Goal: Feedback & Contribution: Submit feedback/report problem

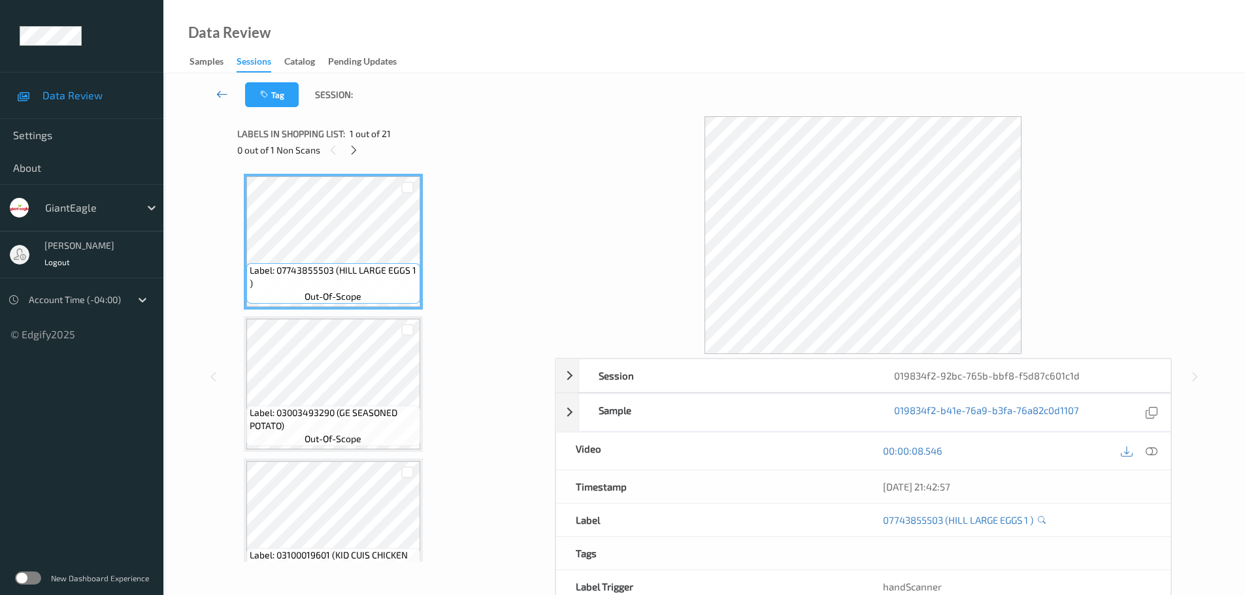
click at [218, 94] on icon at bounding box center [222, 94] width 12 height 13
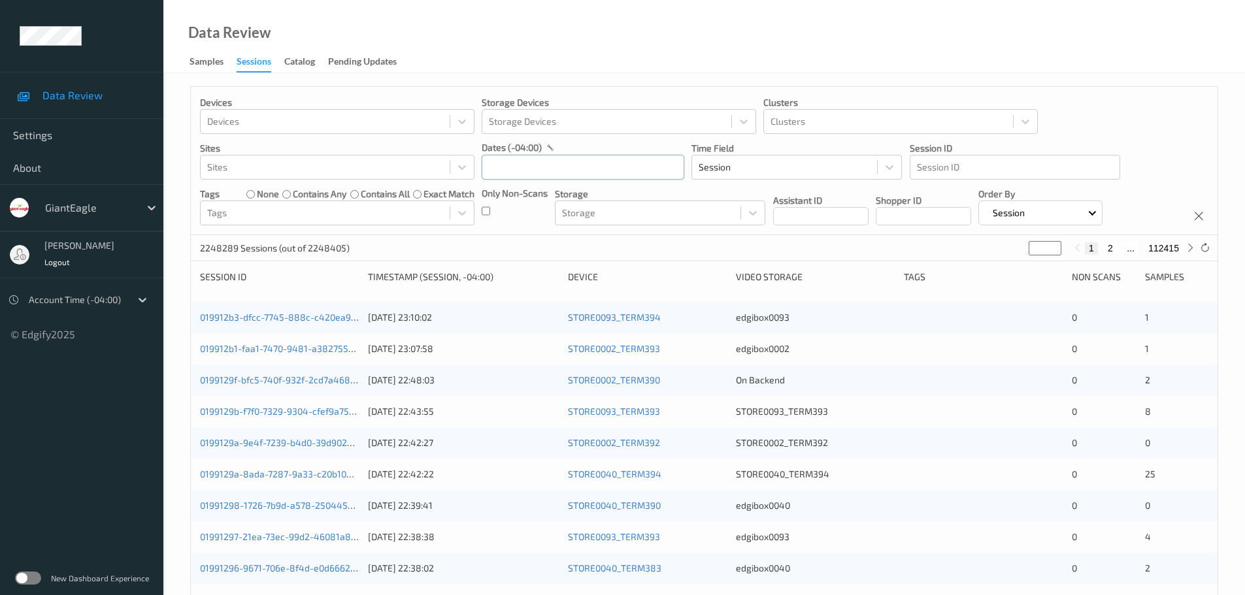
click at [573, 173] on input "text" at bounding box center [583, 167] width 203 height 25
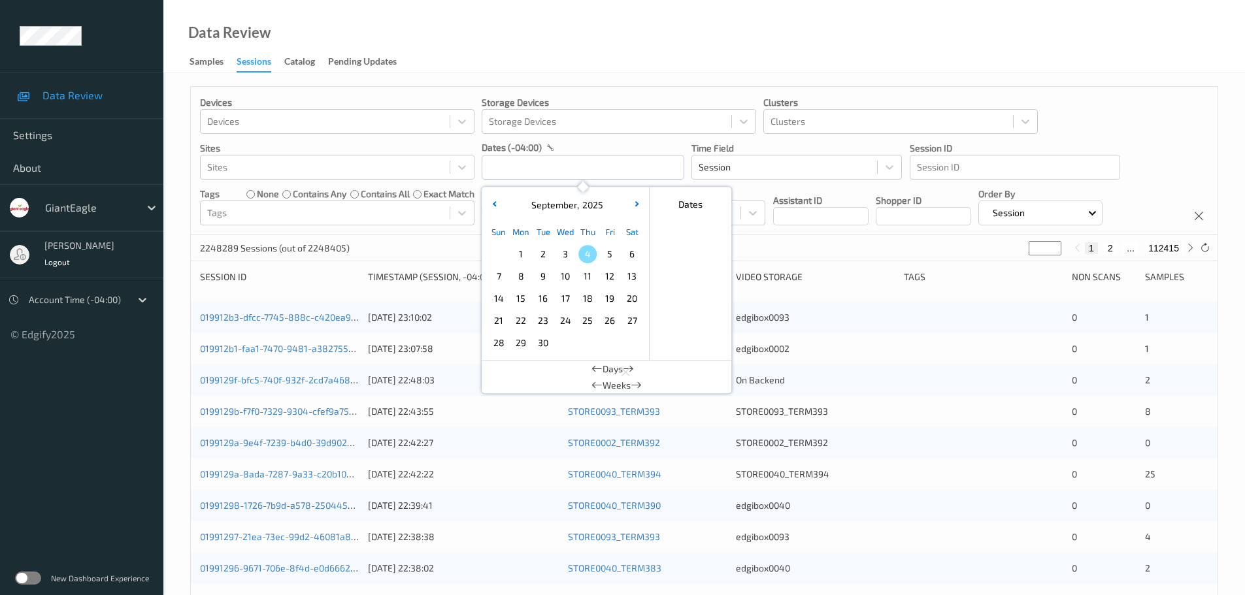
click at [537, 251] on span "2" at bounding box center [543, 254] width 18 height 18
type input "02/09/2025 00:00 -> 02/09/2025 23:59"
drag, startPoint x: 662, startPoint y: 22, endPoint x: 642, endPoint y: 55, distance: 38.1
click at [663, 22] on div "Data Review Samples Sessions Catalog Pending Updates" at bounding box center [704, 36] width 1082 height 73
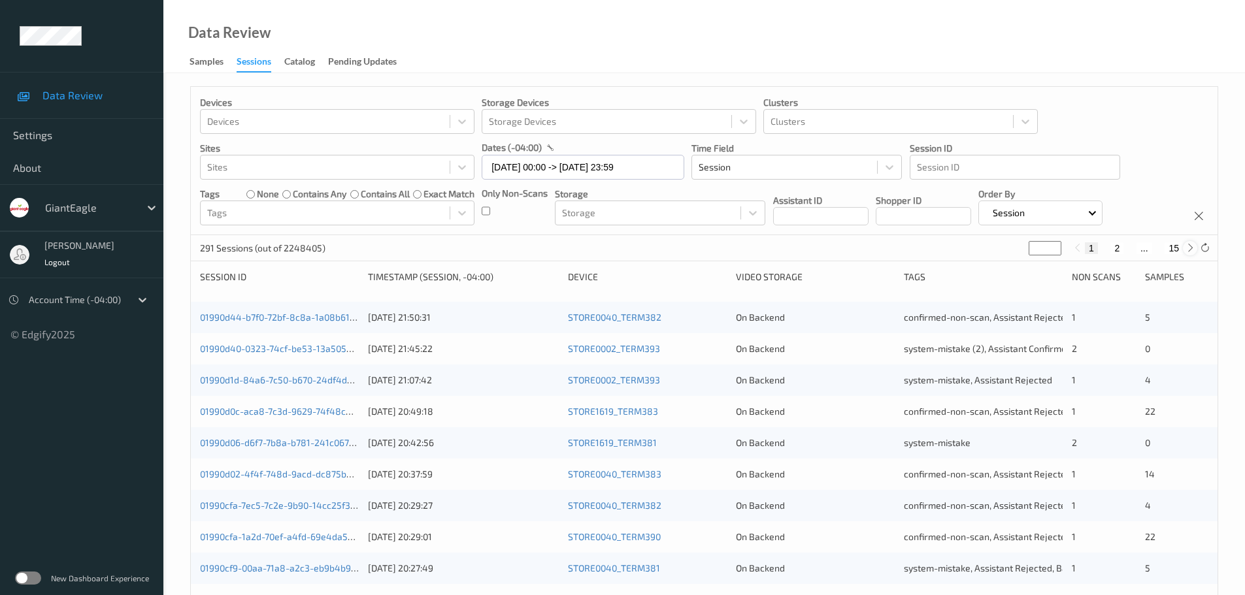
click at [1185, 250] on icon at bounding box center [1190, 248] width 10 height 10
type input "*"
click at [1185, 250] on icon at bounding box center [1190, 248] width 10 height 10
type input "*"
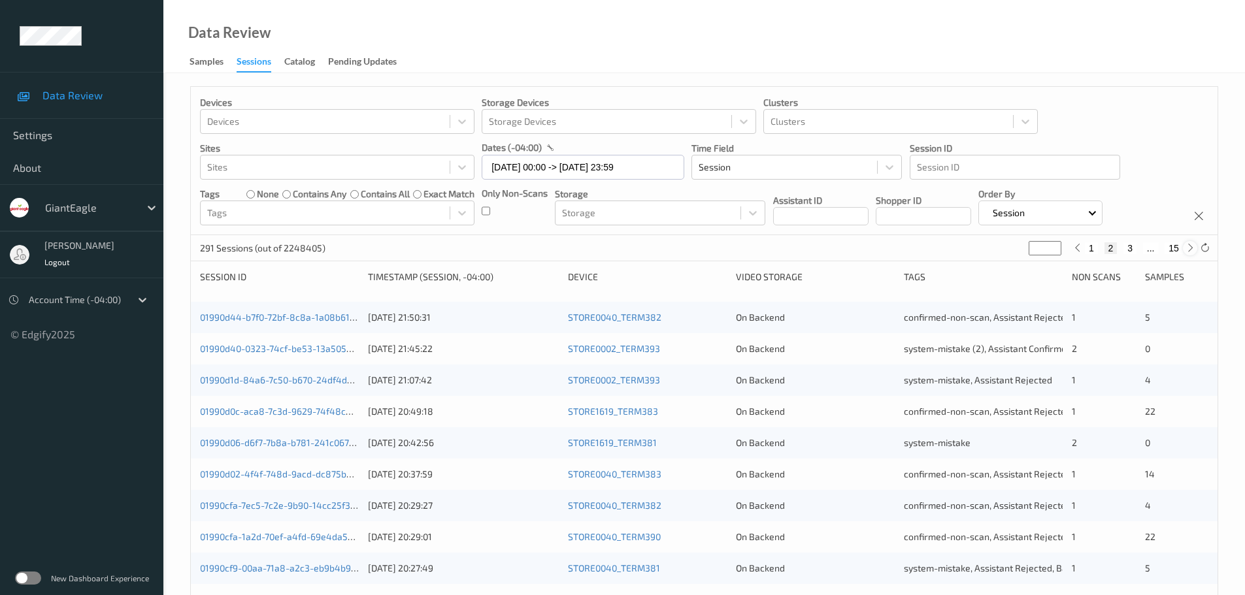
type input "*"
click at [1185, 250] on icon at bounding box center [1190, 248] width 10 height 10
type input "*"
click at [1185, 250] on icon at bounding box center [1190, 248] width 10 height 10
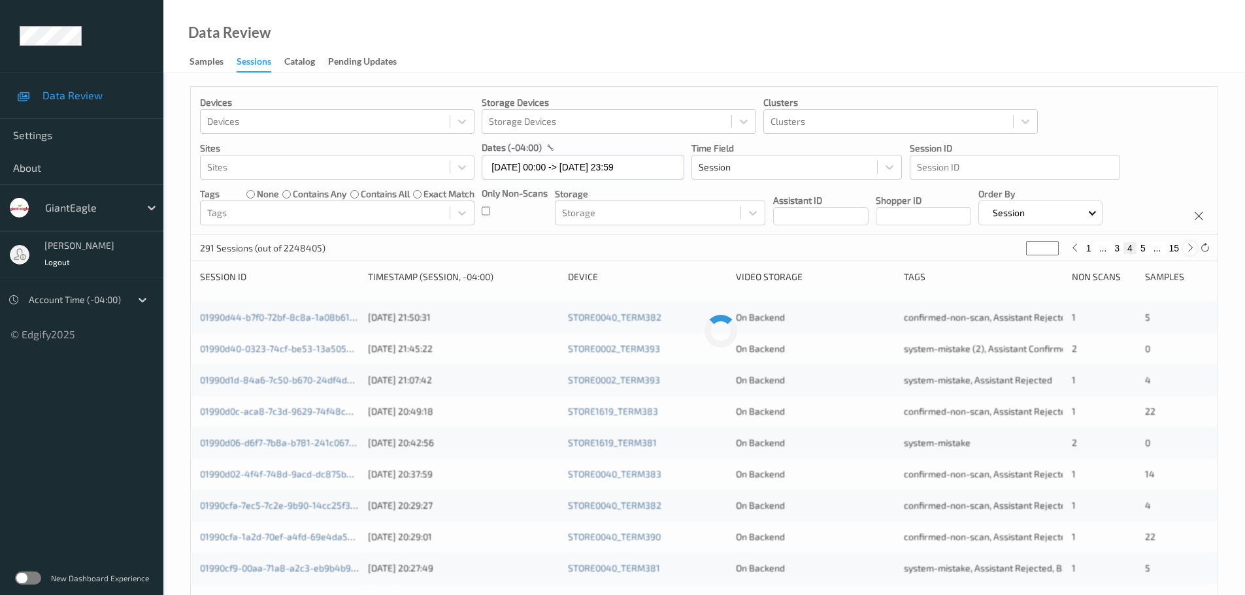
type input "*"
click at [1185, 250] on icon at bounding box center [1190, 248] width 10 height 10
type input "*"
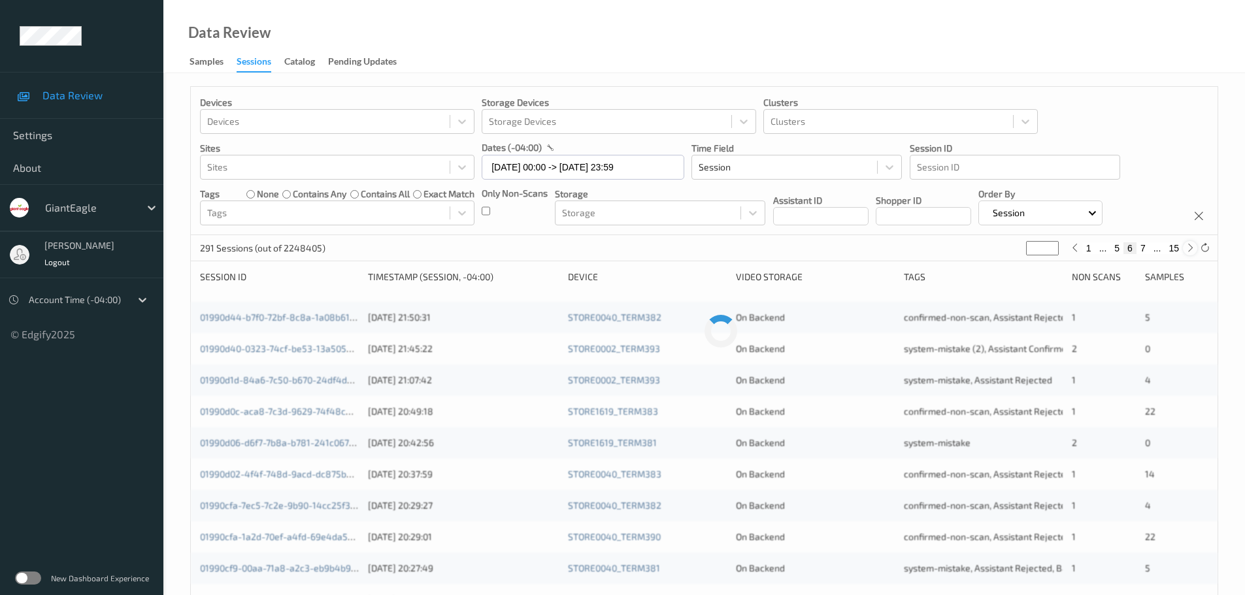
click at [1185, 250] on icon at bounding box center [1190, 248] width 10 height 10
type input "*"
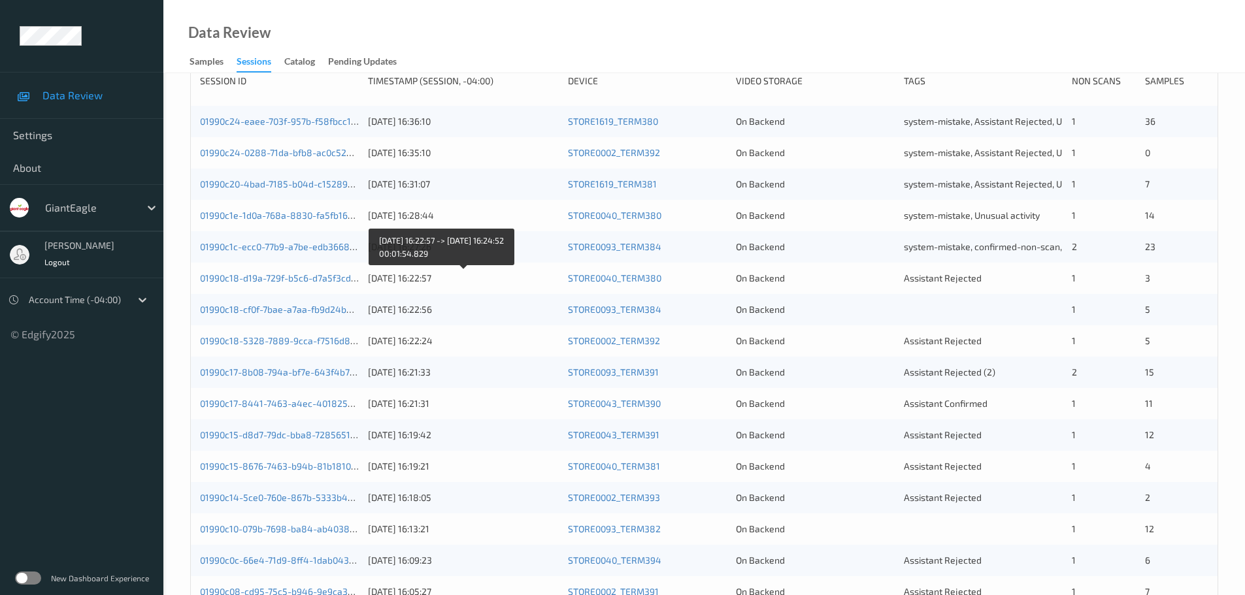
scroll to position [261, 0]
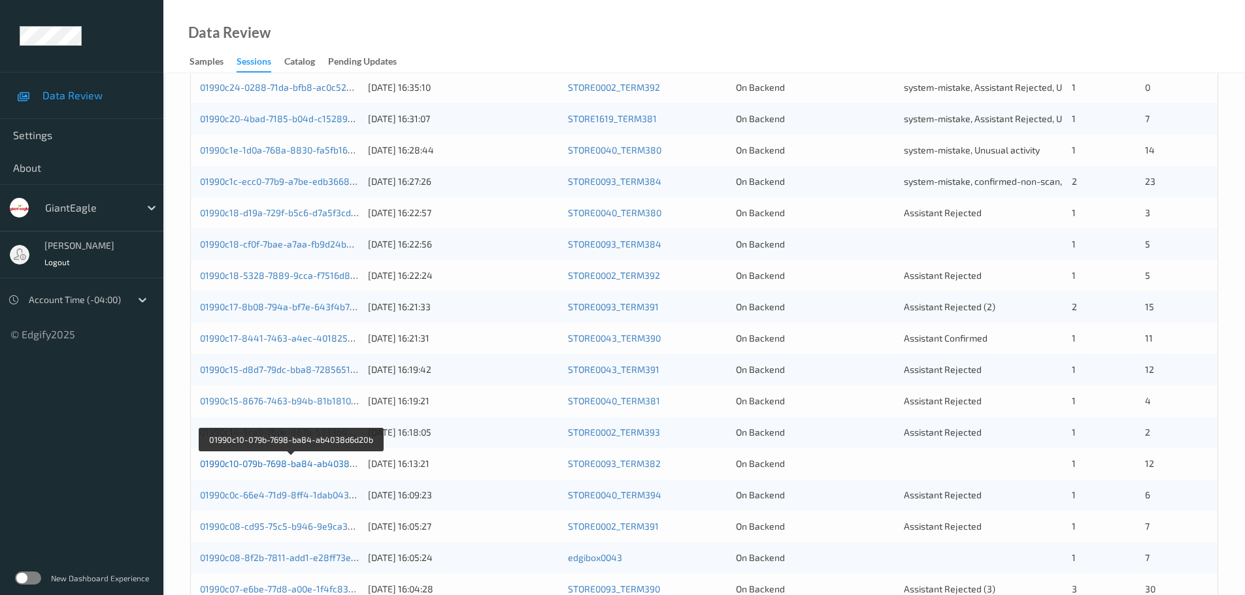
drag, startPoint x: 331, startPoint y: 464, endPoint x: 298, endPoint y: 464, distance: 32.7
drag, startPoint x: 298, startPoint y: 464, endPoint x: 152, endPoint y: 496, distance: 149.8
click at [152, 496] on ul "Data Review Settings About GiantEagle Rohit Achary Logout Account Time (-04:00)…" at bounding box center [81, 297] width 163 height 595
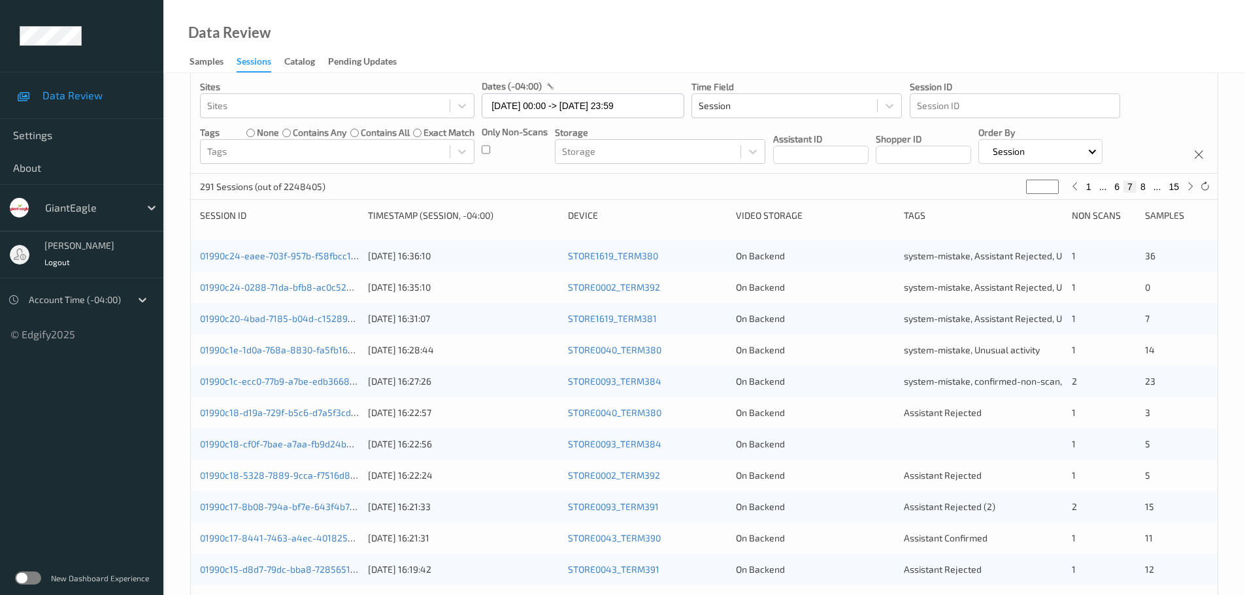
scroll to position [0, 0]
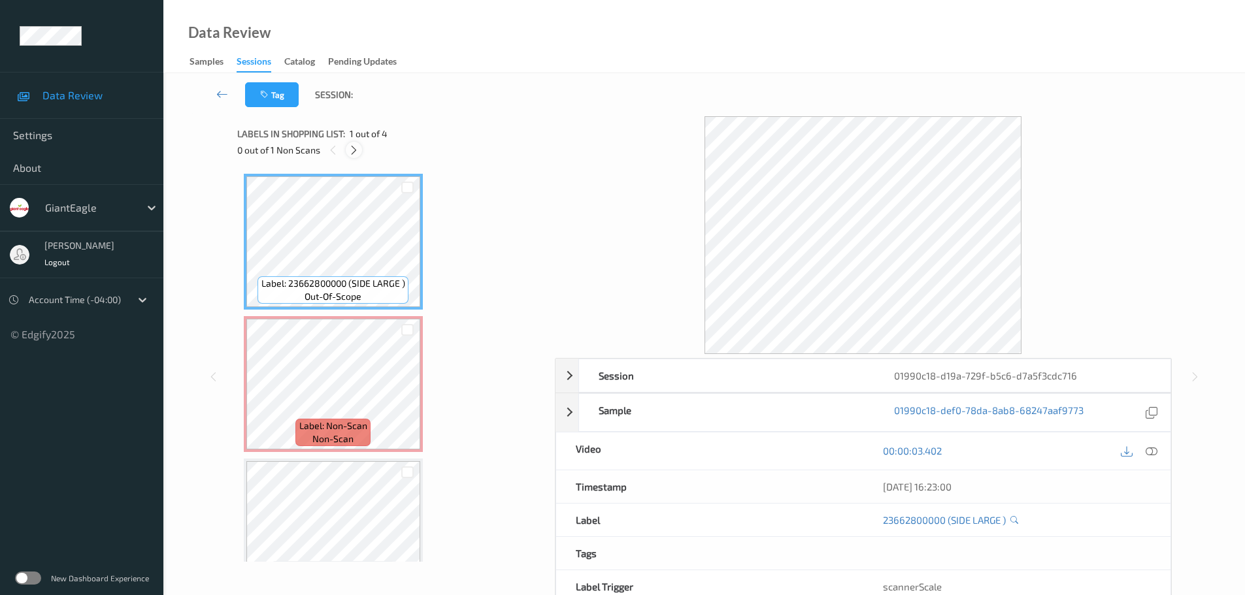
click at [350, 154] on icon at bounding box center [353, 150] width 11 height 12
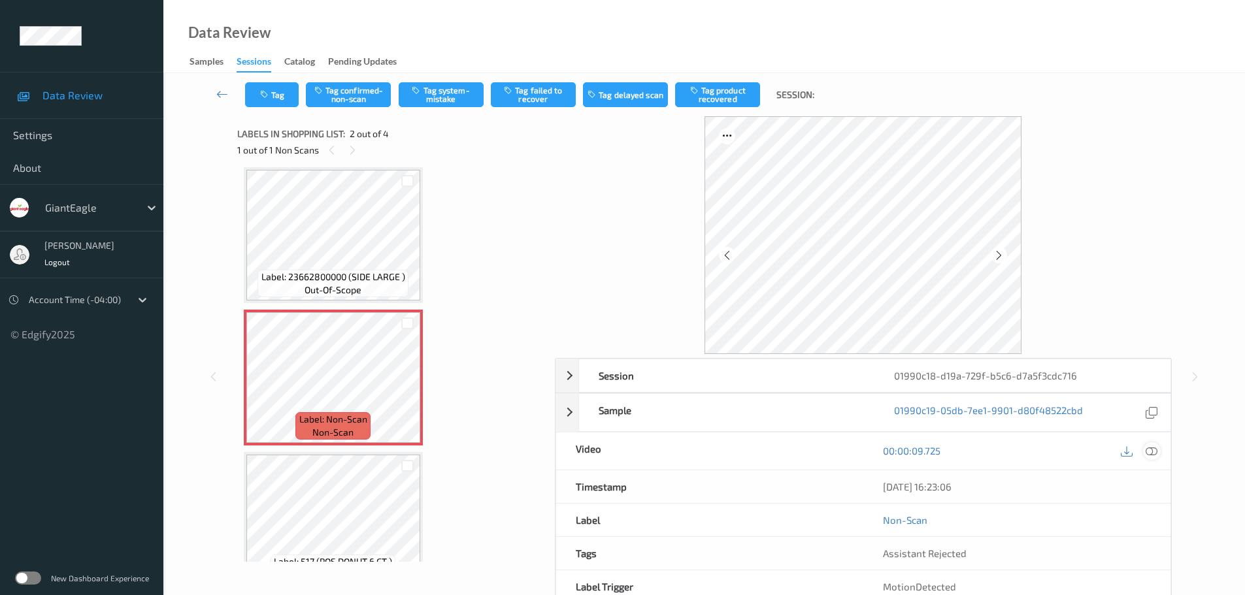
click at [1150, 455] on icon at bounding box center [1152, 451] width 12 height 12
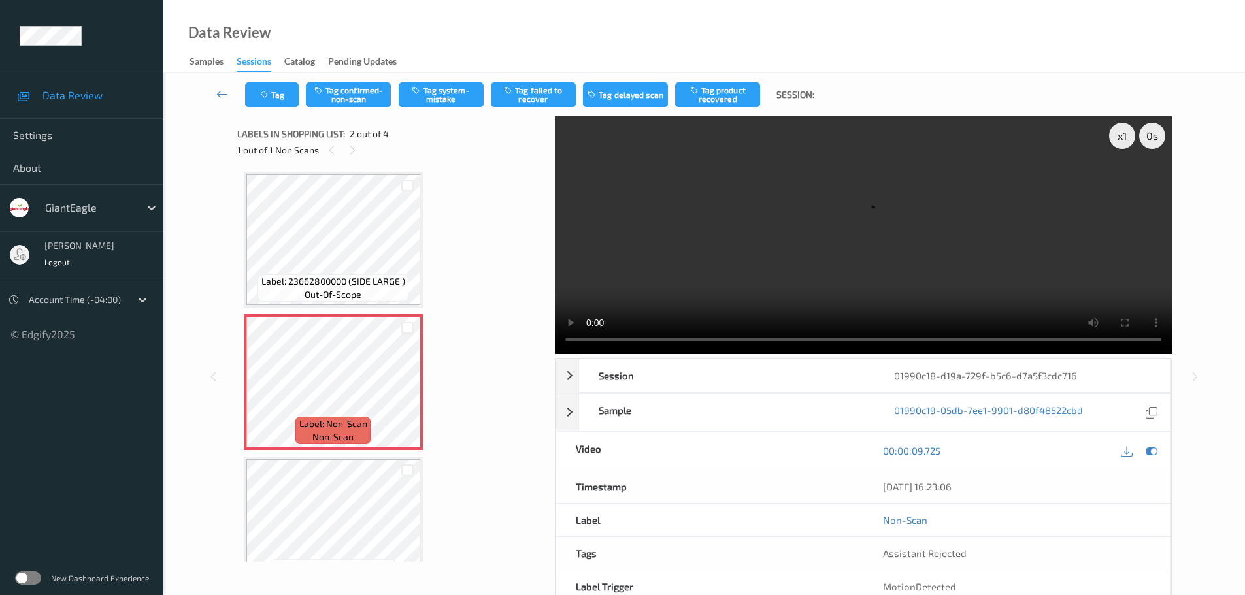
scroll to position [0, 0]
click at [412, 399] on icon at bounding box center [407, 395] width 11 height 12
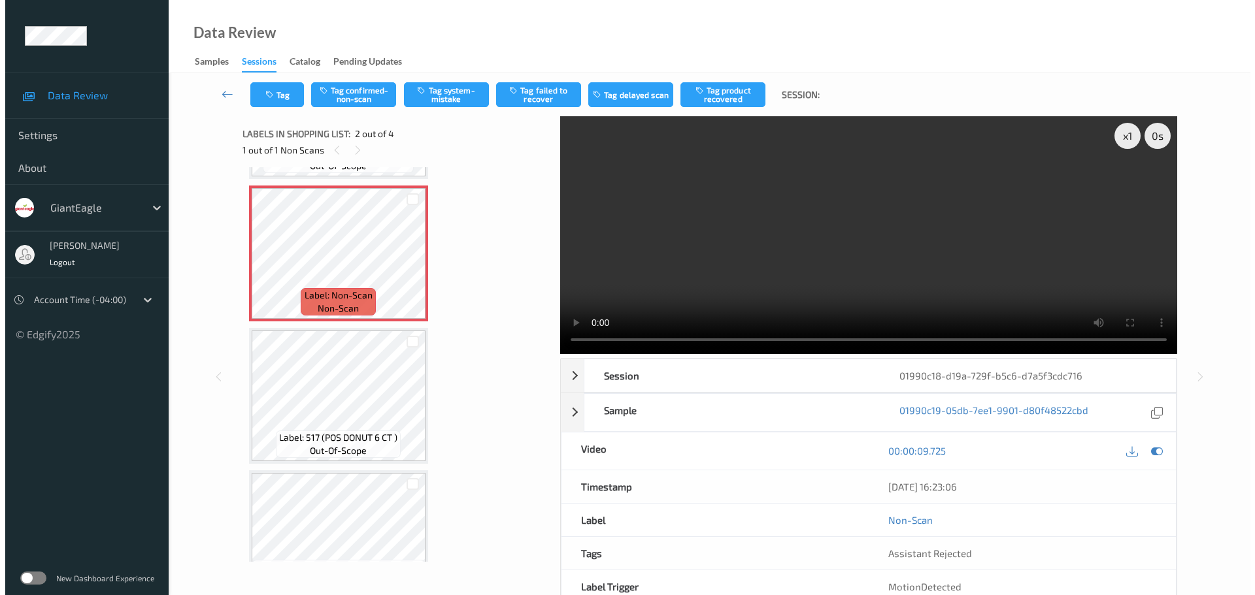
scroll to position [71, 0]
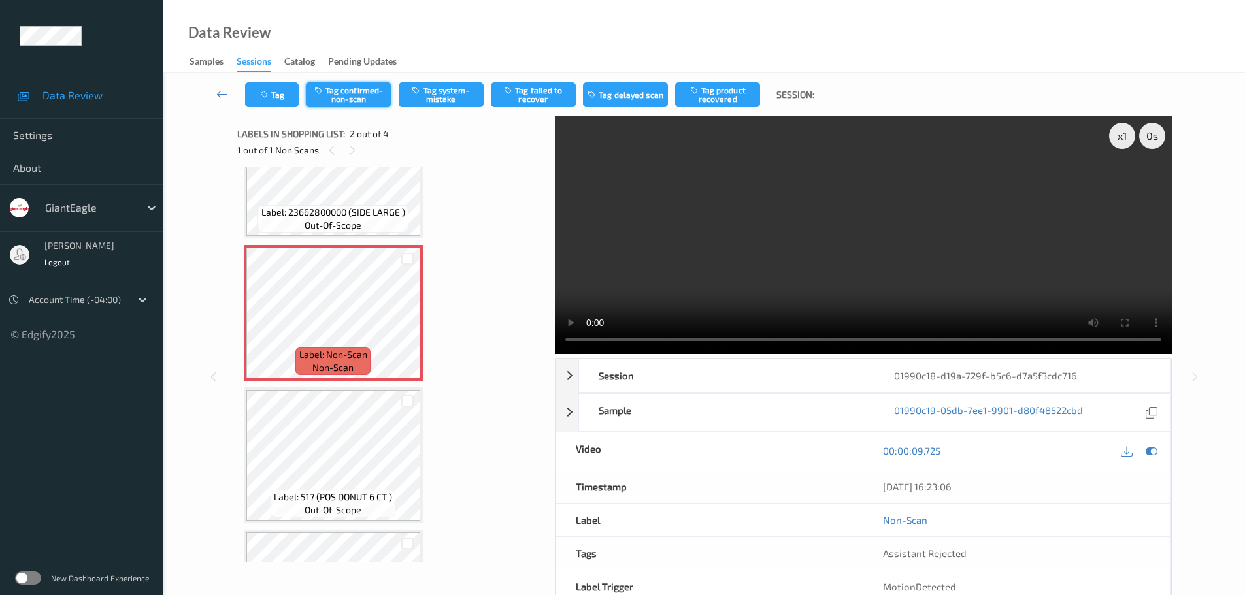
click at [360, 98] on button "Tag confirmed-non-scan" at bounding box center [348, 94] width 85 height 25
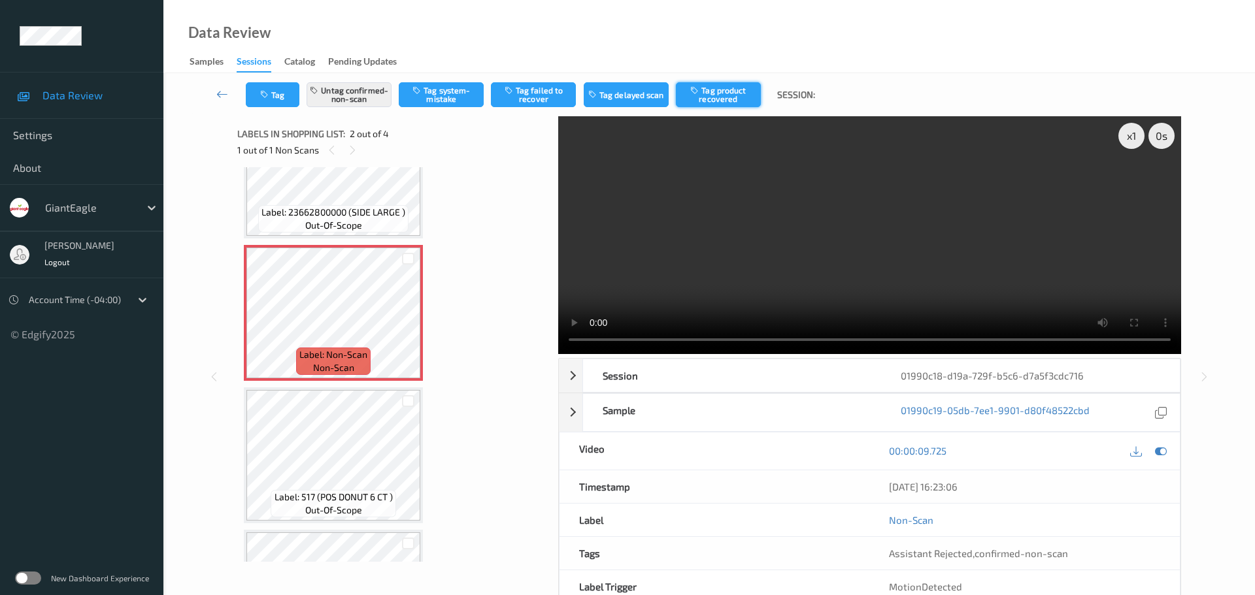
click at [709, 95] on button "Tag product recovered" at bounding box center [718, 94] width 85 height 25
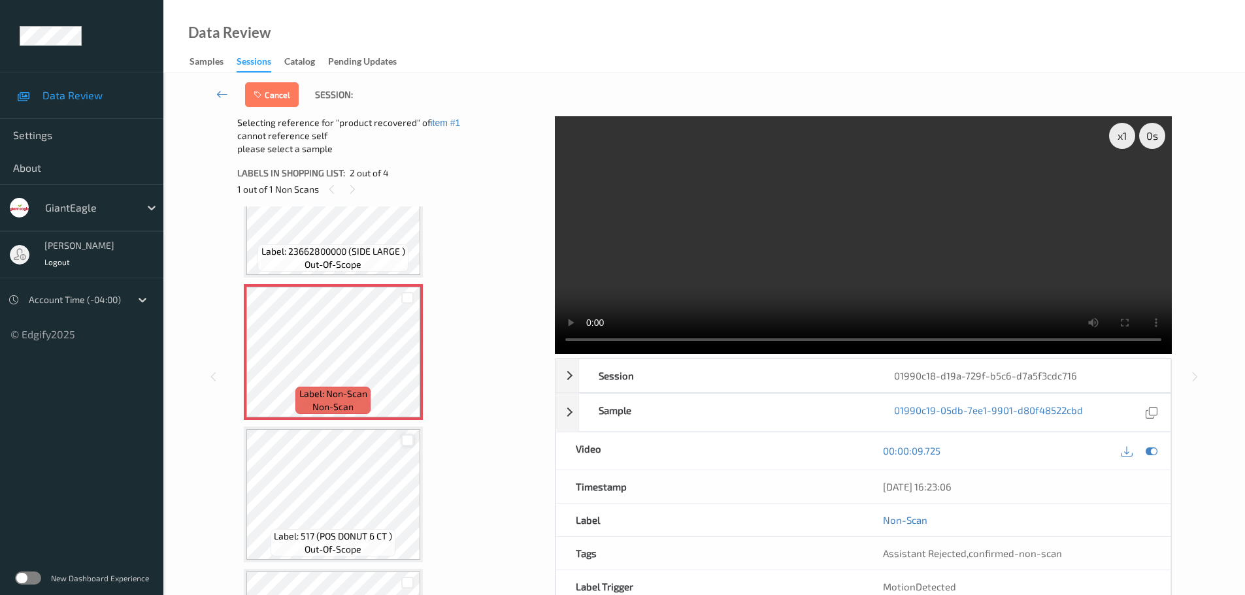
click at [407, 437] on div at bounding box center [407, 441] width 12 height 12
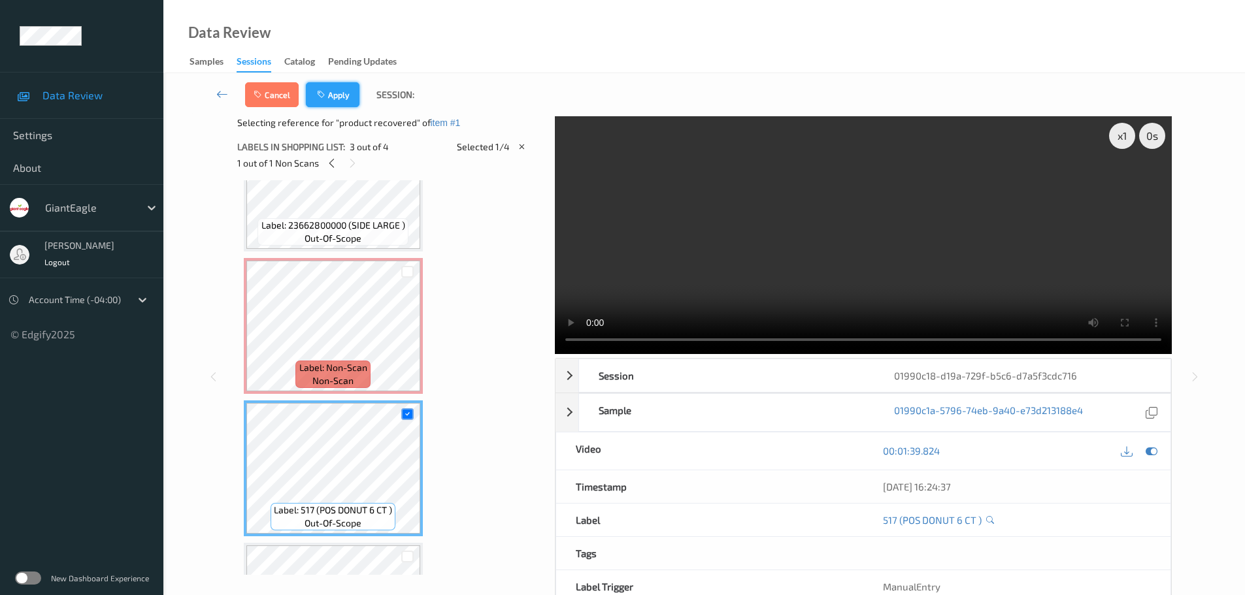
click at [339, 96] on button "Apply" at bounding box center [333, 94] width 54 height 25
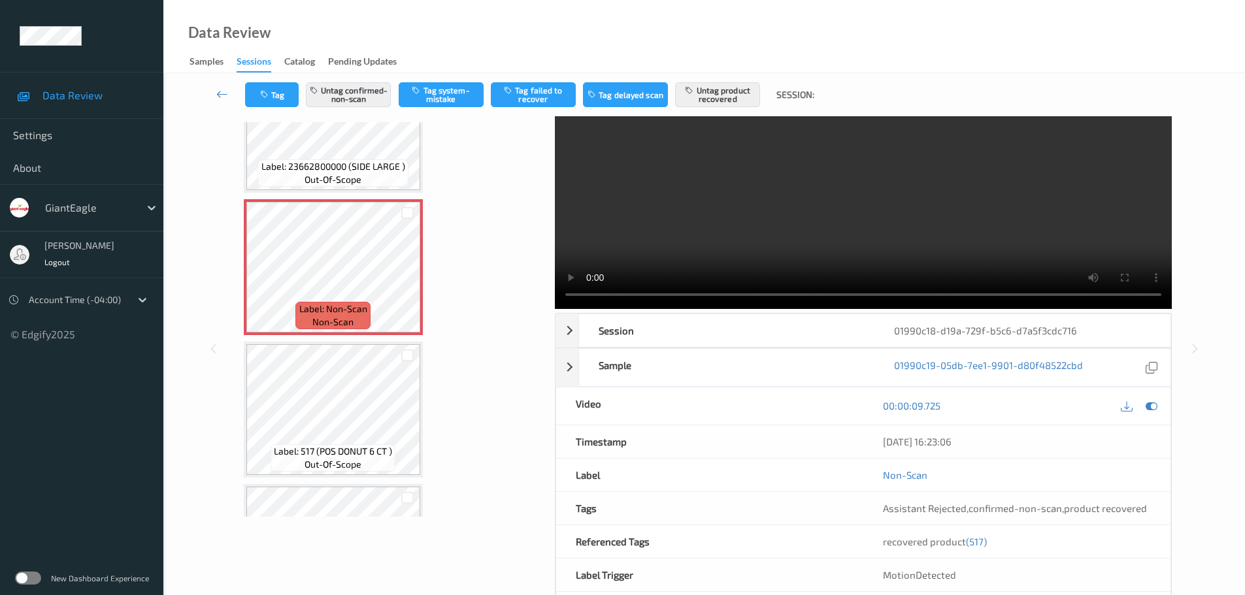
scroll to position [103, 0]
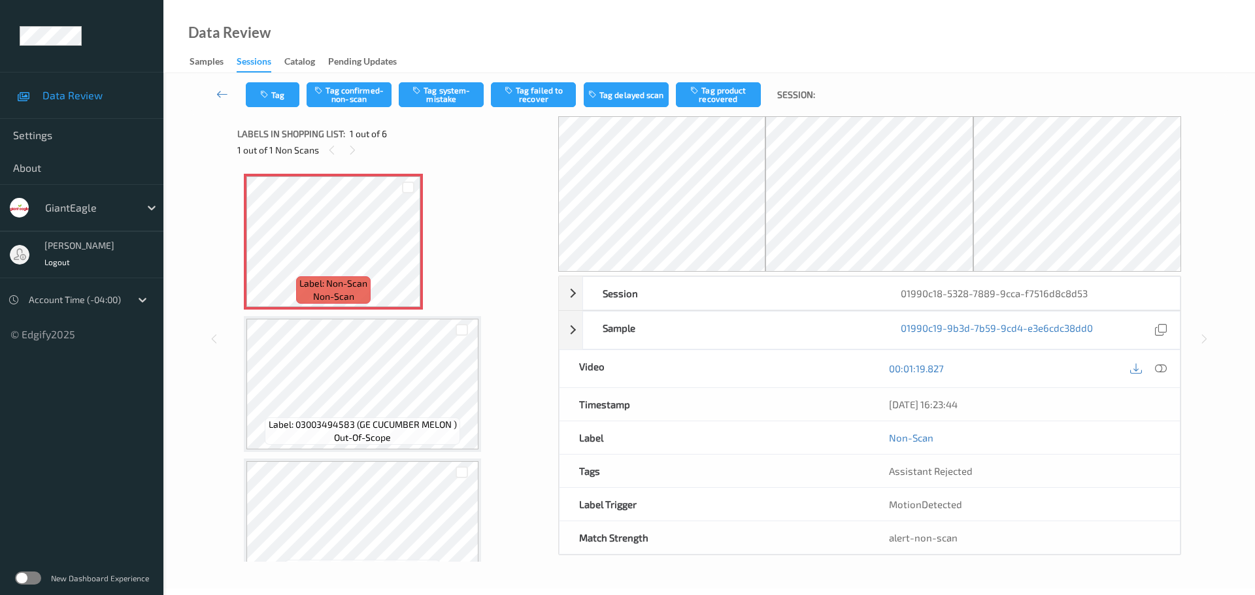
click at [348, 155] on icon at bounding box center [352, 150] width 11 height 12
click at [1165, 367] on icon at bounding box center [1161, 369] width 12 height 12
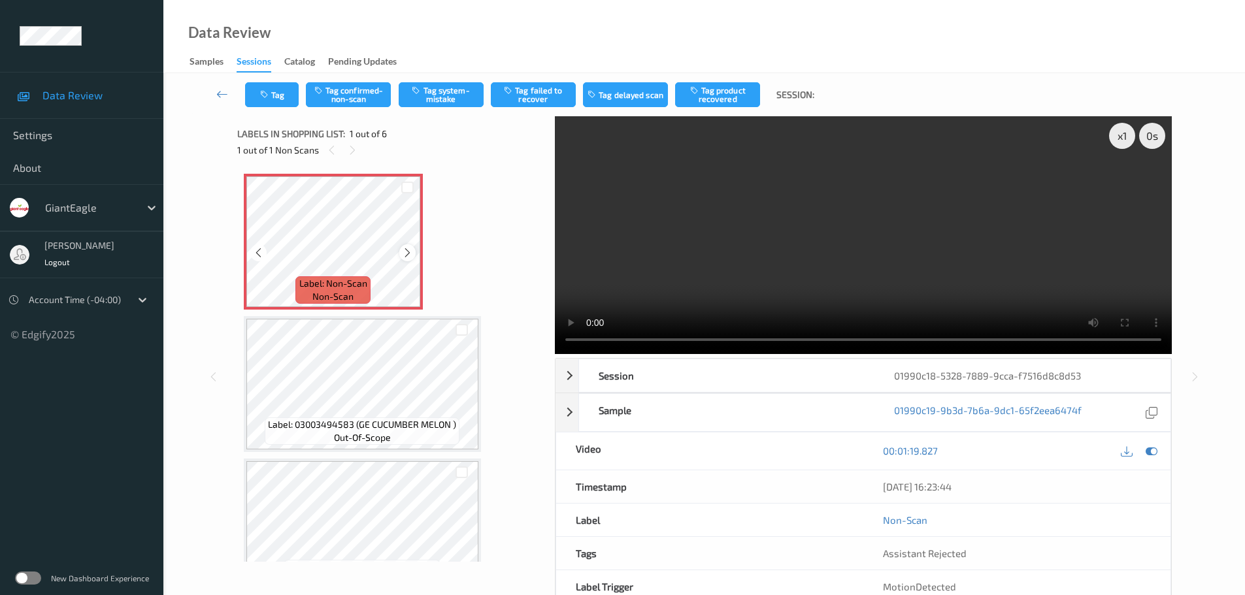
click at [405, 250] on icon at bounding box center [407, 253] width 11 height 12
click at [407, 250] on icon at bounding box center [407, 253] width 11 height 12
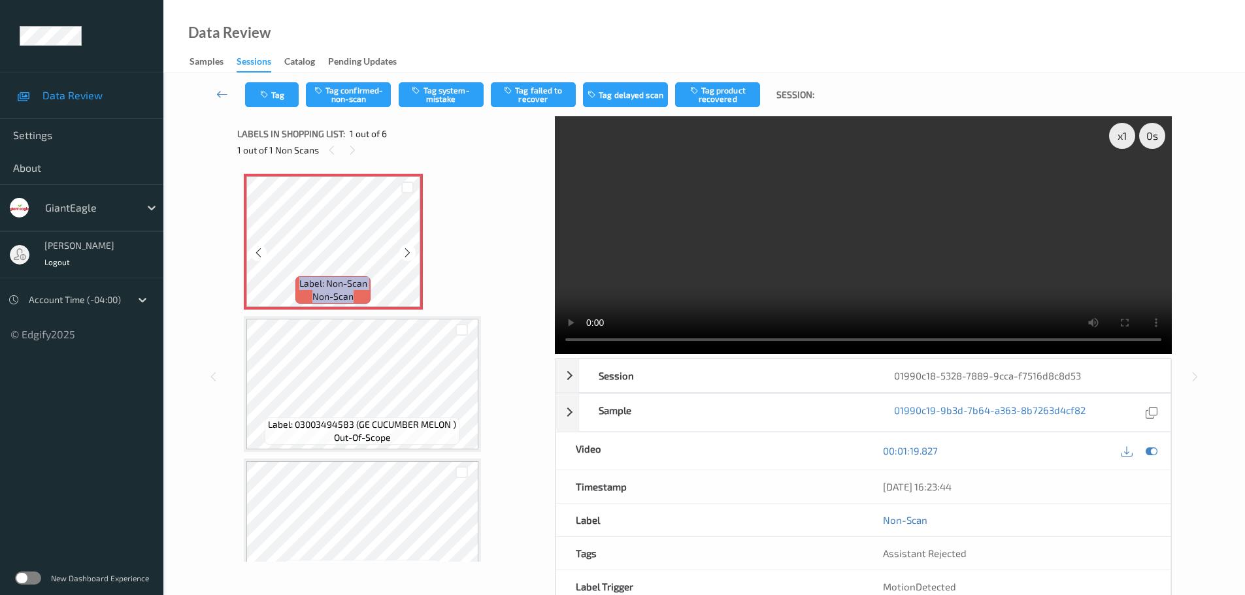
click at [407, 250] on icon at bounding box center [407, 253] width 11 height 12
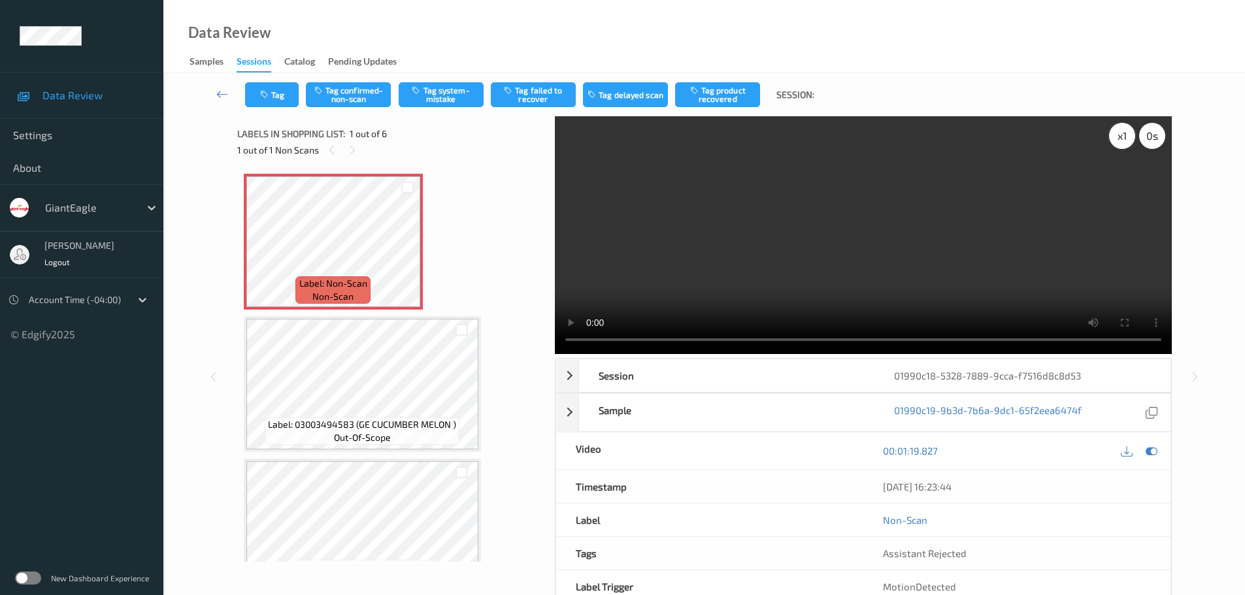
click at [1124, 144] on div "x 1" at bounding box center [1122, 136] width 26 height 26
click at [1124, 144] on div "x 2" at bounding box center [1122, 136] width 26 height 26
click at [1124, 144] on div "x 4" at bounding box center [1122, 136] width 26 height 26
click at [1119, 134] on div "x 8" at bounding box center [1122, 136] width 26 height 26
click at [1119, 134] on div "x 1" at bounding box center [1122, 136] width 26 height 26
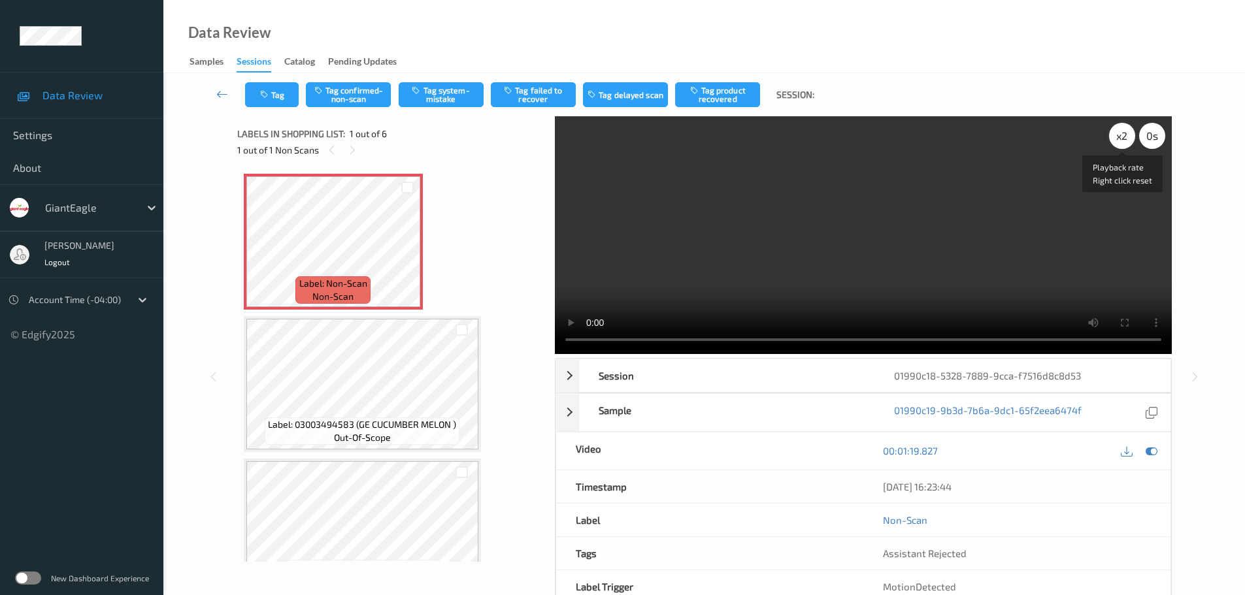
click at [1119, 134] on div "x 2" at bounding box center [1122, 136] width 26 height 26
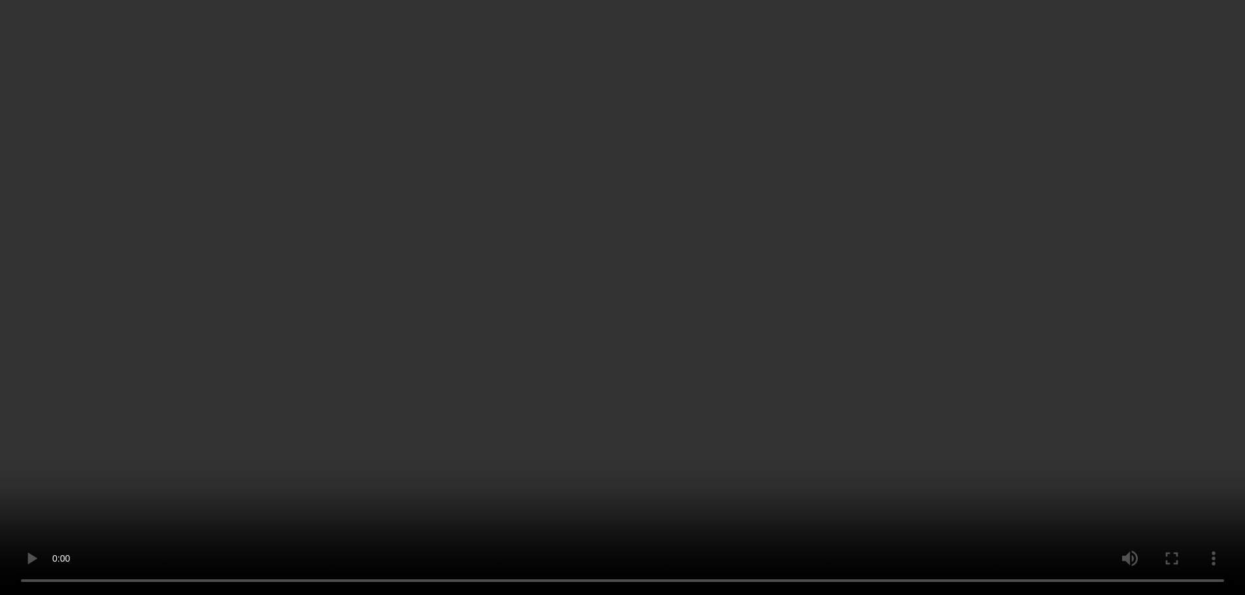
scroll to position [131, 0]
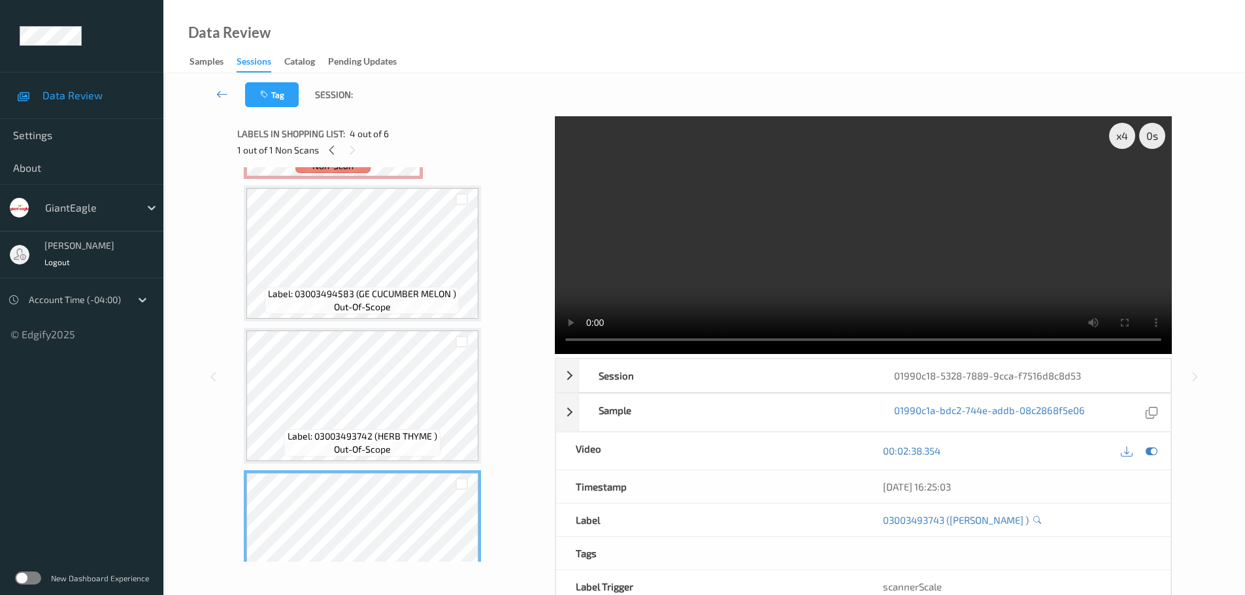
click at [403, 442] on span "Label: 03003493742 (HERB THYME )" at bounding box center [363, 436] width 150 height 13
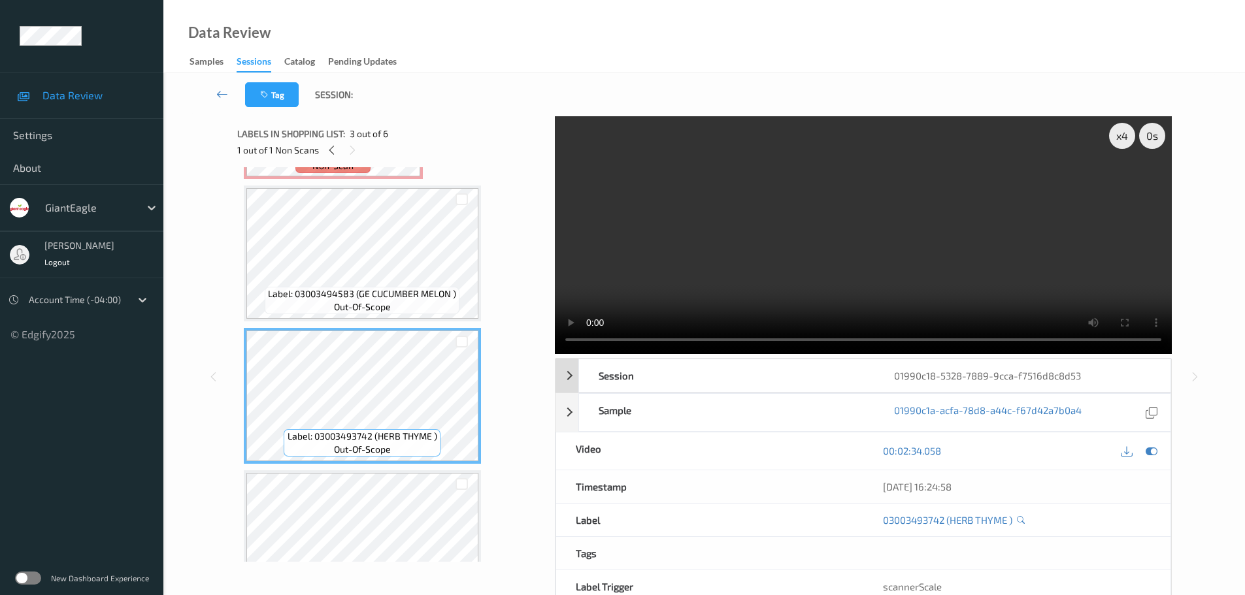
drag, startPoint x: 810, startPoint y: 364, endPoint x: 799, endPoint y: 366, distance: 10.6
click at [801, 366] on div "Session" at bounding box center [726, 375] width 295 height 33
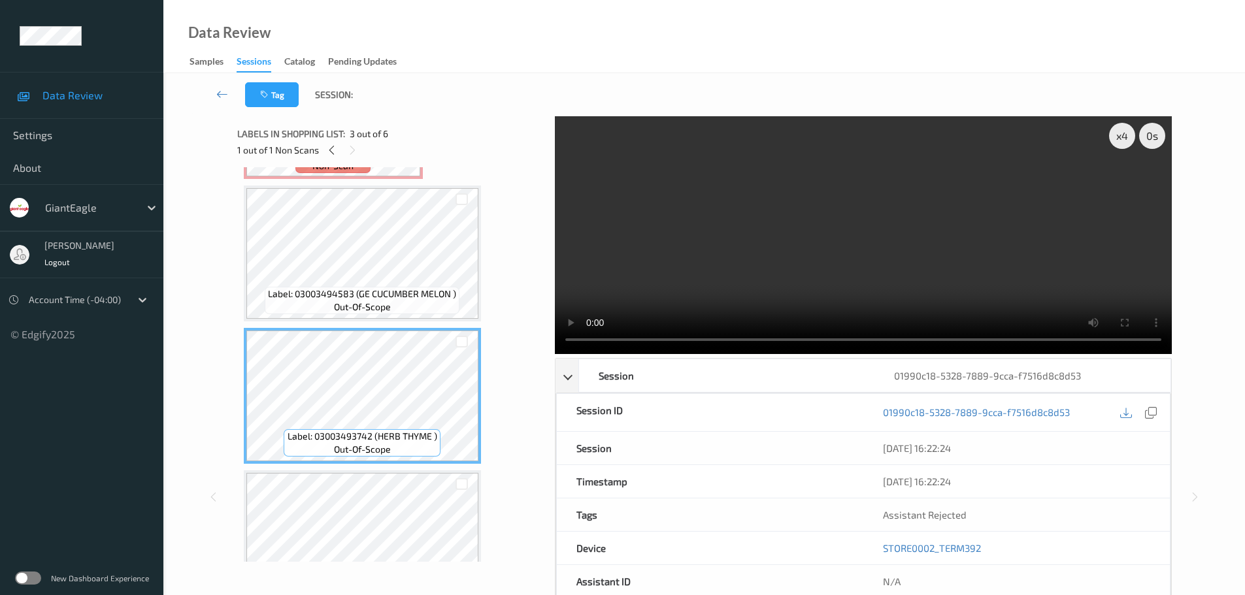
scroll to position [0, 0]
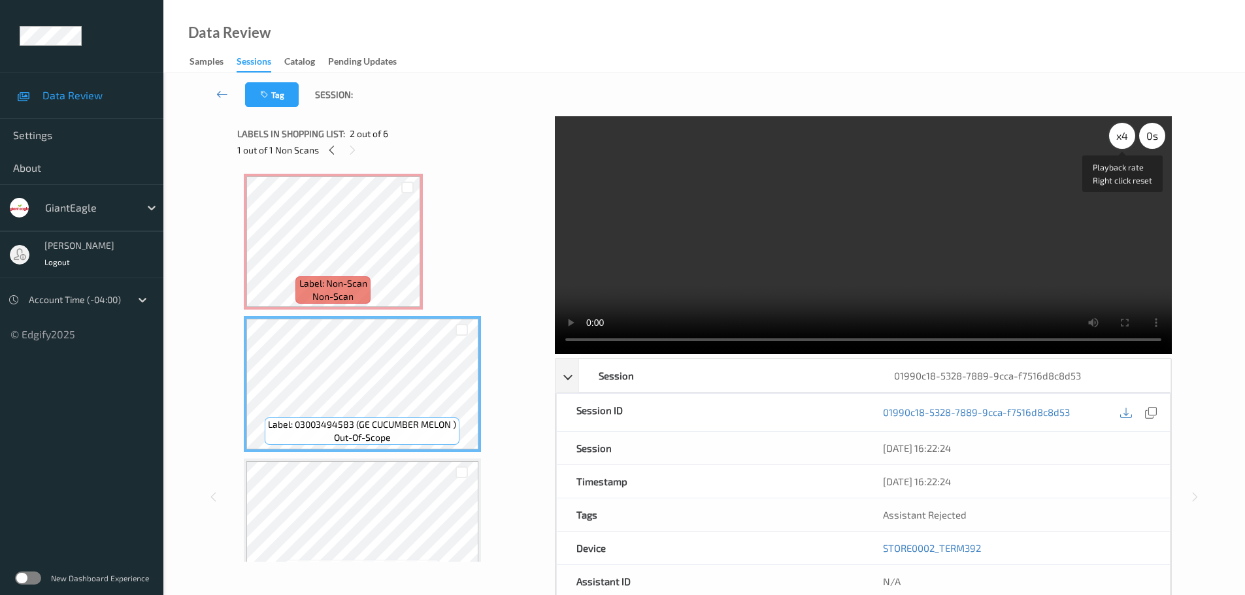
click at [1119, 138] on div "x 4" at bounding box center [1122, 136] width 26 height 26
click at [1119, 138] on div "x 8" at bounding box center [1122, 136] width 26 height 26
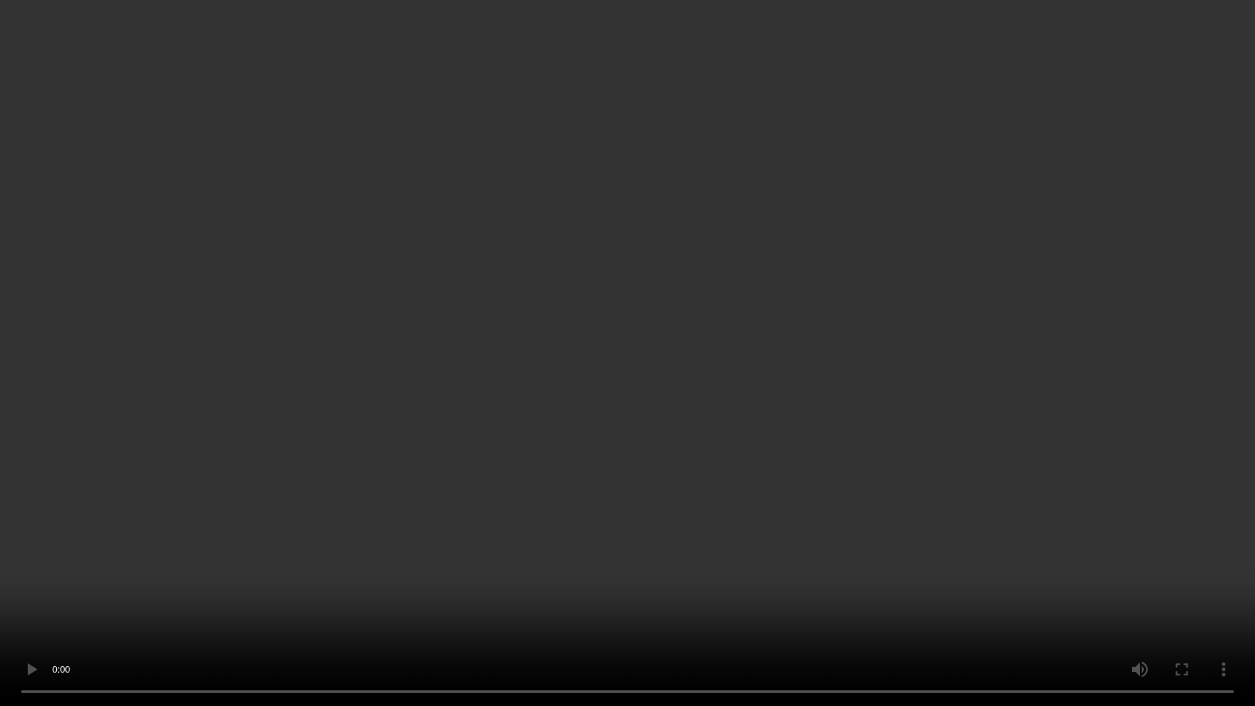
click at [610, 44] on video at bounding box center [627, 353] width 1255 height 706
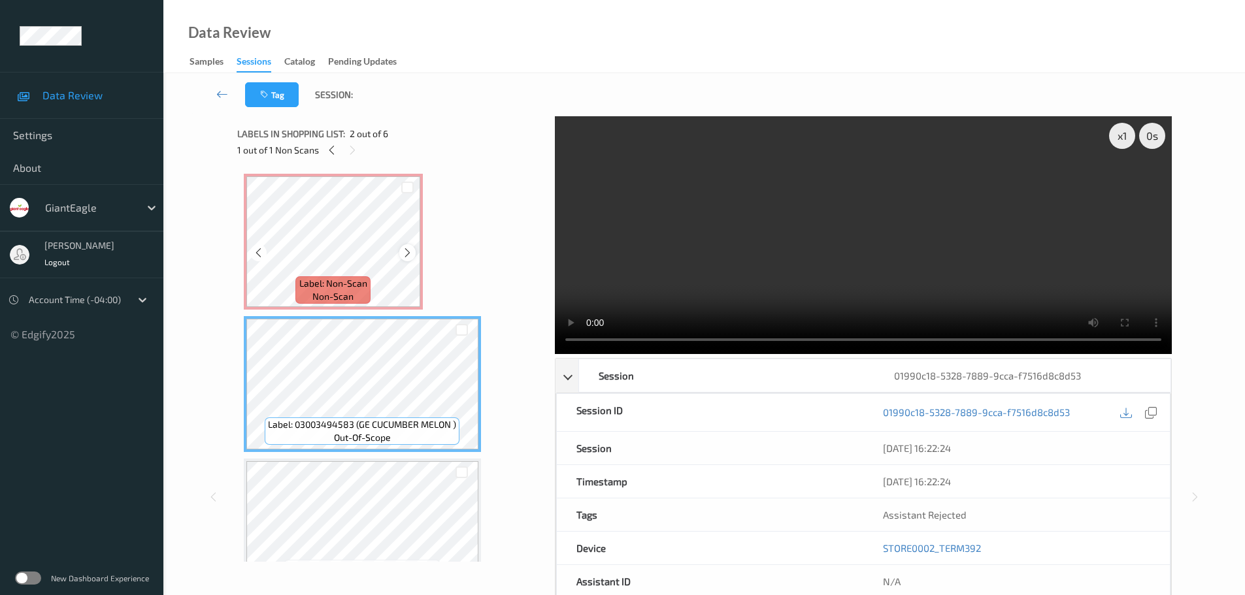
click at [404, 256] on icon at bounding box center [407, 253] width 11 height 12
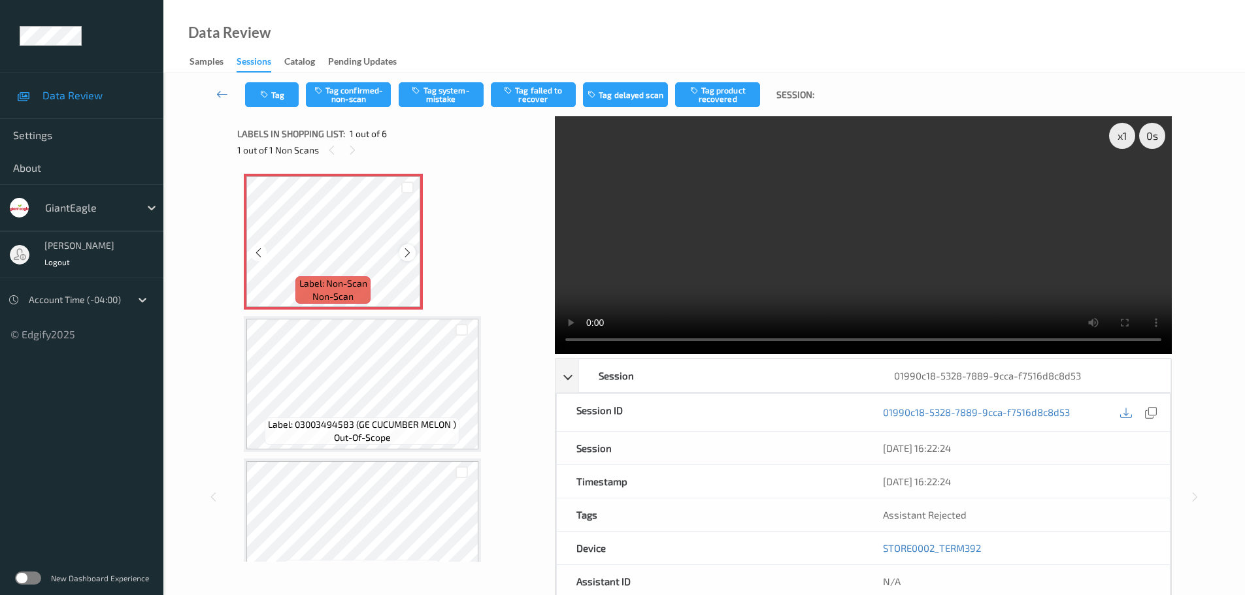
click at [408, 253] on icon at bounding box center [407, 253] width 11 height 12
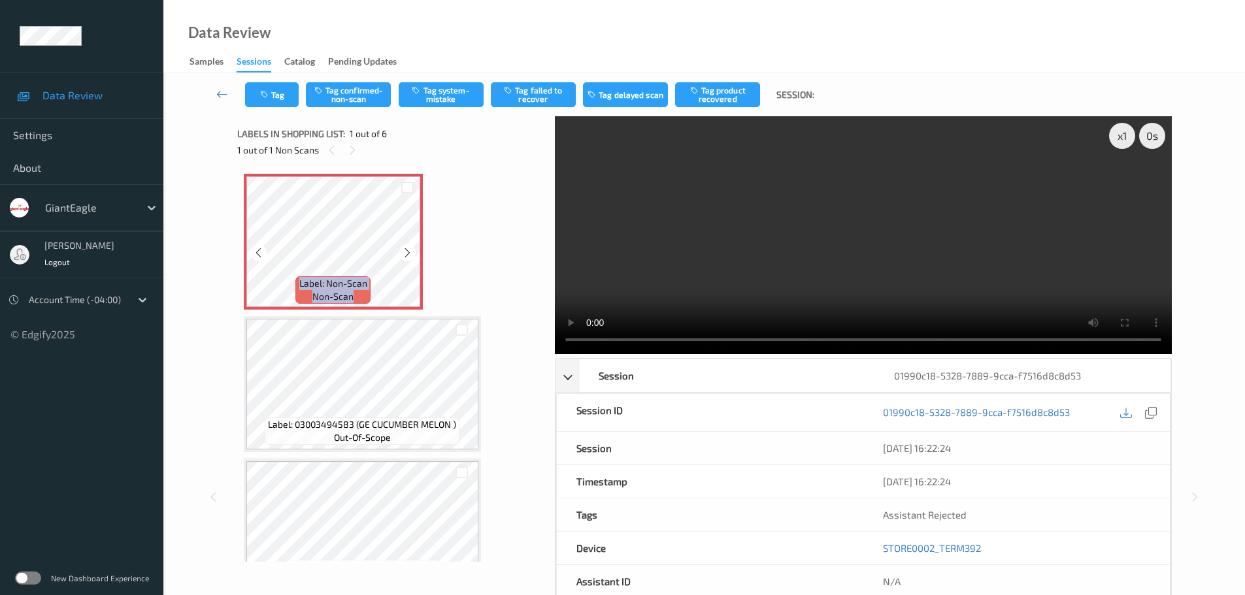
click at [408, 253] on icon at bounding box center [407, 253] width 11 height 12
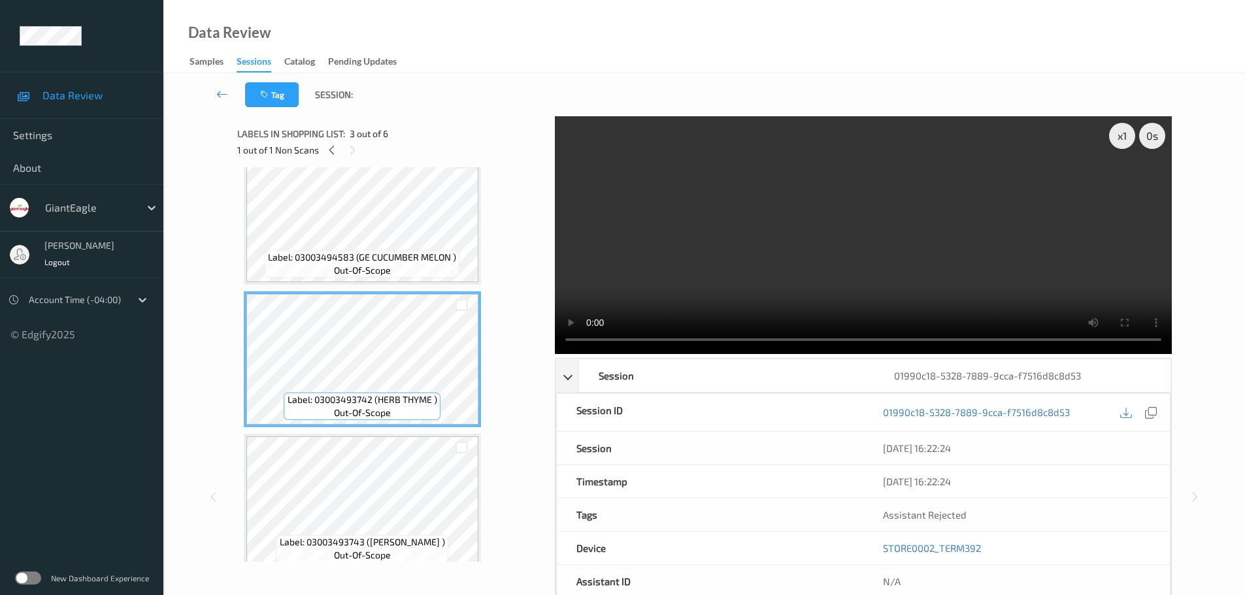
scroll to position [196, 0]
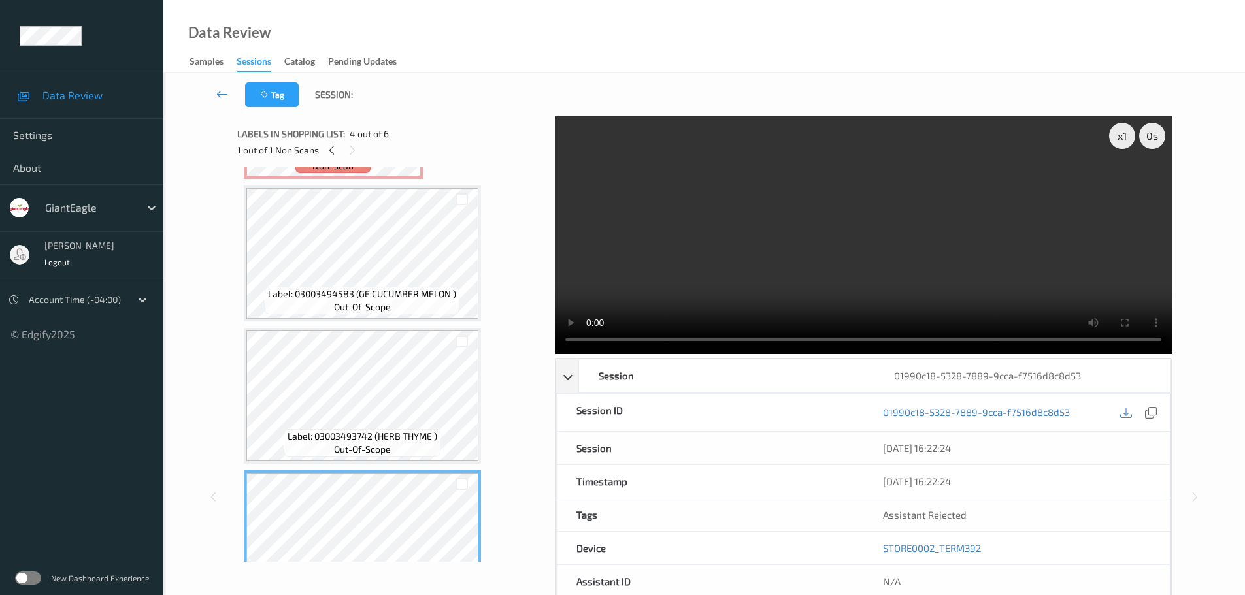
click at [419, 439] on span "Label: 03003493742 (HERB THYME )" at bounding box center [363, 436] width 150 height 13
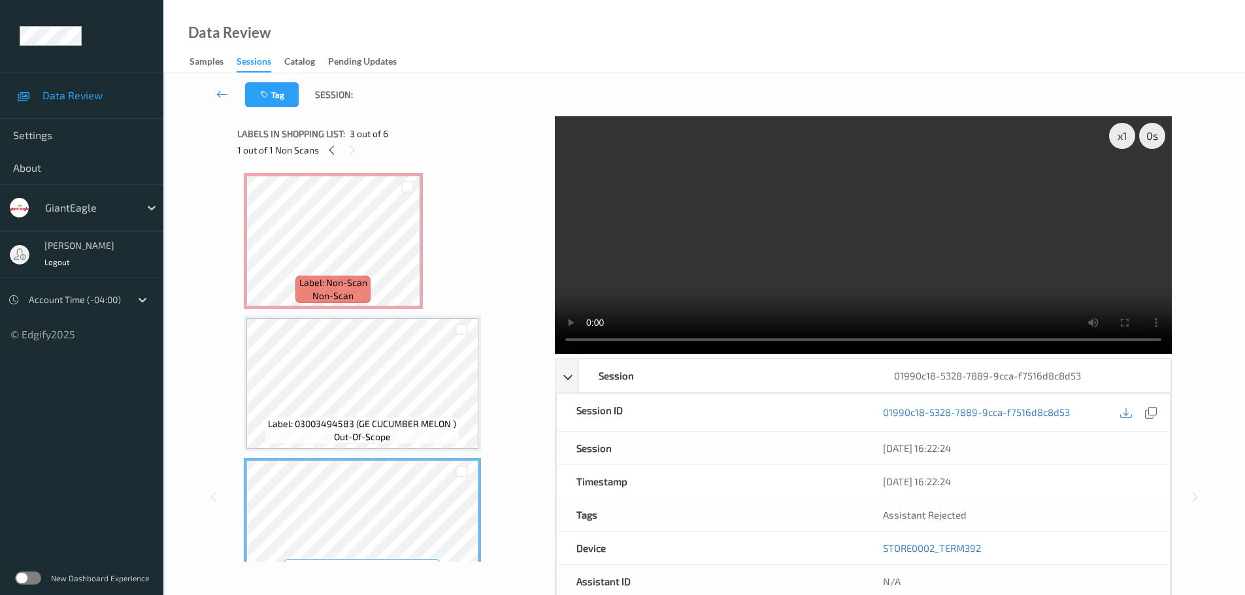
scroll to position [0, 0]
click at [413, 418] on span "Label: 03003494583 (GE CUCUMBER MELON )" at bounding box center [362, 424] width 188 height 13
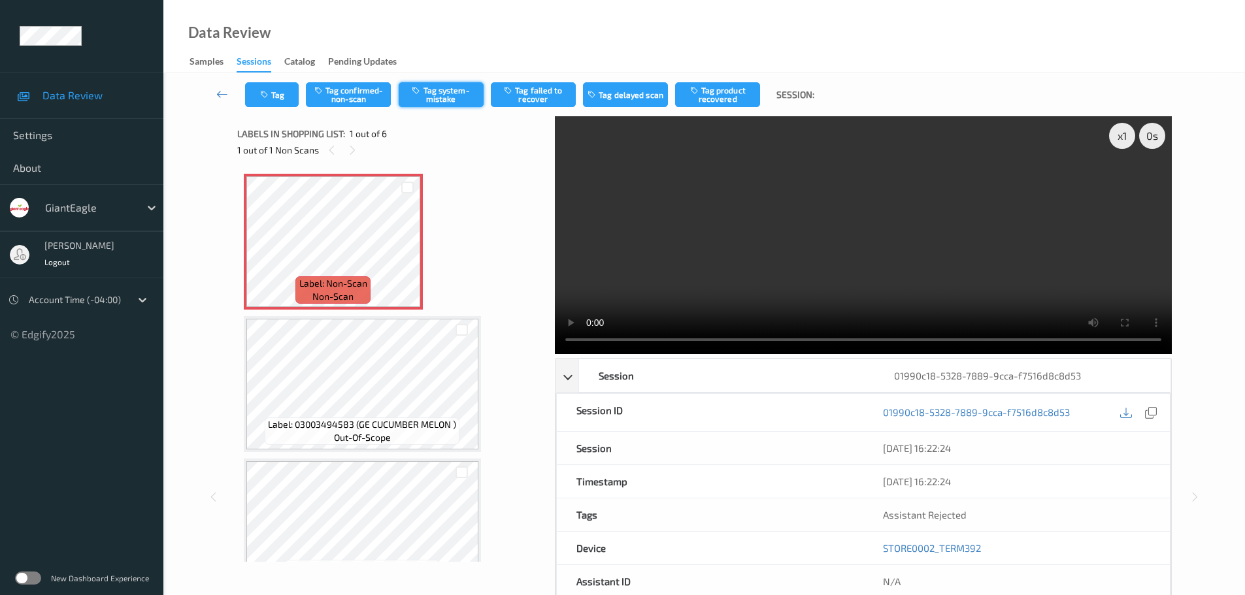
click at [455, 97] on button "Tag system-mistake" at bounding box center [441, 94] width 85 height 25
click at [267, 95] on icon "button" at bounding box center [265, 94] width 11 height 9
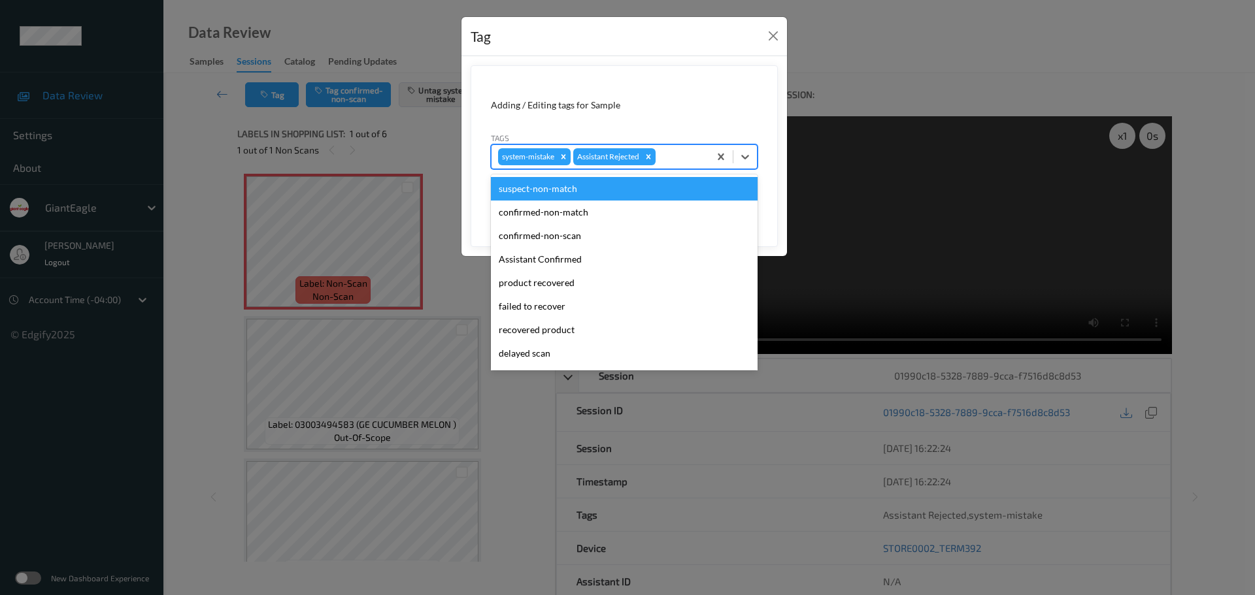
click at [673, 164] on div at bounding box center [680, 157] width 44 height 16
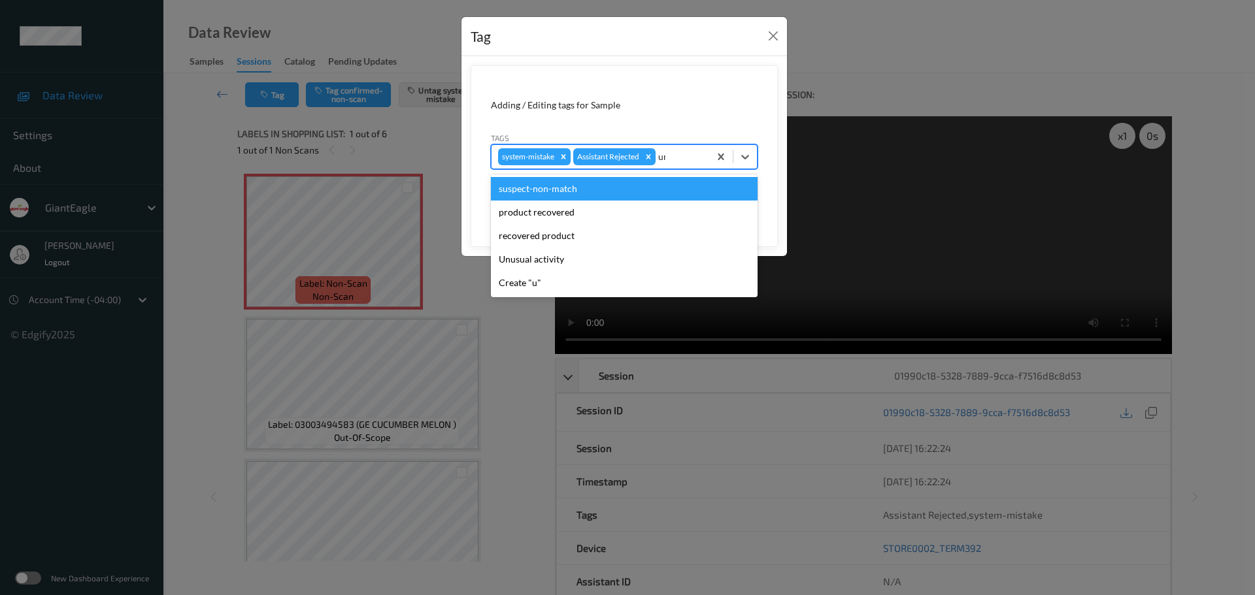
type input "unu"
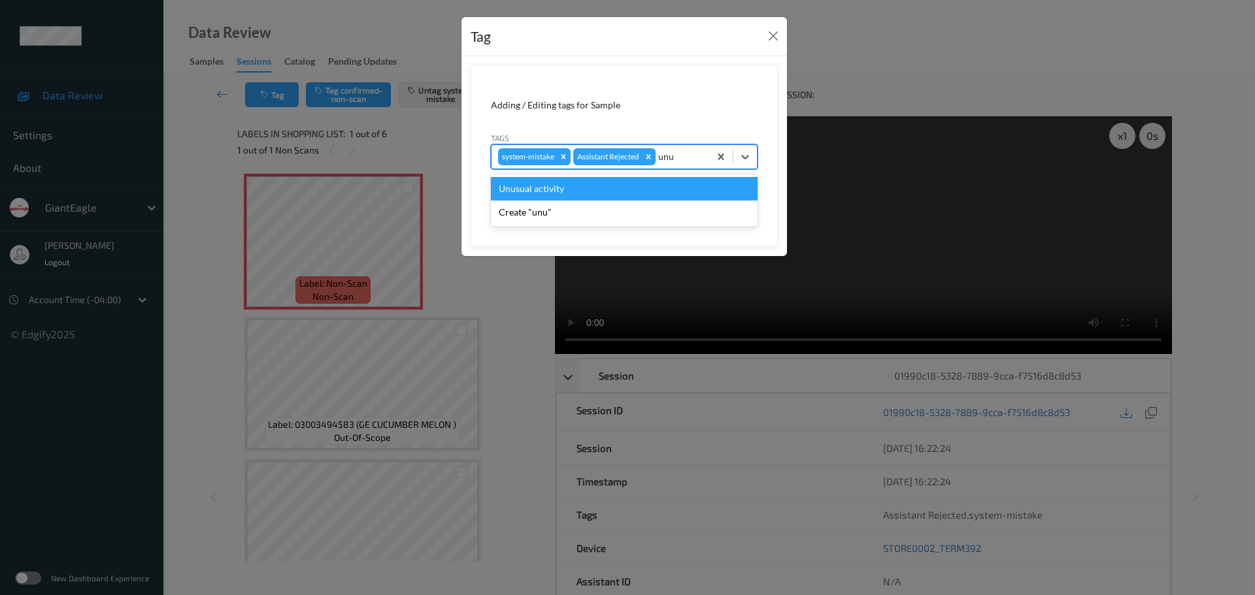
click at [535, 190] on div "Unusual activity" at bounding box center [624, 189] width 267 height 24
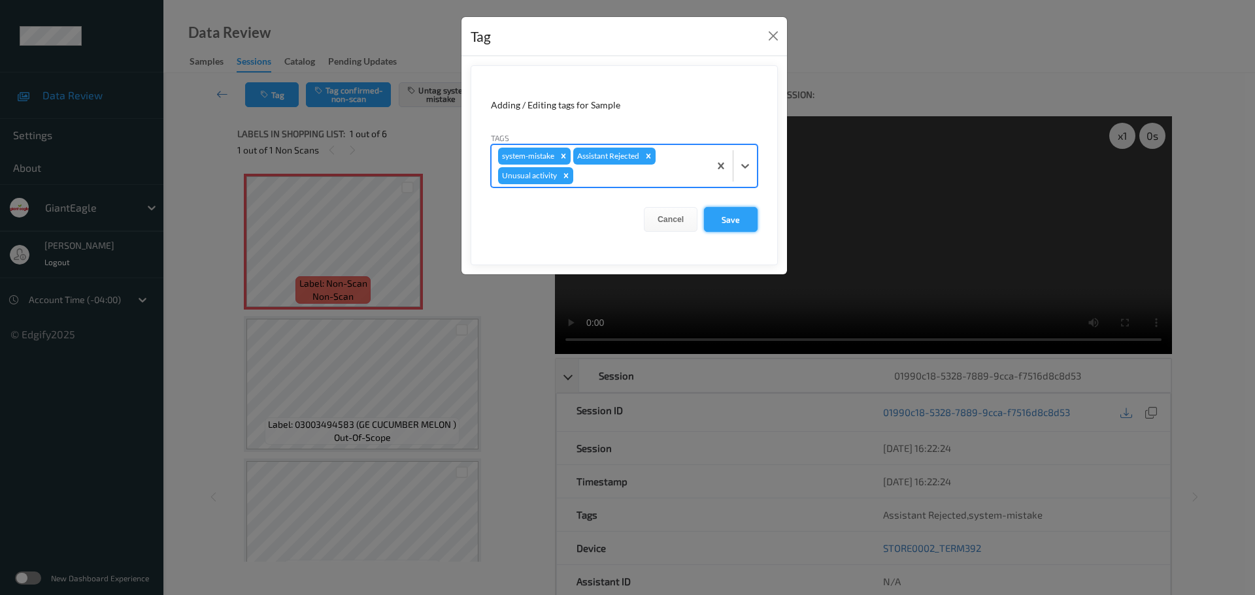
click at [737, 225] on button "Save" at bounding box center [731, 219] width 54 height 25
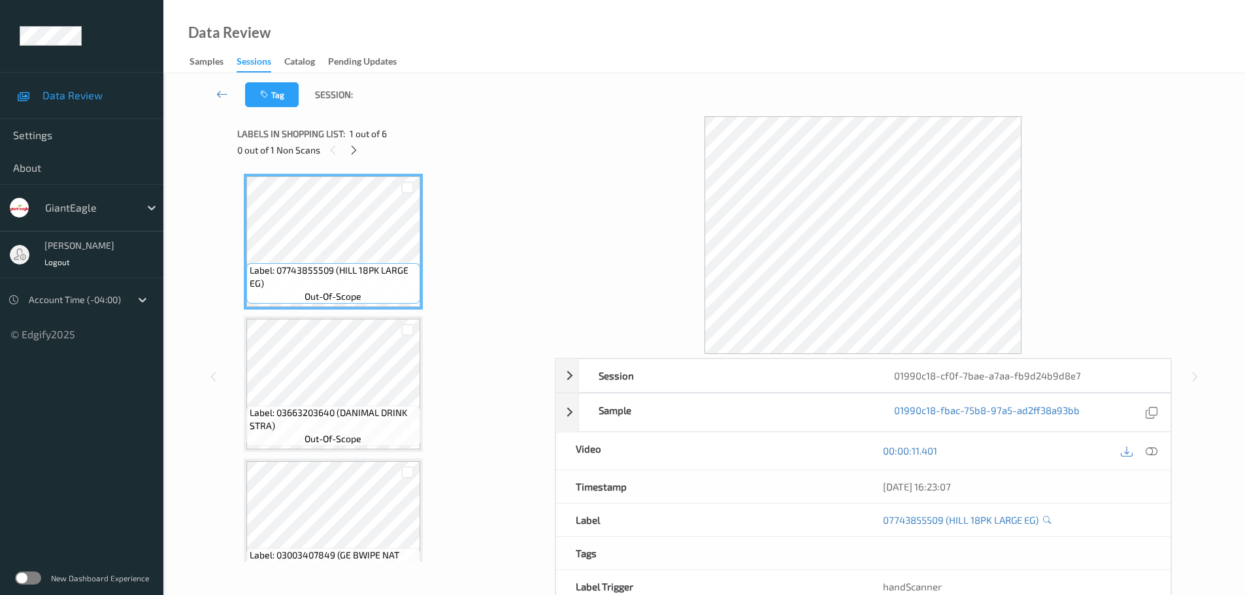
click at [344, 152] on div "0 out of 1 Non Scans" at bounding box center [391, 150] width 308 height 16
click at [354, 152] on icon at bounding box center [353, 150] width 11 height 12
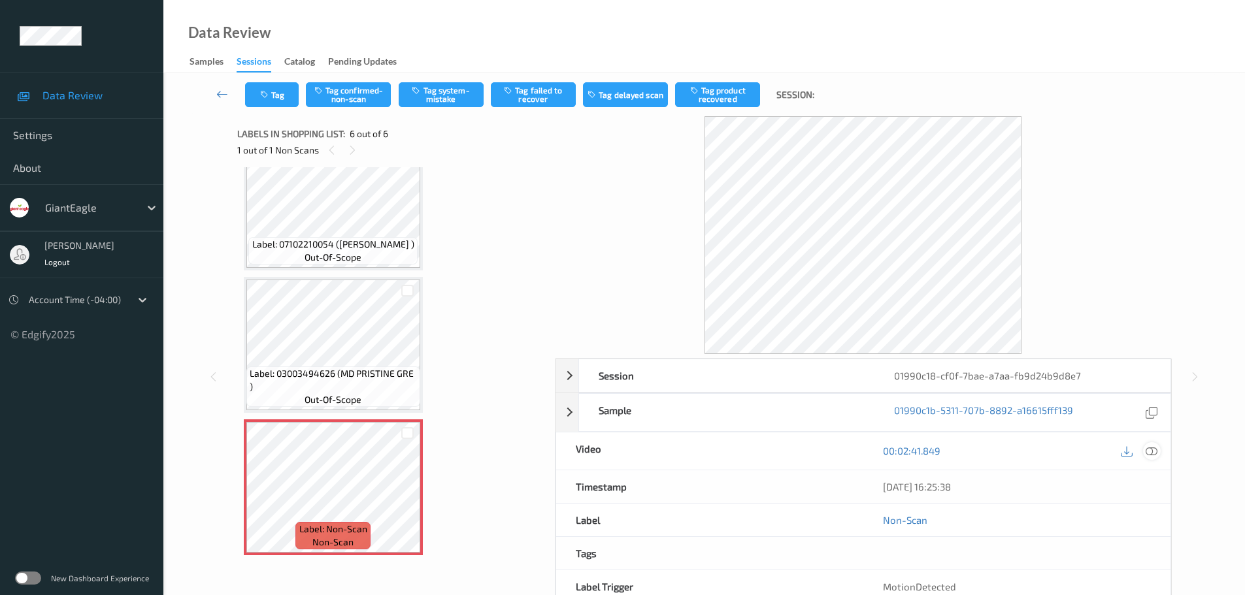
click at [1152, 449] on icon at bounding box center [1152, 451] width 12 height 12
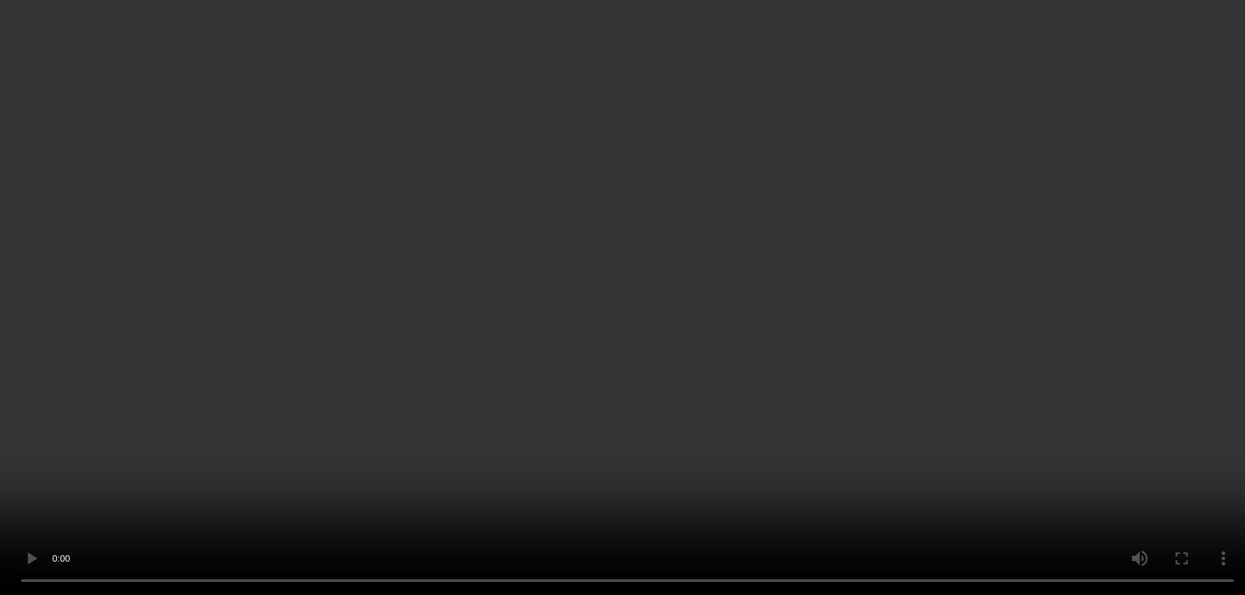
scroll to position [401, 0]
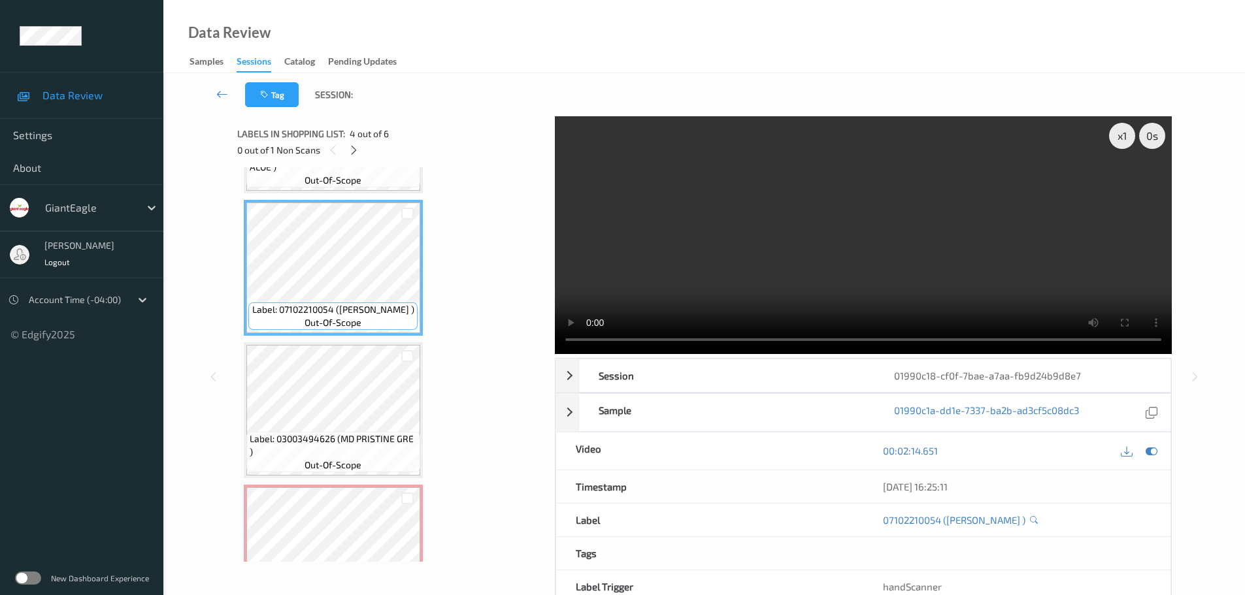
click at [367, 432] on div "Label: 03003494626 (MD PRISTINE GRE ) out-of-scope" at bounding box center [333, 410] width 179 height 136
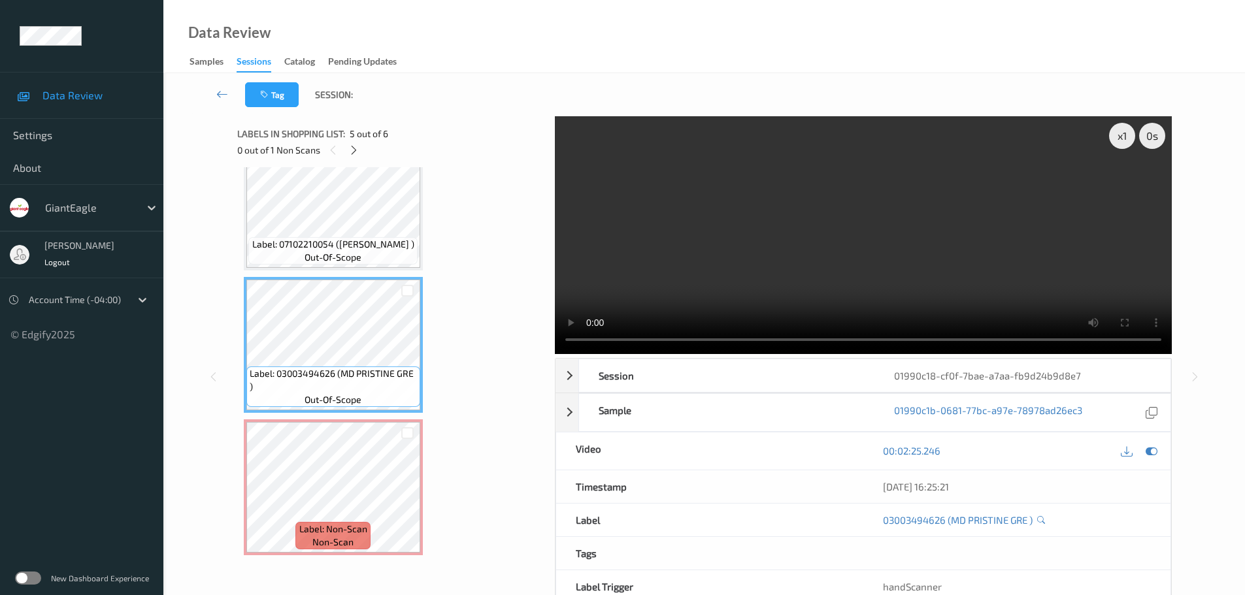
scroll to position [356, 0]
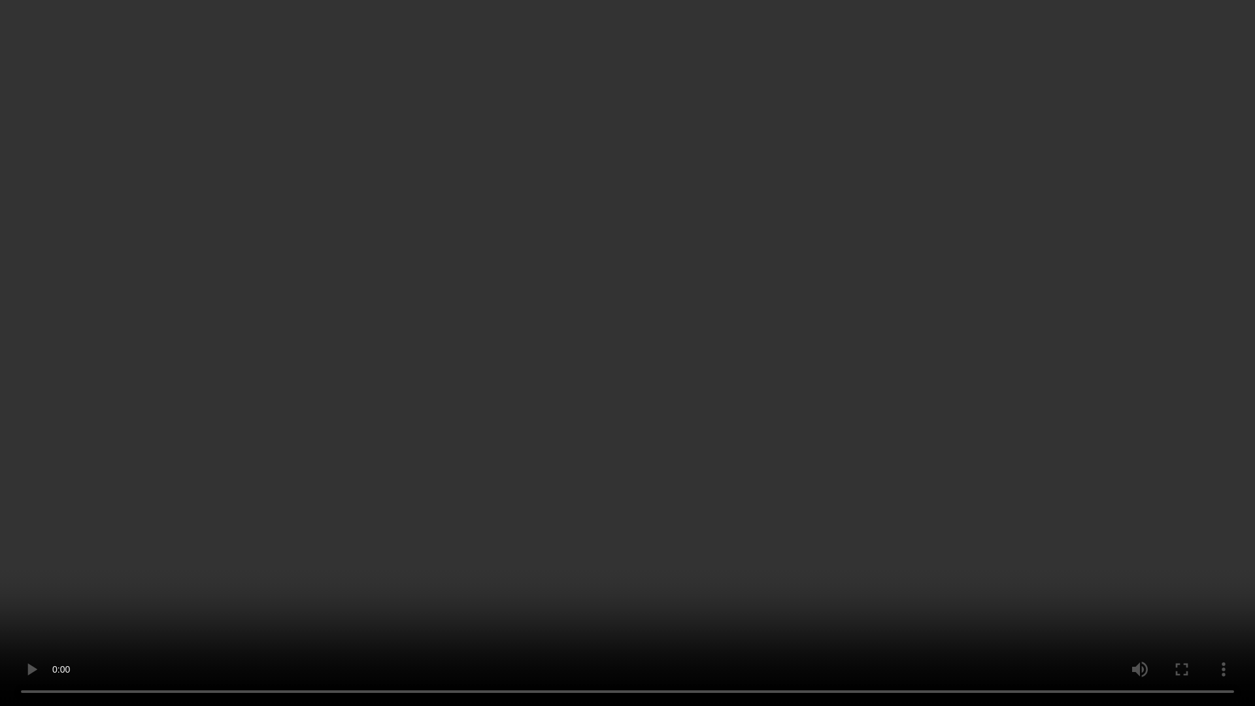
click at [874, 595] on video at bounding box center [627, 353] width 1255 height 706
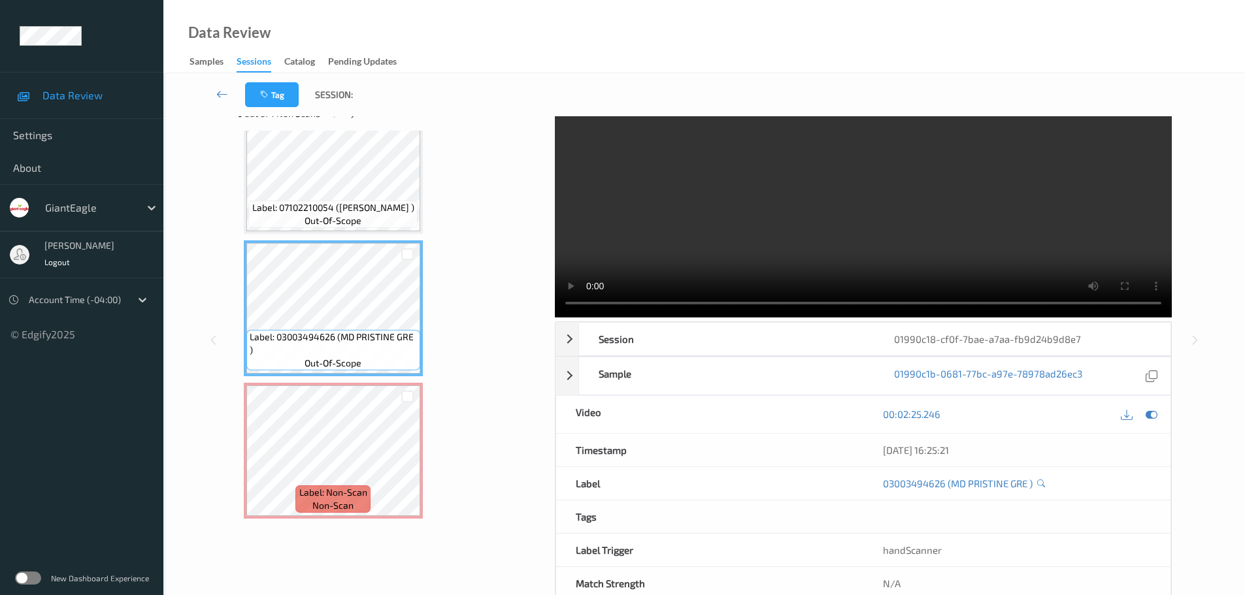
scroll to position [69, 0]
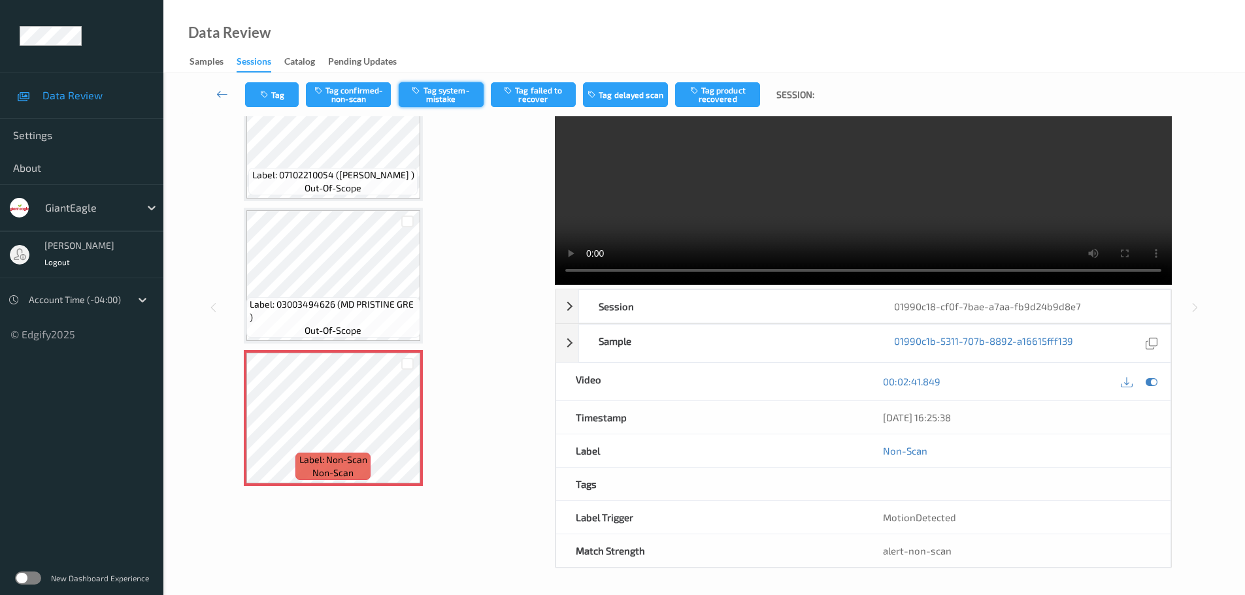
click at [461, 98] on button "Tag system-mistake" at bounding box center [441, 94] width 85 height 25
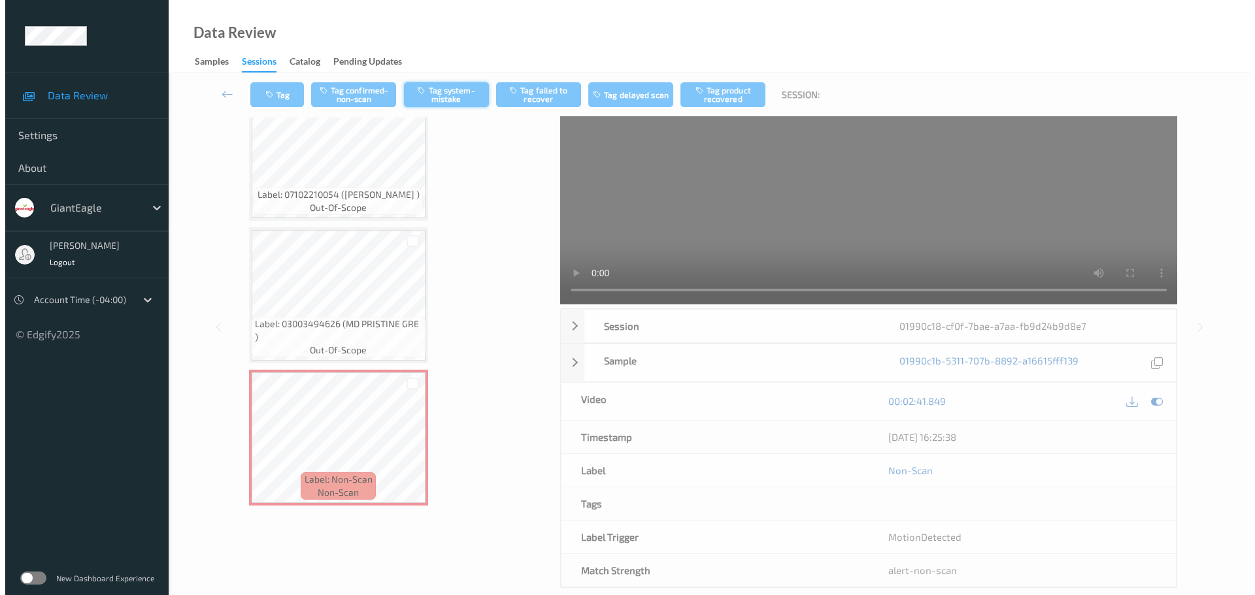
scroll to position [0, 0]
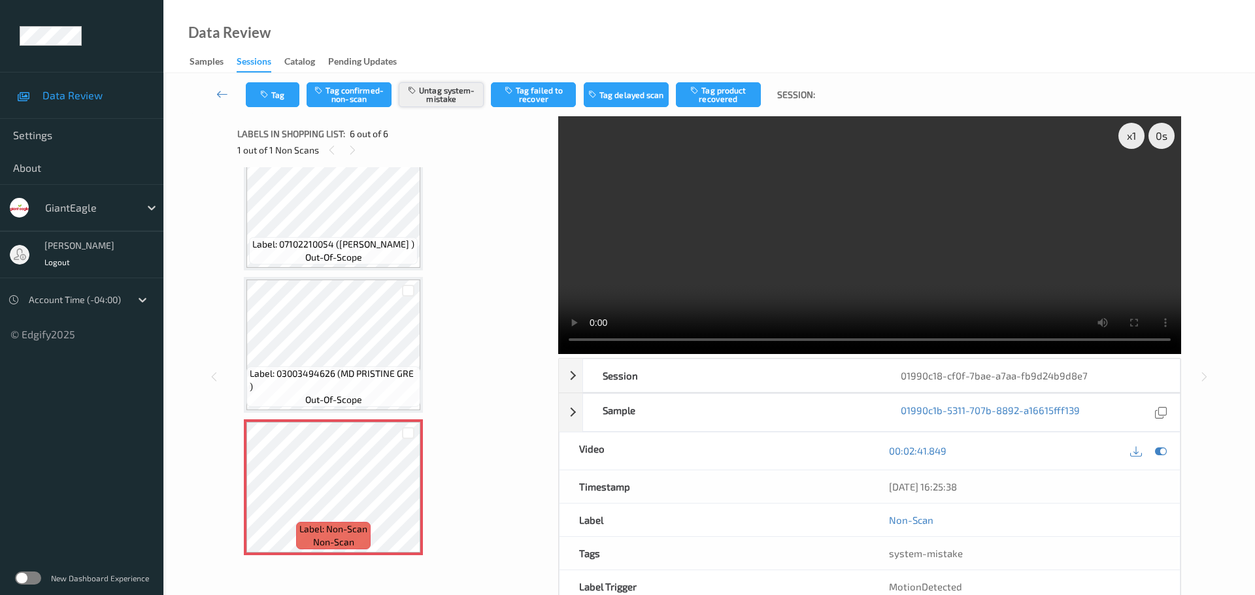
click at [450, 98] on button "Untag system-mistake" at bounding box center [441, 94] width 85 height 25
click at [384, 383] on span "Label: 03003494626 (MD PRISTINE GRE )" at bounding box center [333, 380] width 167 height 26
click at [358, 87] on button "Tag confirmed-non-scan" at bounding box center [348, 94] width 85 height 25
click at [563, 86] on button "Tag failed to recover" at bounding box center [533, 94] width 85 height 25
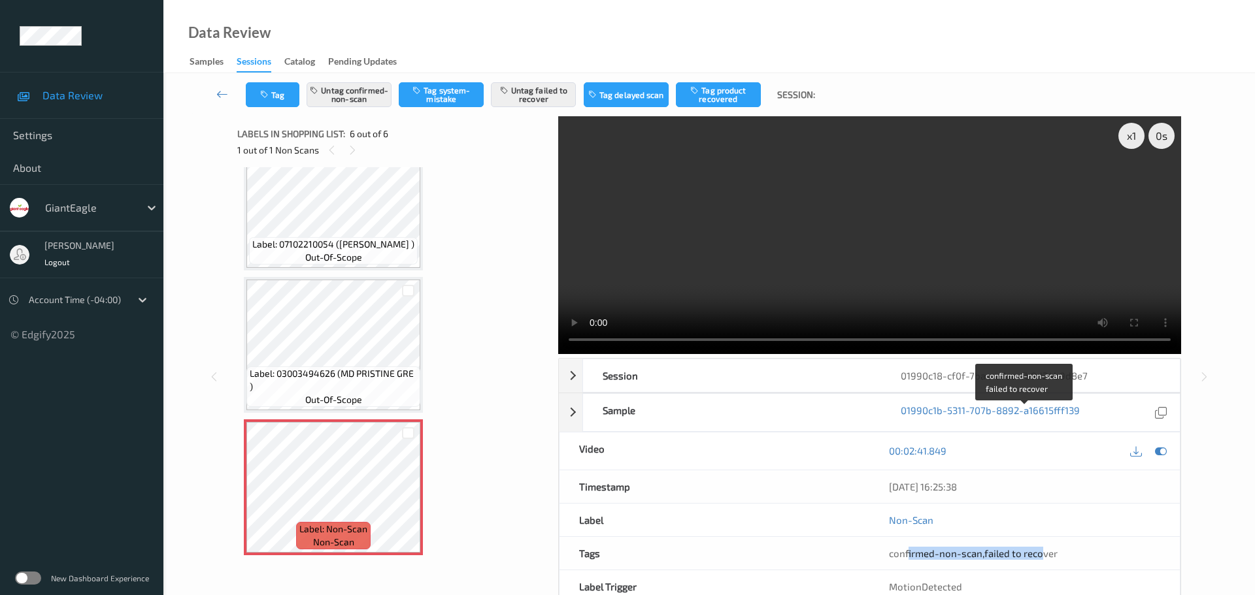
drag, startPoint x: 1003, startPoint y: 422, endPoint x: 1044, endPoint y: 423, distance: 40.5
click at [1044, 537] on div "confirmed-non-scan , failed to recover" at bounding box center [1024, 553] width 310 height 33
click at [1061, 571] on div "MotionDetected" at bounding box center [1024, 587] width 310 height 33
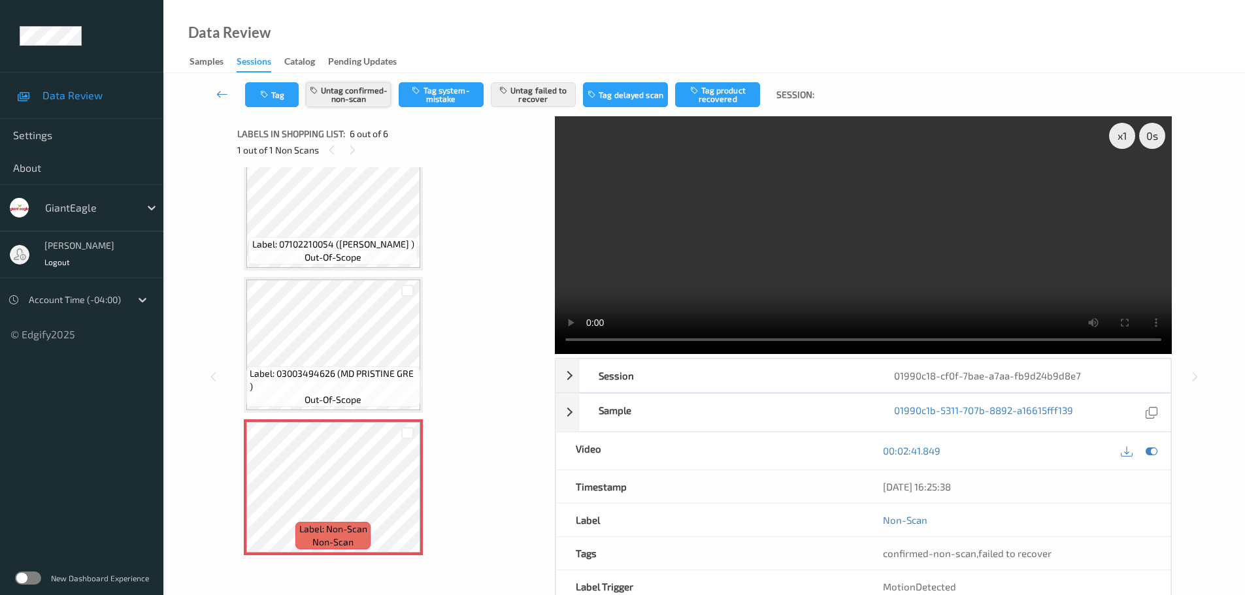
click at [347, 101] on button "Untag confirmed-non-scan" at bounding box center [348, 94] width 85 height 25
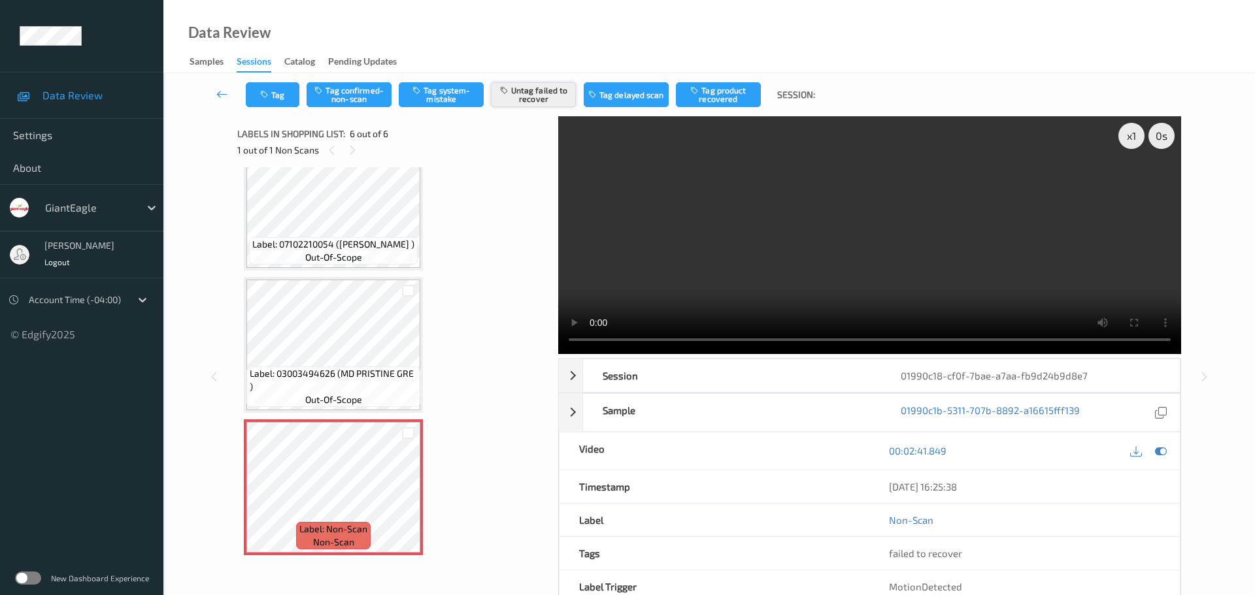
click at [538, 99] on button "Untag failed to recover" at bounding box center [533, 94] width 85 height 25
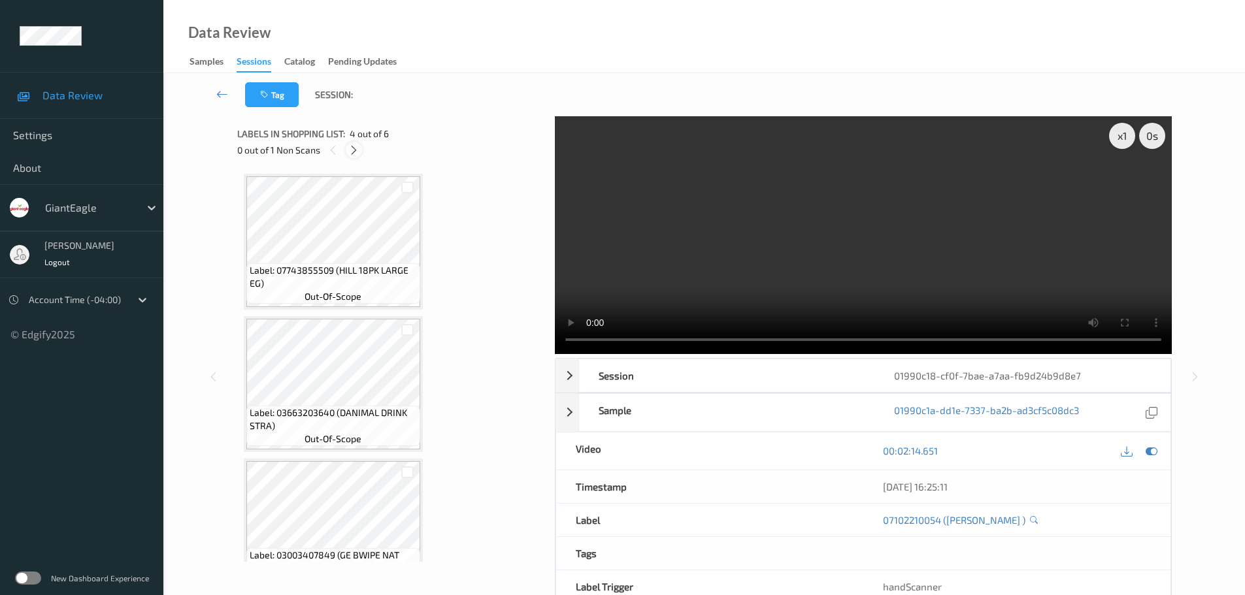
click at [352, 152] on icon at bounding box center [353, 150] width 11 height 12
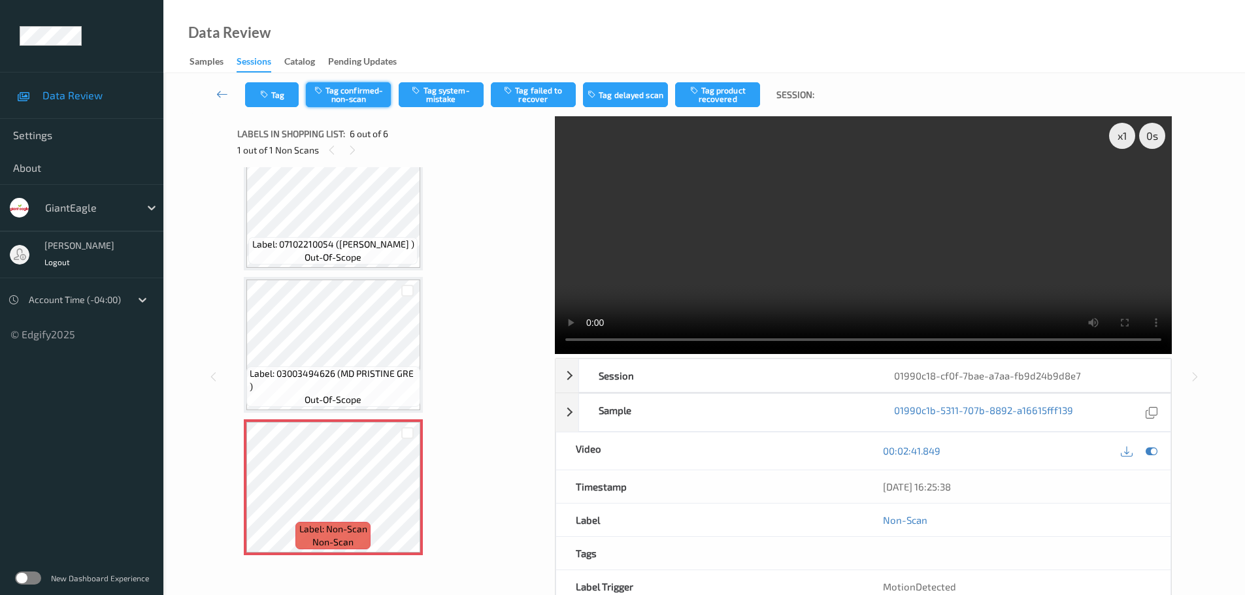
click at [378, 93] on button "Tag confirmed-non-scan" at bounding box center [348, 94] width 85 height 25
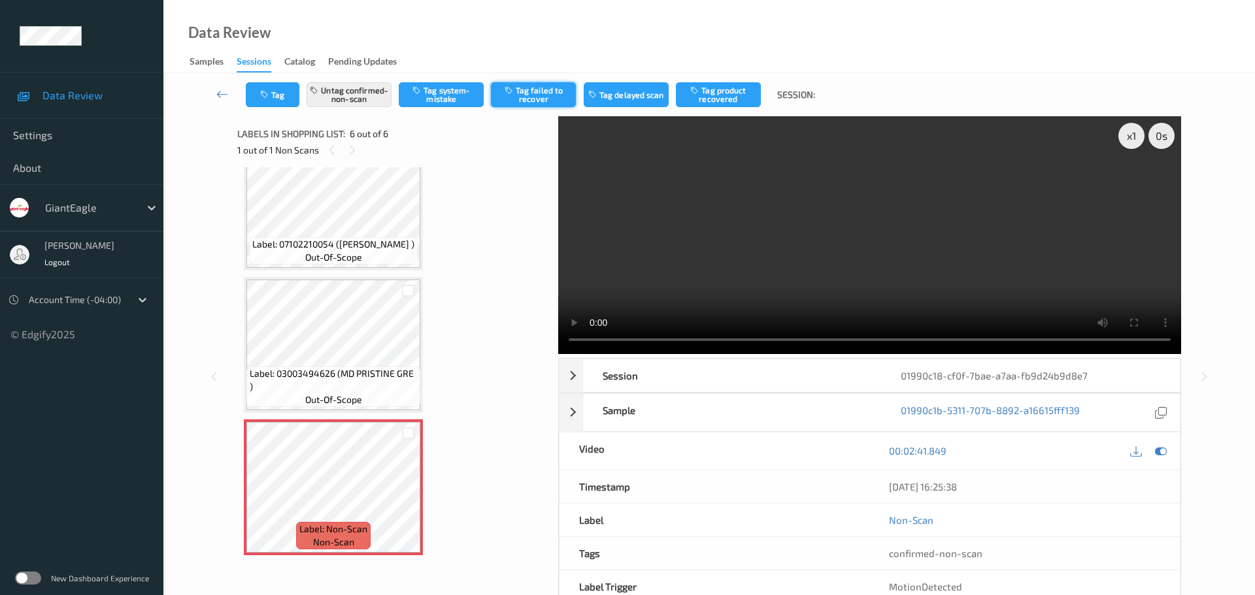
click at [495, 94] on button "Tag failed to recover" at bounding box center [533, 94] width 85 height 25
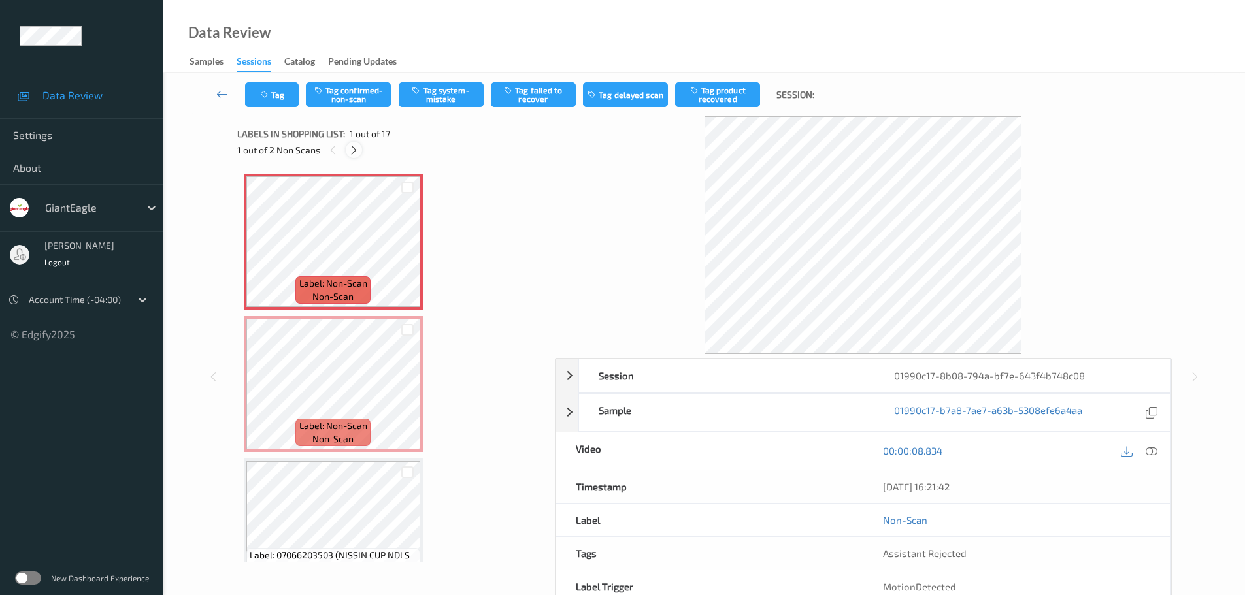
click at [351, 148] on div "1 out of 2 Non Scans" at bounding box center [391, 150] width 308 height 16
click at [353, 148] on icon at bounding box center [353, 150] width 11 height 12
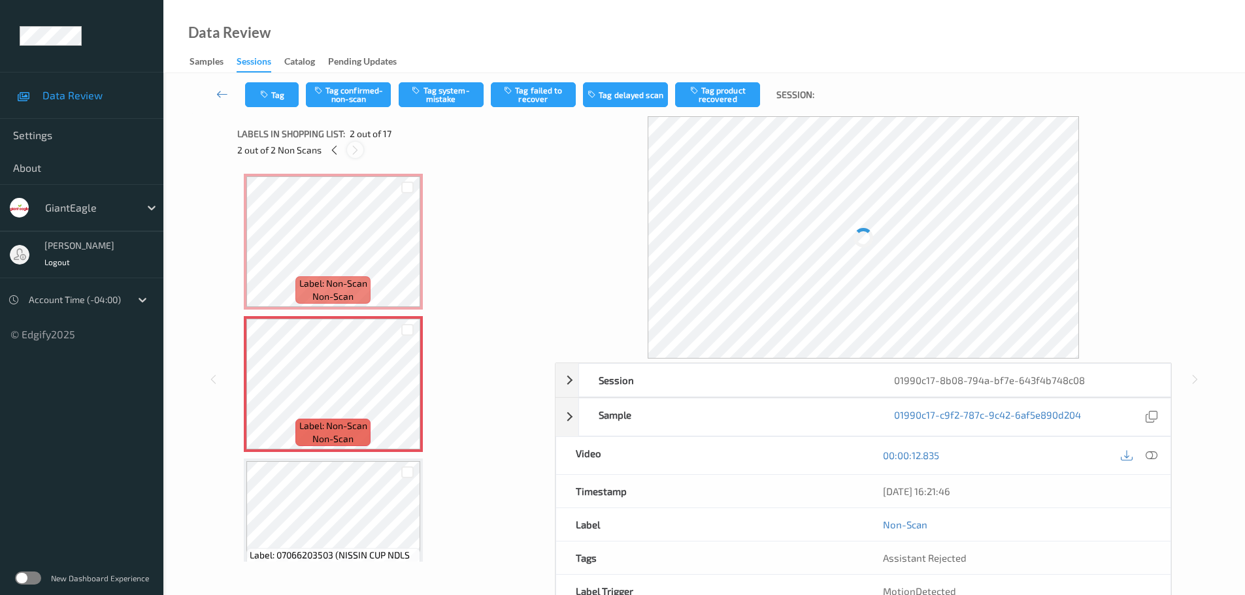
scroll to position [7, 0]
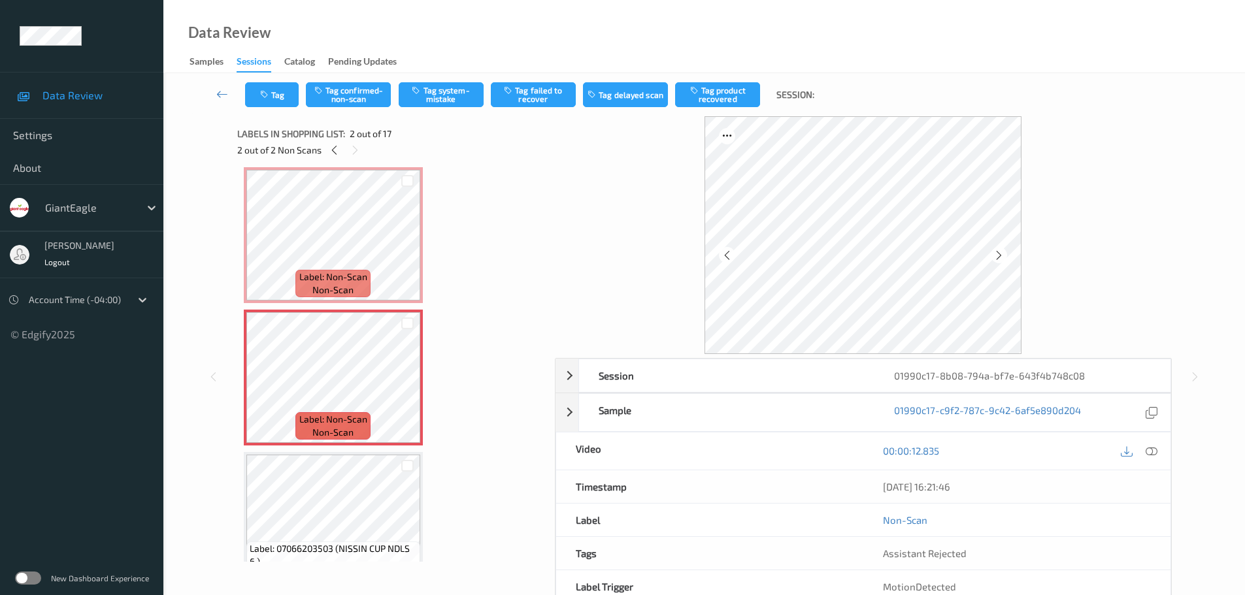
click at [1161, 453] on div at bounding box center [1152, 451] width 18 height 18
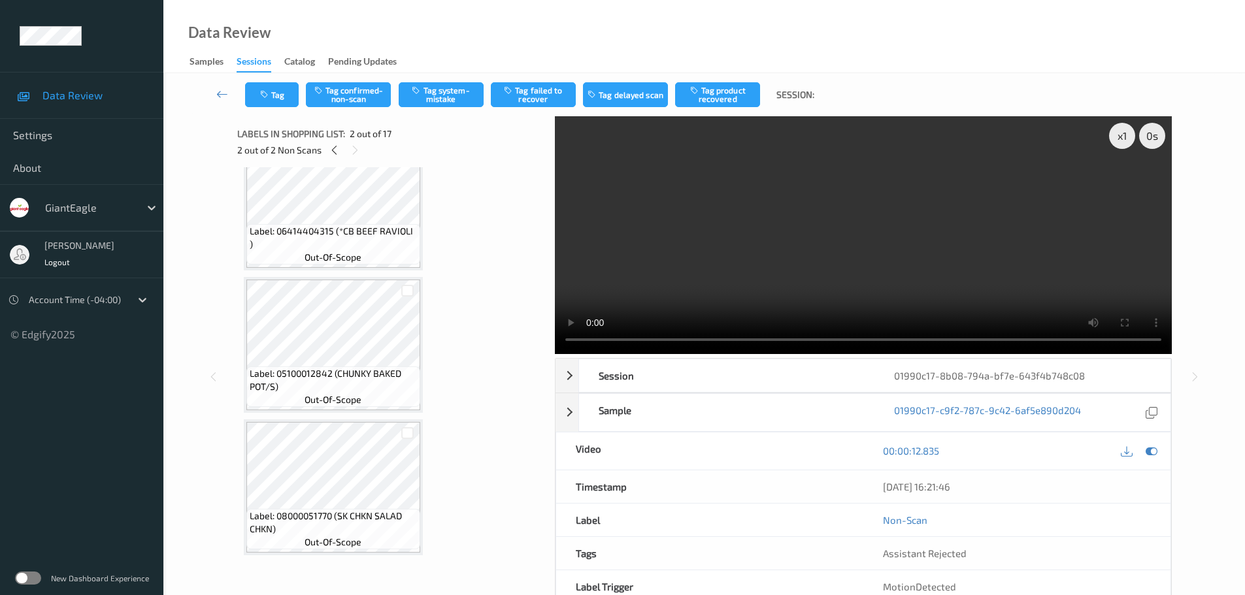
scroll to position [1923, 0]
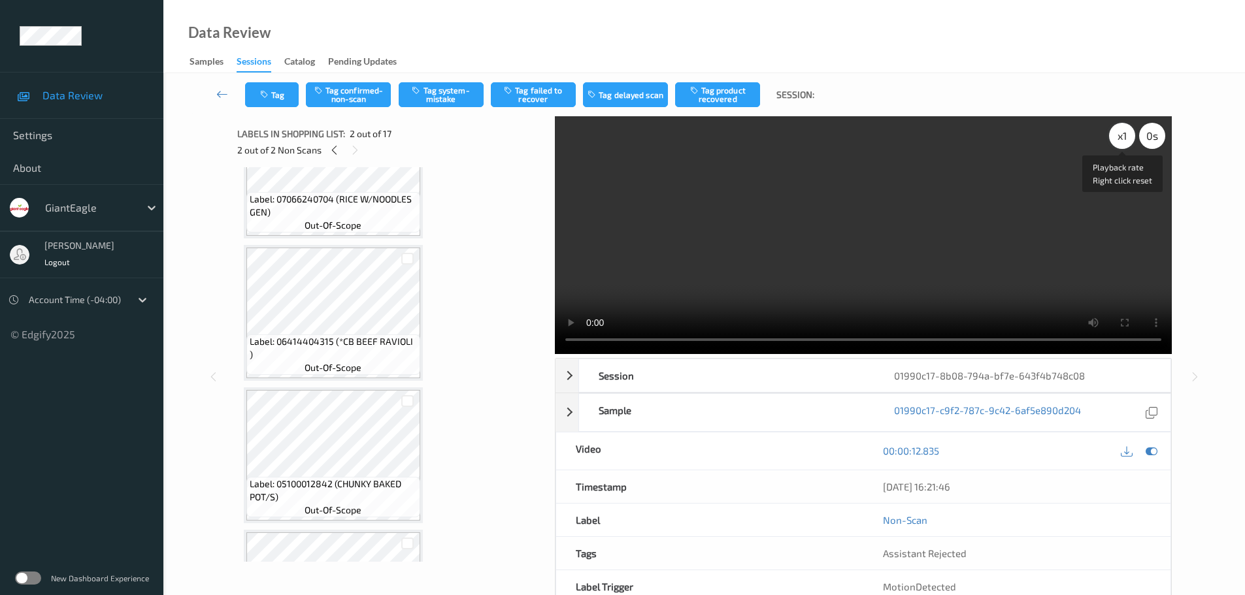
click at [1133, 141] on div "x 1" at bounding box center [1122, 136] width 26 height 26
click at [1134, 141] on div "x 2 0 s Playback rate Right click reset" at bounding box center [1137, 136] width 56 height 26
click at [1131, 146] on div "x 2 0 s" at bounding box center [1137, 136] width 56 height 26
click at [1119, 139] on div "x 2" at bounding box center [1122, 136] width 26 height 26
click at [1119, 139] on div "x 4" at bounding box center [1122, 136] width 26 height 26
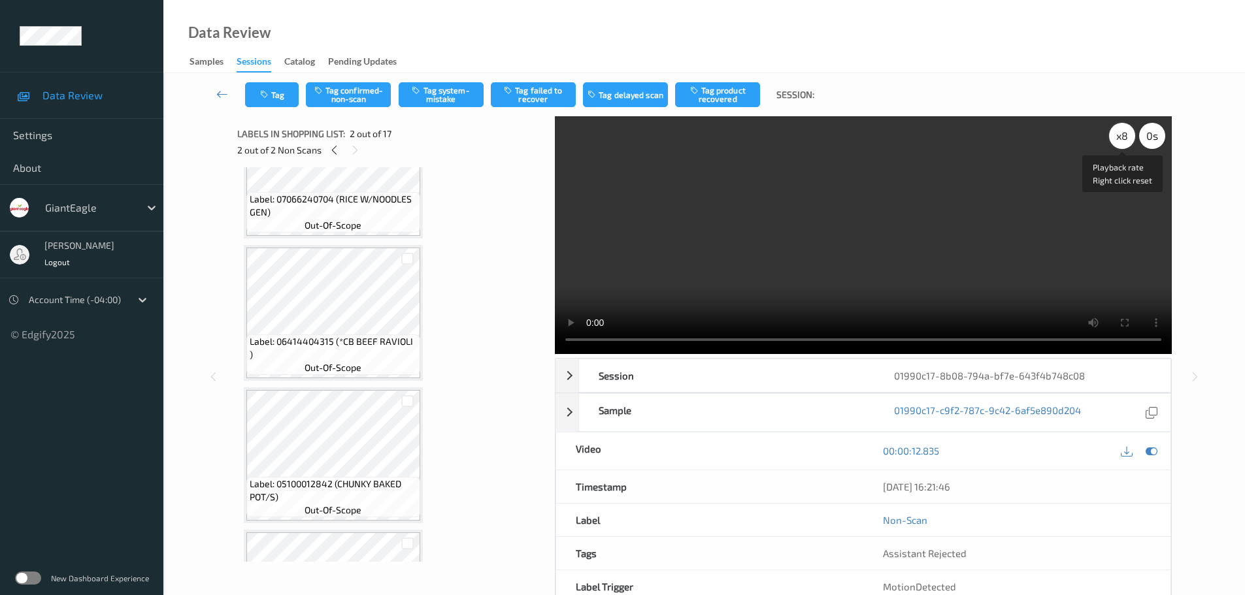
click at [1127, 136] on div "x 8" at bounding box center [1122, 136] width 26 height 26
click at [1127, 136] on div "x 1" at bounding box center [1122, 136] width 26 height 26
click at [1127, 136] on div "x 2" at bounding box center [1122, 136] width 26 height 26
click at [337, 154] on icon at bounding box center [334, 150] width 11 height 12
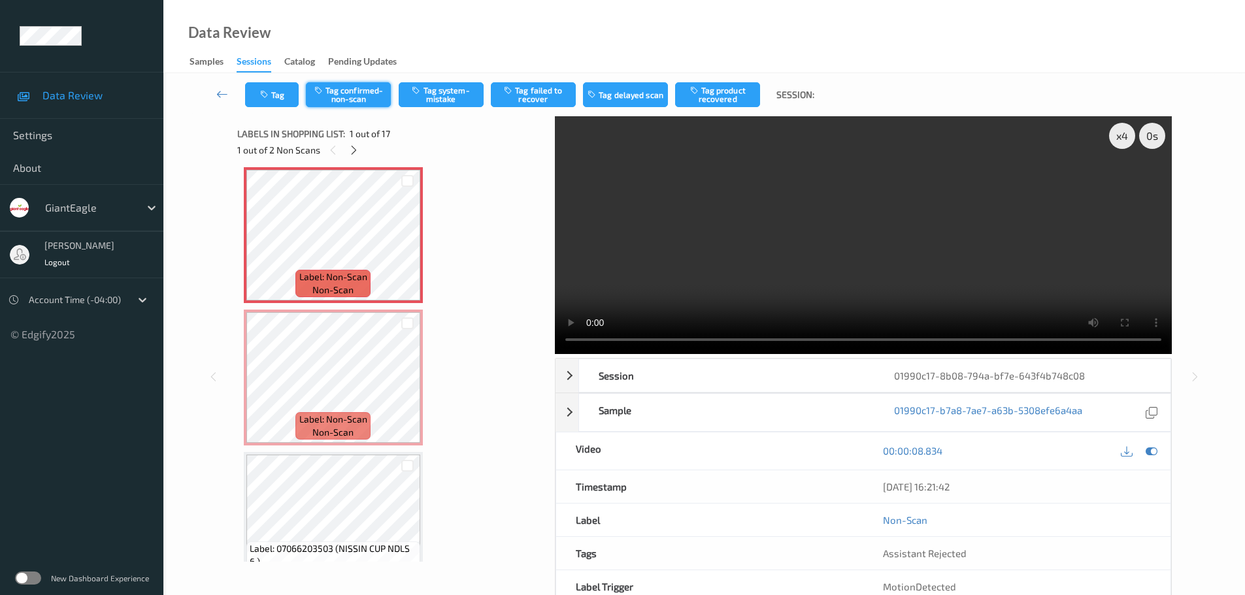
click at [361, 106] on button "Tag confirmed-non-scan" at bounding box center [348, 94] width 85 height 25
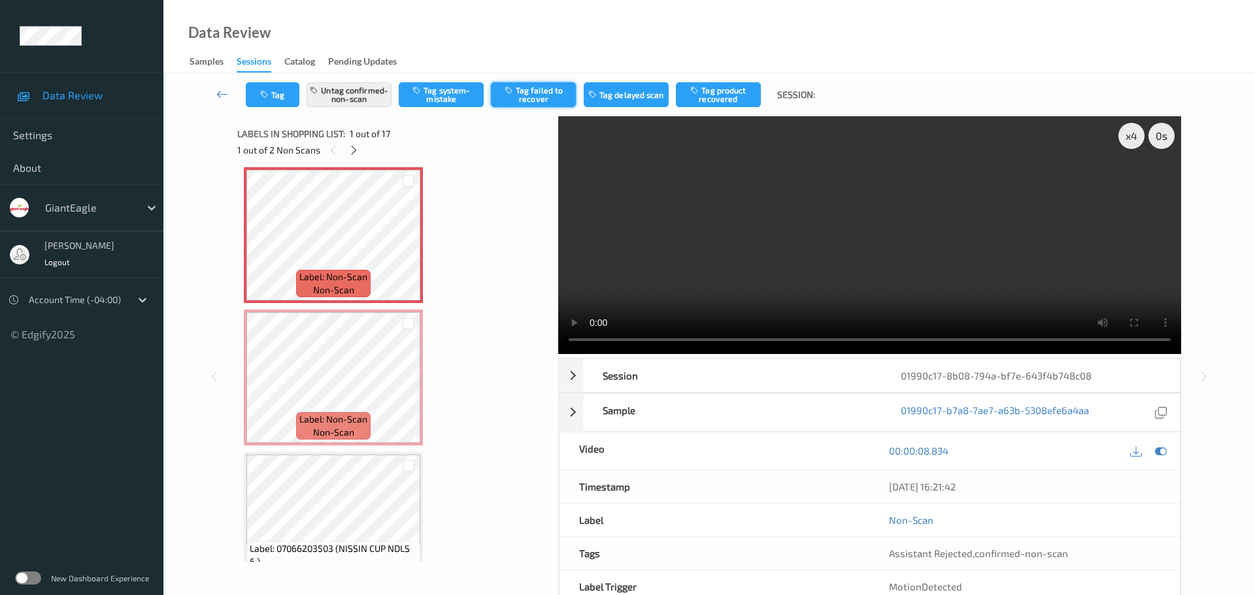
click at [547, 98] on button "Tag failed to recover" at bounding box center [533, 94] width 85 height 25
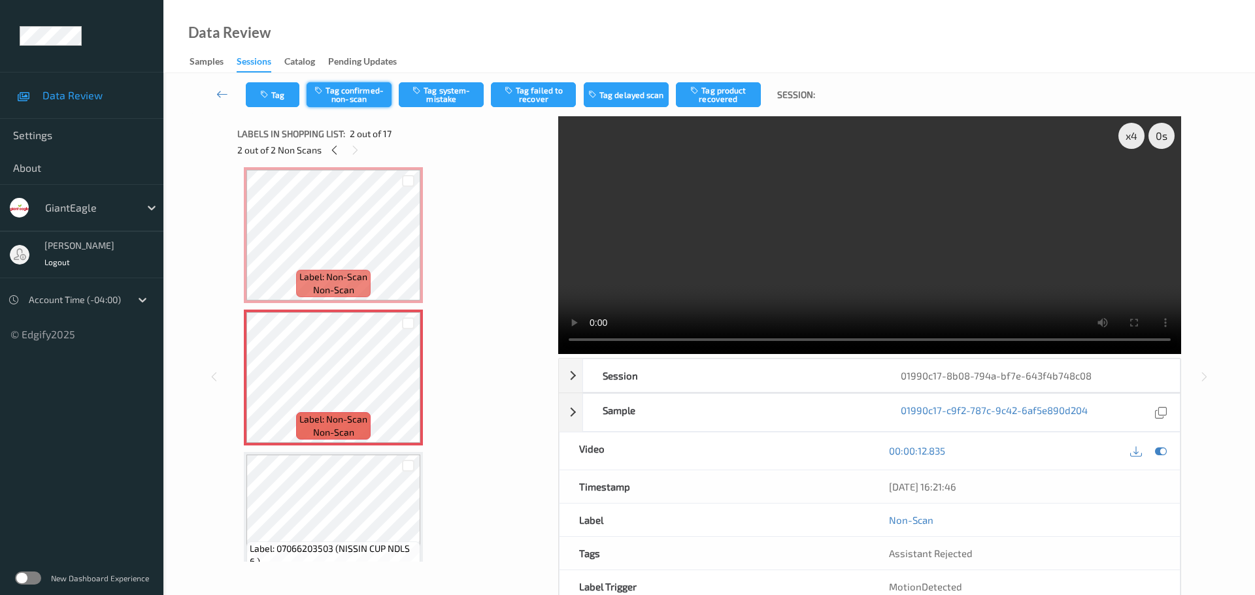
click at [354, 90] on button "Tag confirmed-non-scan" at bounding box center [348, 94] width 85 height 25
click at [550, 97] on button "Tag failed to recover" at bounding box center [533, 94] width 85 height 25
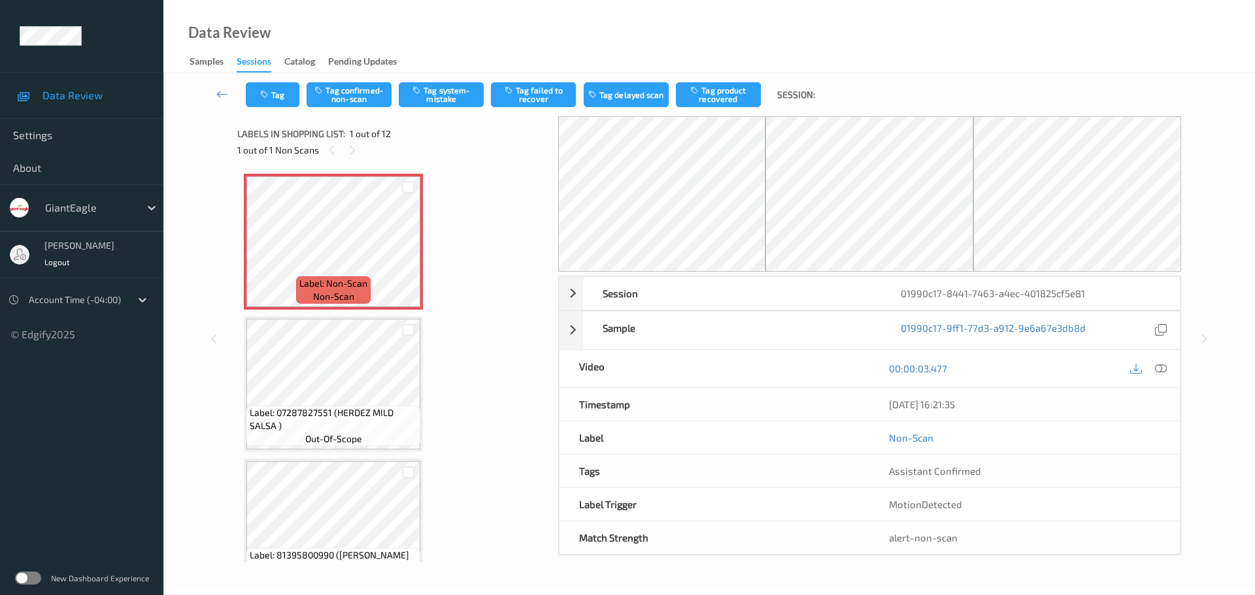
drag, startPoint x: 1157, startPoint y: 374, endPoint x: 1116, endPoint y: 356, distance: 44.7
click at [1157, 374] on icon at bounding box center [1161, 369] width 12 height 12
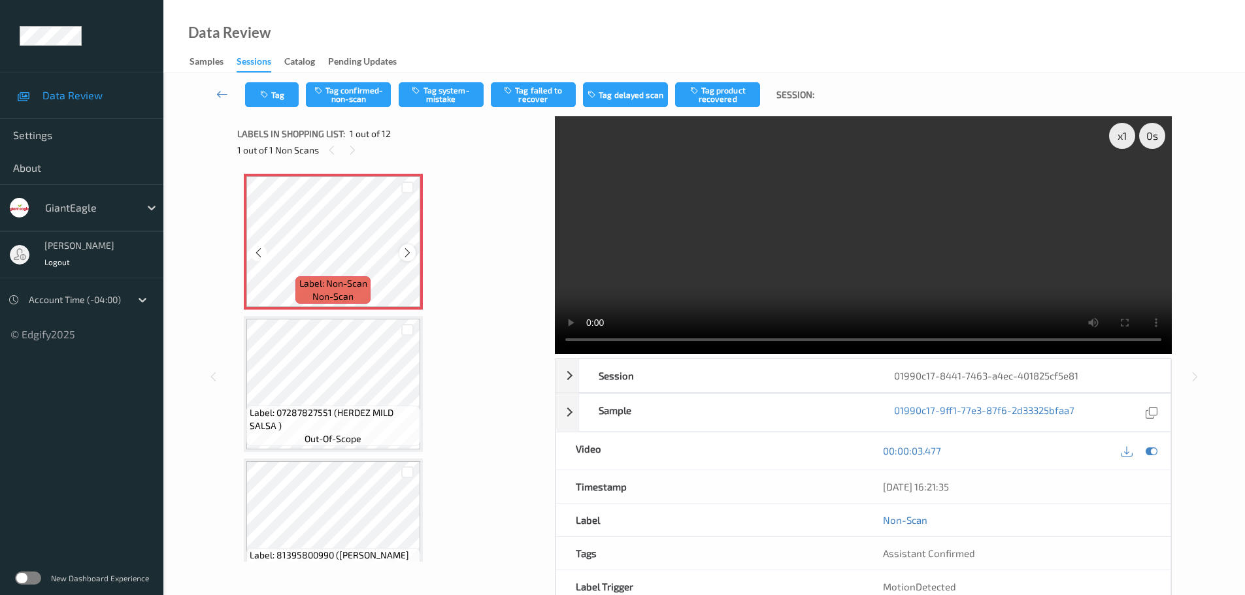
click at [401, 248] on div at bounding box center [407, 252] width 16 height 16
drag, startPoint x: 571, startPoint y: 356, endPoint x: 562, endPoint y: 356, distance: 9.1
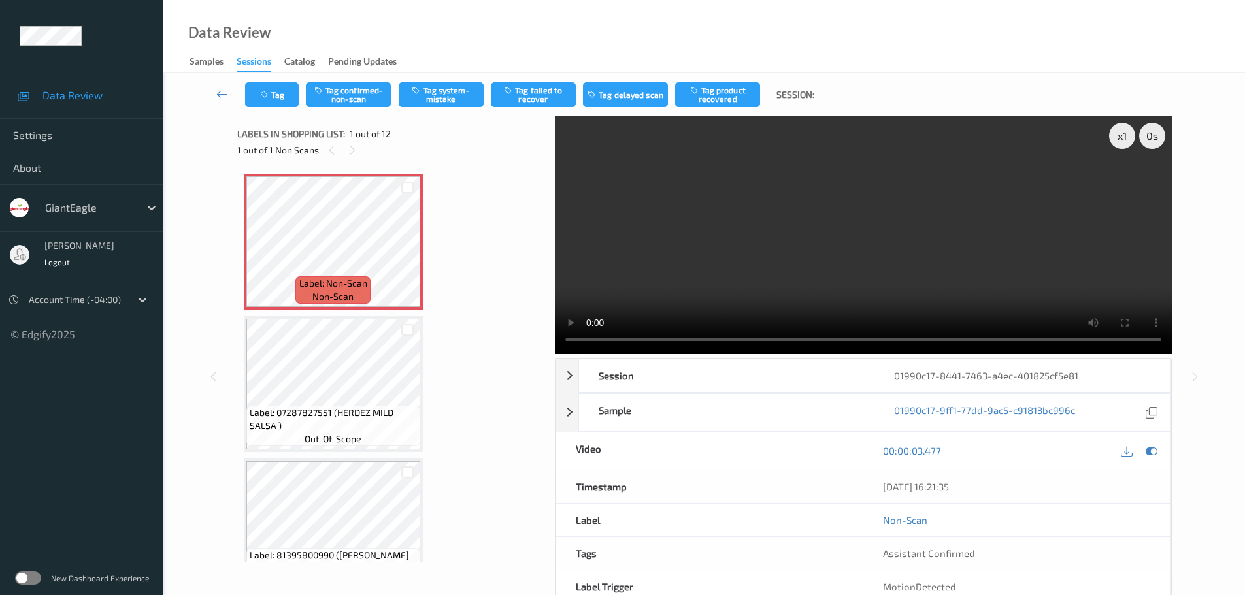
click at [563, 356] on div "x 1 0 s Session 01990c17-8441-7463-a4ec-401825cf5e81 Session ID 01990c17-8441-7…" at bounding box center [863, 377] width 617 height 522
click at [353, 106] on button "Tag confirmed-non-scan" at bounding box center [348, 94] width 85 height 25
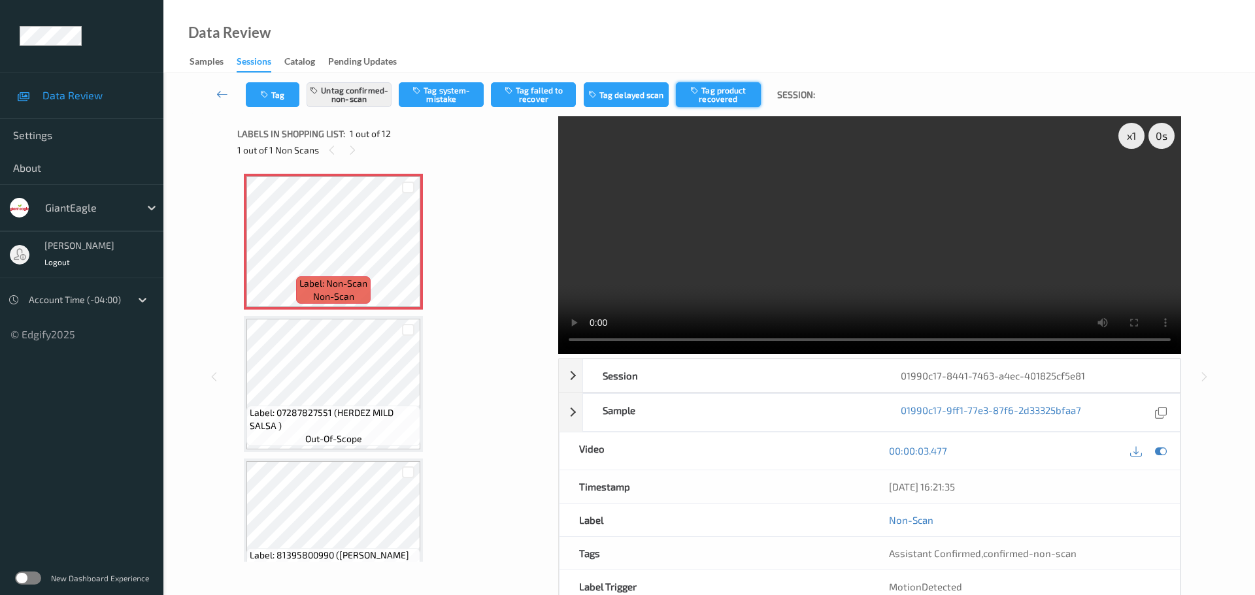
click at [716, 86] on button "Tag product recovered" at bounding box center [718, 94] width 85 height 25
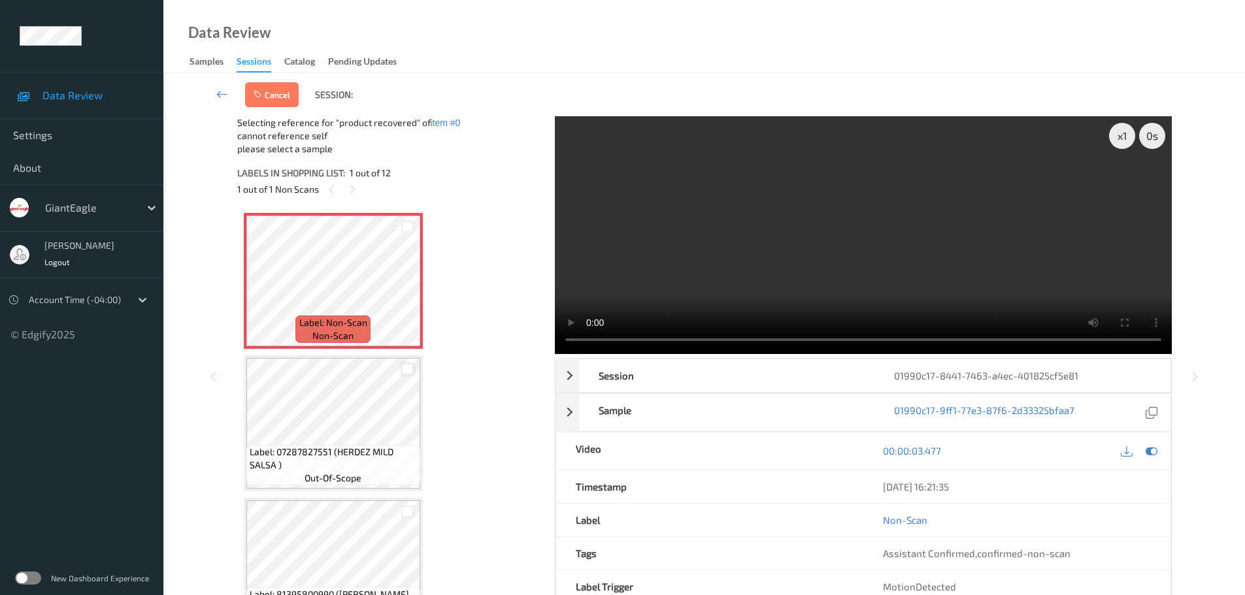
click at [405, 370] on div at bounding box center [407, 369] width 12 height 12
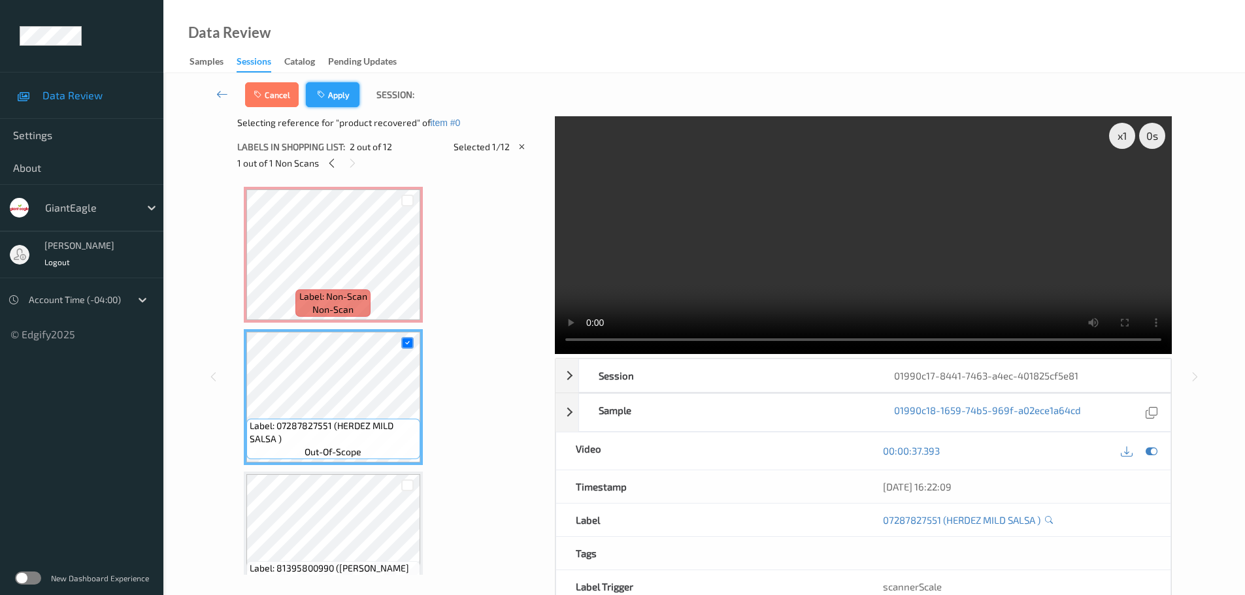
click at [340, 94] on button "Apply" at bounding box center [333, 94] width 54 height 25
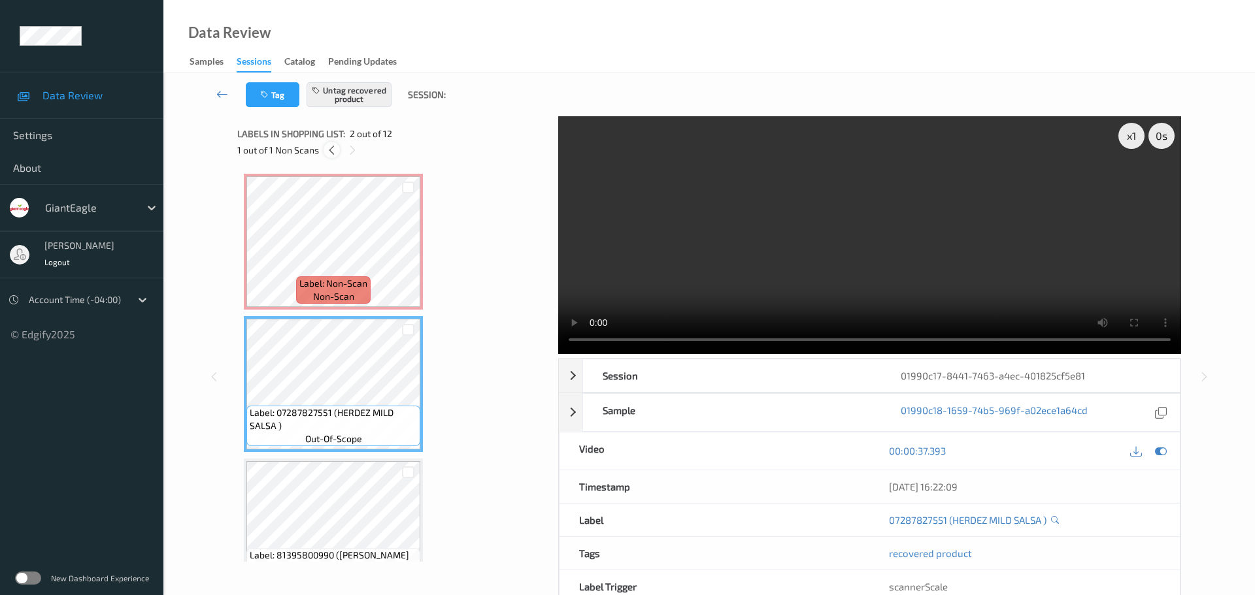
click at [328, 144] on icon at bounding box center [331, 150] width 11 height 12
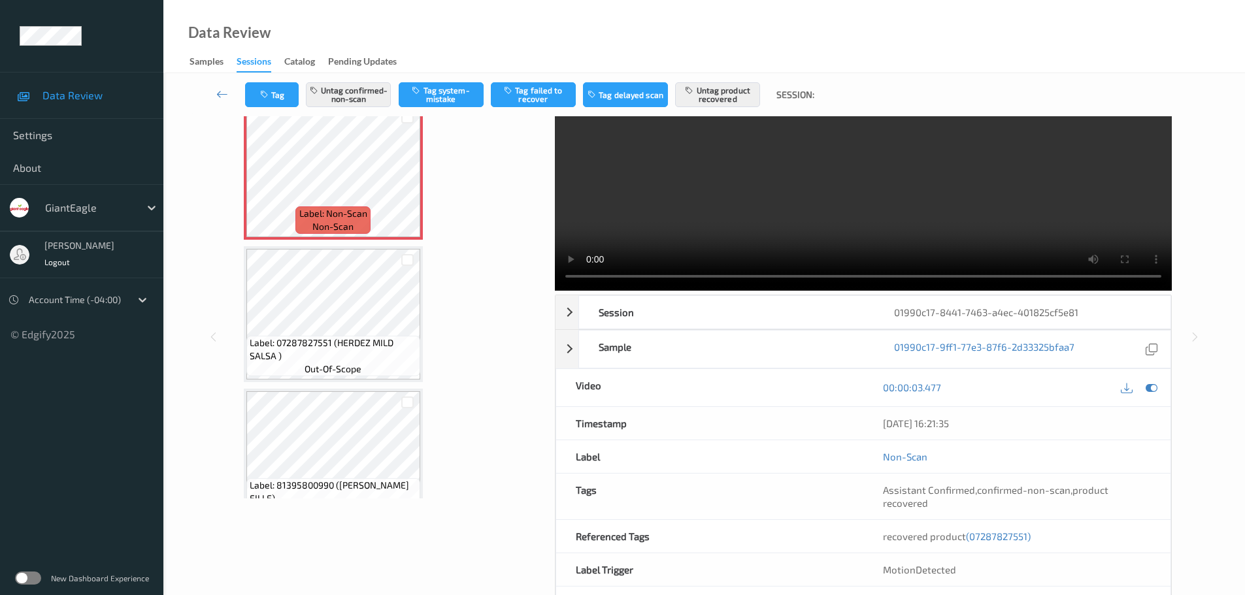
scroll to position [116, 0]
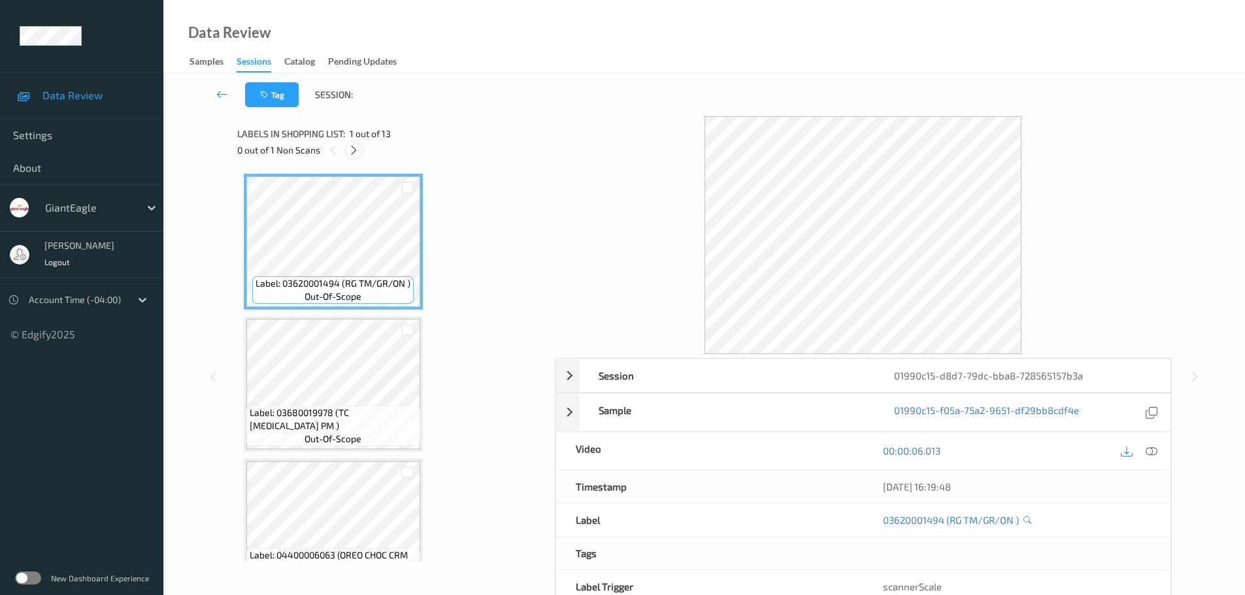
click at [354, 150] on icon at bounding box center [353, 150] width 11 height 12
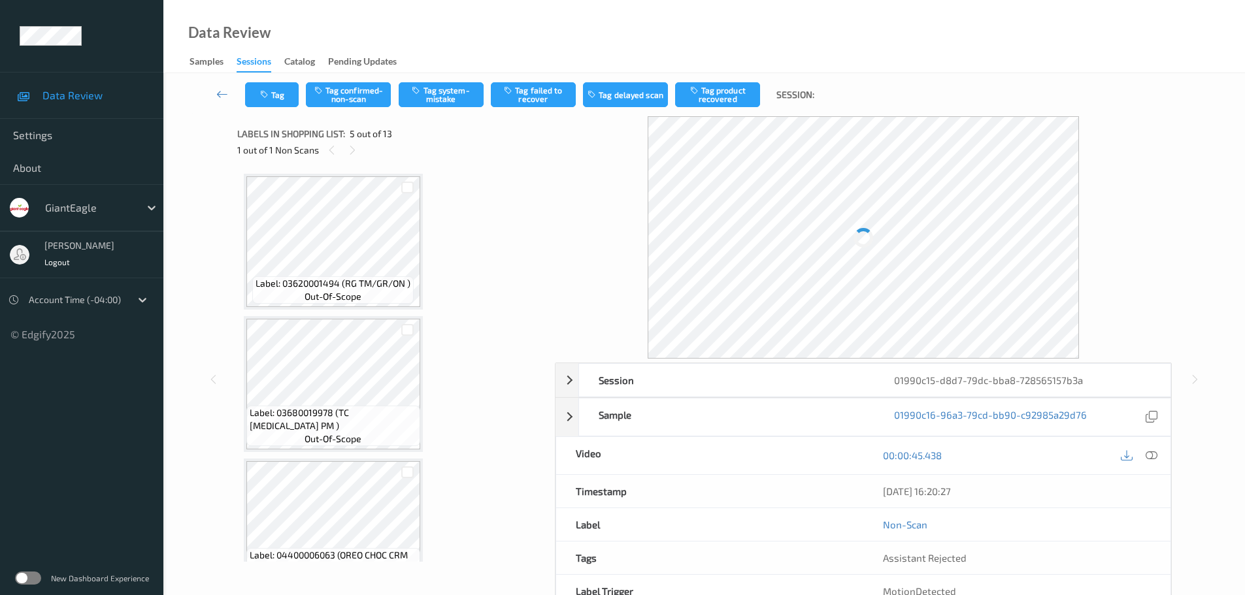
scroll to position [434, 0]
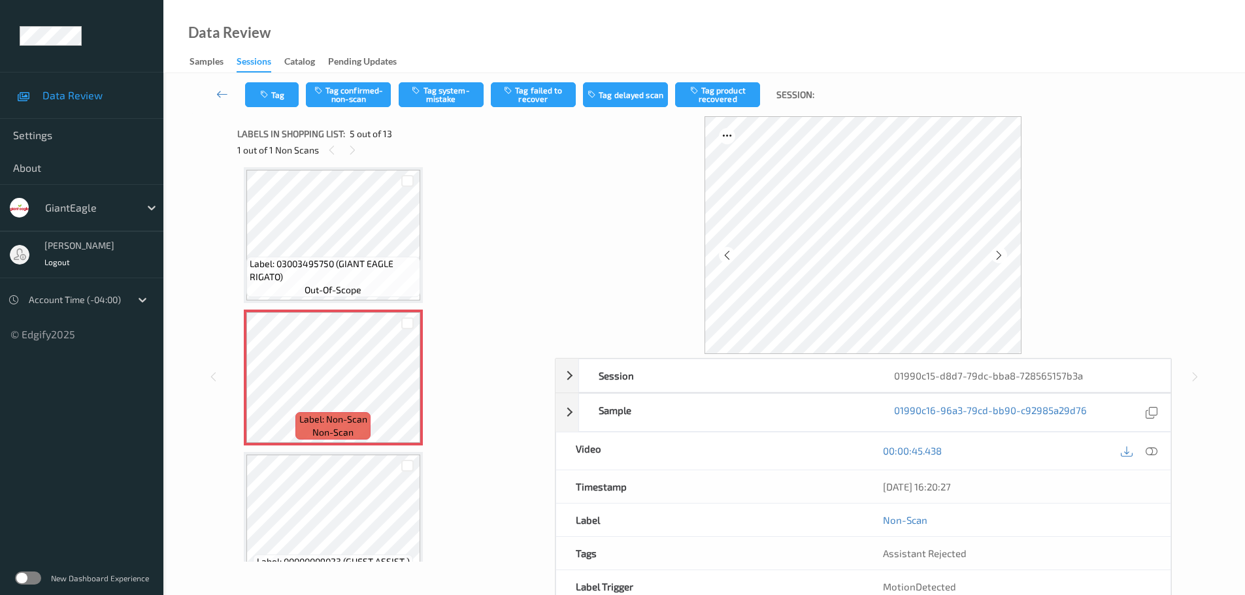
drag, startPoint x: 1152, startPoint y: 450, endPoint x: 1054, endPoint y: 410, distance: 105.8
click at [1152, 450] on icon at bounding box center [1152, 451] width 12 height 12
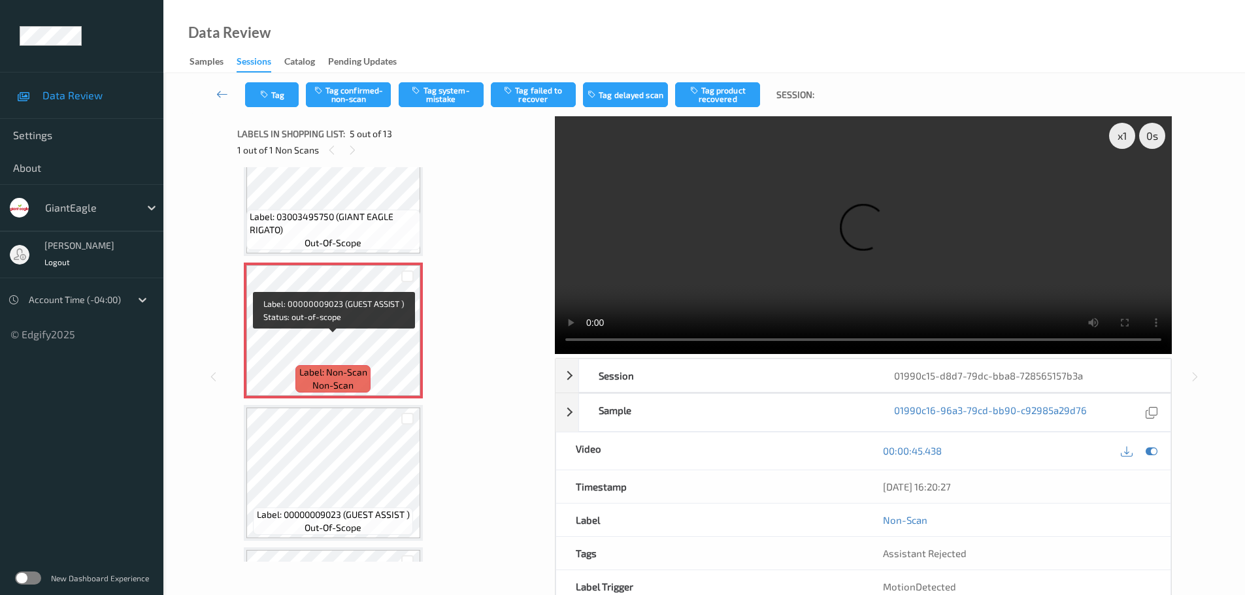
scroll to position [457, 0]
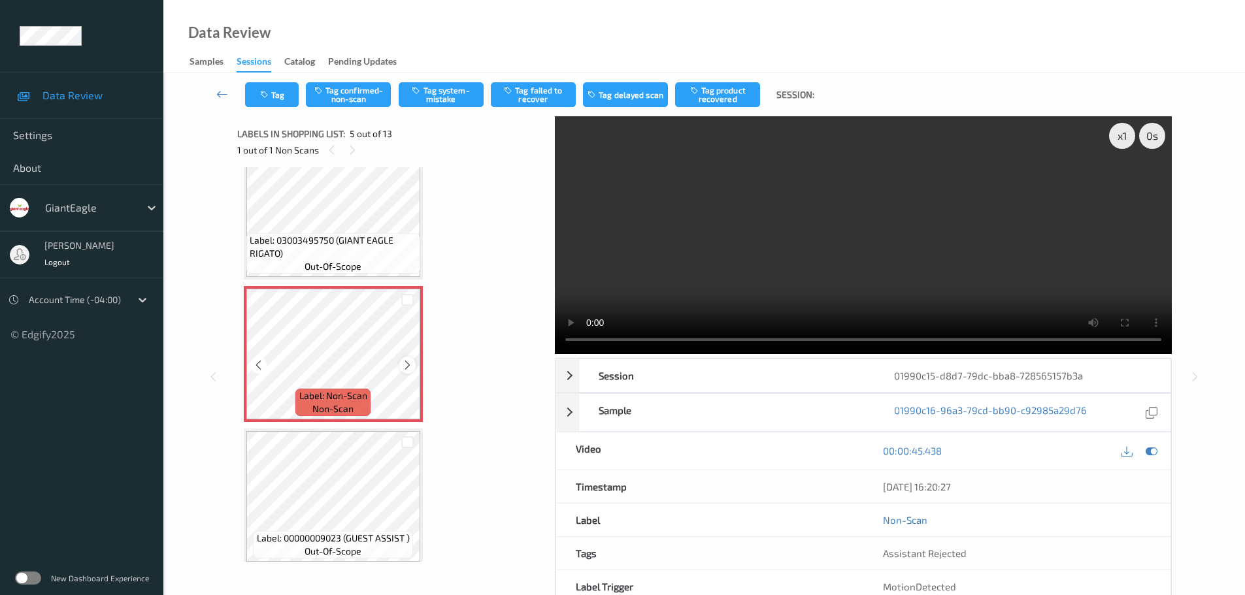
click at [403, 361] on icon at bounding box center [407, 365] width 11 height 12
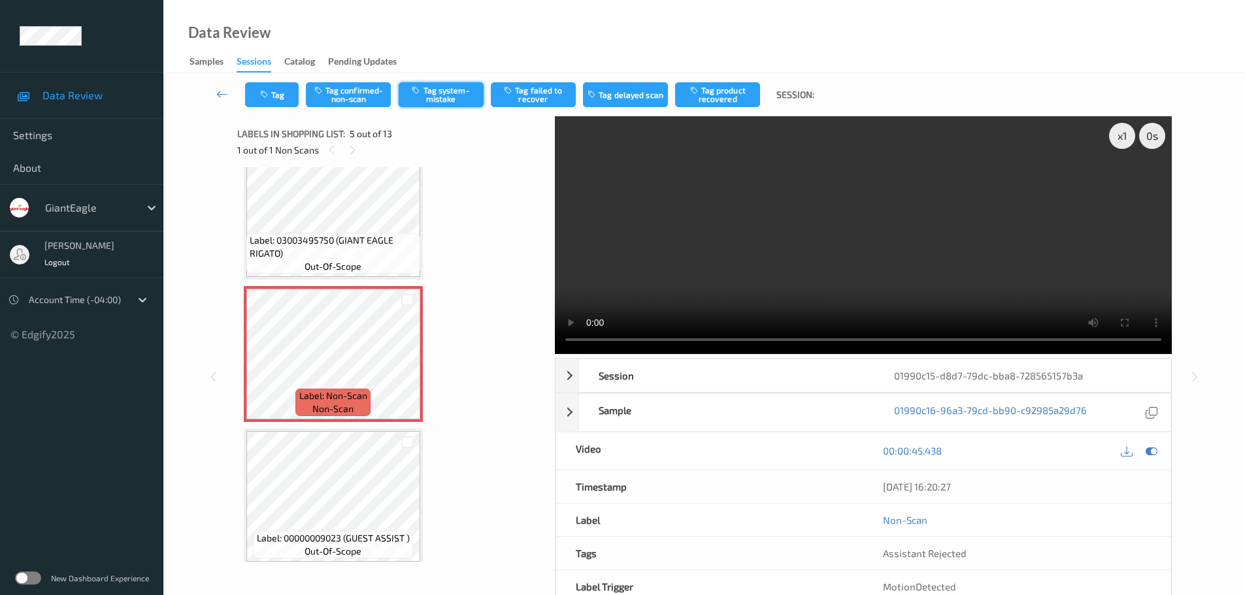
click at [425, 93] on button "Tag system-mistake" at bounding box center [441, 94] width 85 height 25
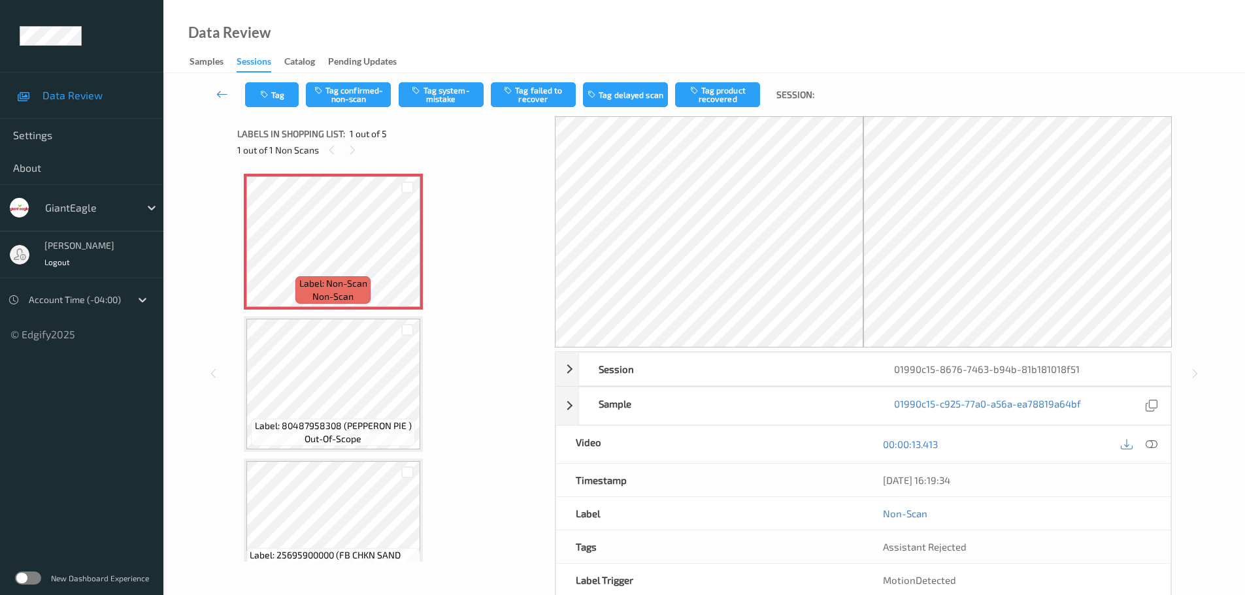
click at [342, 150] on div "1 out of 1 Non Scans" at bounding box center [391, 150] width 308 height 16
click at [1151, 447] on icon at bounding box center [1152, 445] width 12 height 12
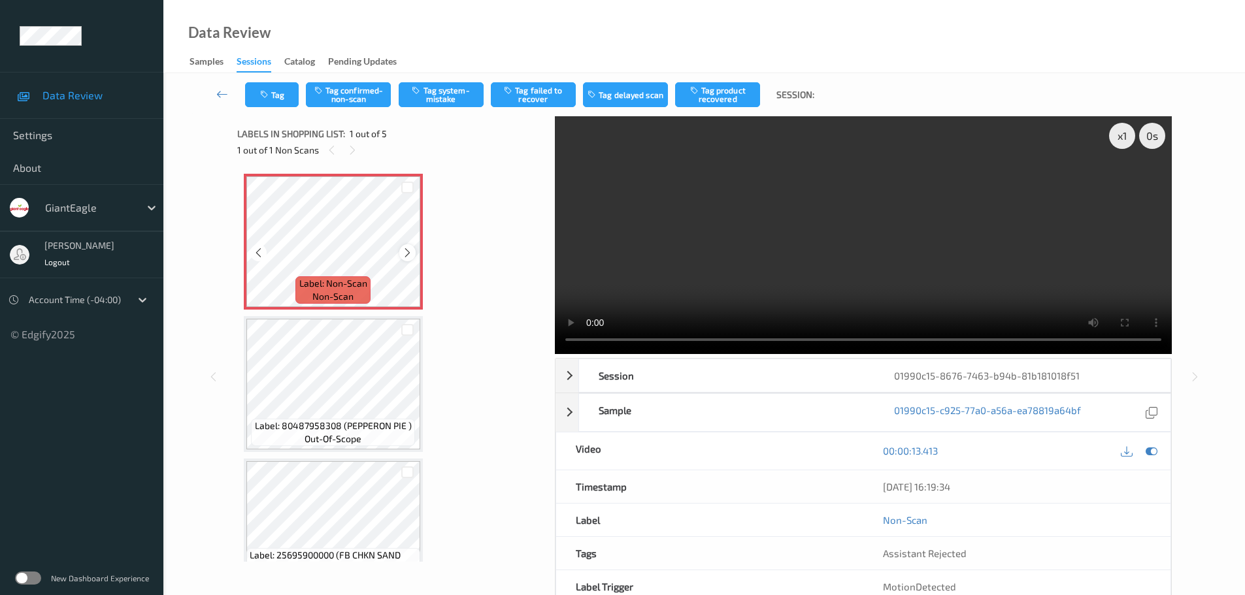
click at [408, 253] on icon at bounding box center [407, 253] width 11 height 12
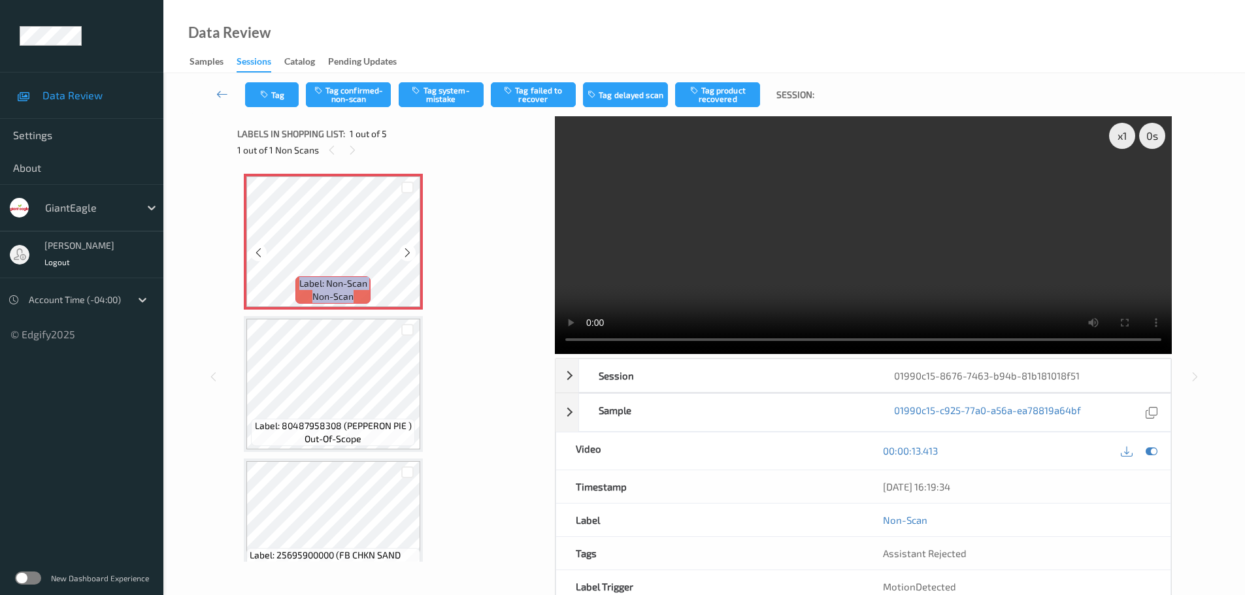
click at [408, 253] on icon at bounding box center [407, 253] width 11 height 12
click at [1129, 147] on div "x 1 0 s Playback rate Right click reset" at bounding box center [1137, 136] width 56 height 26
click at [1126, 147] on div "x 1" at bounding box center [1122, 136] width 26 height 26
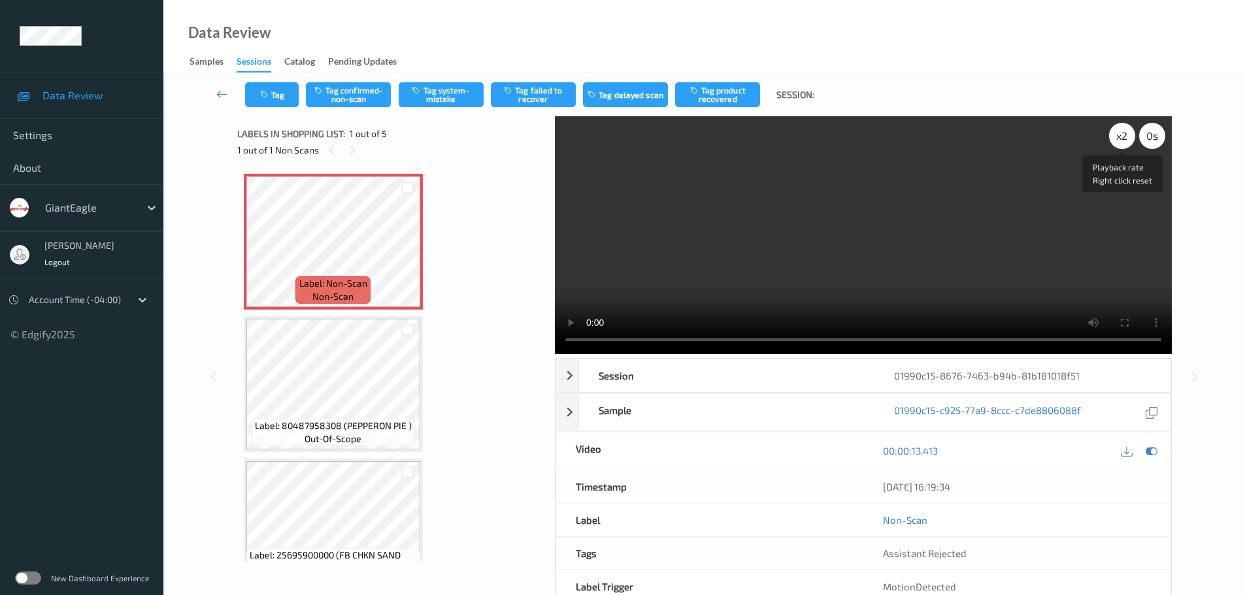
click at [1125, 147] on div "x 2" at bounding box center [1122, 136] width 26 height 26
click at [418, 82] on div "Tag Tag confirmed-non-scan Tag system-mistake Tag failed to recover Tag delayed…" at bounding box center [704, 94] width 1028 height 43
click at [433, 99] on button "Tag system-mistake" at bounding box center [441, 94] width 85 height 25
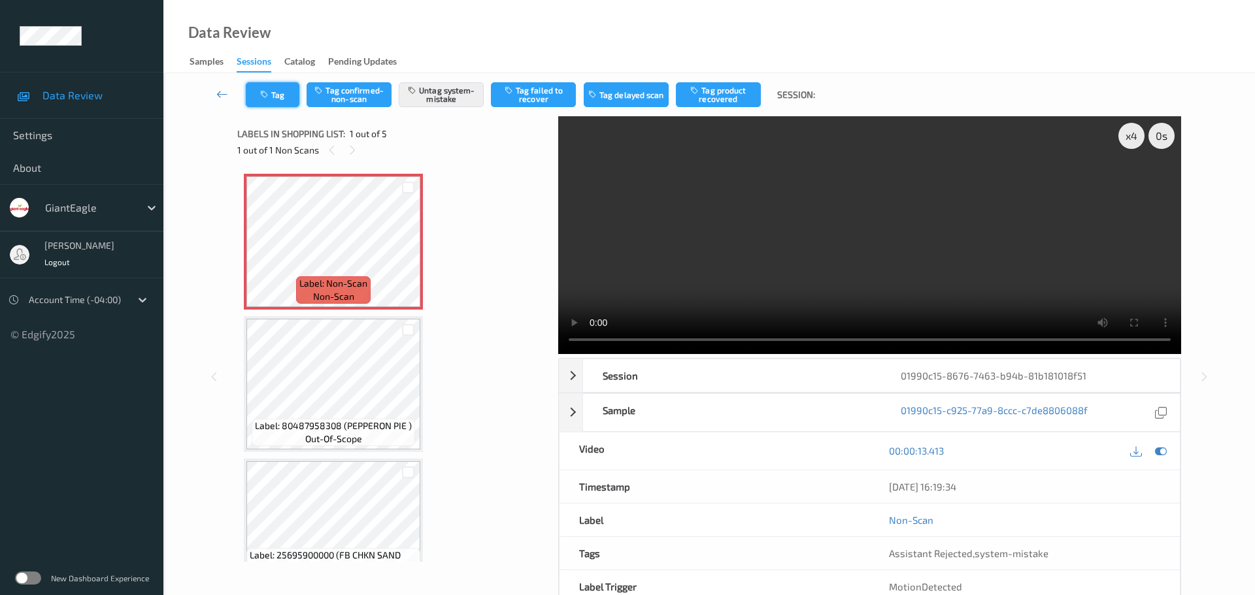
click at [259, 85] on button "Tag" at bounding box center [273, 94] width 54 height 25
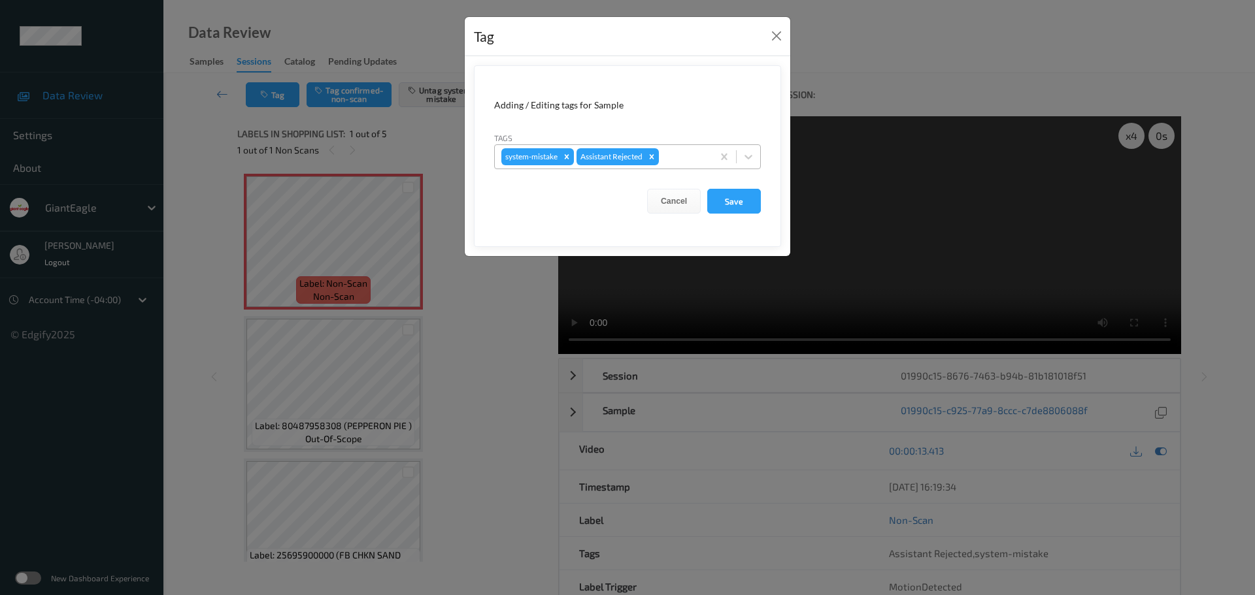
click at [698, 161] on div at bounding box center [683, 157] width 44 height 16
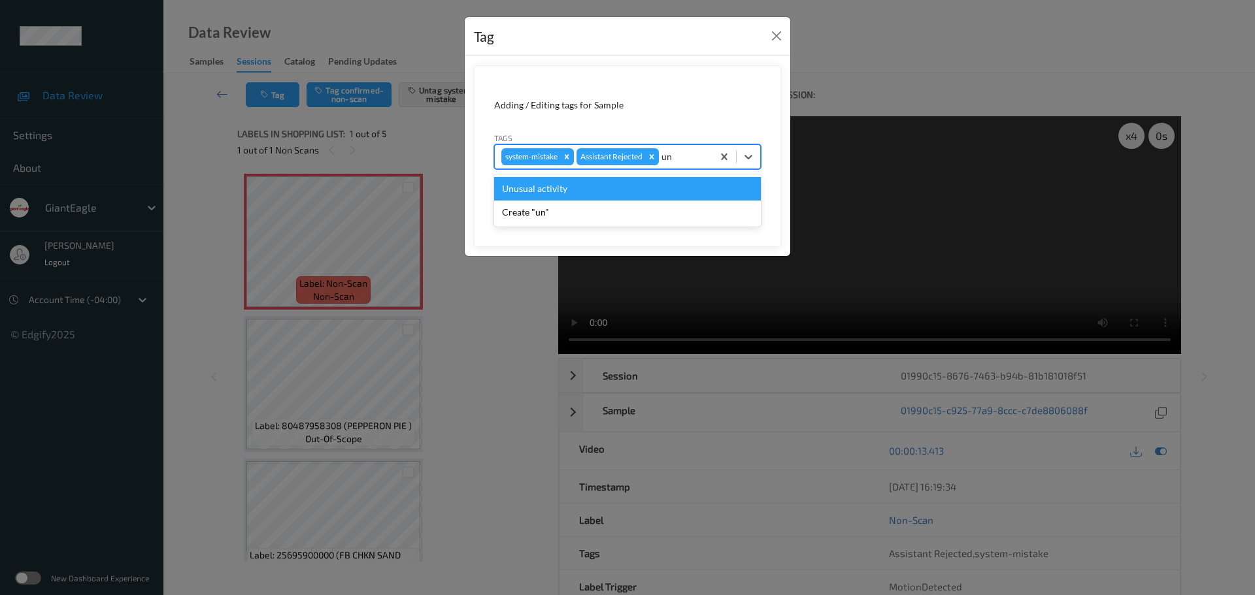
type input "unu"
click at [615, 180] on div "Unusual activity" at bounding box center [627, 189] width 267 height 24
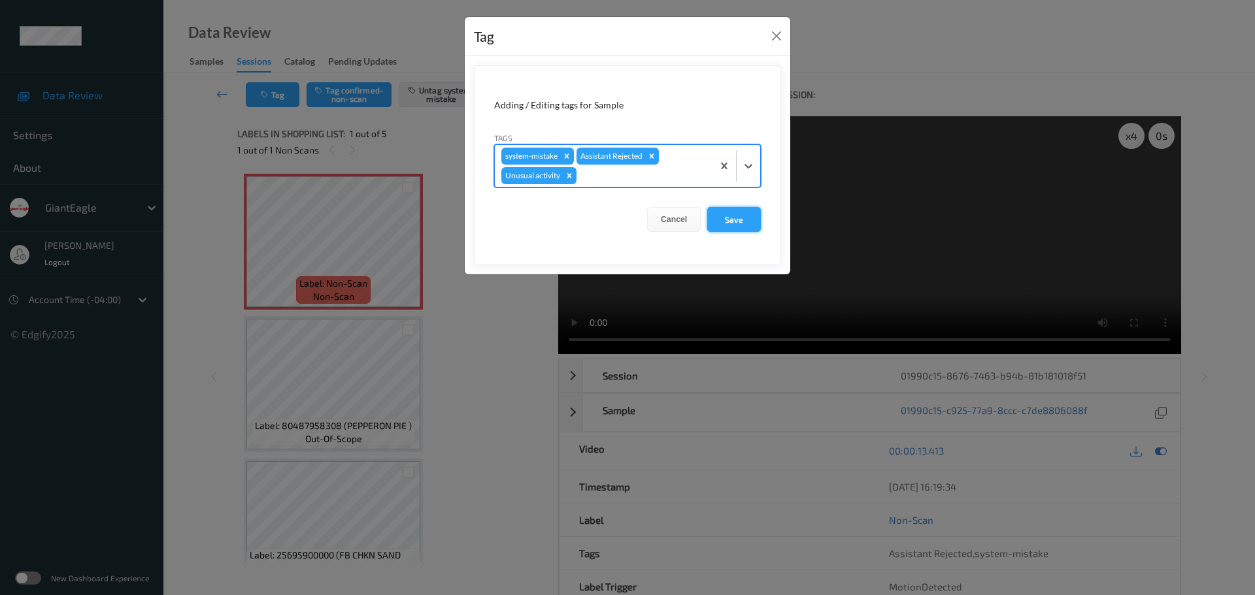
click at [723, 216] on button "Save" at bounding box center [734, 219] width 54 height 25
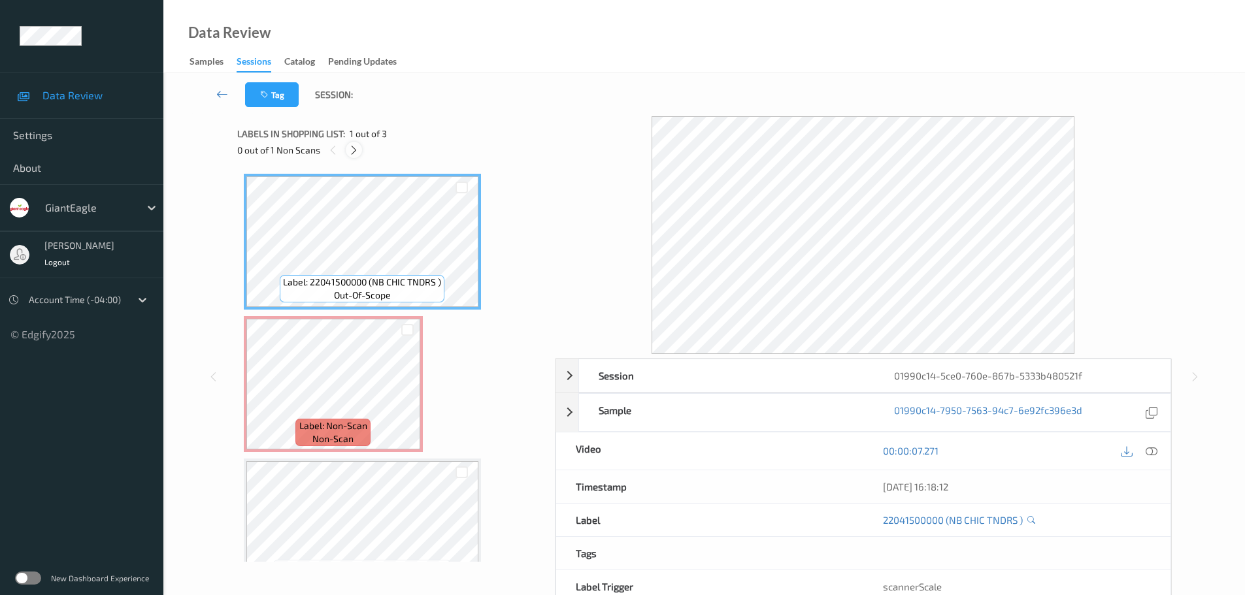
click at [359, 156] on div "0 out of 1 Non Scans" at bounding box center [391, 150] width 308 height 16
click at [356, 156] on icon at bounding box center [353, 150] width 11 height 12
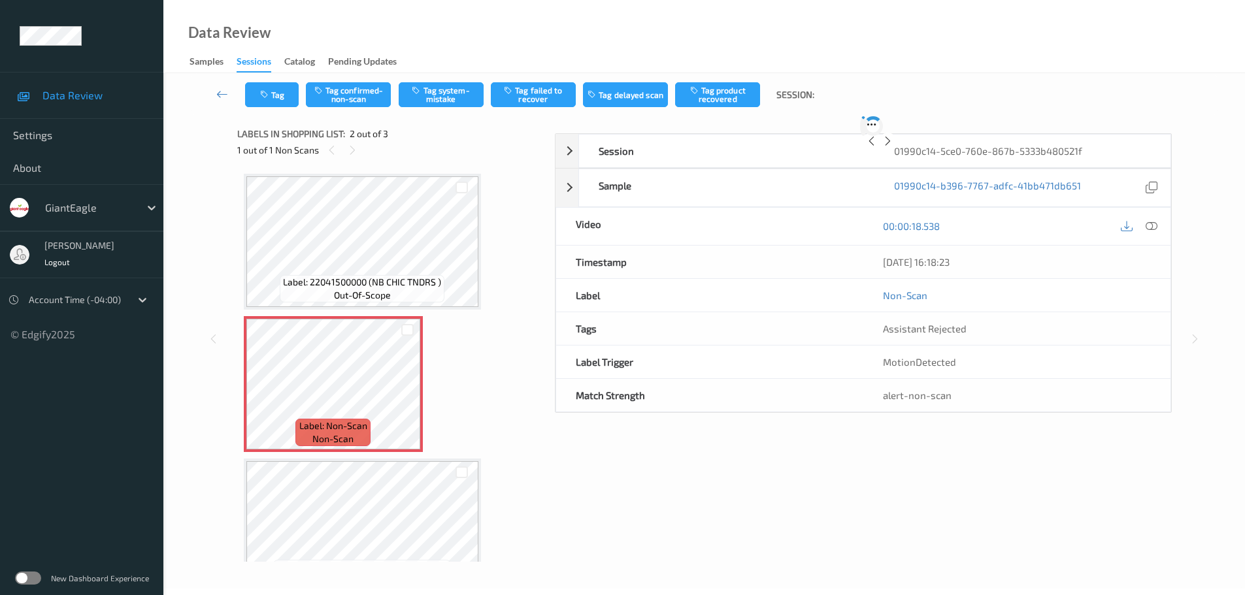
scroll to position [7, 0]
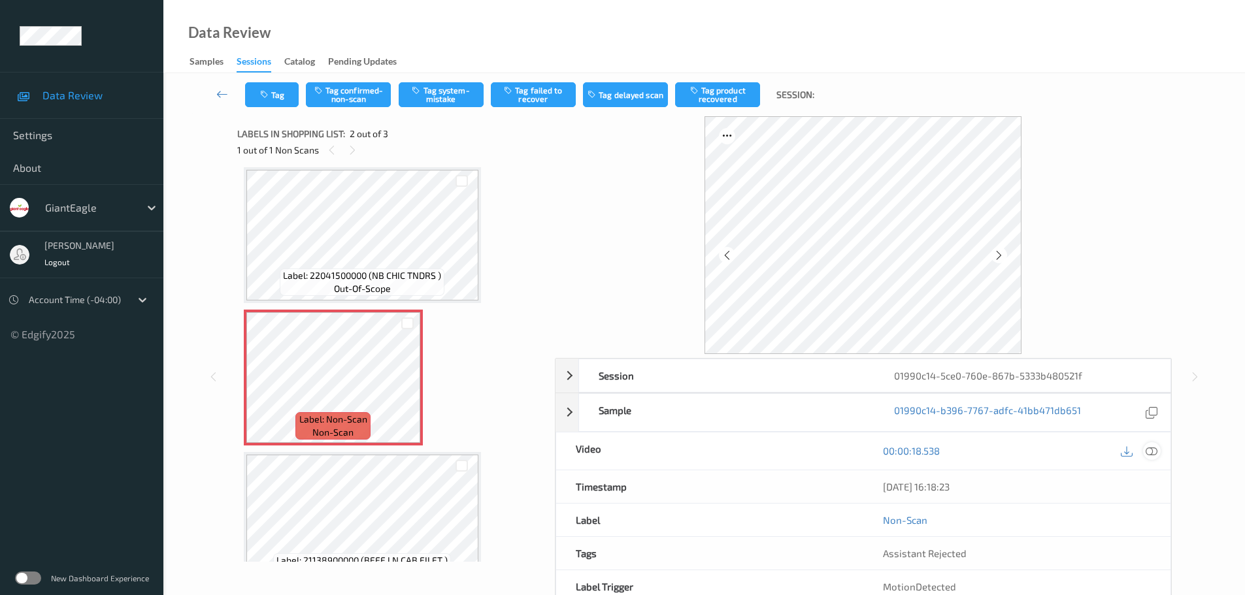
click at [1153, 455] on icon at bounding box center [1152, 451] width 12 height 12
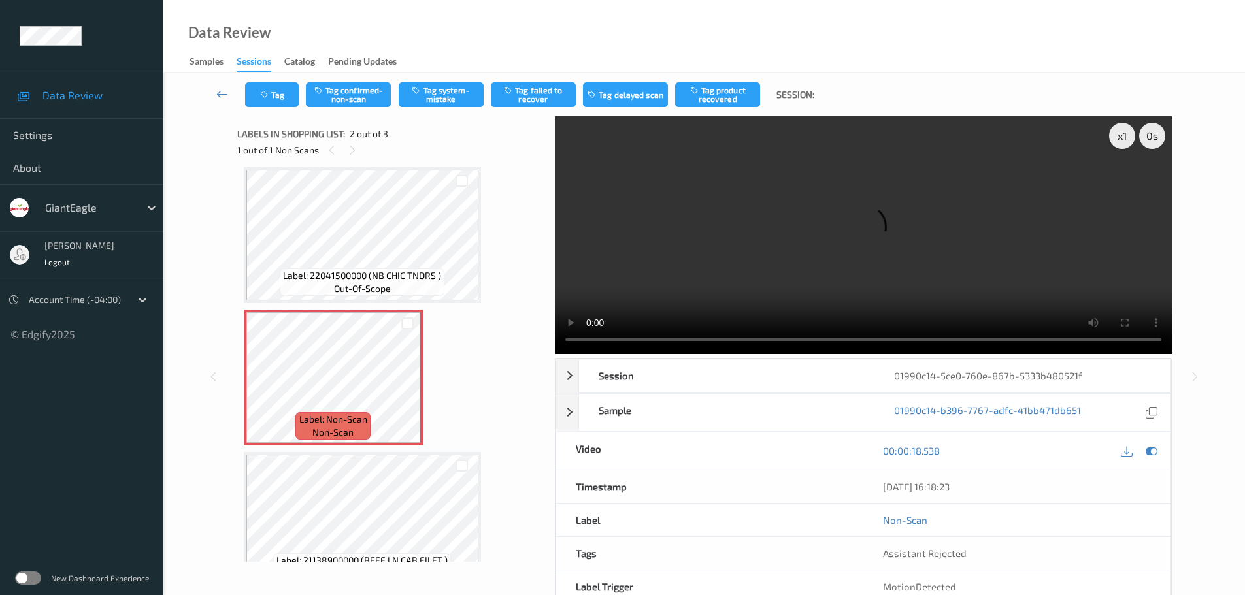
scroll to position [0, 0]
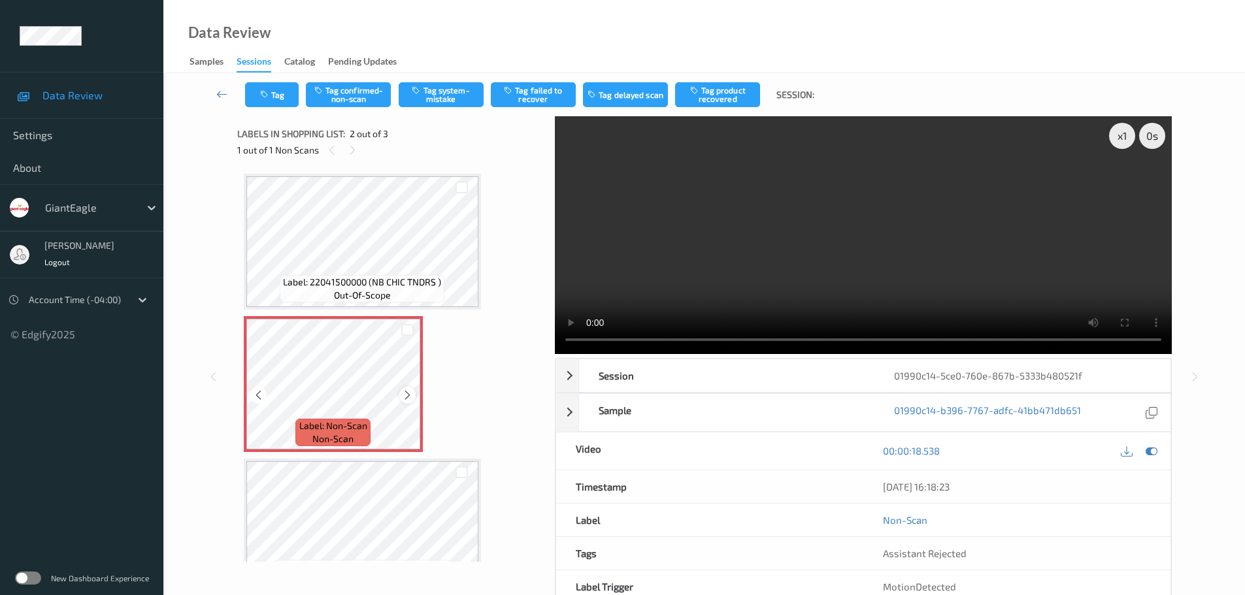
click at [409, 389] on icon at bounding box center [407, 395] width 11 height 12
click at [406, 389] on icon at bounding box center [407, 395] width 11 height 12
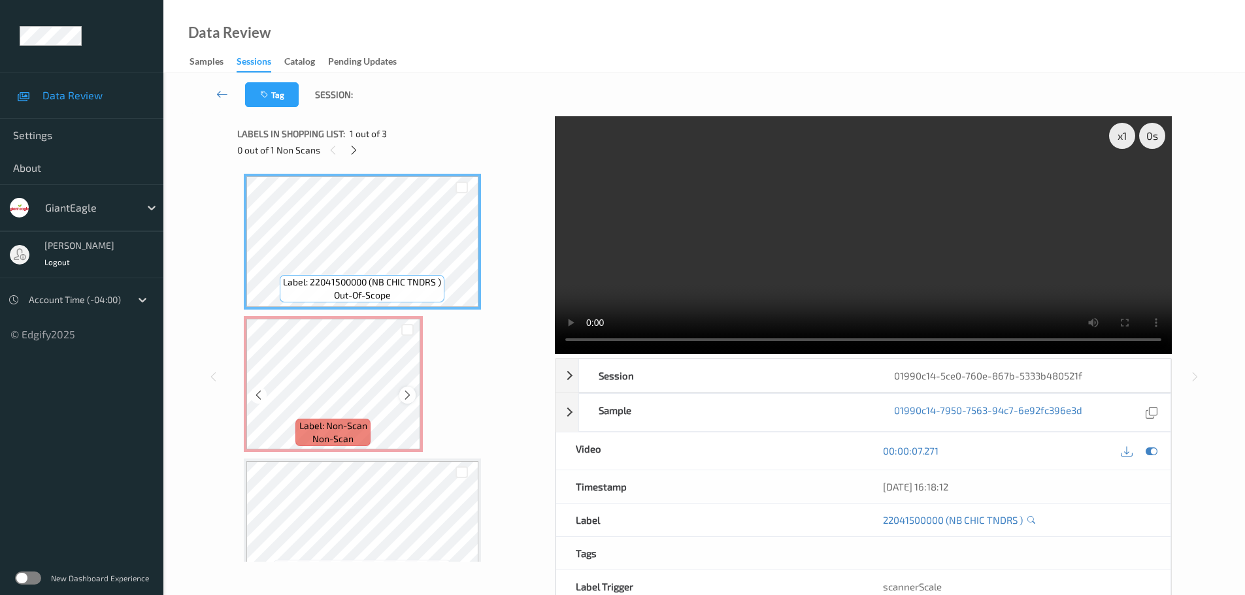
click at [403, 394] on icon at bounding box center [407, 395] width 11 height 12
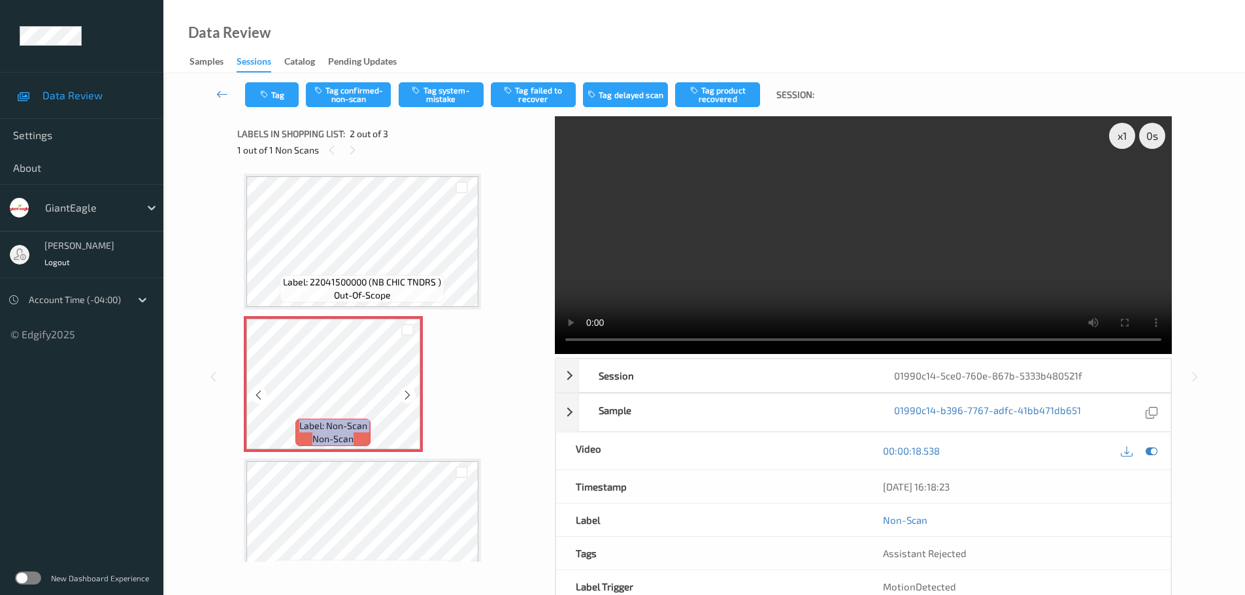
click at [403, 394] on icon at bounding box center [407, 395] width 11 height 12
click at [455, 97] on button "Tag system-mistake" at bounding box center [441, 94] width 85 height 25
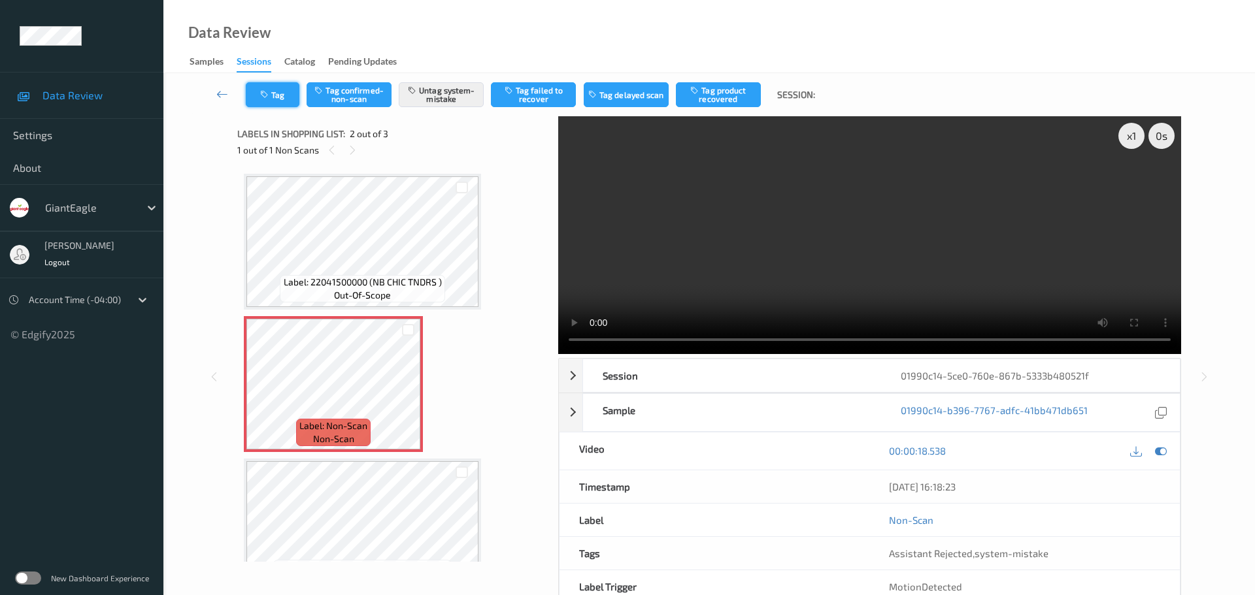
click at [276, 97] on button "Tag" at bounding box center [273, 94] width 54 height 25
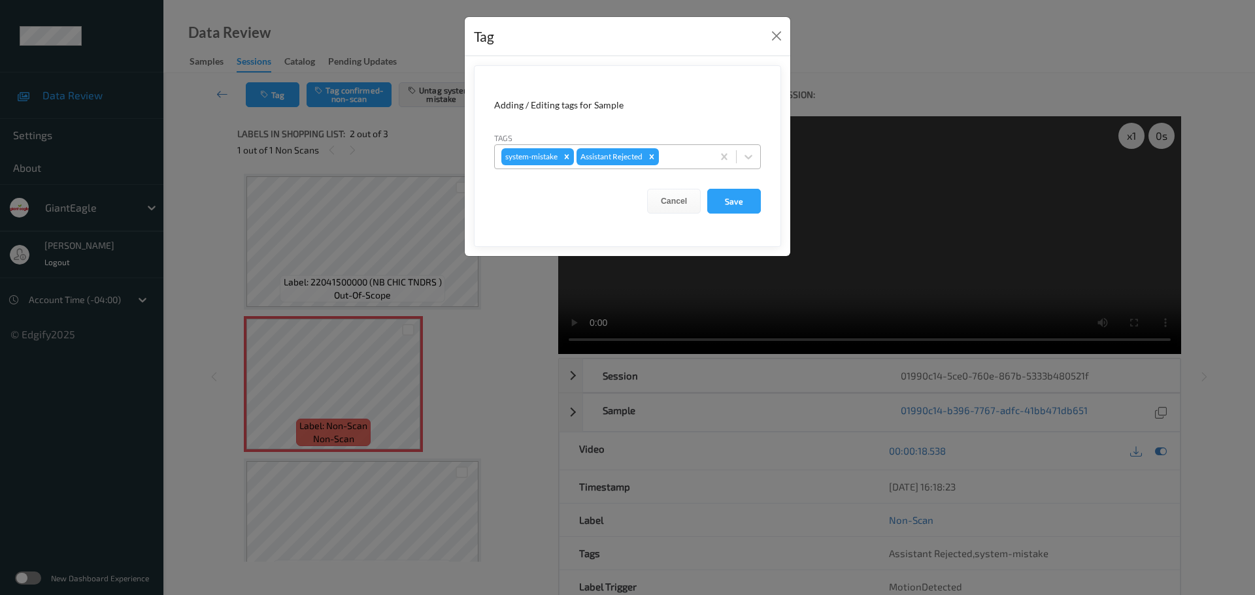
click at [682, 161] on div at bounding box center [683, 157] width 44 height 16
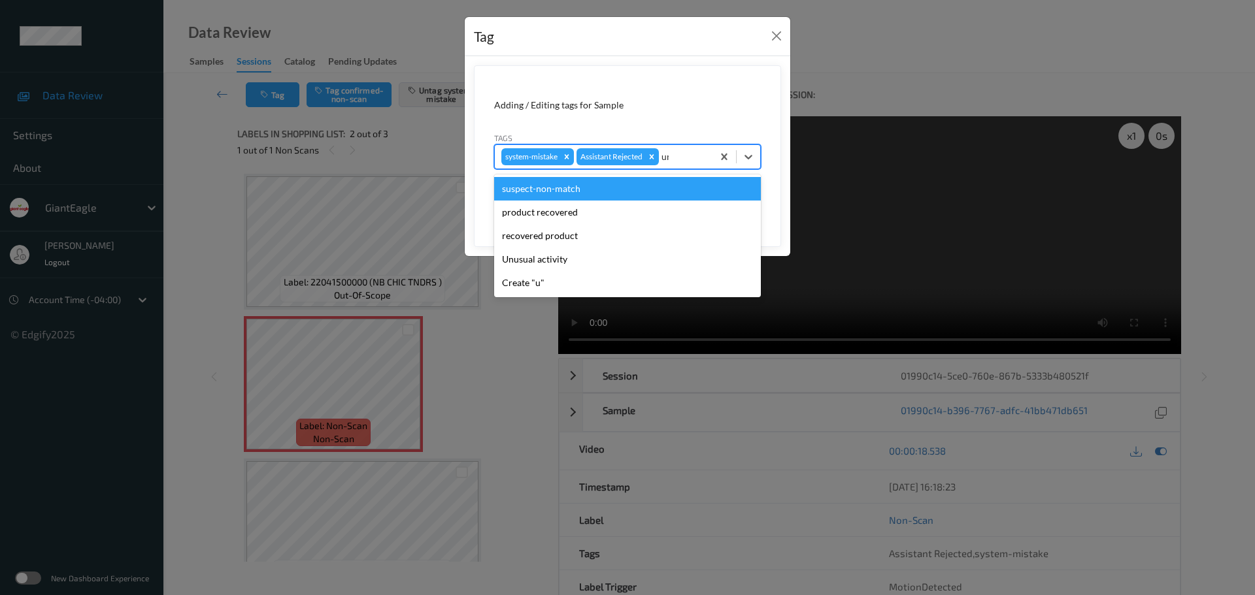
type input "unu"
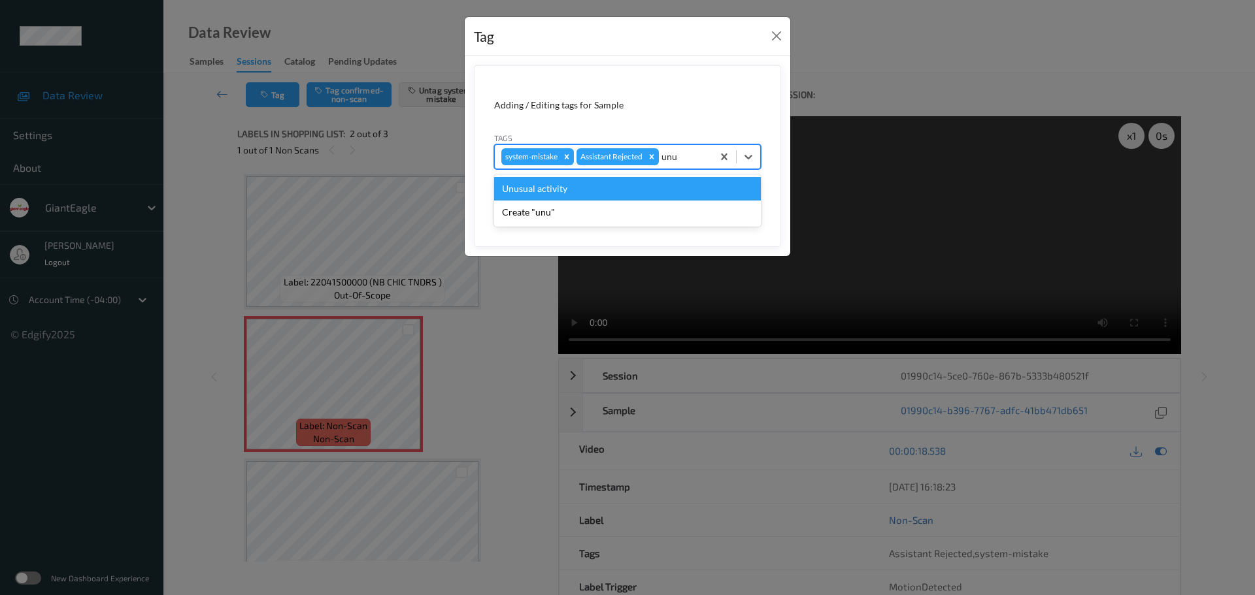
click at [665, 190] on div "Unusual activity" at bounding box center [627, 189] width 267 height 24
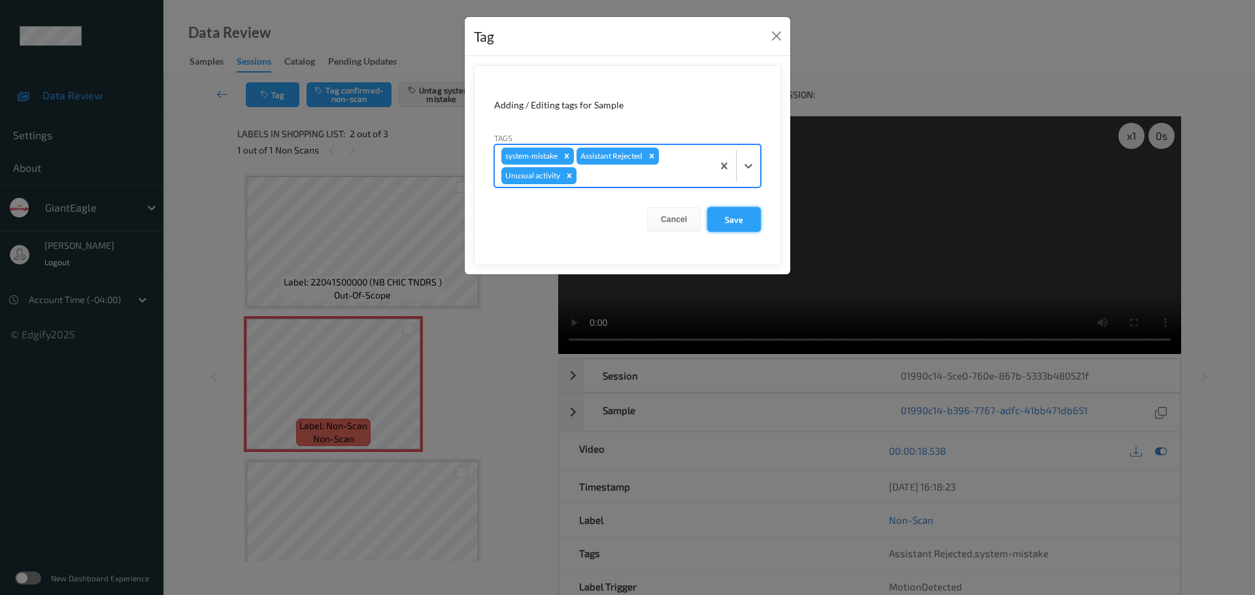
click at [748, 223] on button "Save" at bounding box center [734, 219] width 54 height 25
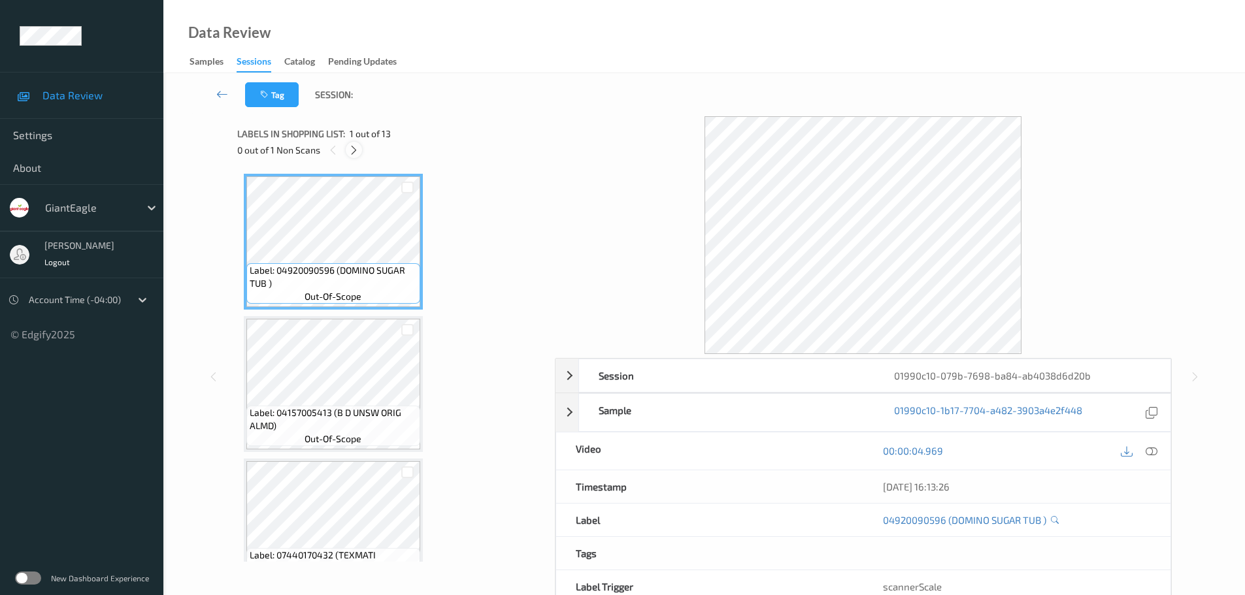
click at [352, 144] on icon at bounding box center [353, 150] width 11 height 12
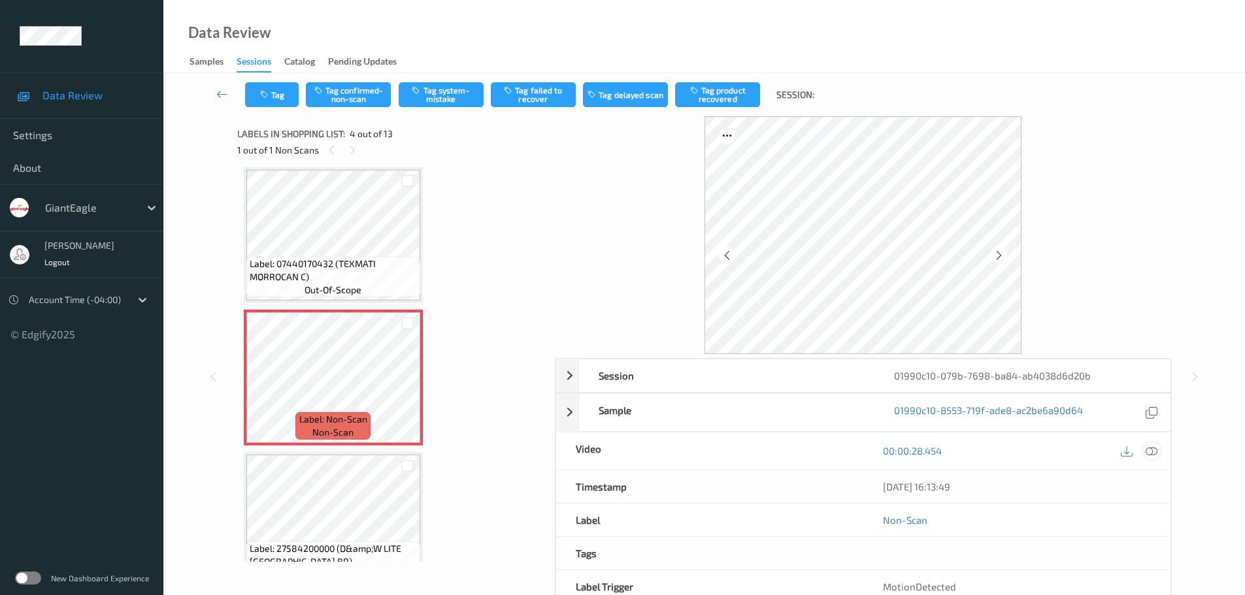
click at [1146, 457] on icon at bounding box center [1152, 451] width 12 height 12
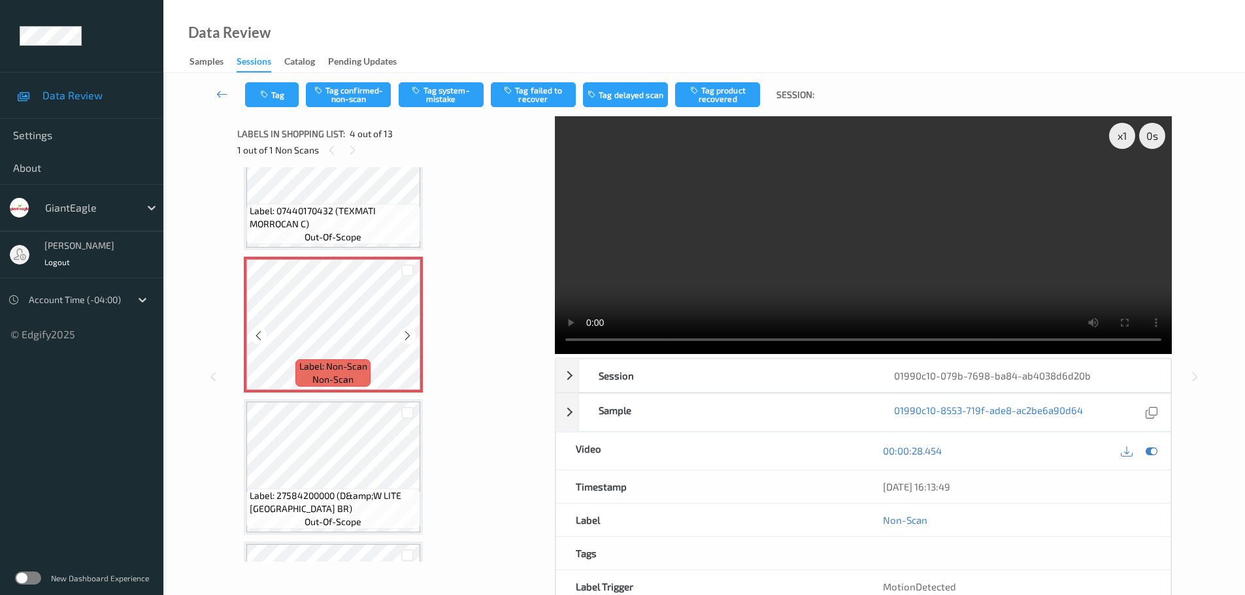
scroll to position [327, 0]
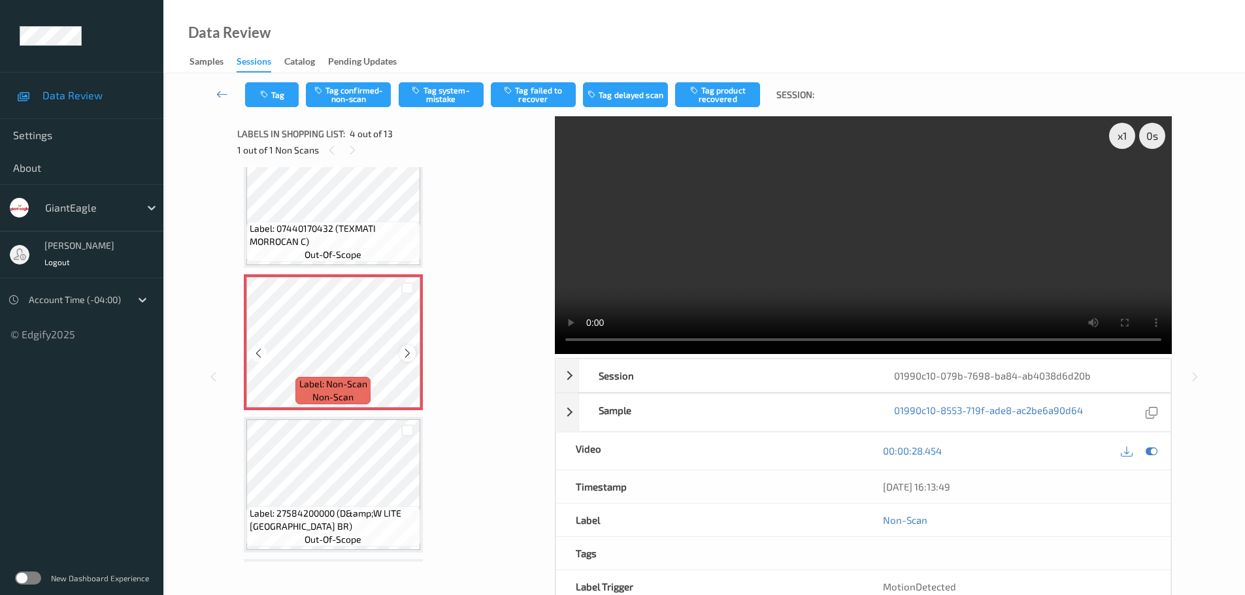
click at [411, 356] on icon at bounding box center [407, 354] width 11 height 12
click at [410, 356] on icon at bounding box center [407, 354] width 11 height 12
click at [411, 356] on icon at bounding box center [407, 354] width 11 height 12
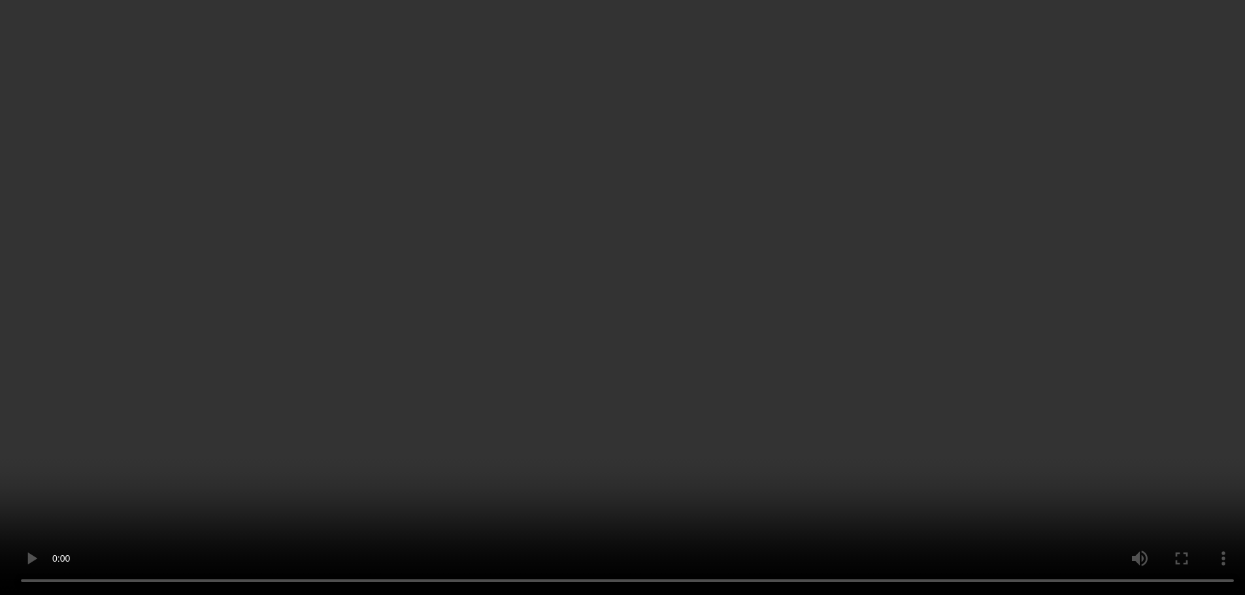
scroll to position [392, 0]
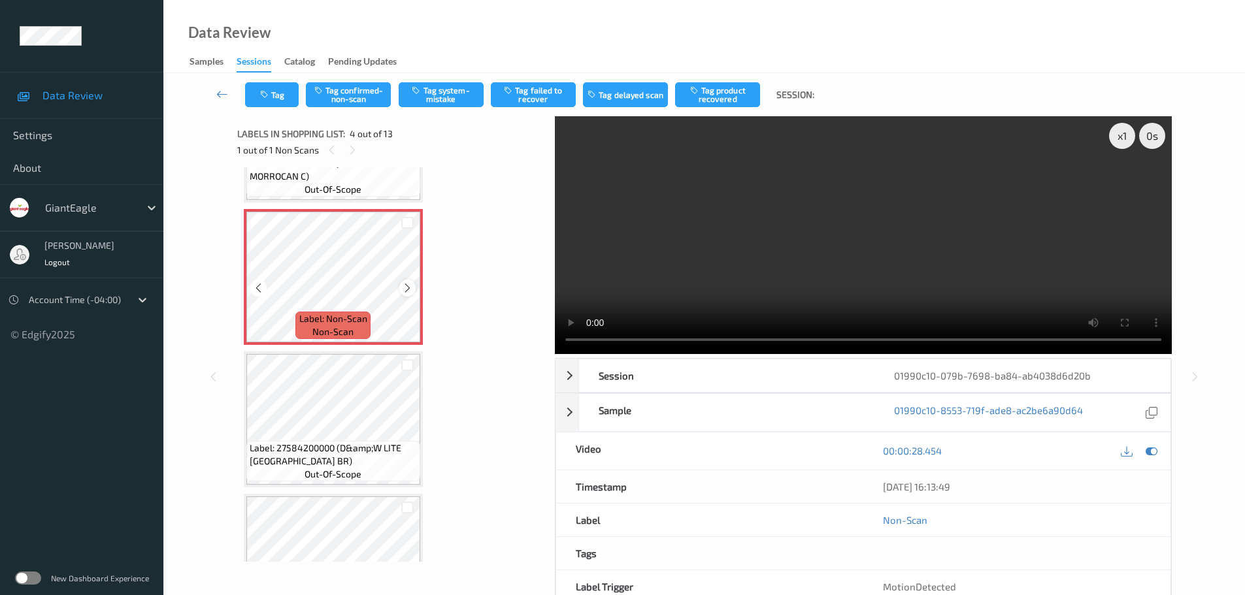
click at [406, 290] on icon at bounding box center [407, 288] width 11 height 12
click at [407, 289] on icon at bounding box center [407, 288] width 11 height 12
click at [450, 91] on button "Tag system-mistake" at bounding box center [441, 94] width 85 height 25
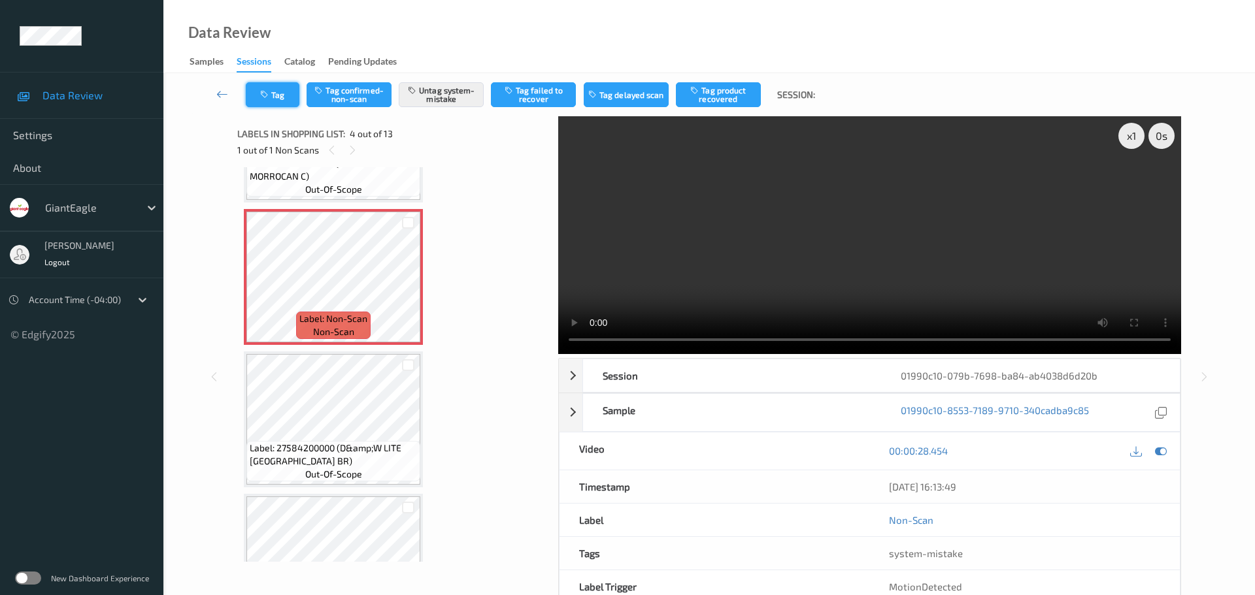
click at [275, 100] on button "Tag" at bounding box center [273, 94] width 54 height 25
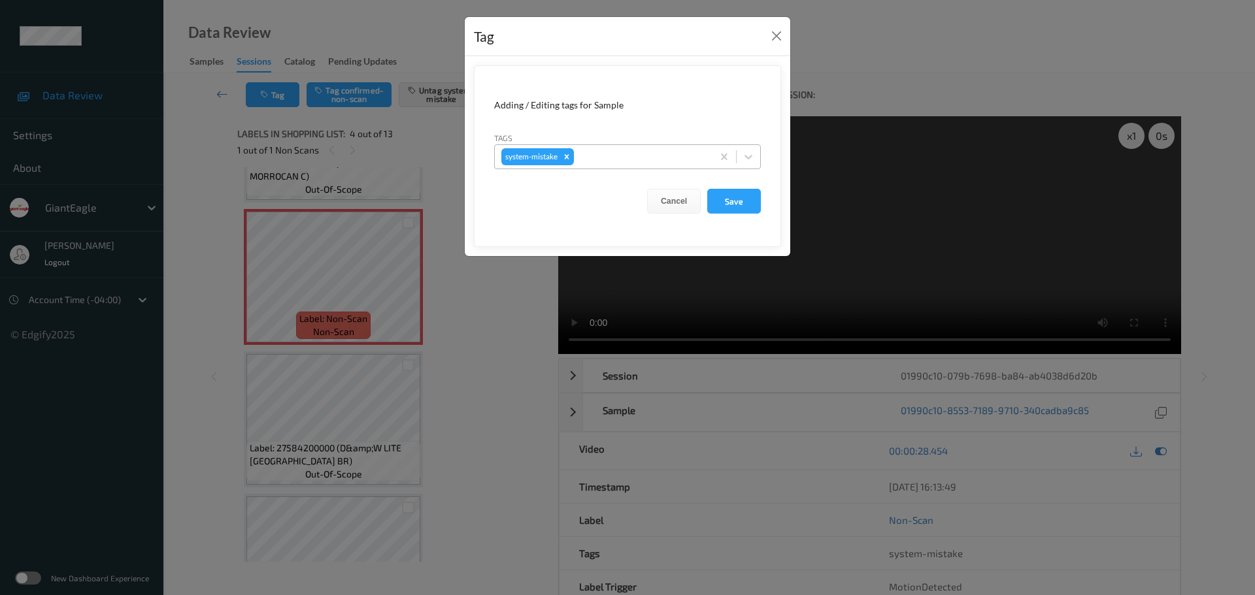
click at [616, 159] on div at bounding box center [640, 157] width 129 height 16
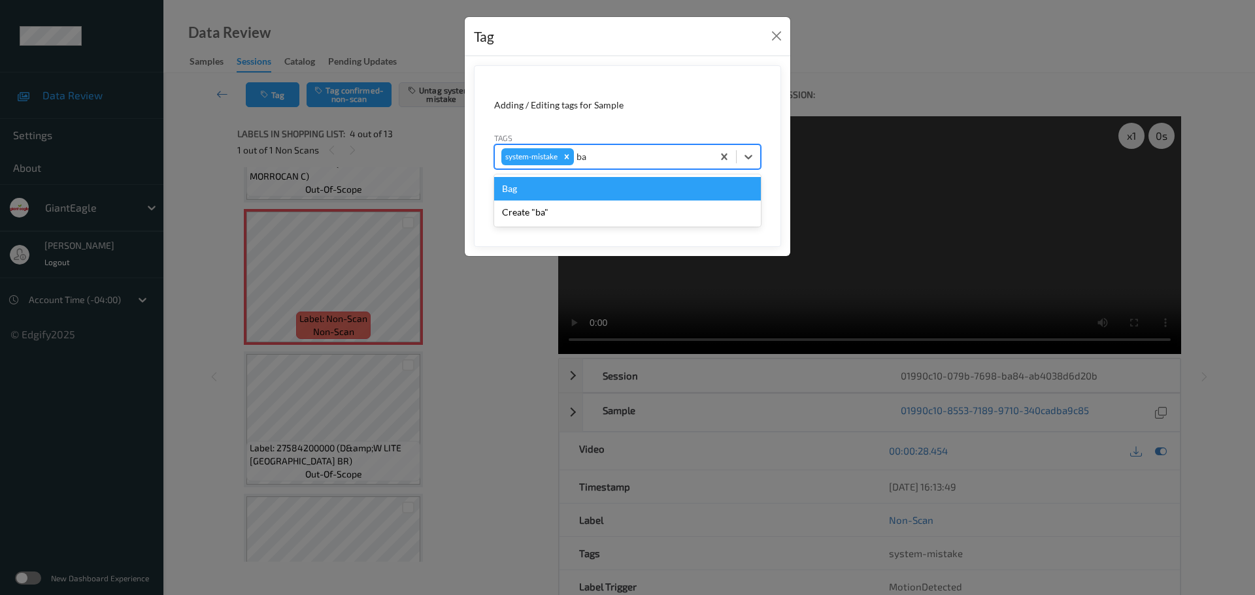
type input "bag"
click at [580, 194] on div "Bag" at bounding box center [627, 189] width 267 height 24
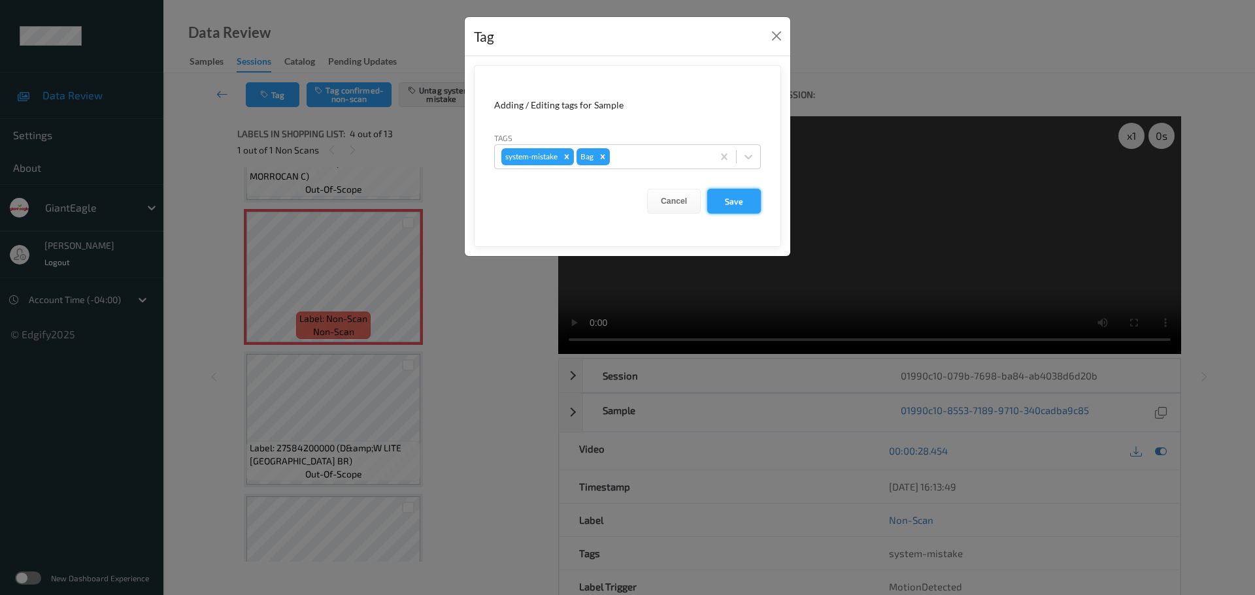
click at [733, 206] on button "Save" at bounding box center [734, 201] width 54 height 25
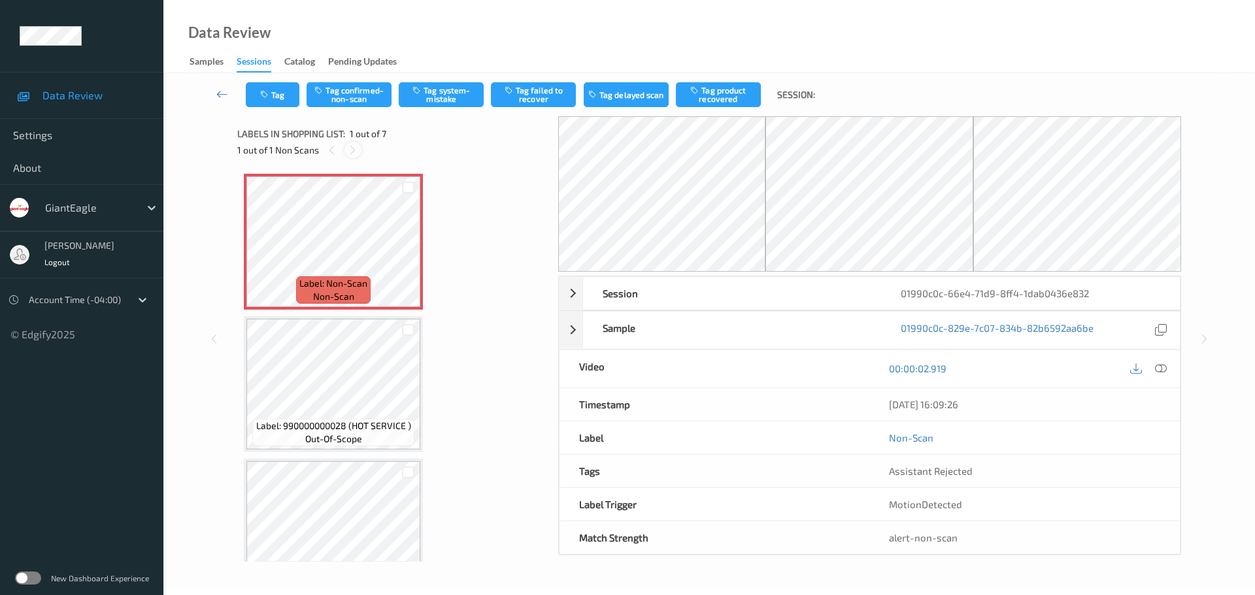
click at [346, 155] on div at bounding box center [352, 150] width 16 height 16
click at [1162, 373] on icon at bounding box center [1161, 369] width 12 height 12
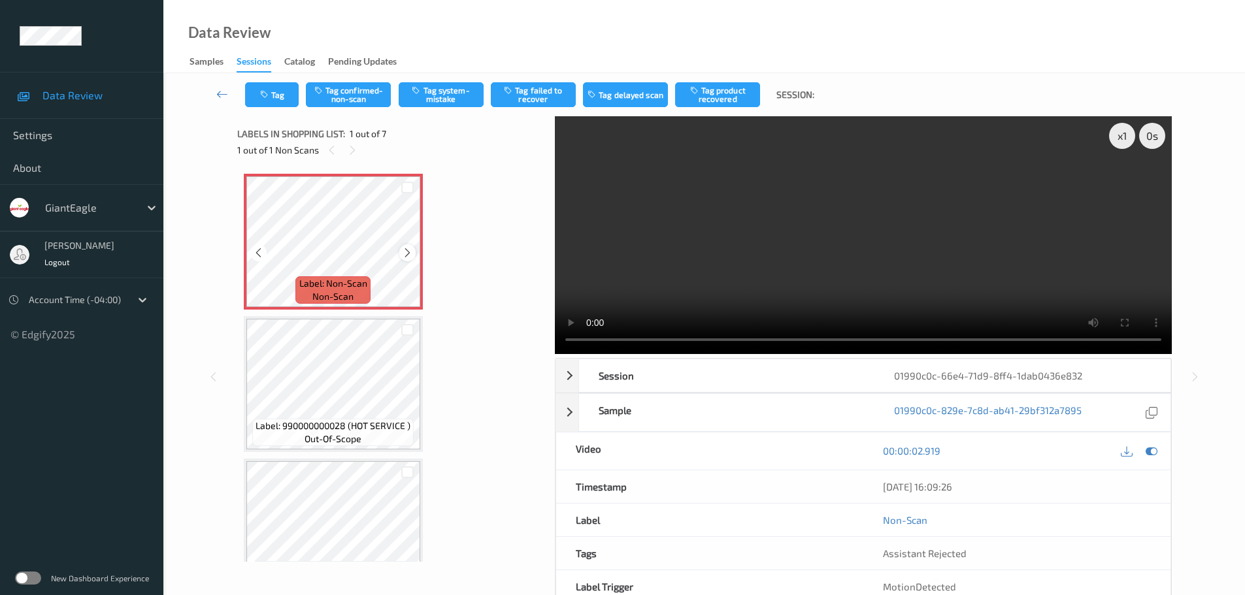
click at [403, 254] on icon at bounding box center [407, 253] width 11 height 12
click at [443, 100] on button "Tag system-mistake" at bounding box center [441, 94] width 85 height 25
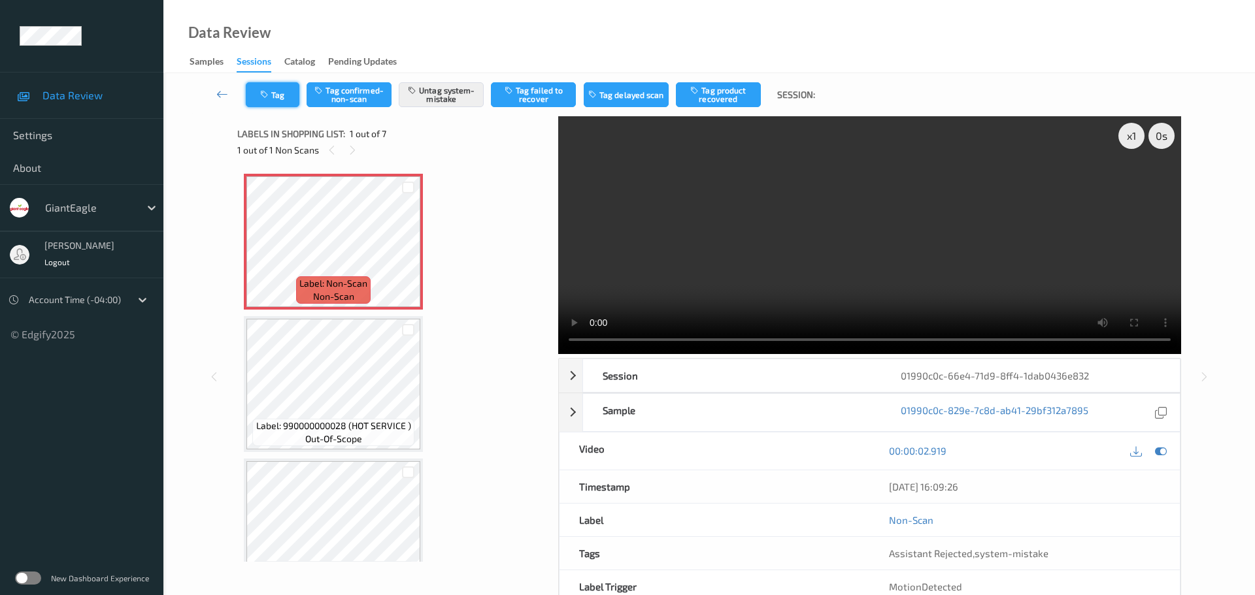
click at [269, 96] on icon "button" at bounding box center [265, 94] width 11 height 9
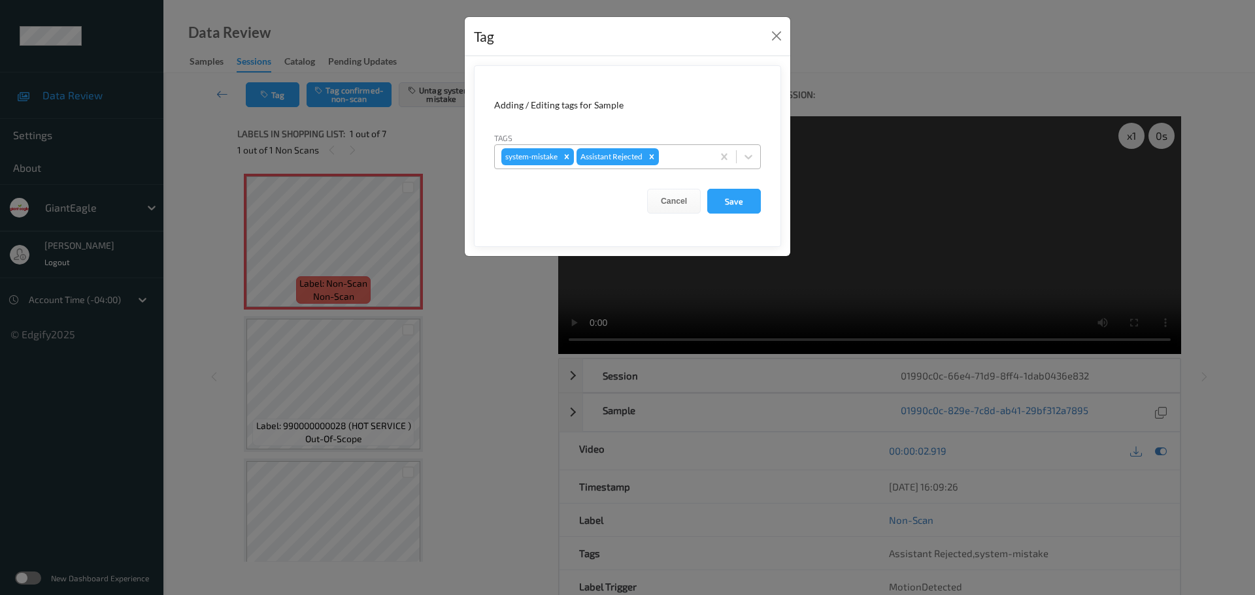
click at [687, 159] on div at bounding box center [683, 157] width 44 height 16
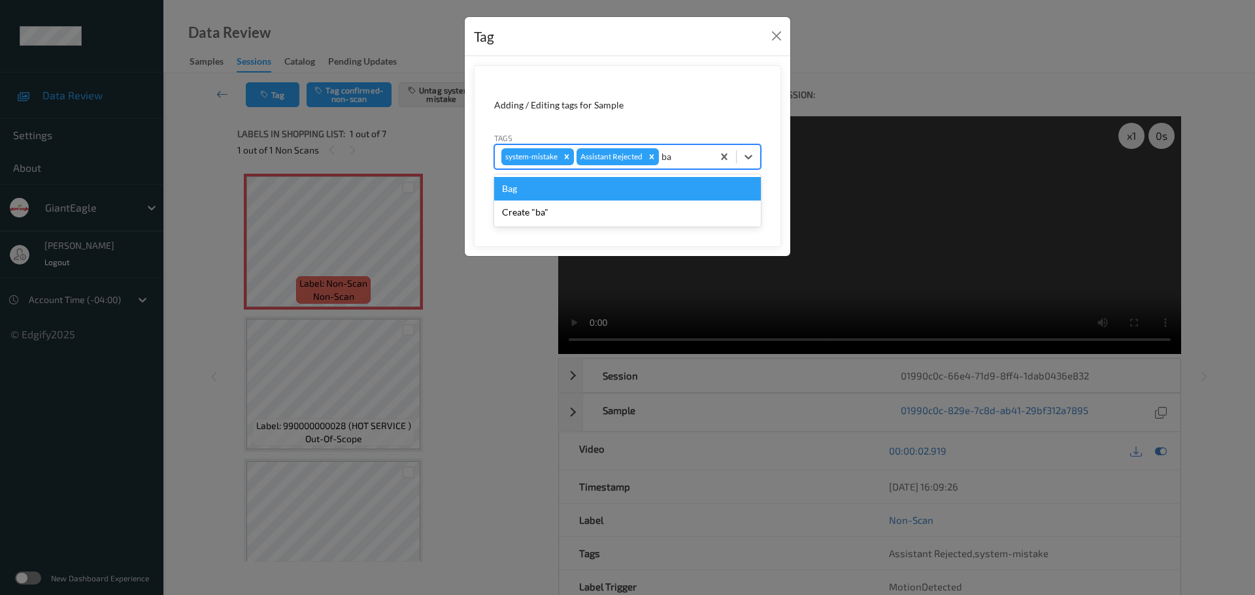
type input "bag"
click at [667, 185] on div "Bag" at bounding box center [627, 189] width 267 height 24
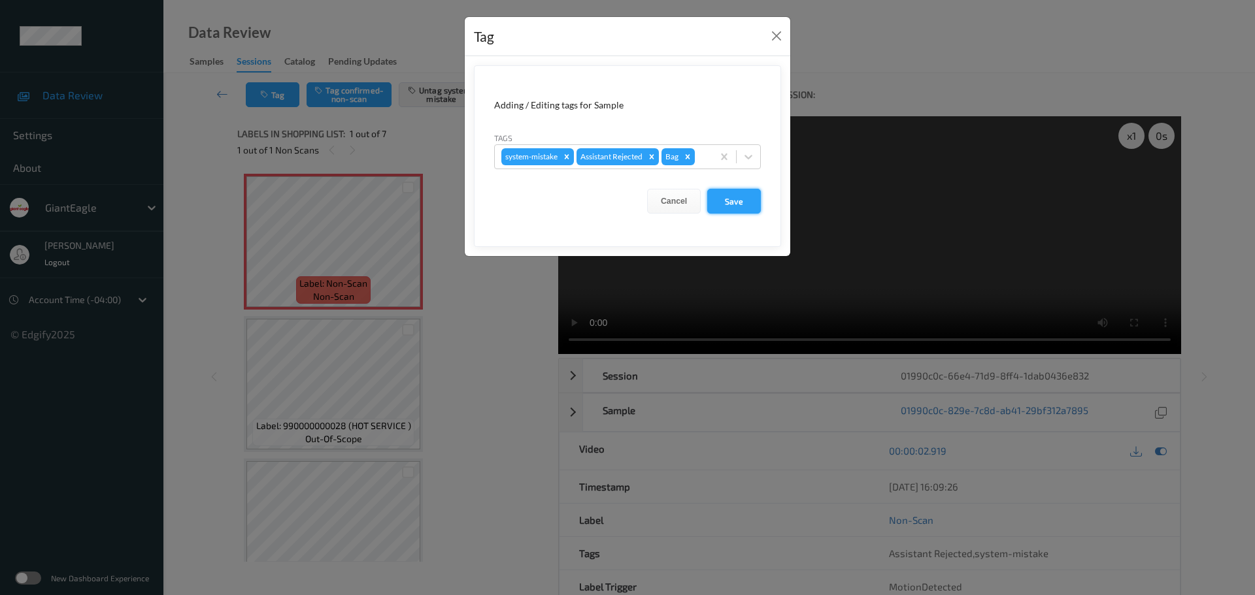
click at [739, 201] on button "Save" at bounding box center [734, 201] width 54 height 25
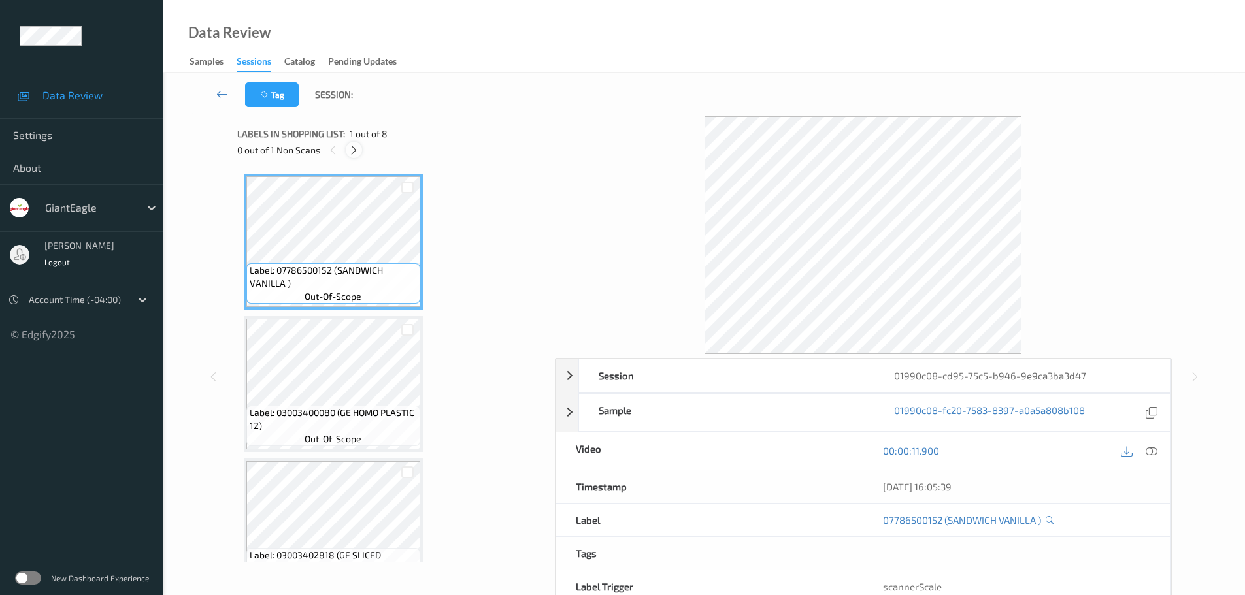
click at [348, 148] on icon at bounding box center [353, 150] width 11 height 12
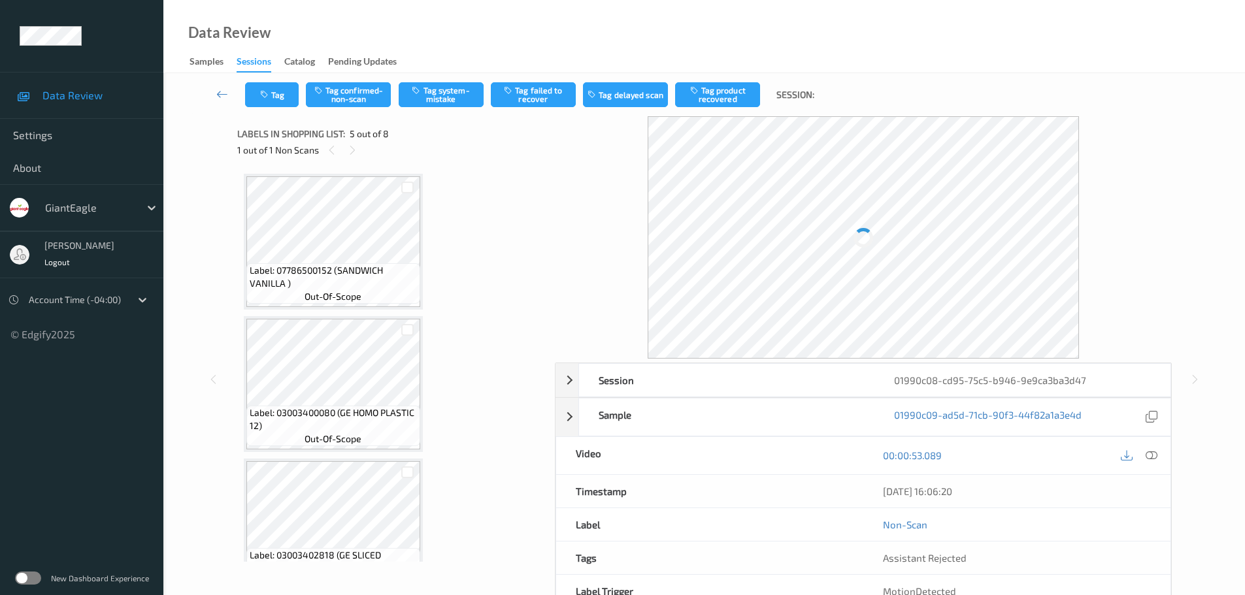
scroll to position [434, 0]
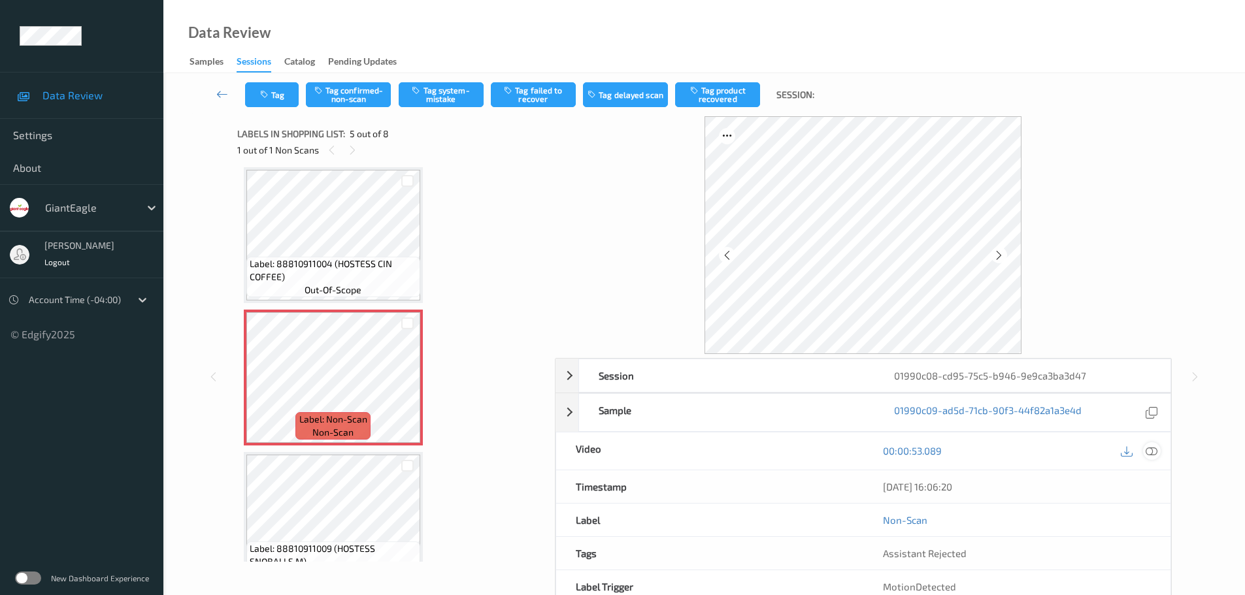
drag, startPoint x: 1161, startPoint y: 454, endPoint x: 1152, endPoint y: 449, distance: 10.2
click at [1160, 454] on div "00:00:53.089" at bounding box center [1016, 451] width 307 height 37
click at [1152, 449] on icon at bounding box center [1152, 451] width 12 height 12
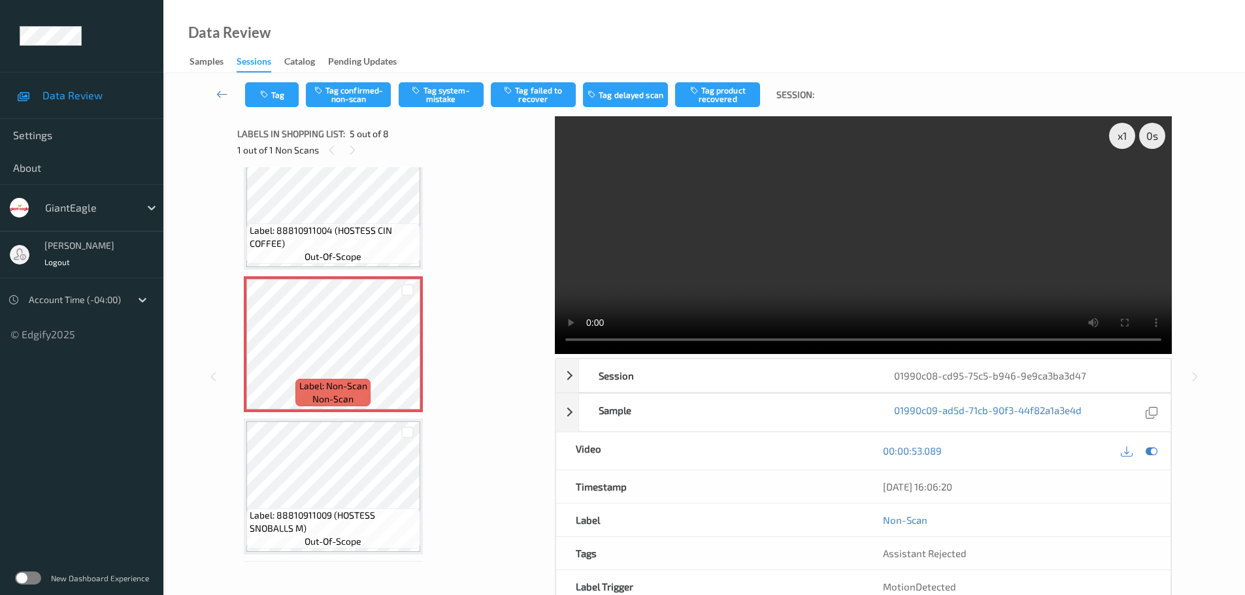
scroll to position [457, 0]
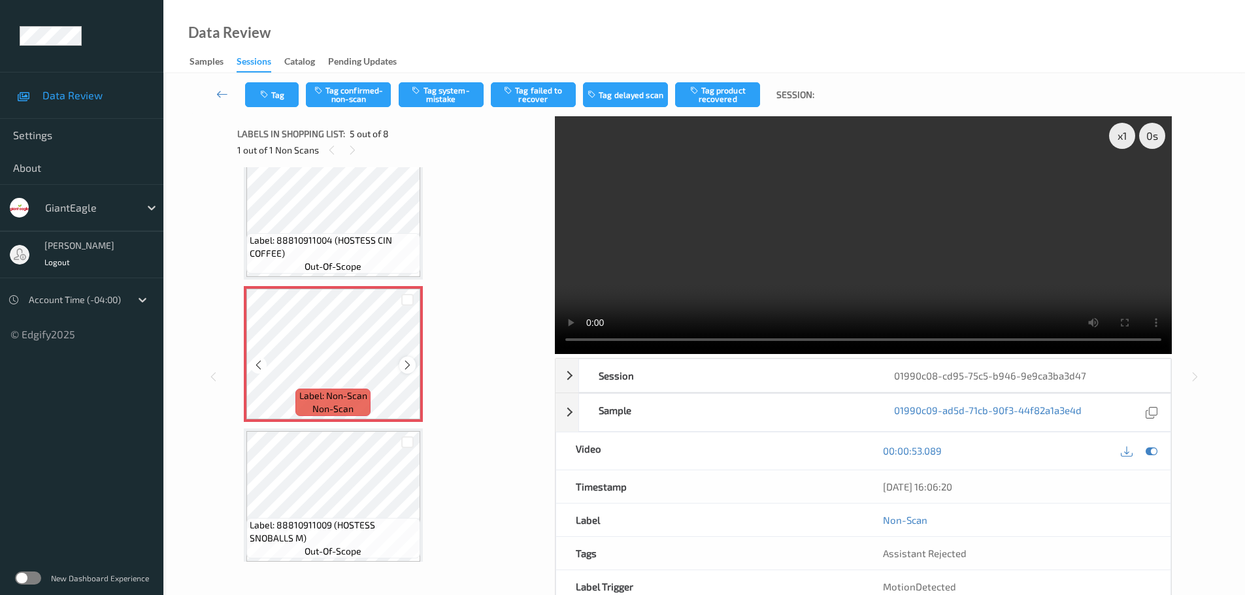
click at [407, 367] on icon at bounding box center [407, 365] width 11 height 12
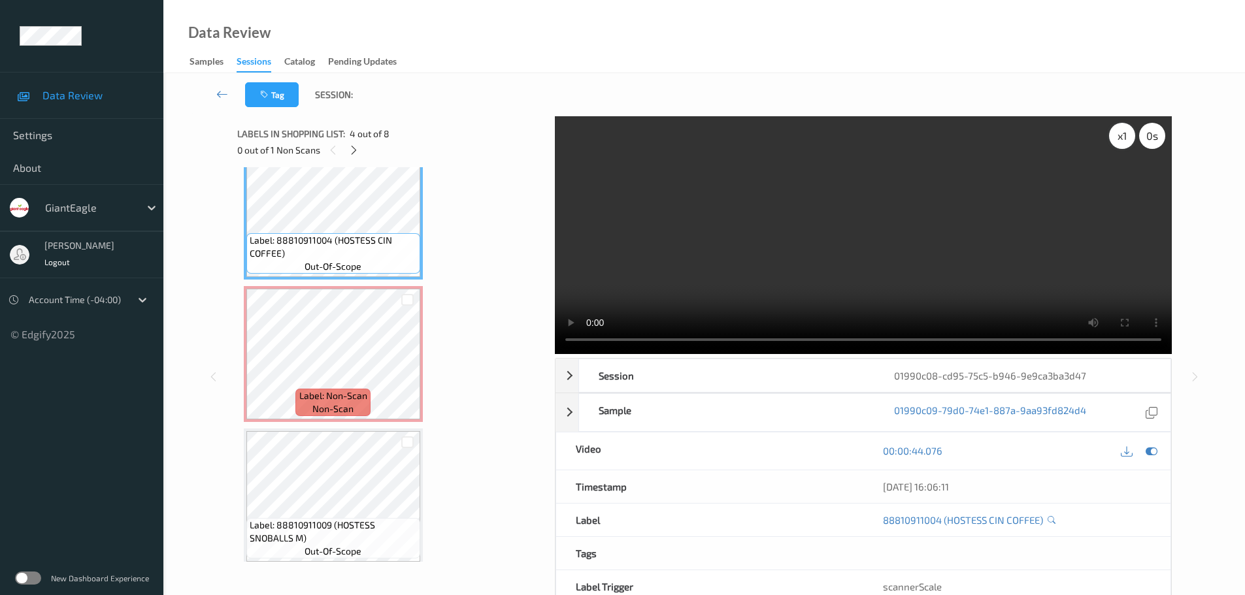
click at [1127, 139] on div "x 1" at bounding box center [1122, 136] width 26 height 26
click at [1127, 139] on div "x 2" at bounding box center [1122, 136] width 26 height 26
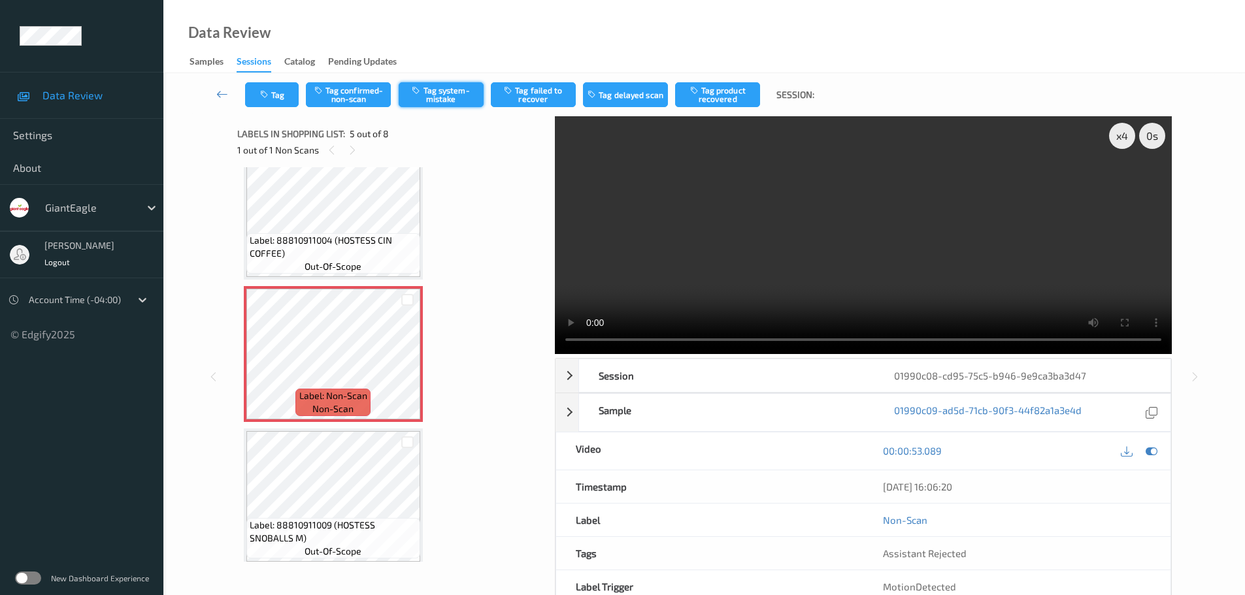
click at [442, 93] on button "Tag system-mistake" at bounding box center [441, 94] width 85 height 25
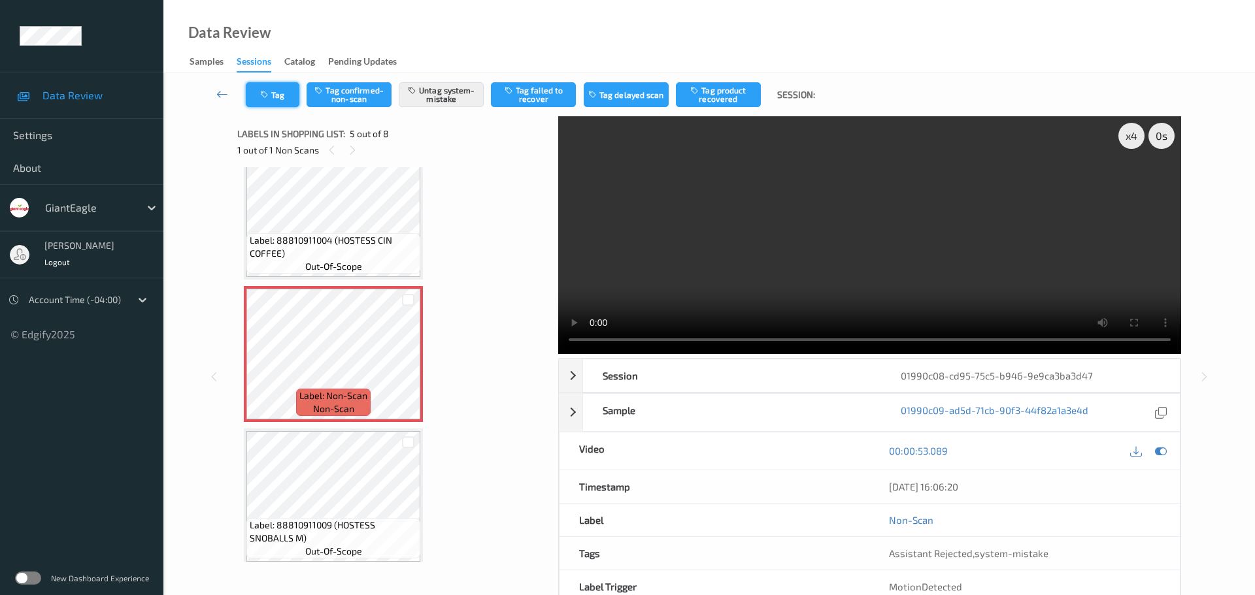
click at [269, 90] on icon "button" at bounding box center [265, 94] width 11 height 9
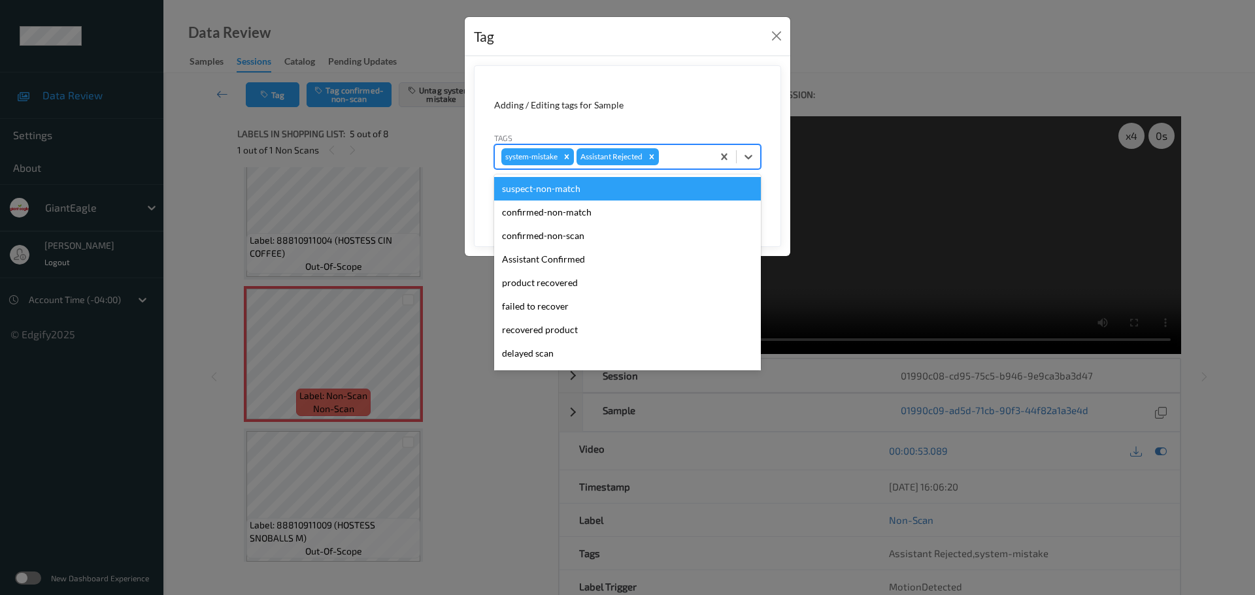
click at [695, 161] on div at bounding box center [683, 157] width 44 height 16
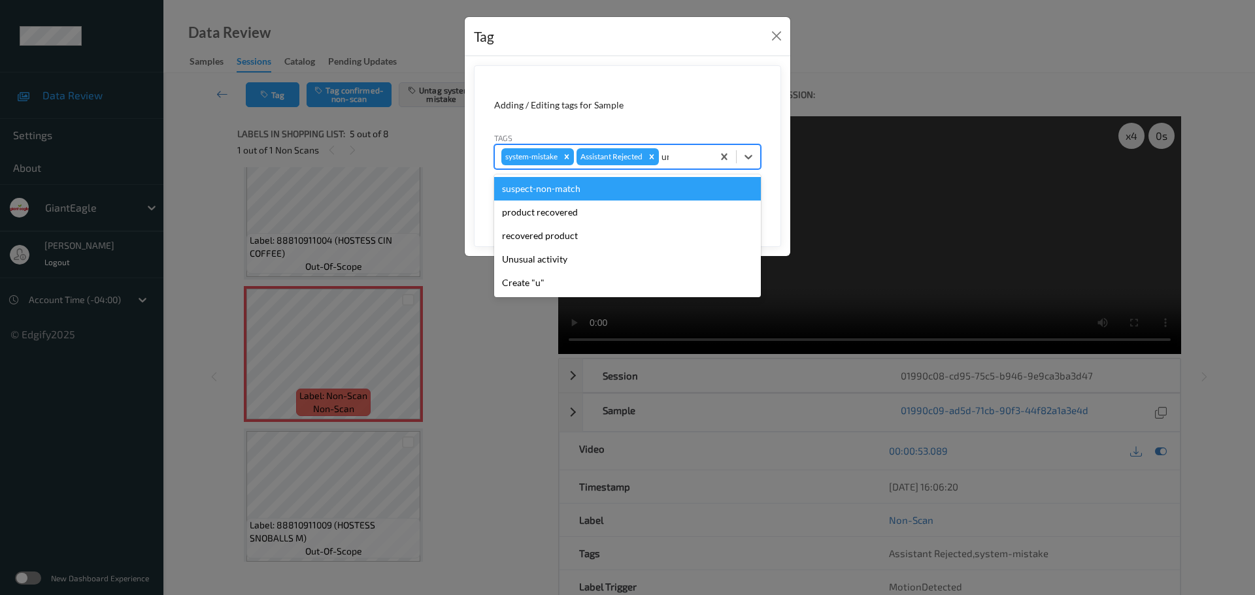
type input "unu"
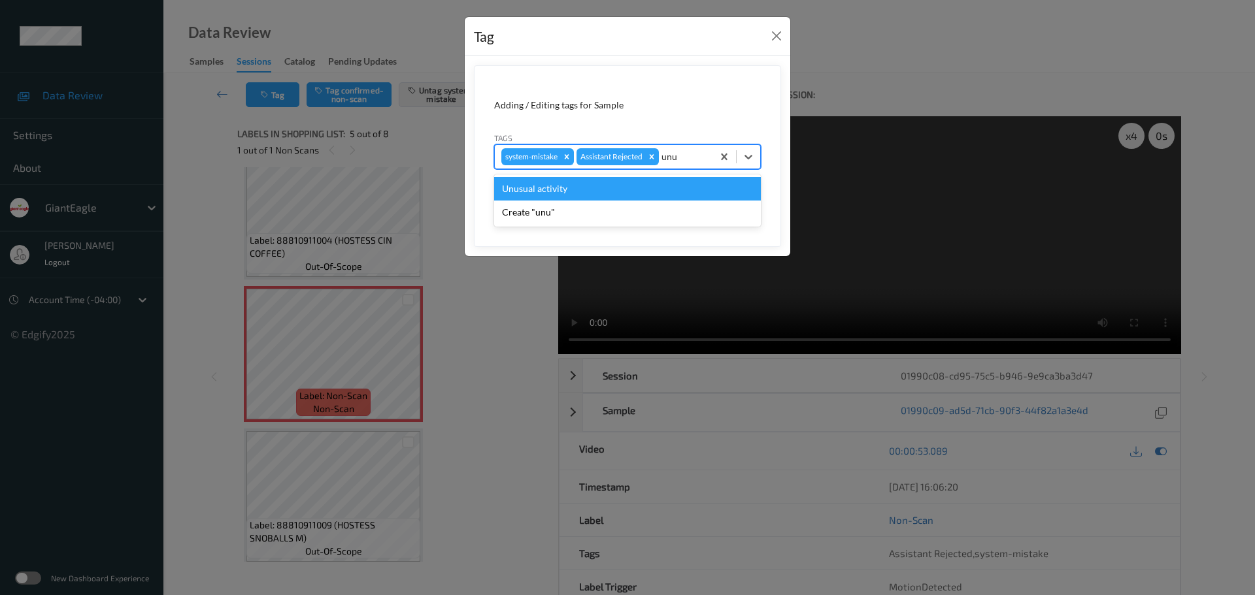
click at [643, 193] on div "Unusual activity" at bounding box center [627, 189] width 267 height 24
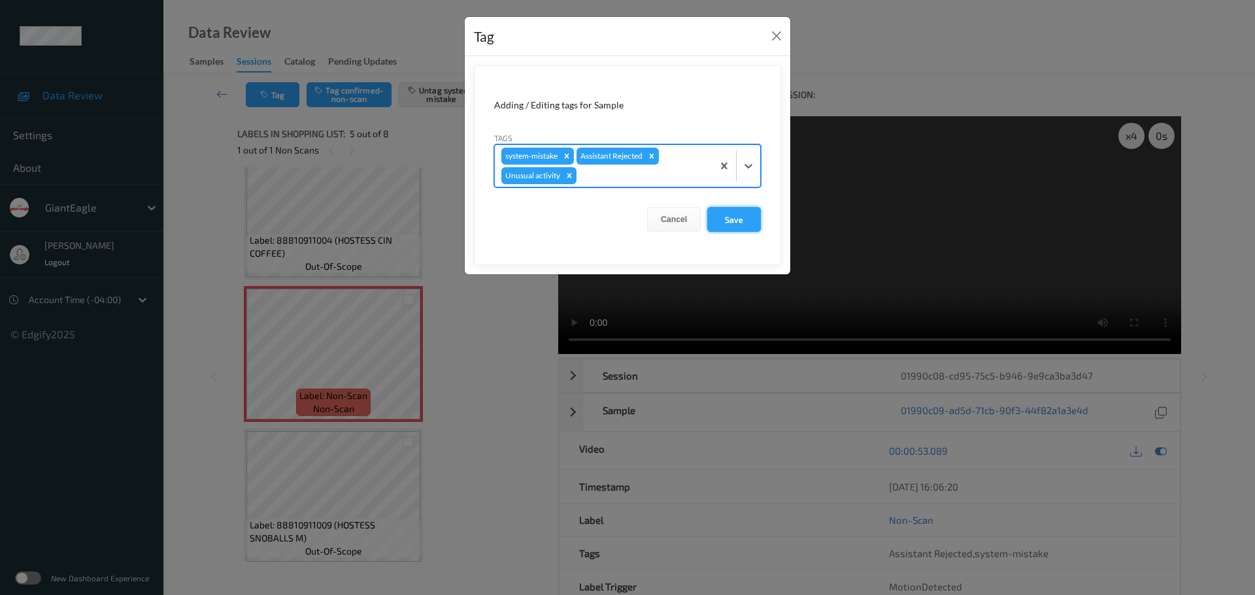
drag, startPoint x: 742, startPoint y: 225, endPoint x: 761, endPoint y: 224, distance: 19.0
click at [741, 225] on button "Save" at bounding box center [734, 219] width 54 height 25
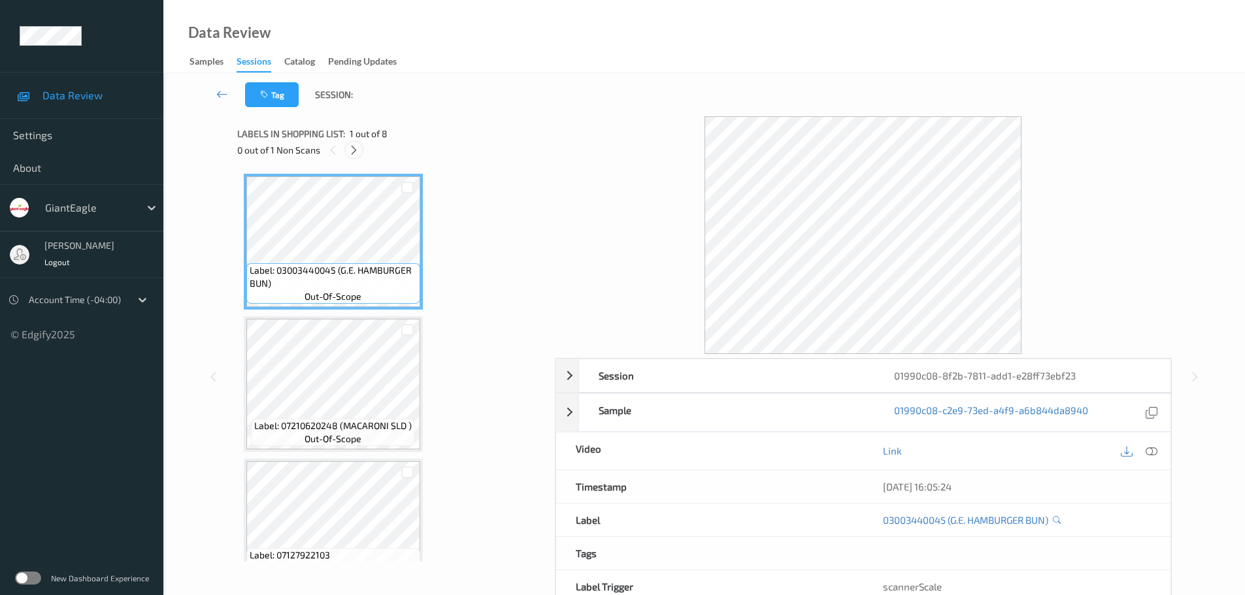
click at [360, 154] on div "0 out of 1 Non Scans" at bounding box center [391, 150] width 308 height 16
click at [356, 156] on icon at bounding box center [353, 150] width 11 height 12
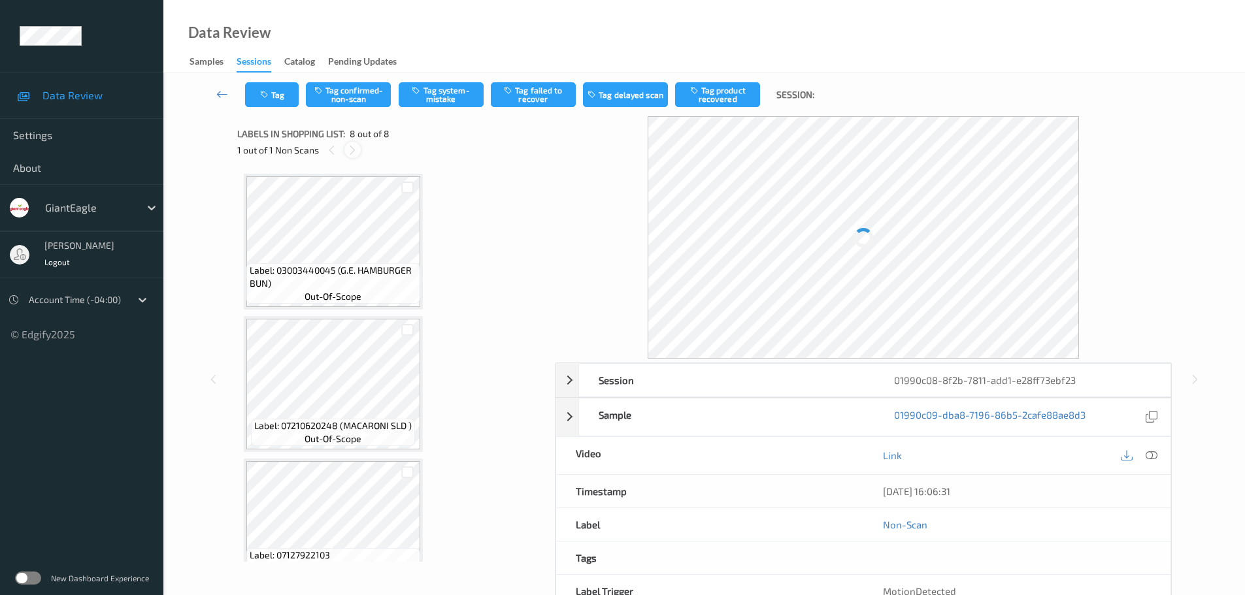
scroll to position [752, 0]
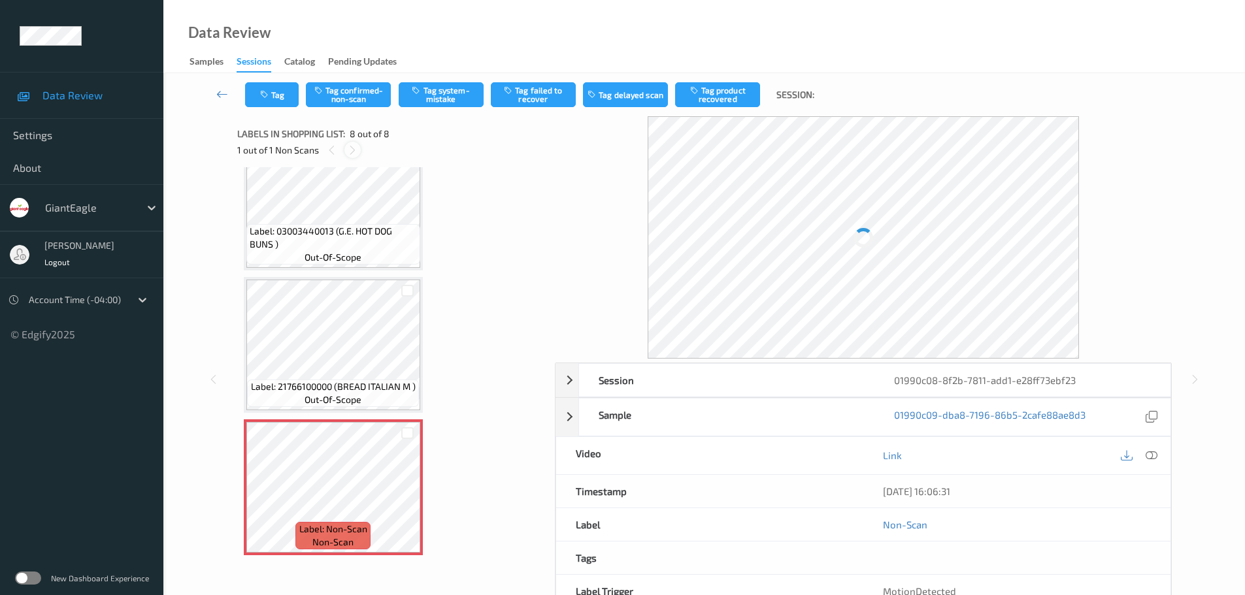
click at [356, 156] on icon at bounding box center [352, 150] width 11 height 12
click at [1151, 459] on div at bounding box center [1152, 451] width 18 height 18
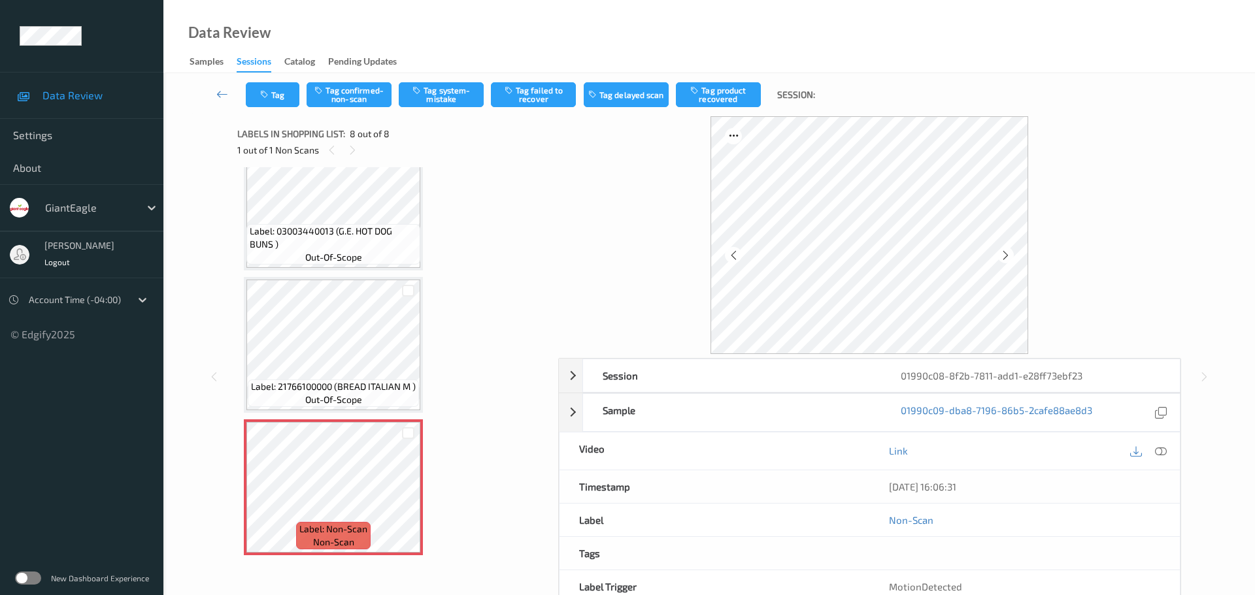
click at [1151, 571] on div "MotionDetected" at bounding box center [1024, 587] width 310 height 33
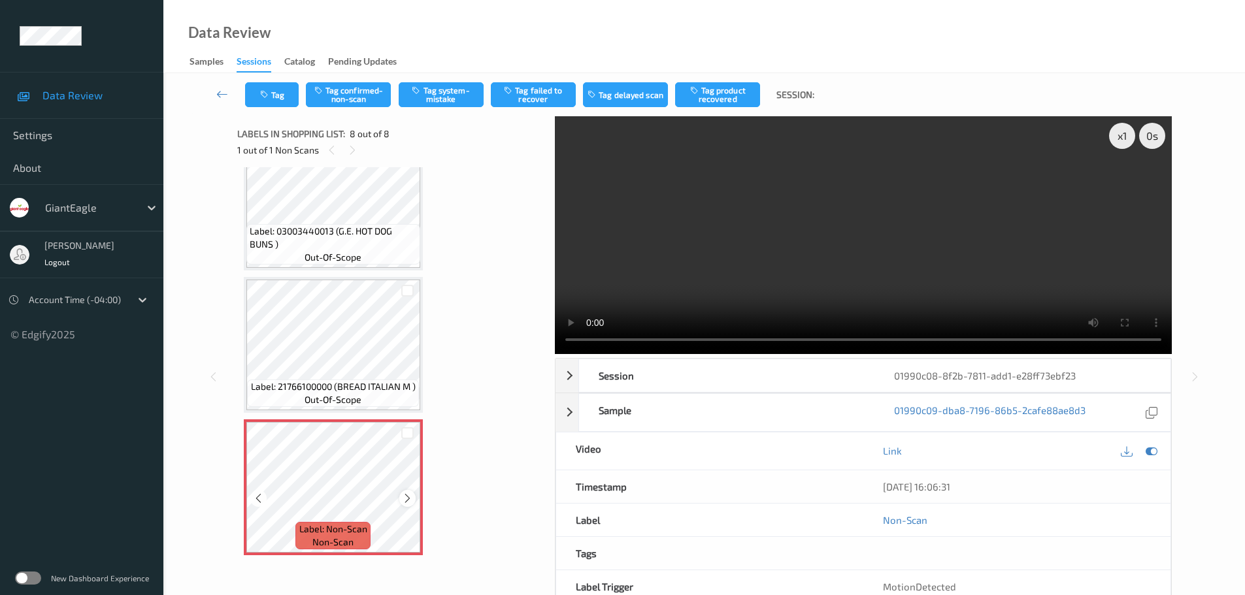
click at [406, 499] on icon at bounding box center [407, 499] width 11 height 12
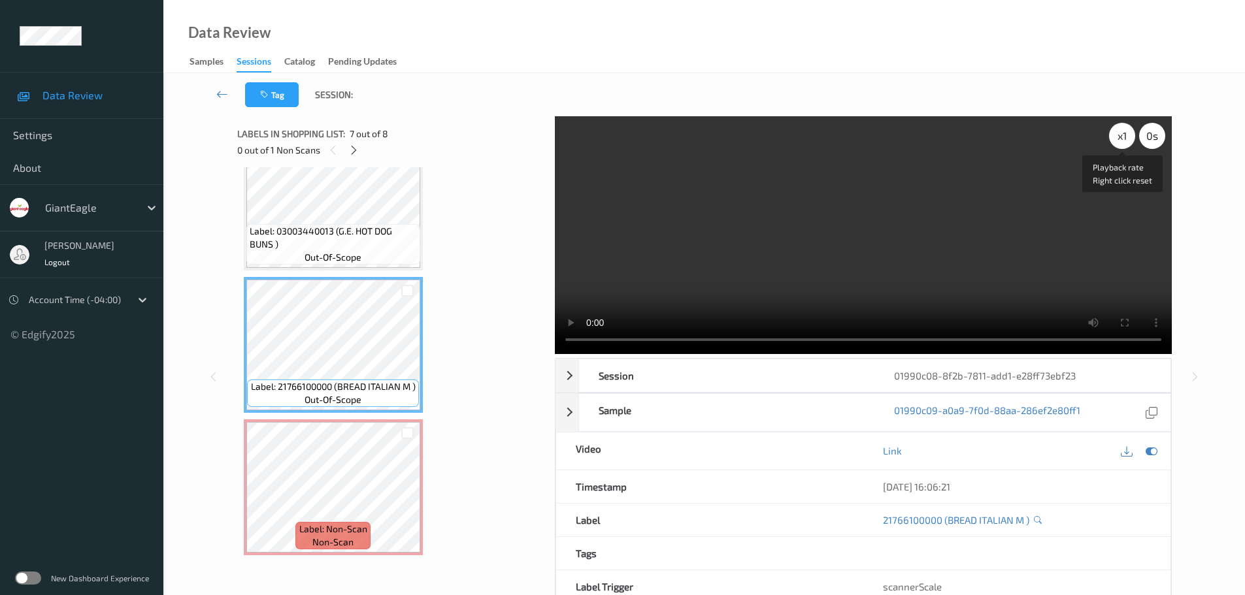
click at [1124, 137] on div "x 1" at bounding box center [1122, 136] width 26 height 26
click at [1124, 137] on div "x 2" at bounding box center [1122, 136] width 26 height 26
click at [359, 149] on div at bounding box center [354, 150] width 16 height 16
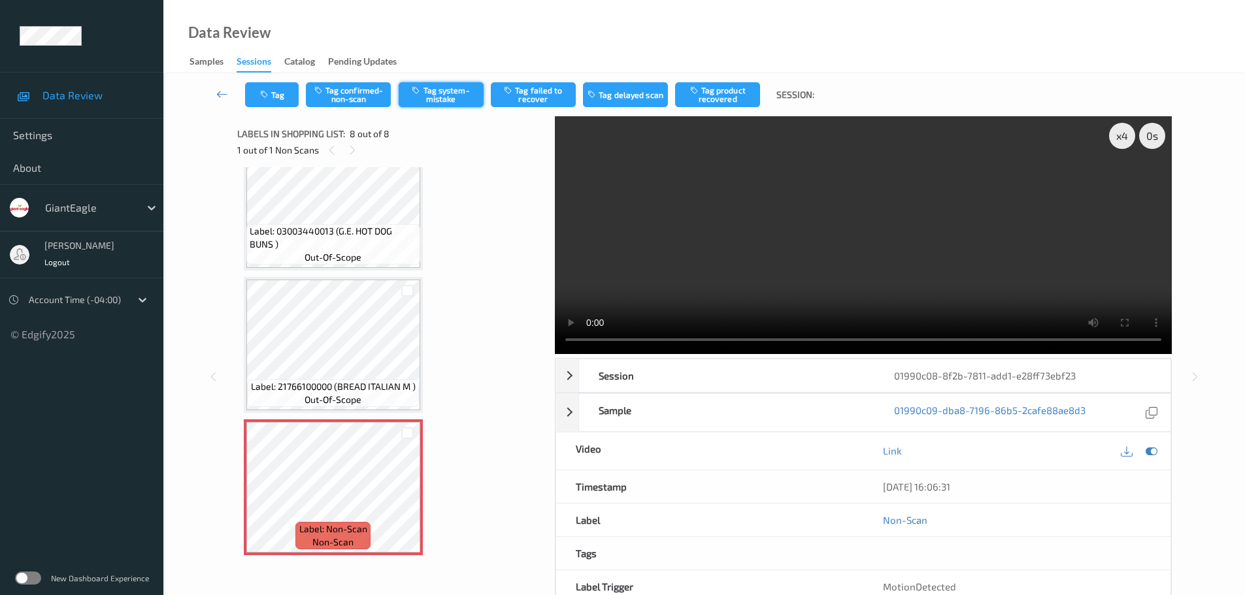
click at [431, 100] on button "Tag system-mistake" at bounding box center [441, 94] width 85 height 25
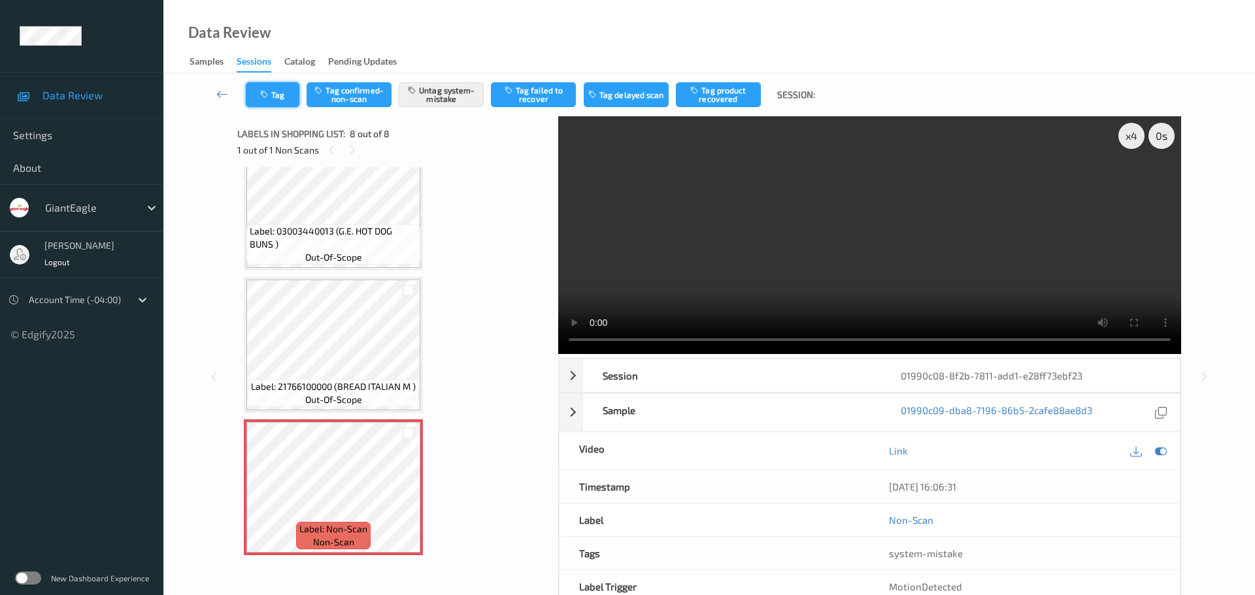
drag, startPoint x: 290, startPoint y: 91, endPoint x: 284, endPoint y: 93, distance: 6.8
click at [284, 93] on button "Tag" at bounding box center [273, 94] width 54 height 25
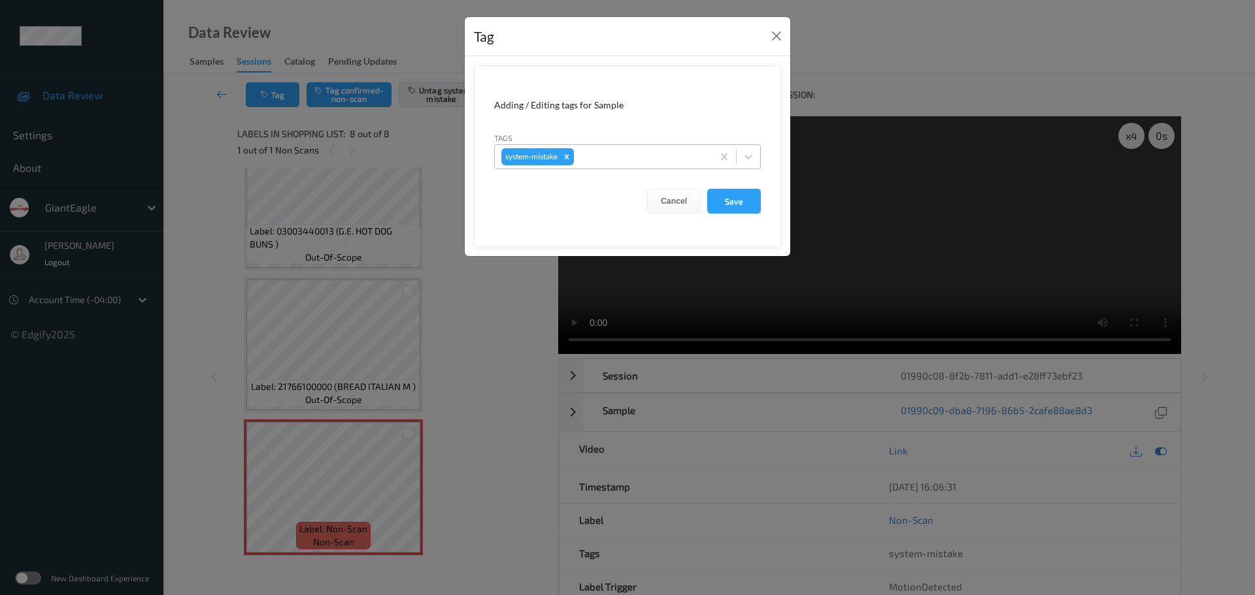
click at [616, 157] on div at bounding box center [640, 157] width 129 height 16
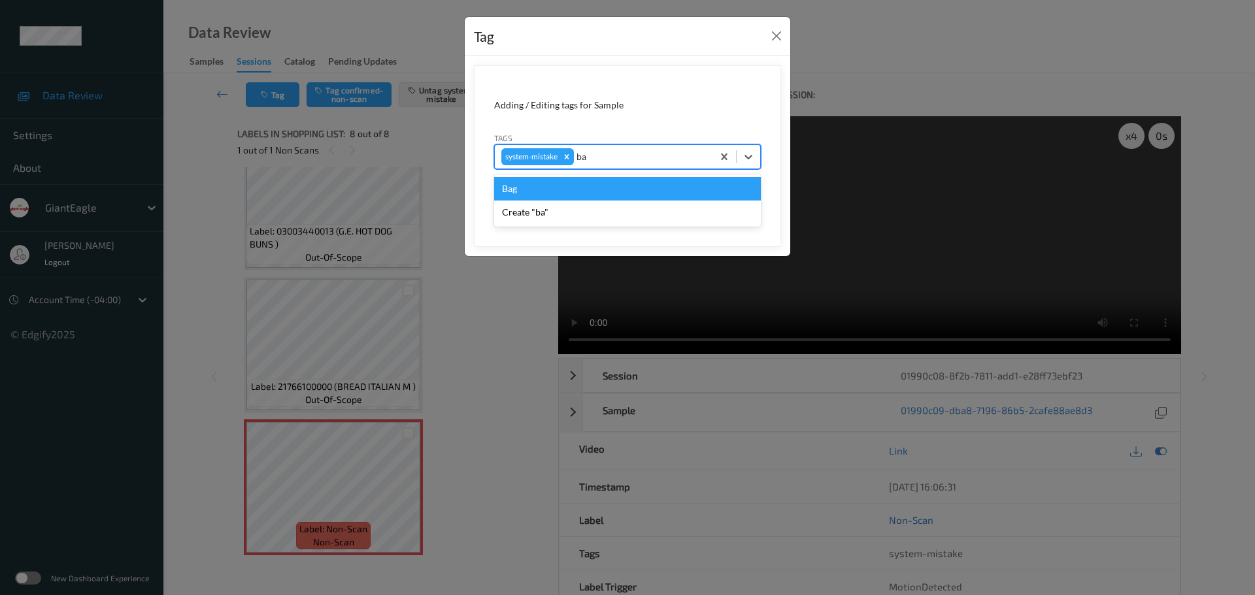
type input "bag"
click at [548, 178] on div "Bag" at bounding box center [627, 189] width 267 height 24
type input "unu"
click at [528, 201] on div "Create "unu"" at bounding box center [627, 213] width 267 height 24
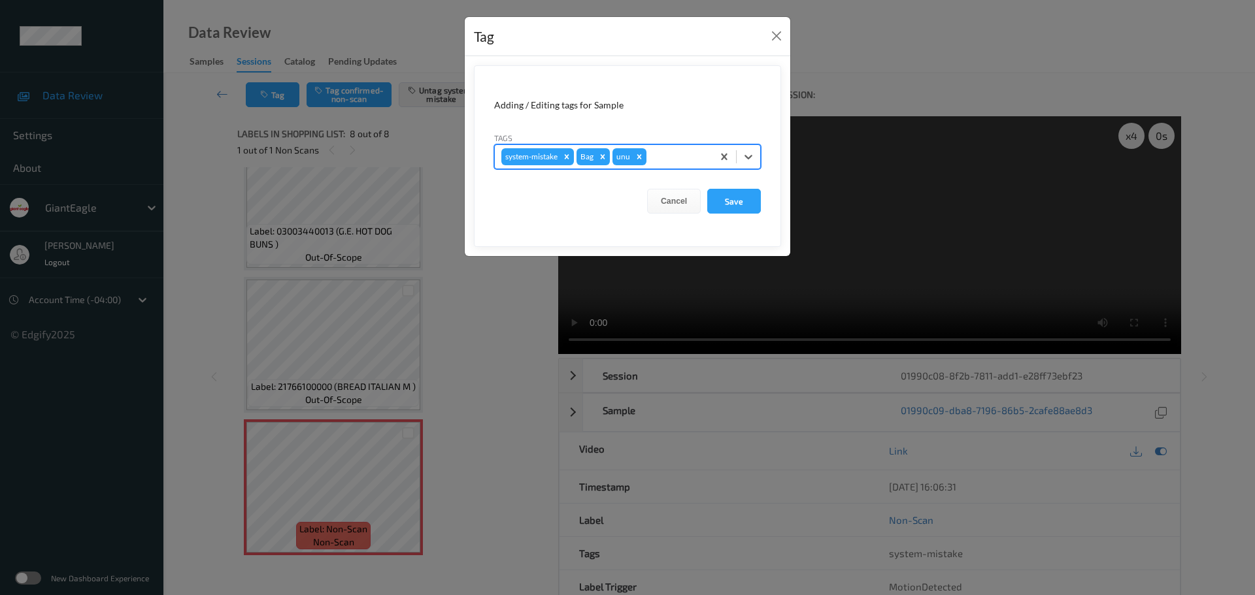
click at [642, 160] on icon "Remove unu" at bounding box center [639, 156] width 9 height 9
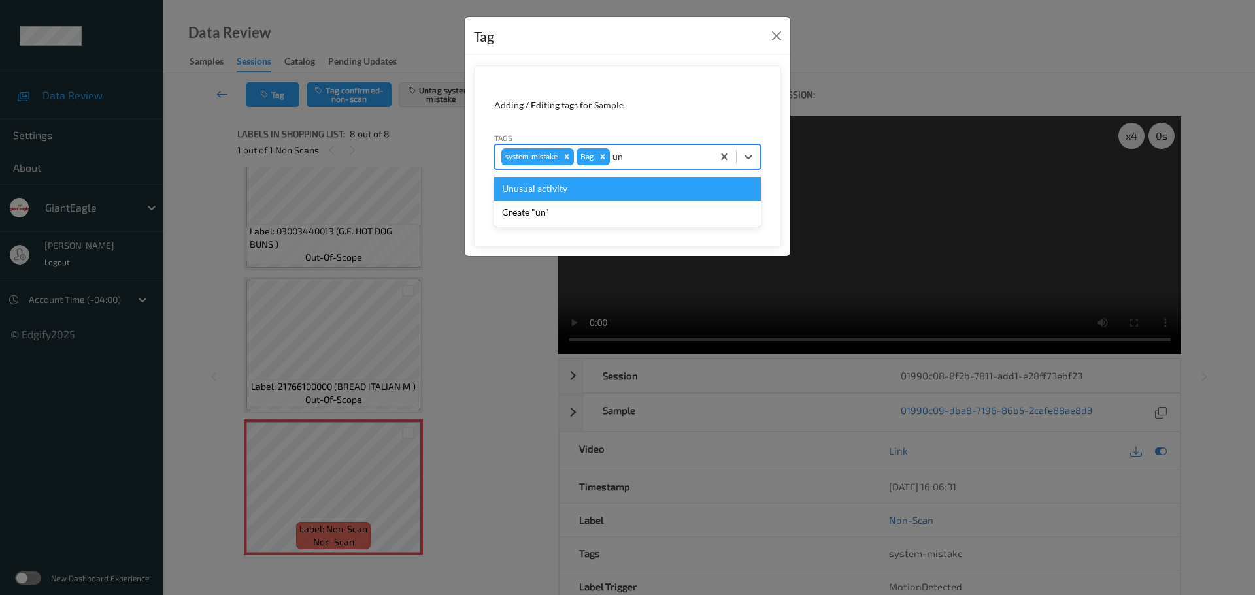
type input "unu"
click at [606, 190] on div "Unusual activity" at bounding box center [627, 189] width 267 height 24
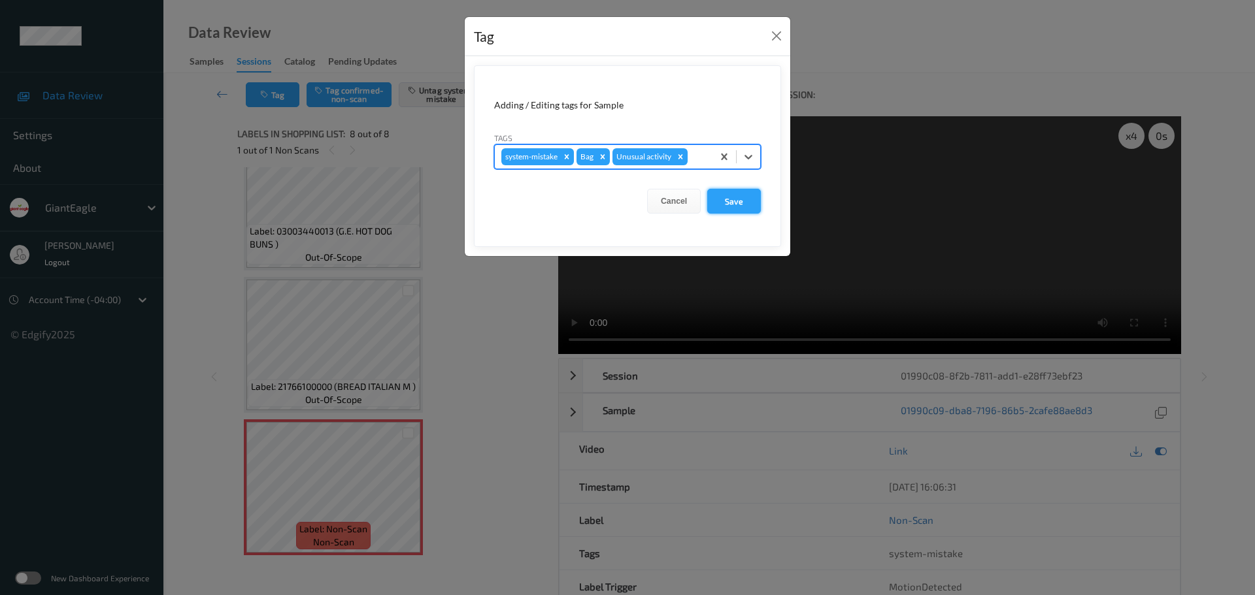
click at [735, 204] on button "Save" at bounding box center [734, 201] width 54 height 25
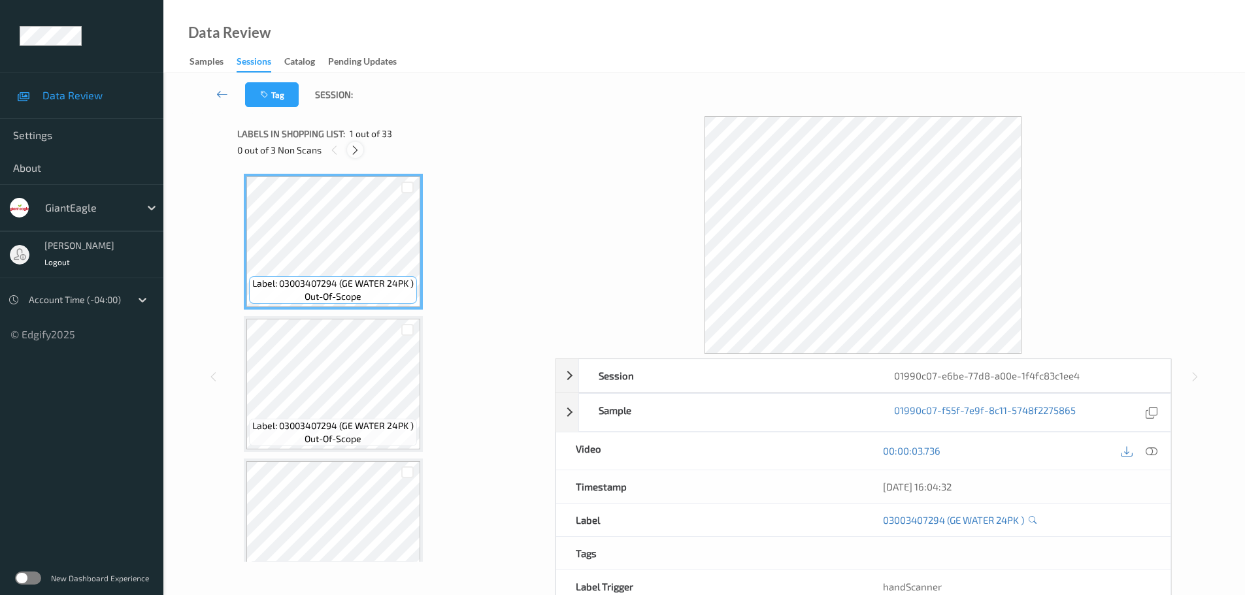
click at [358, 142] on div at bounding box center [355, 150] width 16 height 16
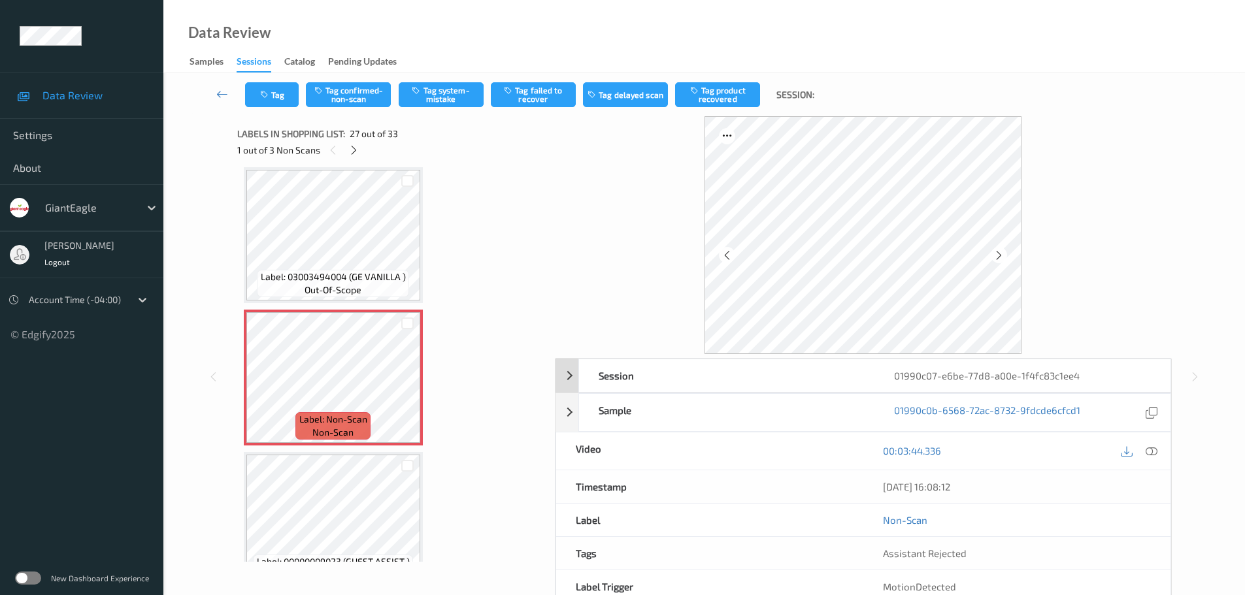
drag, startPoint x: 1151, startPoint y: 455, endPoint x: 1016, endPoint y: 226, distance: 266.1
click at [1151, 454] on icon at bounding box center [1152, 451] width 12 height 12
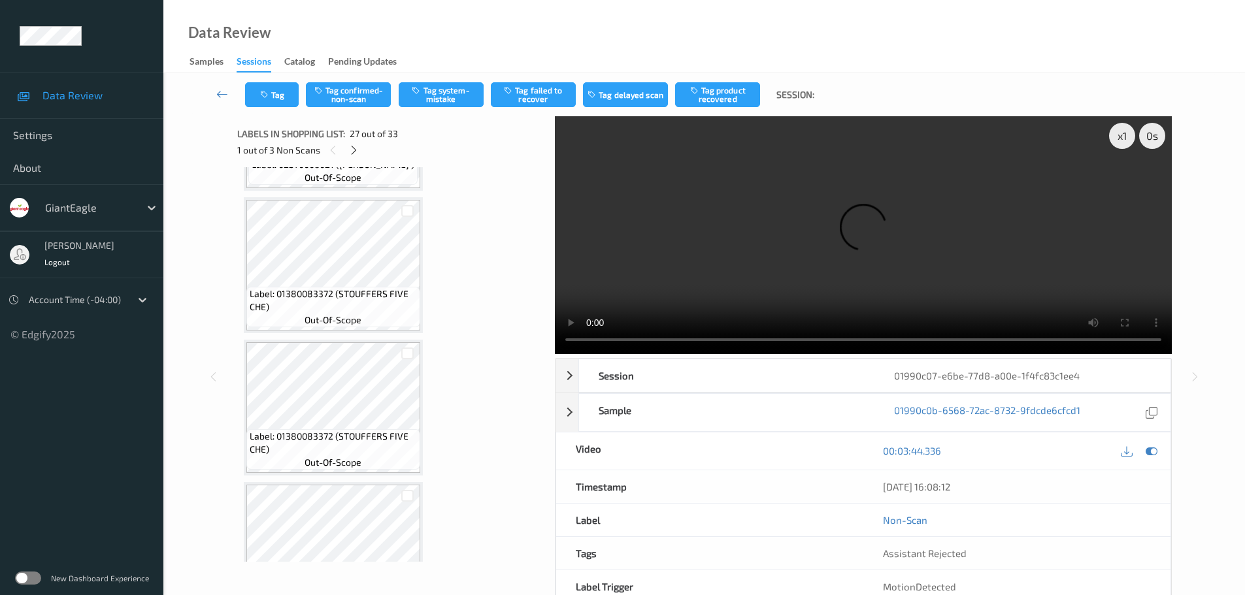
scroll to position [2719, 0]
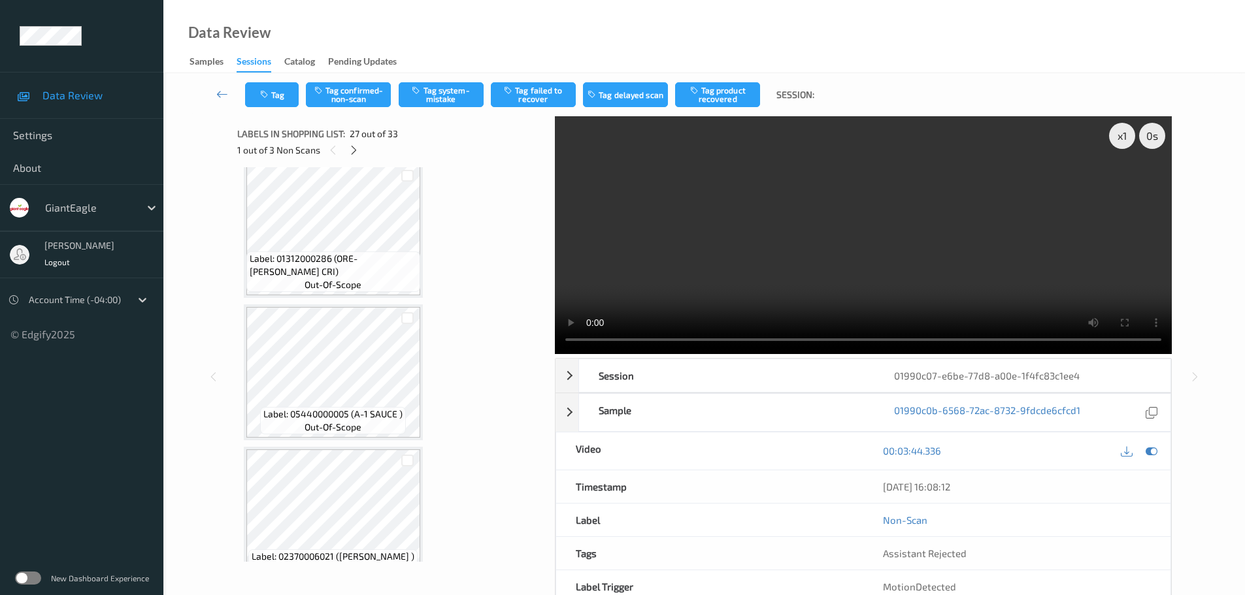
click at [344, 150] on div "1 out of 3 Non Scans" at bounding box center [391, 150] width 308 height 16
click at [350, 151] on icon at bounding box center [353, 150] width 11 height 12
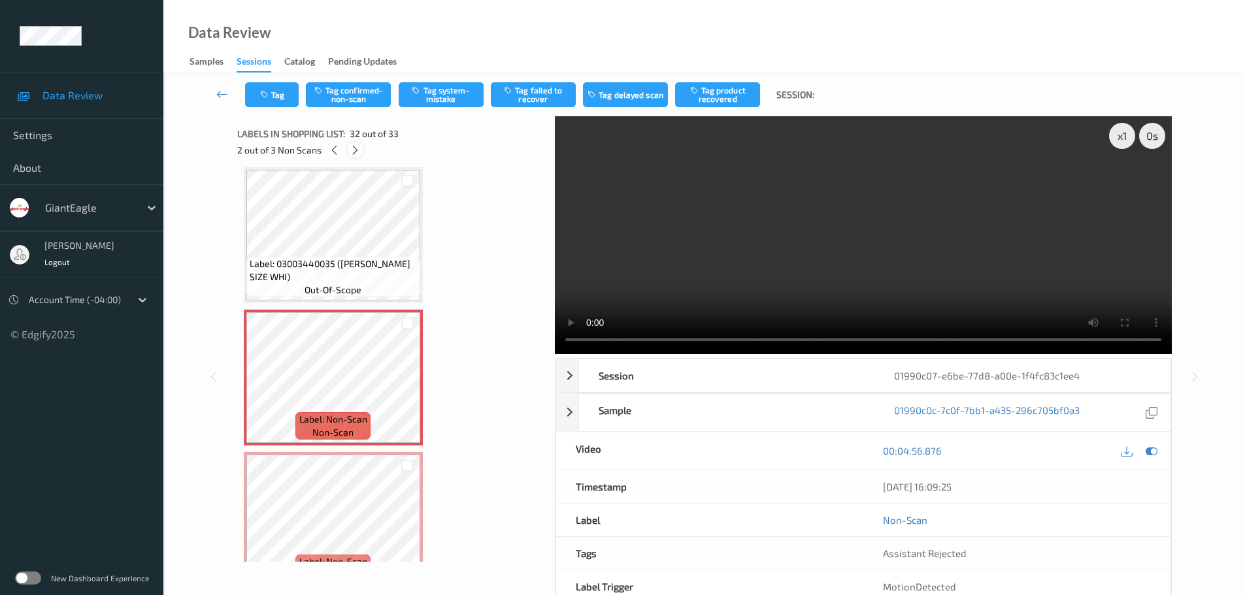
click at [352, 151] on icon at bounding box center [355, 150] width 11 height 12
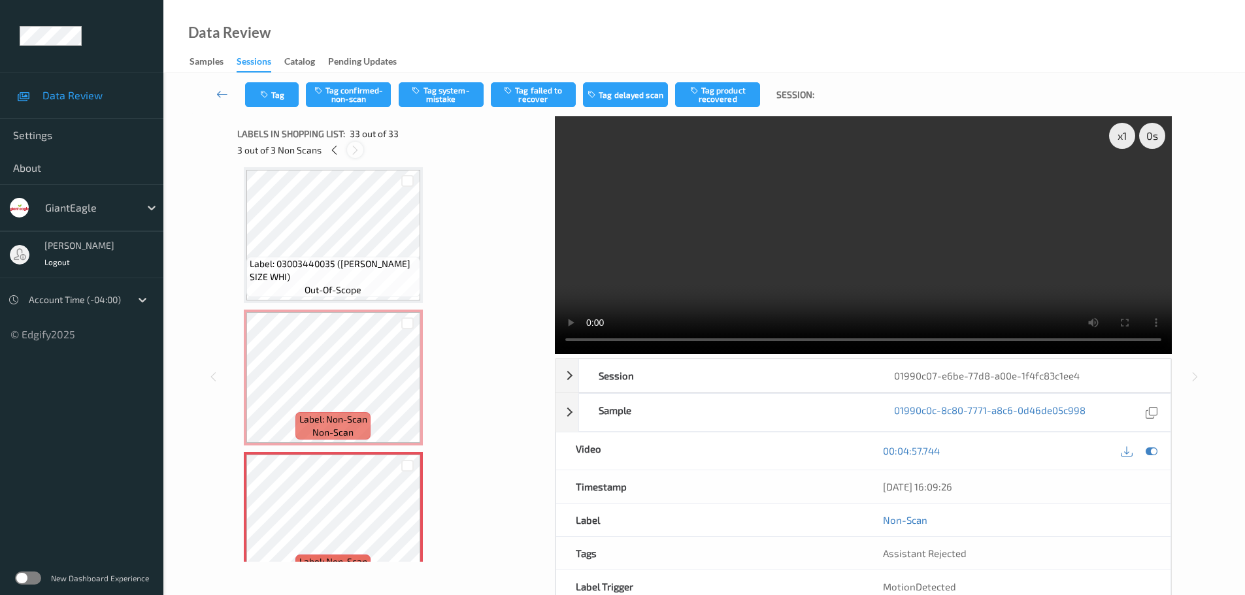
scroll to position [4313, 0]
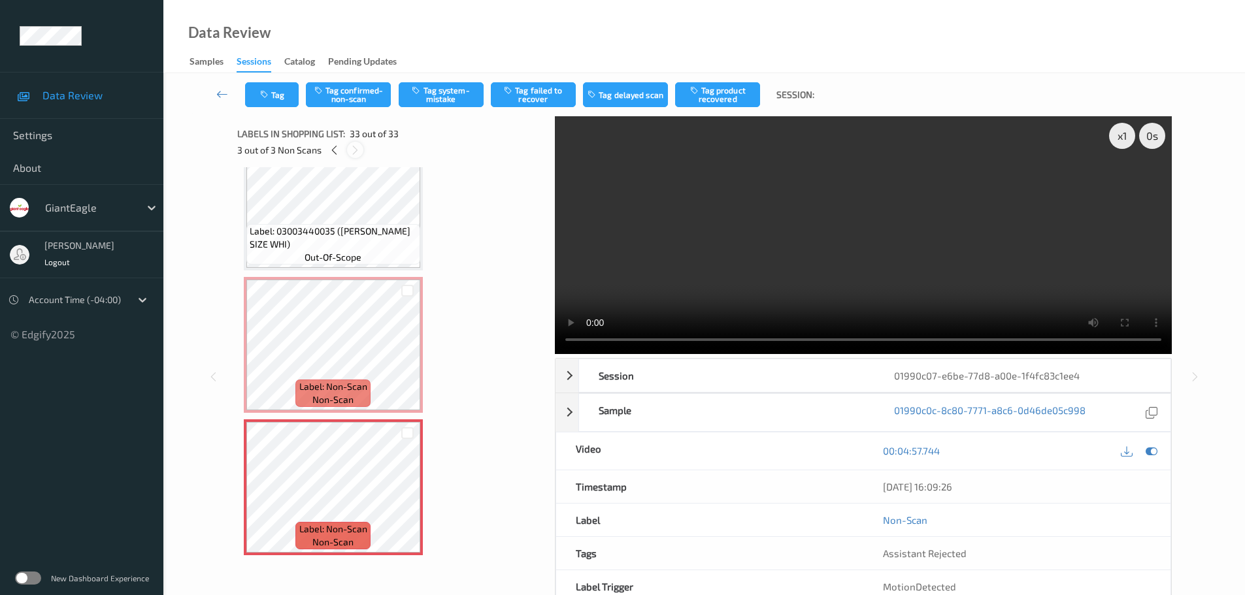
click at [352, 151] on icon at bounding box center [355, 150] width 11 height 12
click at [325, 147] on div "3 out of 3 Non Scans" at bounding box center [391, 150] width 308 height 16
click at [328, 149] on div at bounding box center [334, 150] width 16 height 16
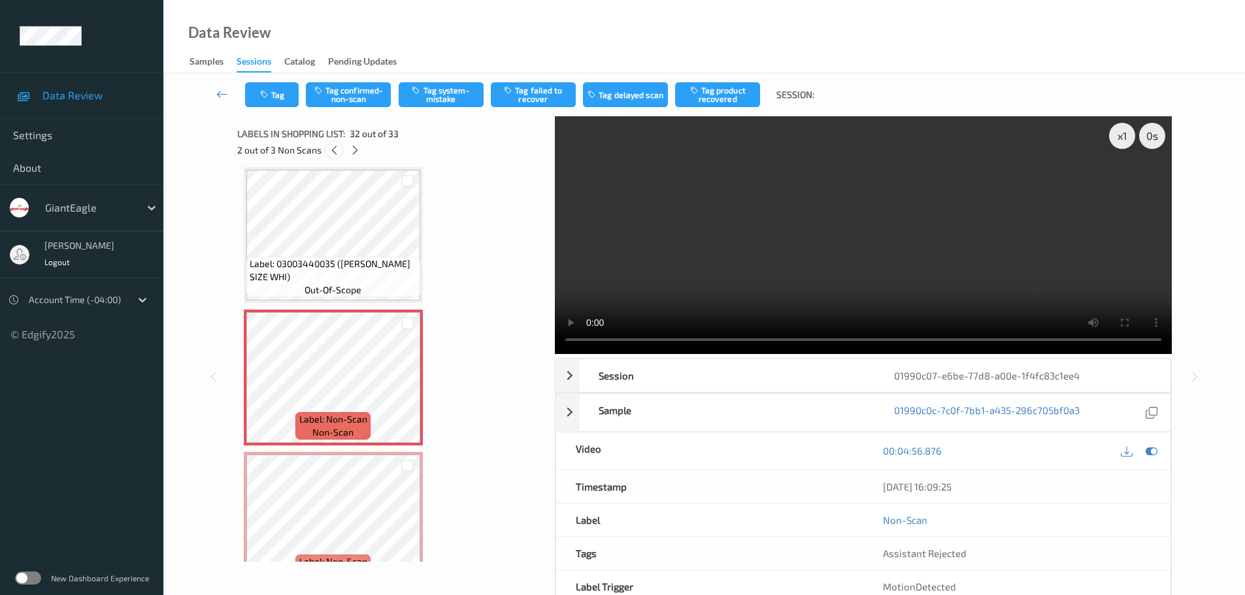
click at [333, 150] on icon at bounding box center [334, 150] width 11 height 12
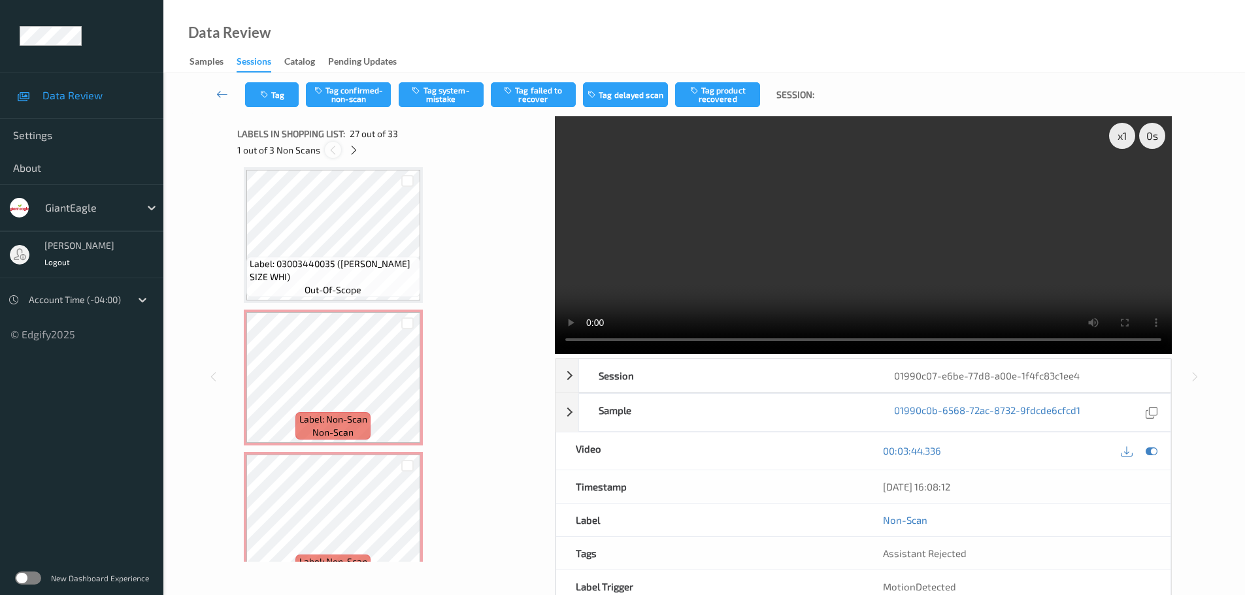
scroll to position [3568, 0]
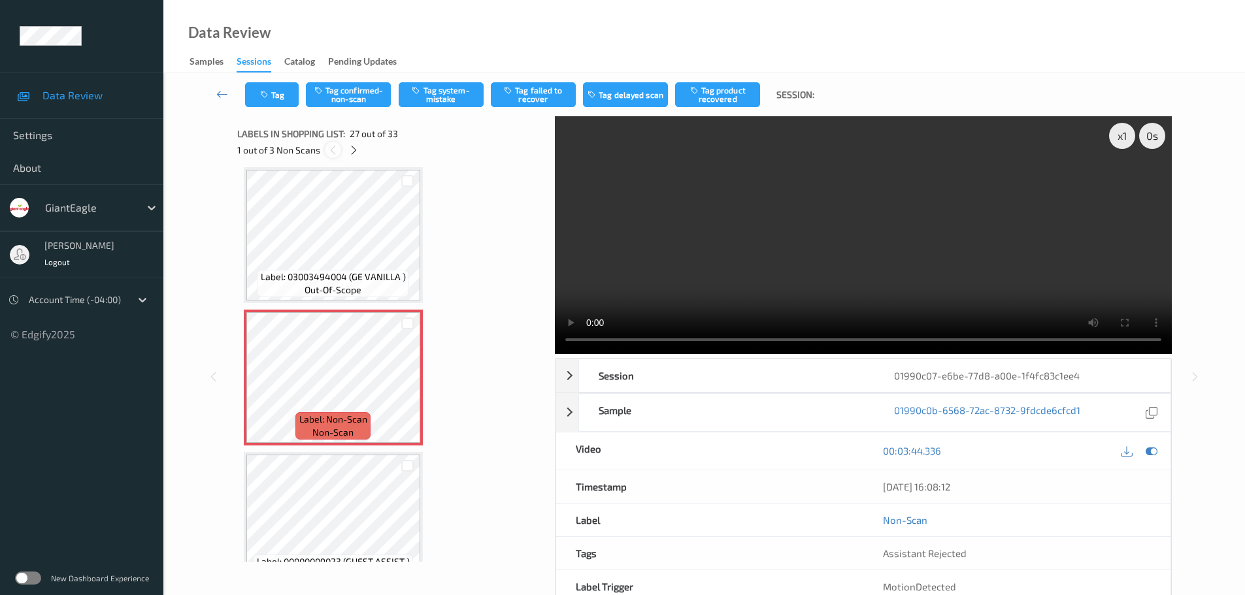
click at [333, 150] on icon at bounding box center [332, 150] width 11 height 12
click at [408, 387] on icon at bounding box center [407, 389] width 11 height 12
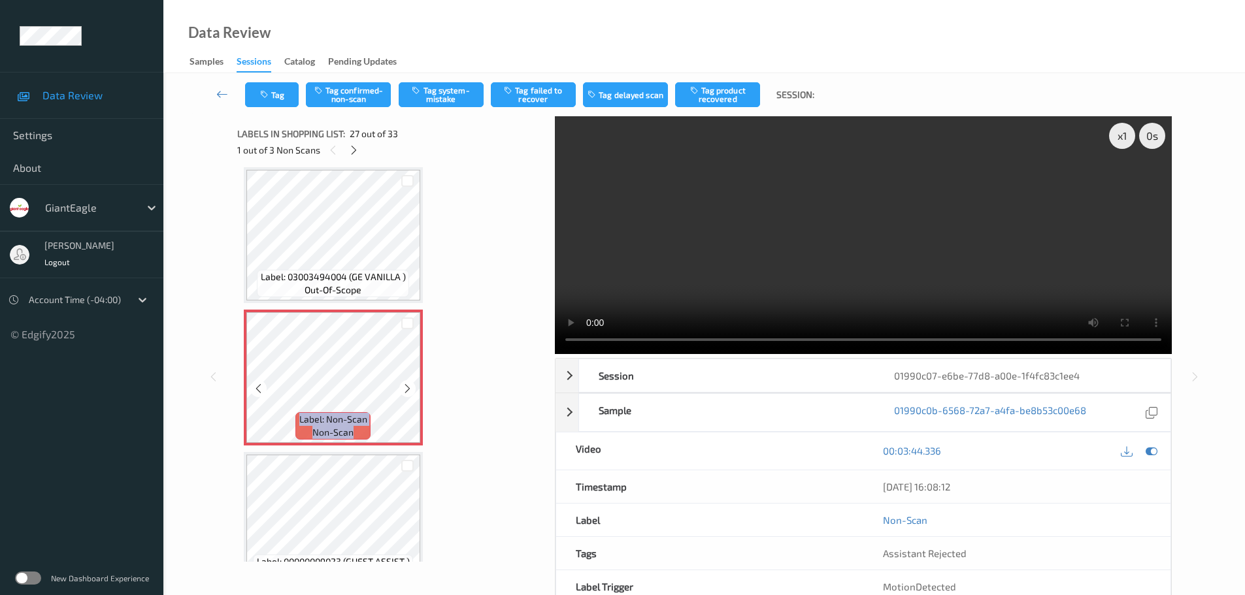
click at [408, 387] on icon at bounding box center [407, 389] width 11 height 12
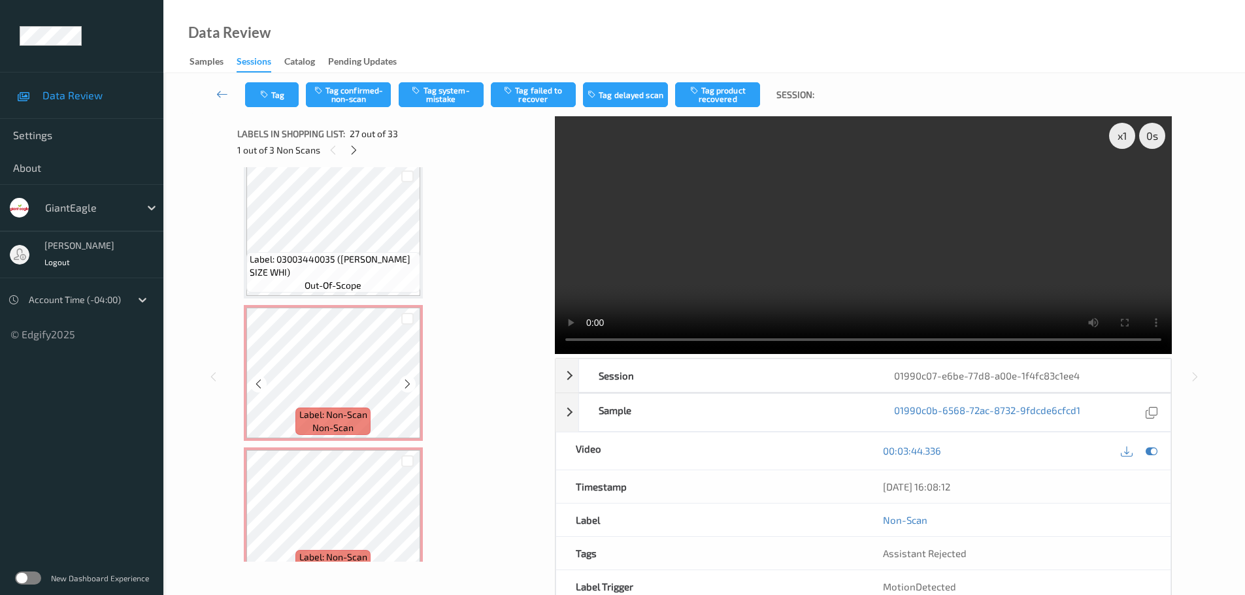
scroll to position [4313, 0]
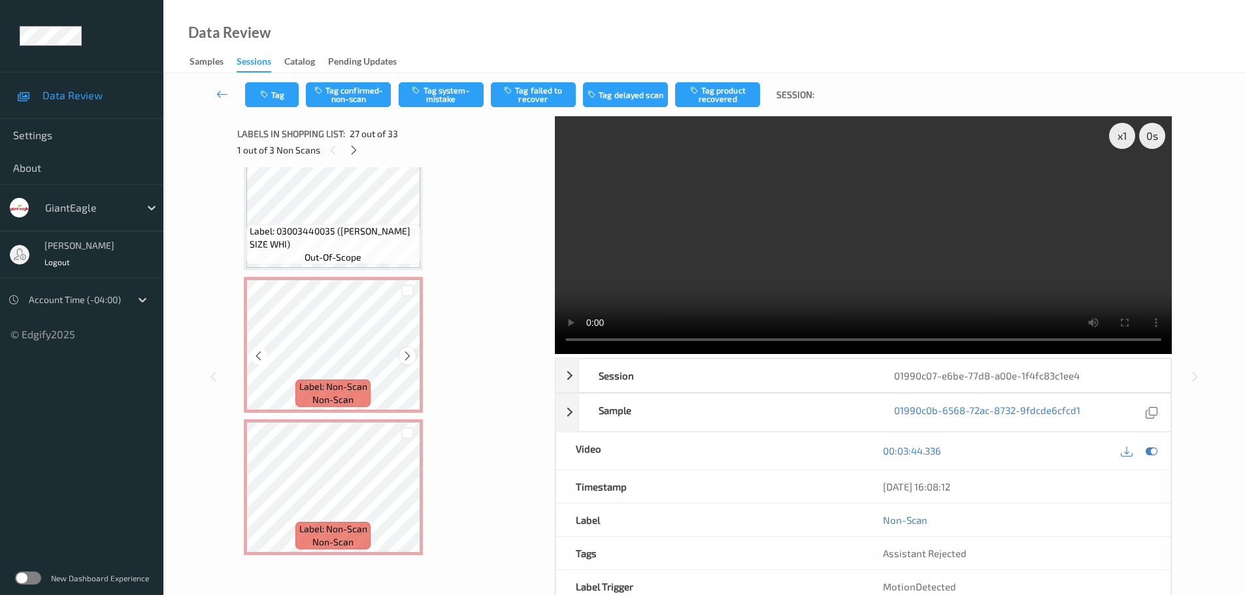
click at [413, 353] on div at bounding box center [407, 356] width 16 height 16
click at [410, 354] on icon at bounding box center [407, 356] width 11 height 12
click at [409, 354] on icon at bounding box center [407, 356] width 11 height 12
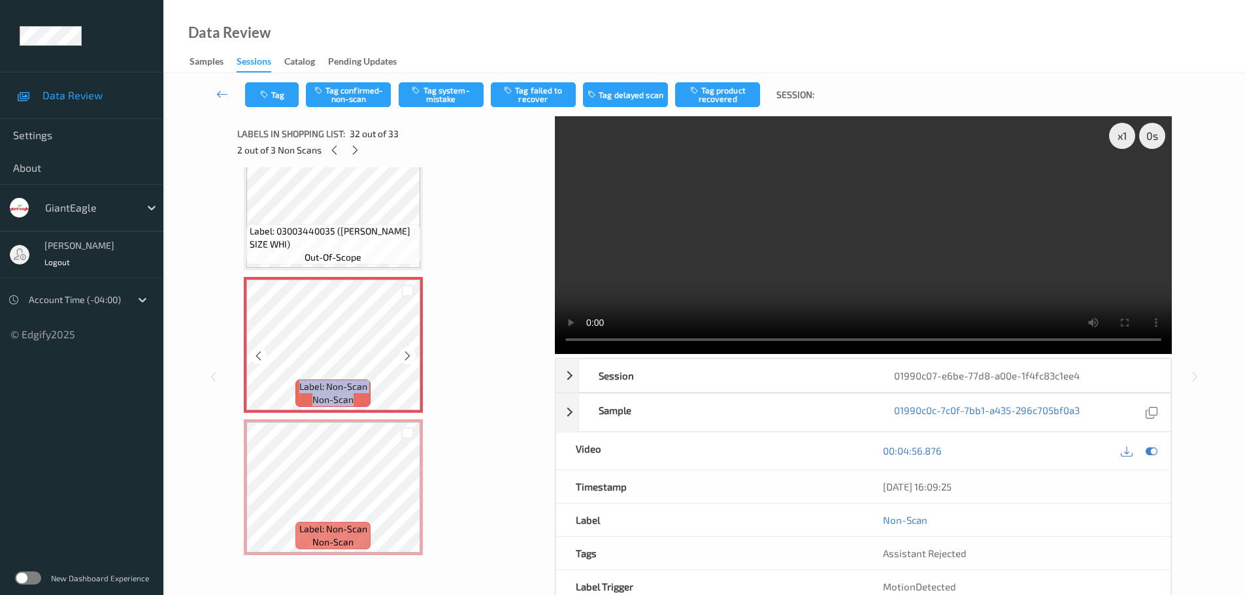
click at [409, 354] on icon at bounding box center [407, 356] width 11 height 12
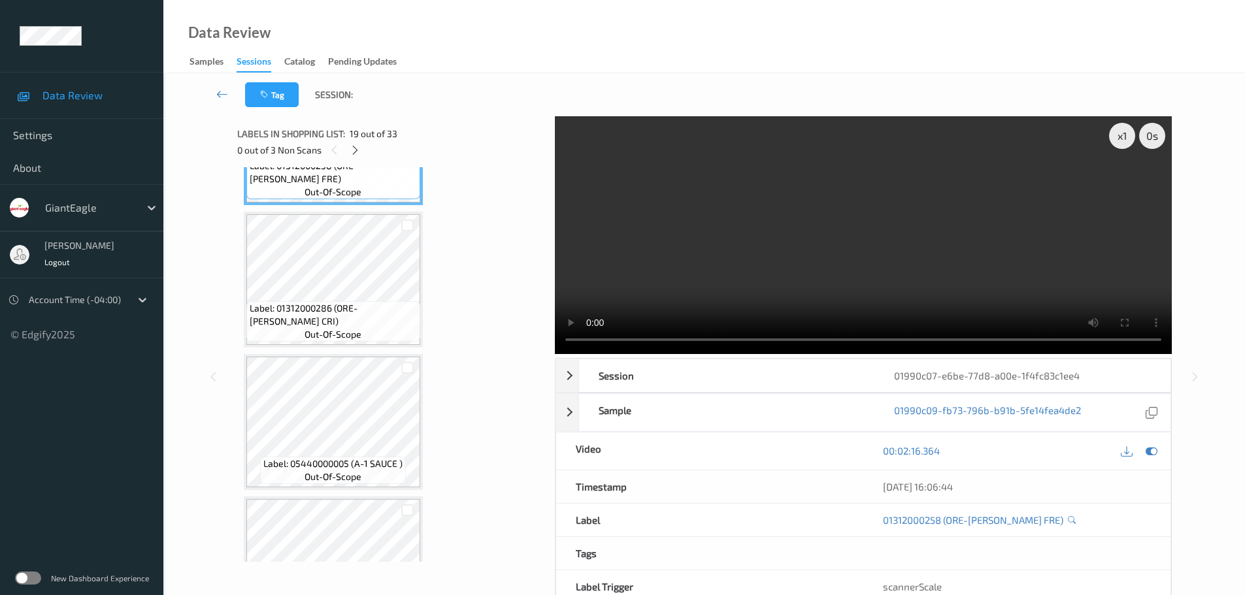
scroll to position [2679, 0]
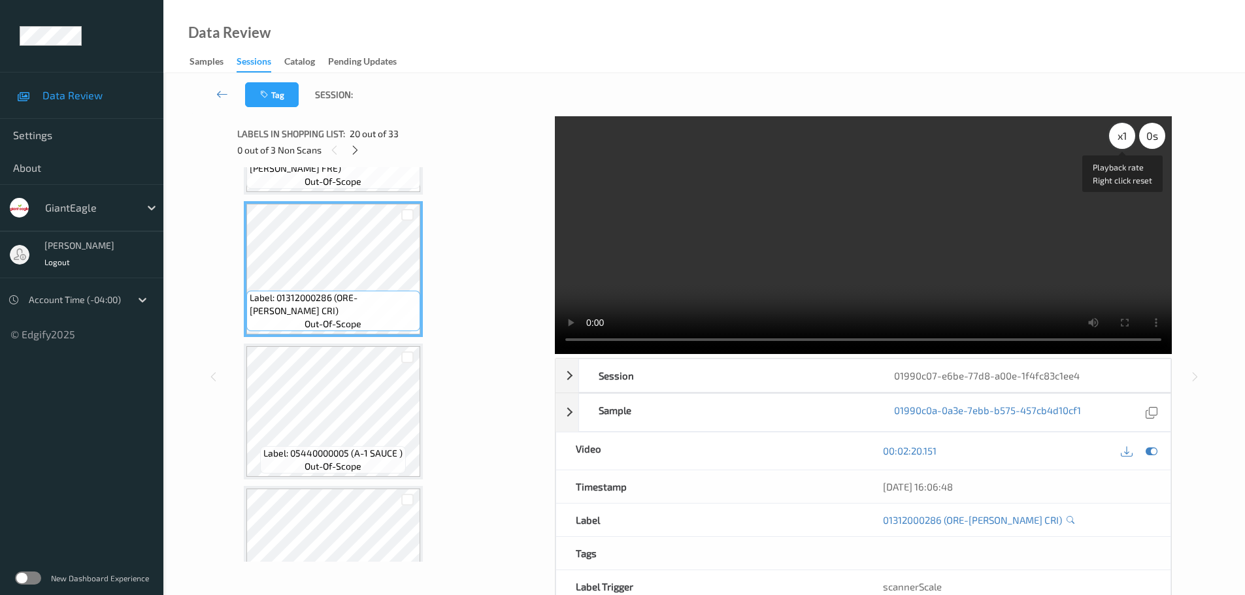
click at [1116, 144] on div "x 1" at bounding box center [1122, 136] width 26 height 26
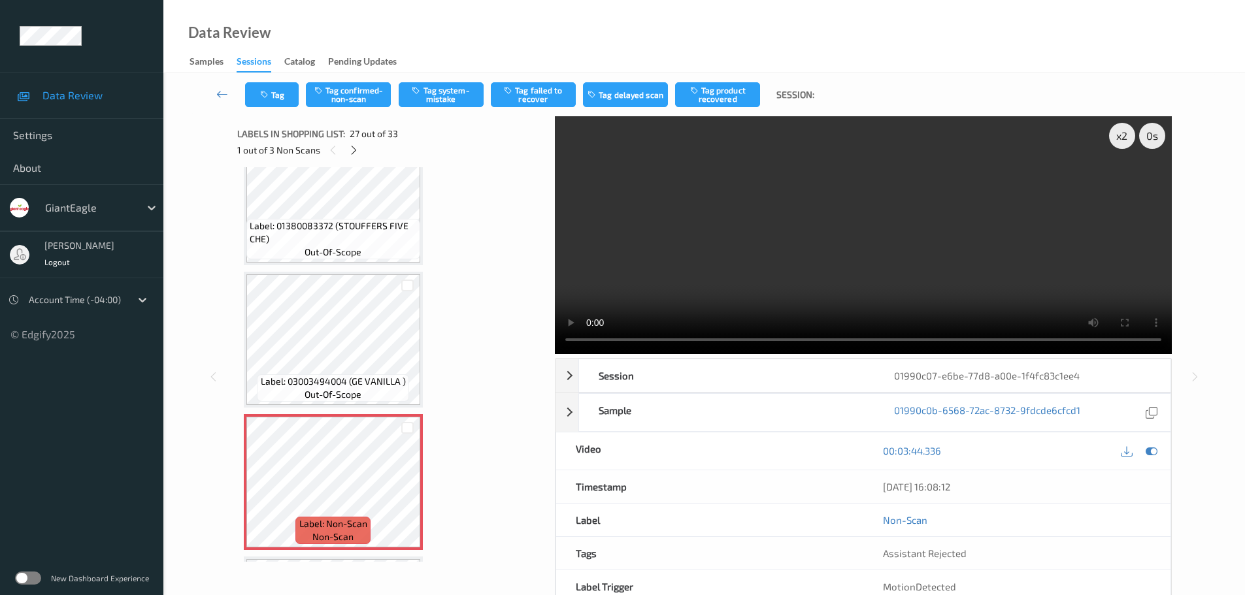
scroll to position [3529, 0]
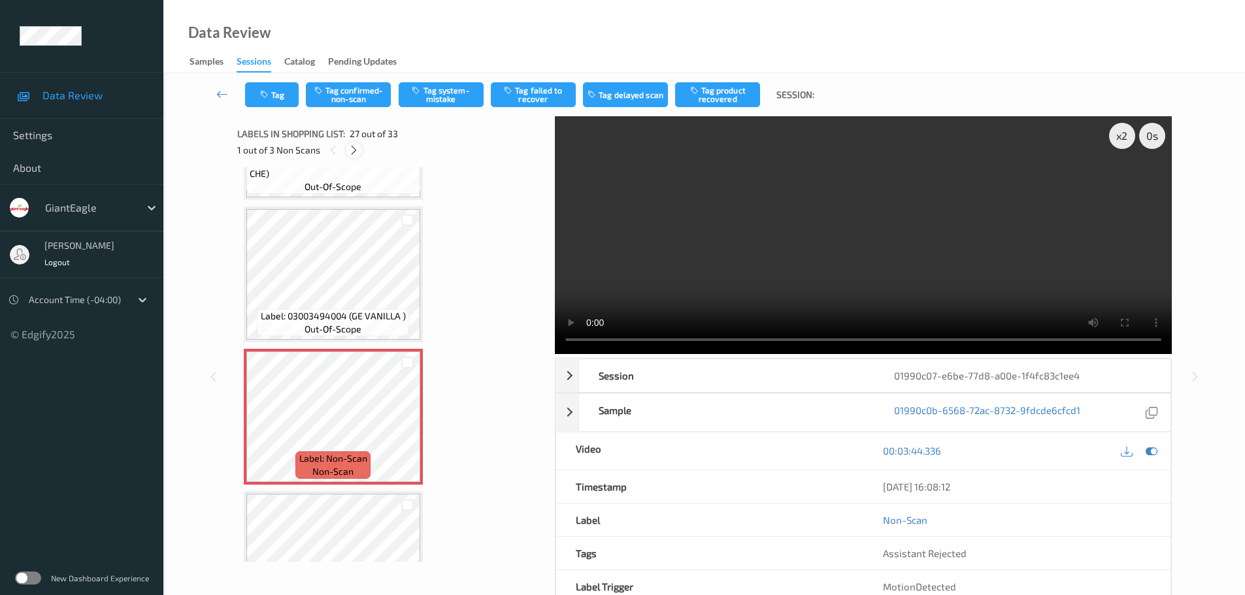
click at [351, 148] on icon at bounding box center [353, 150] width 11 height 12
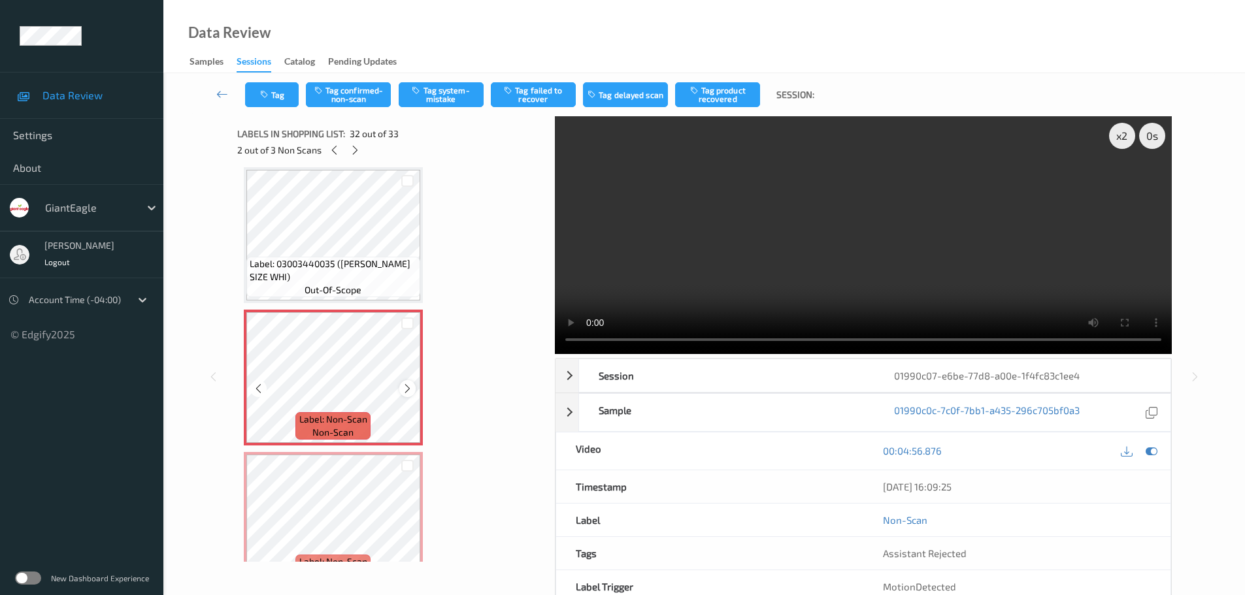
click at [406, 391] on icon at bounding box center [407, 389] width 11 height 12
click at [405, 526] on icon at bounding box center [407, 531] width 11 height 12
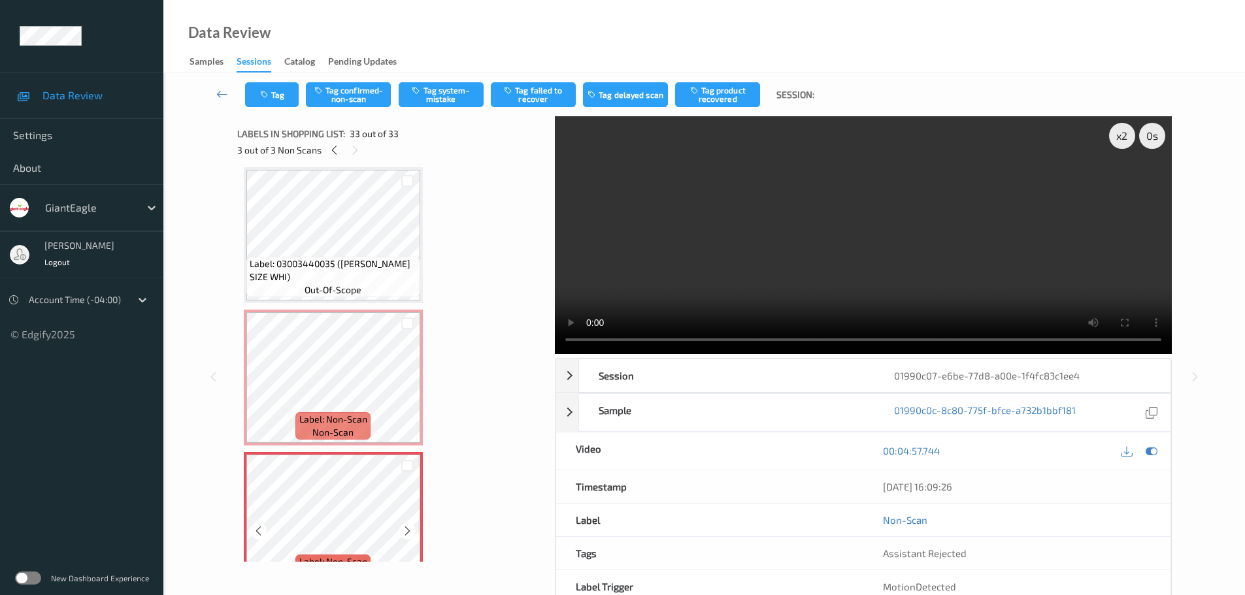
click at [405, 526] on icon at bounding box center [407, 531] width 11 height 12
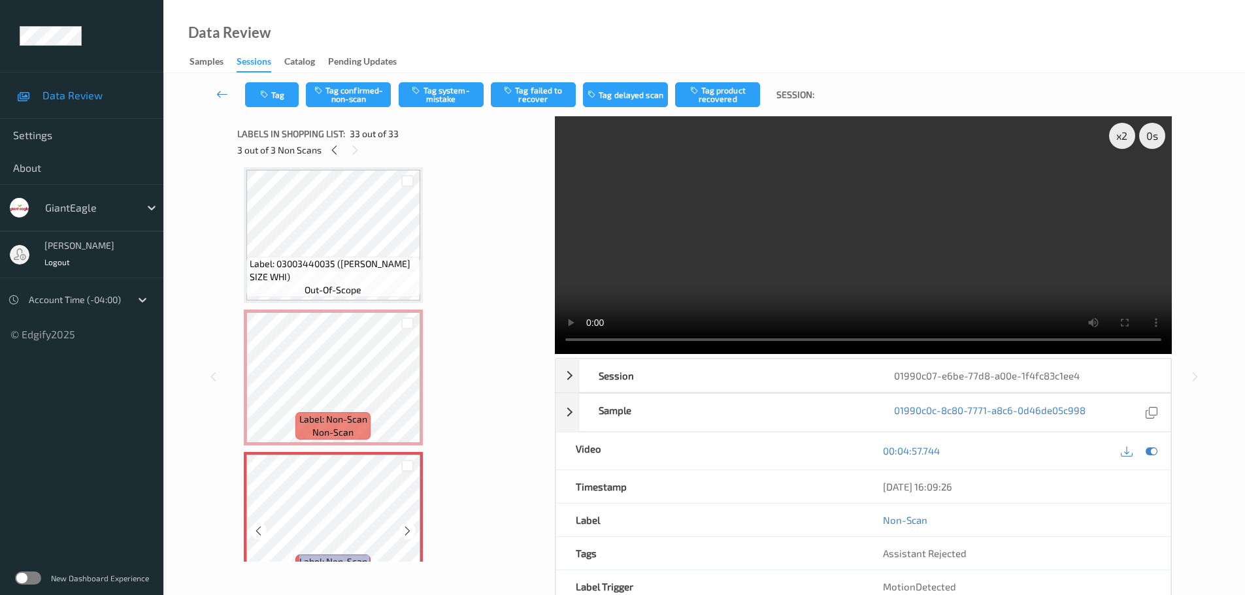
click at [405, 526] on icon at bounding box center [407, 531] width 11 height 12
click at [406, 389] on icon at bounding box center [407, 389] width 11 height 12
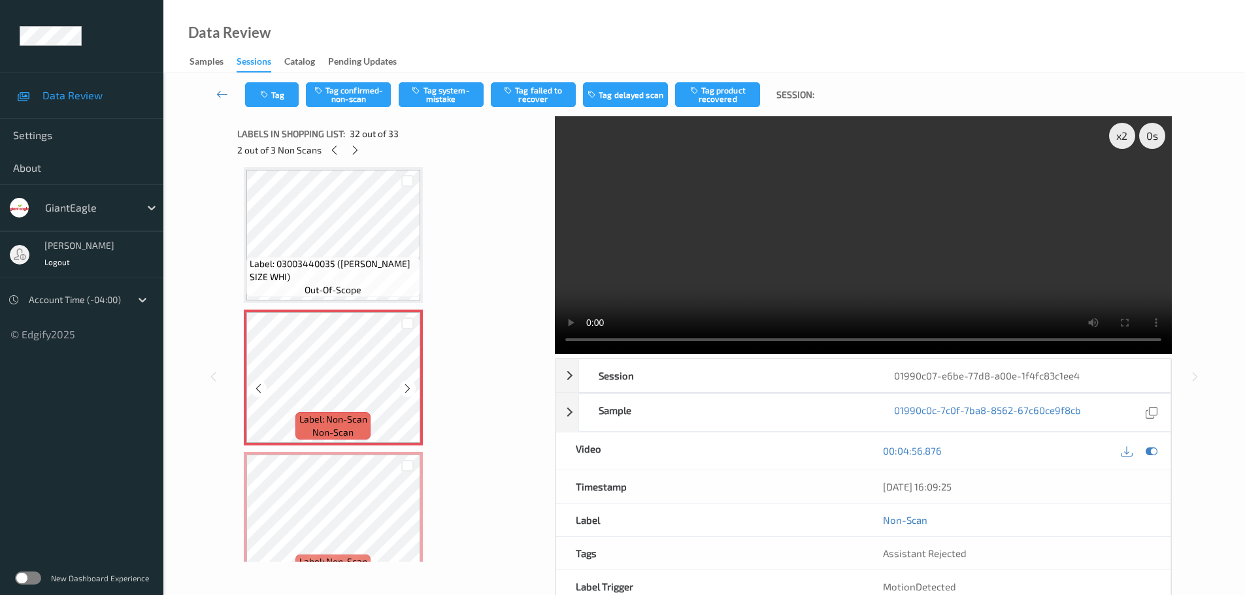
click at [406, 389] on icon at bounding box center [407, 389] width 11 height 12
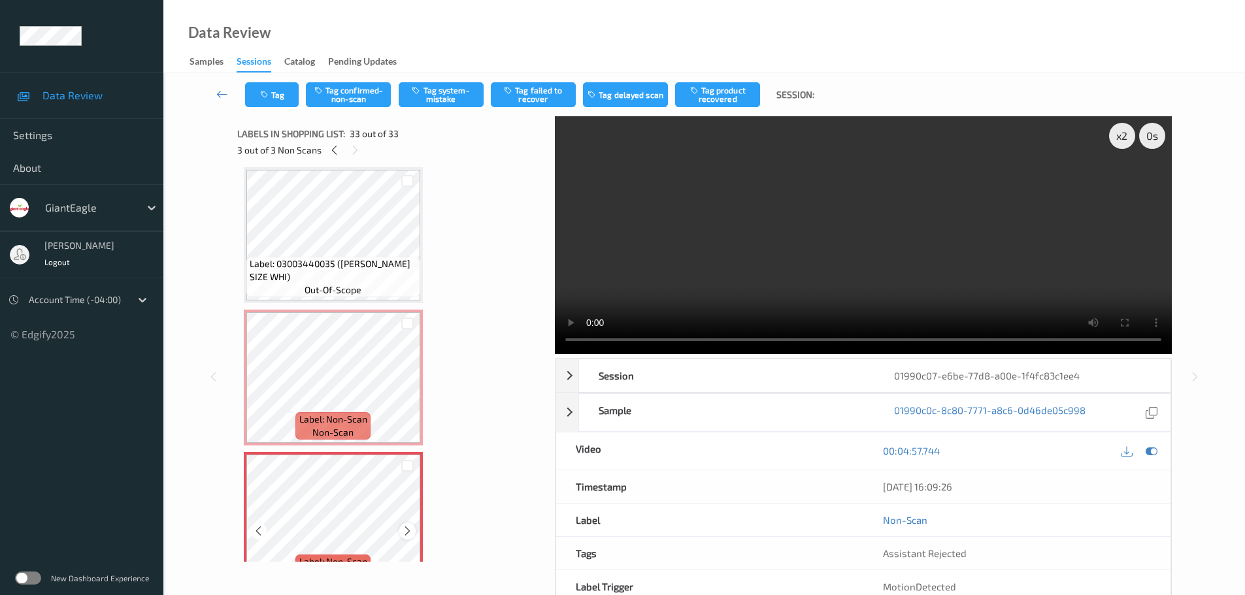
click at [408, 536] on icon at bounding box center [407, 531] width 11 height 12
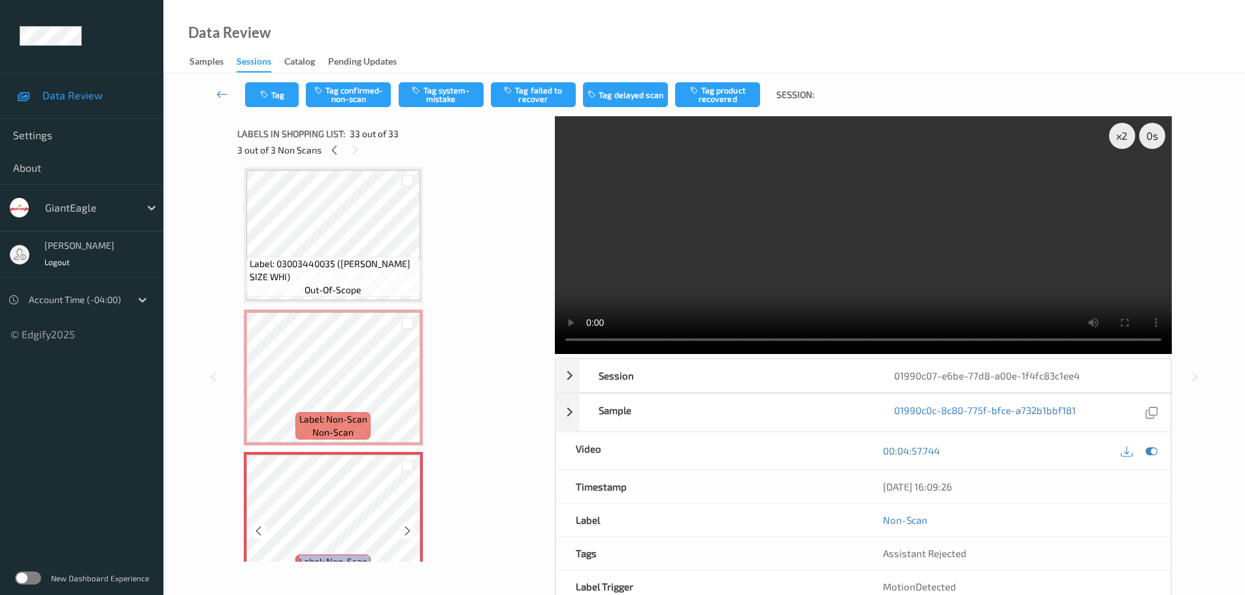
click at [408, 536] on icon at bounding box center [407, 531] width 11 height 12
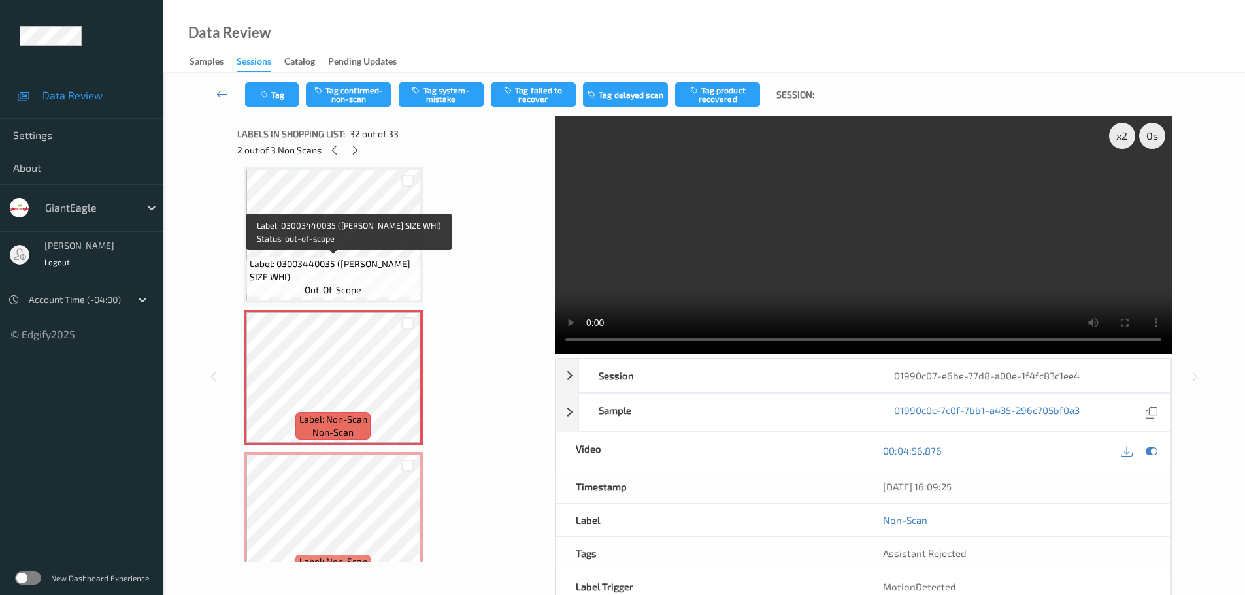
click at [337, 271] on span "Label: 03003440035 (G.E. KING SIZE WHI)" at bounding box center [333, 270] width 167 height 26
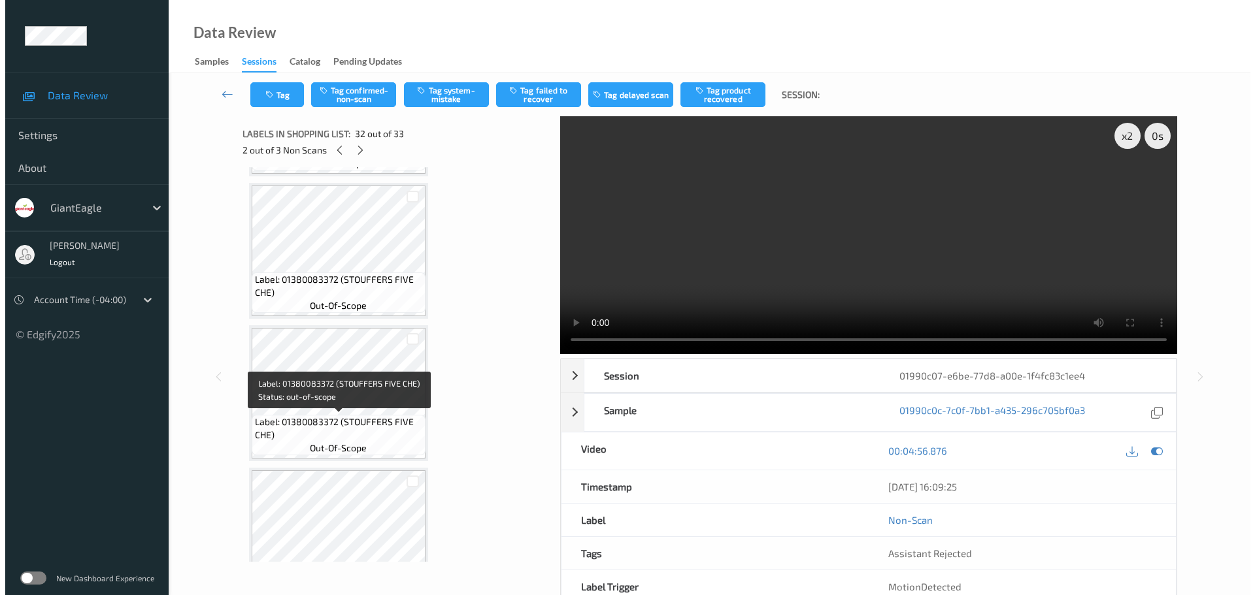
scroll to position [3594, 0]
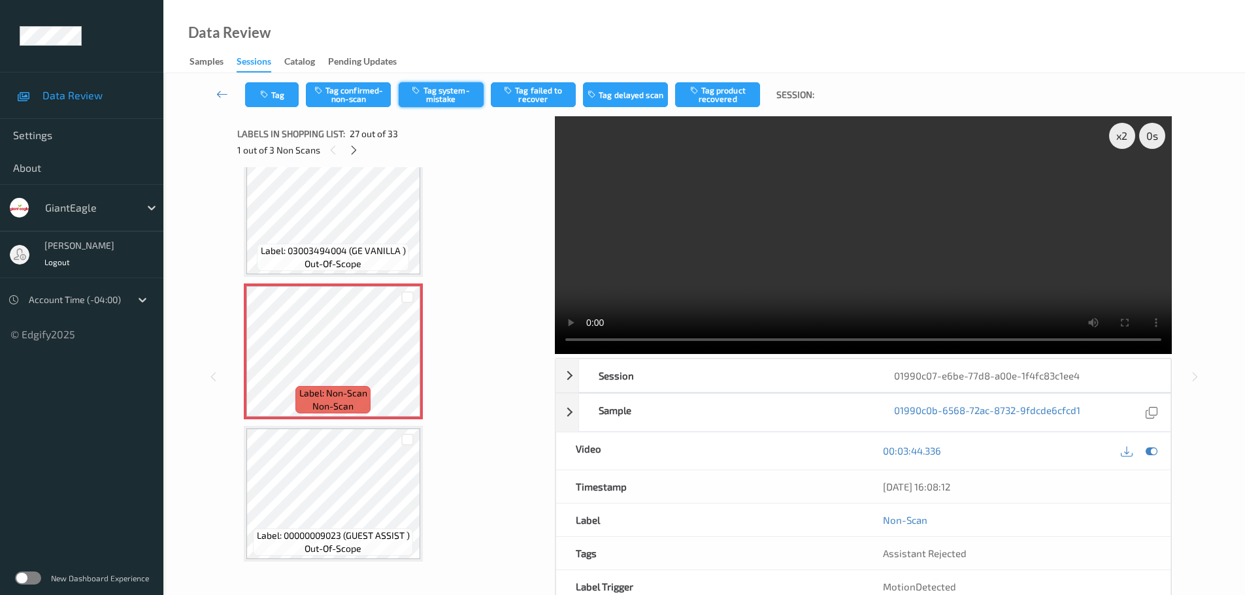
click at [444, 99] on button "Tag system-mistake" at bounding box center [441, 94] width 85 height 25
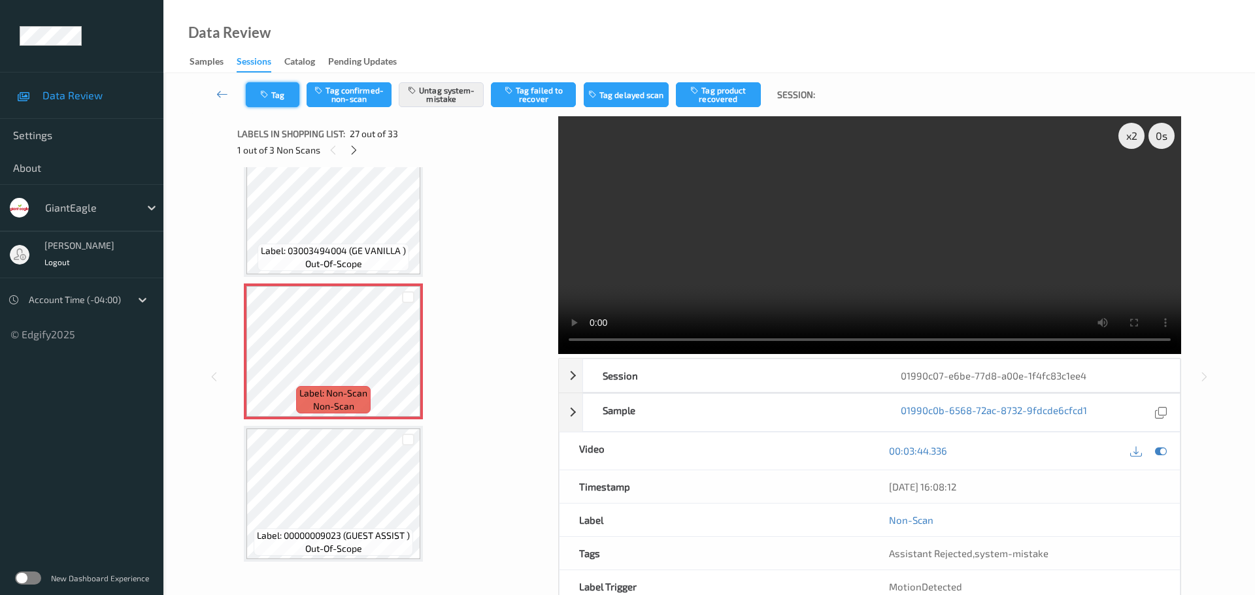
click at [286, 94] on button "Tag" at bounding box center [273, 94] width 54 height 25
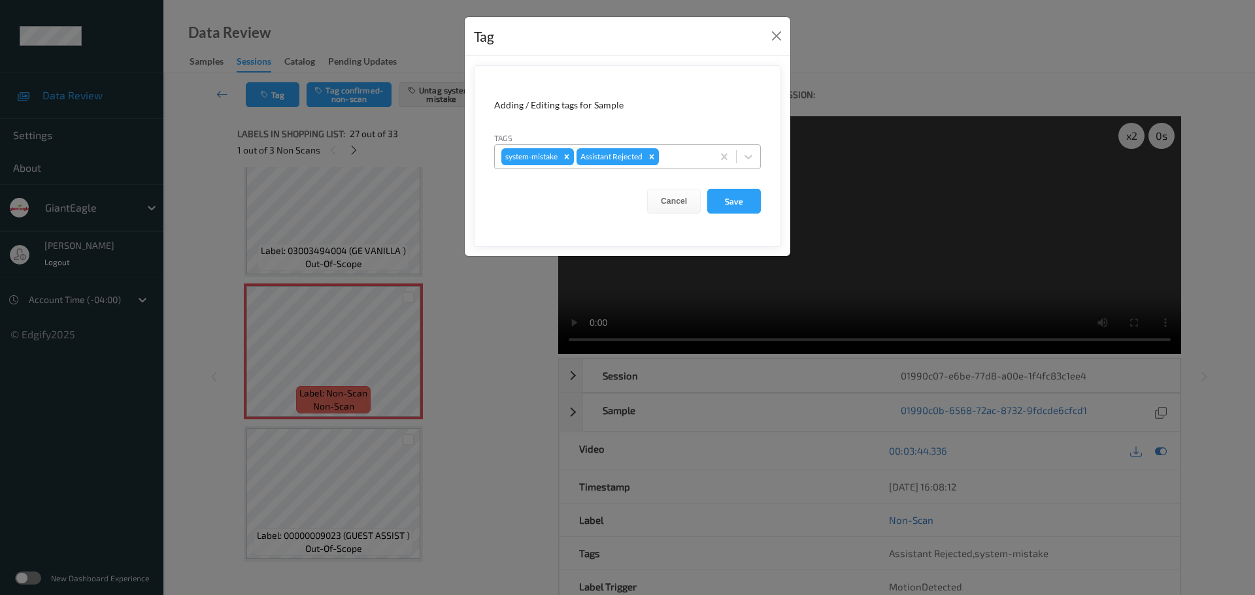
click at [681, 154] on div at bounding box center [683, 157] width 44 height 16
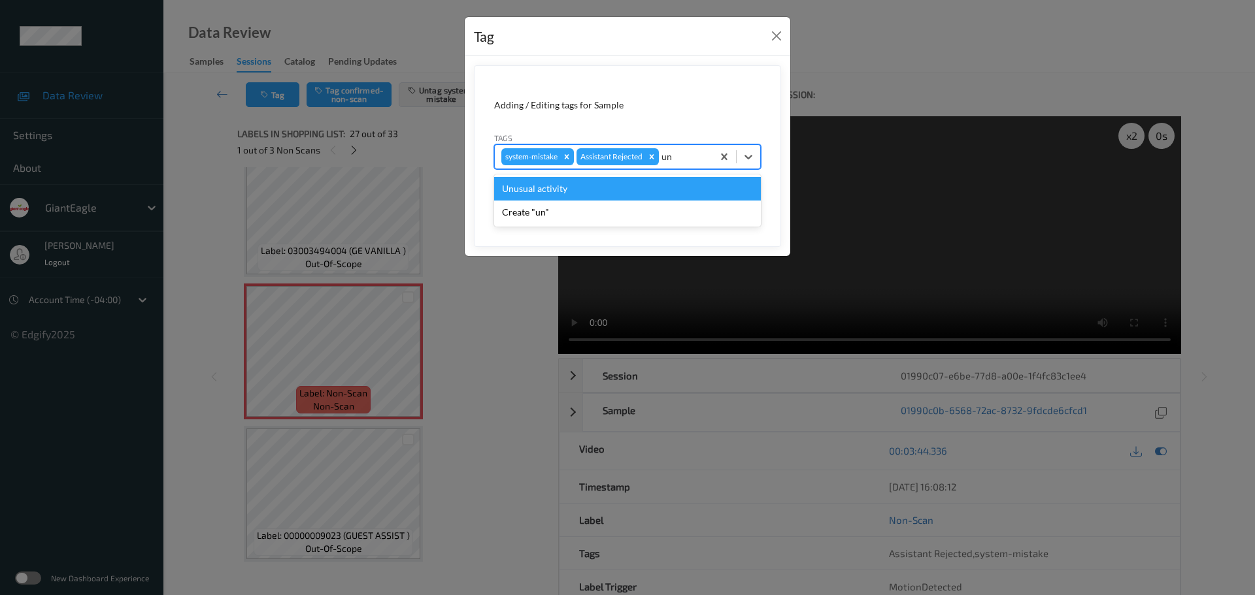
type input "unu"
drag, startPoint x: 655, startPoint y: 183, endPoint x: 712, endPoint y: 206, distance: 61.3
click at [655, 184] on div "Unusual activity" at bounding box center [627, 189] width 267 height 24
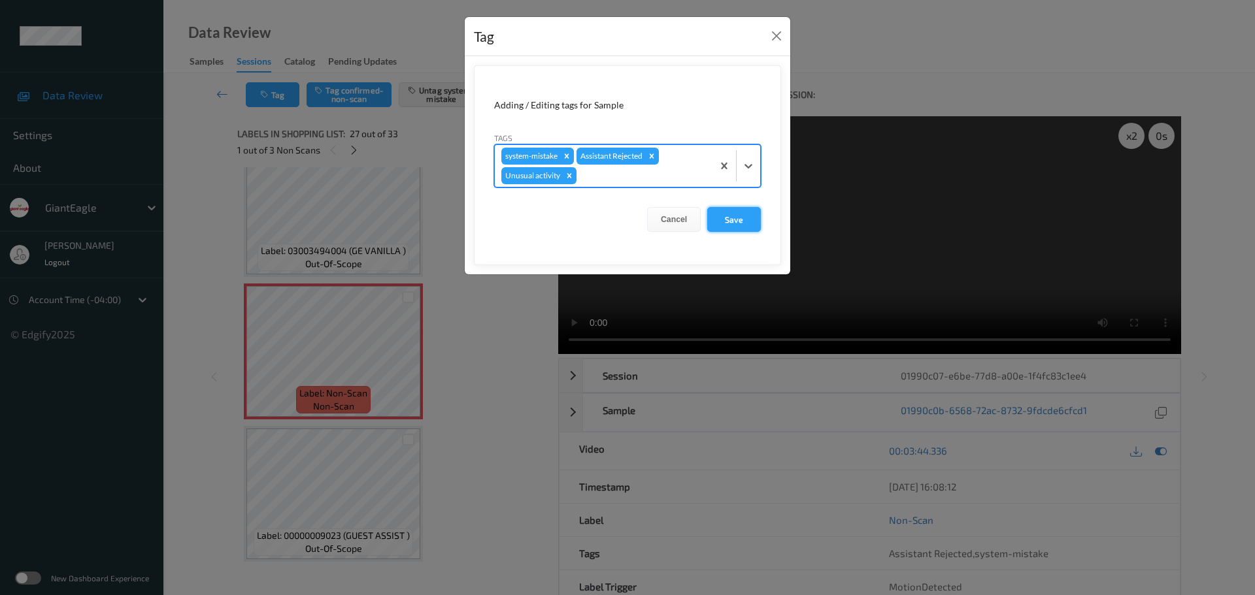
click at [740, 221] on button "Save" at bounding box center [734, 219] width 54 height 25
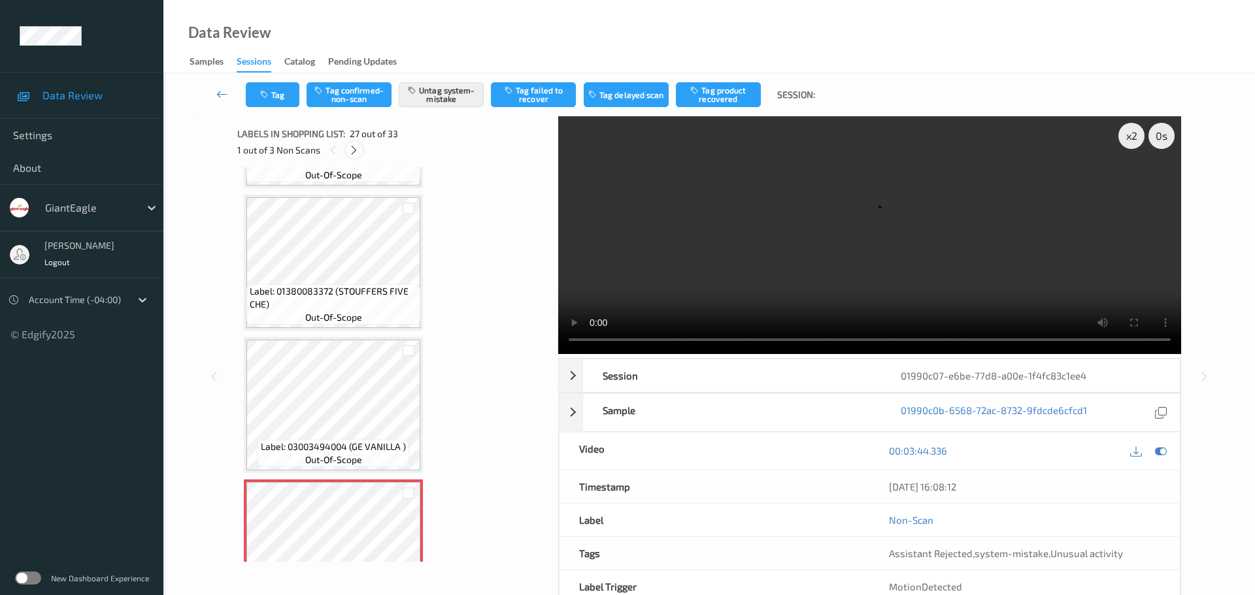
click at [355, 156] on div at bounding box center [354, 150] width 16 height 16
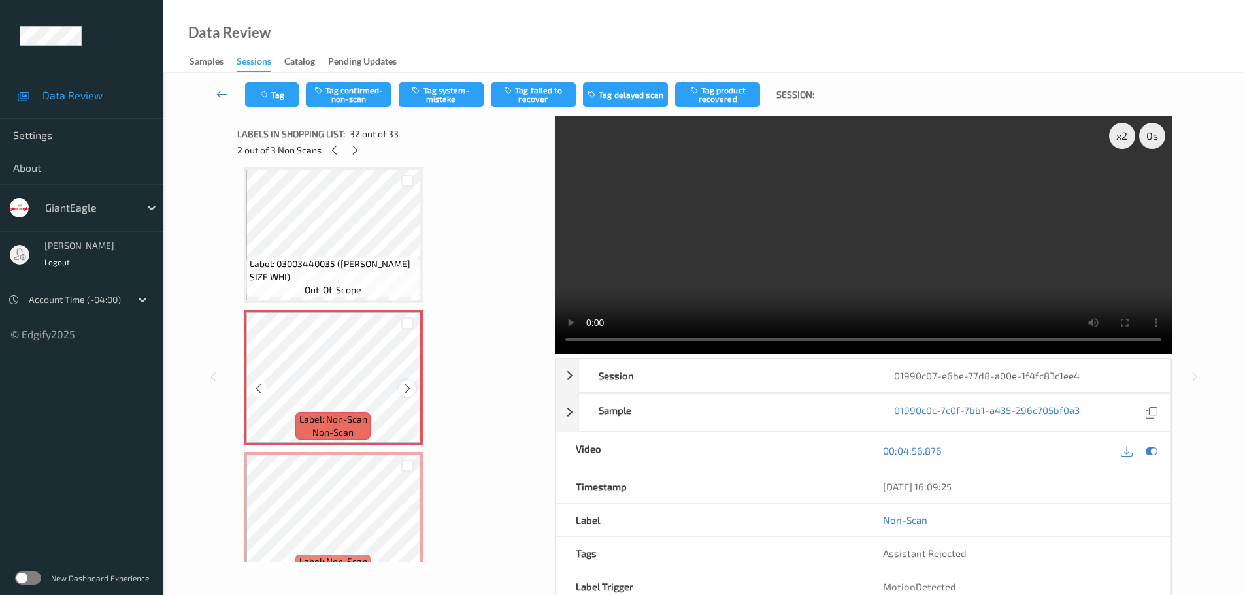
click at [402, 382] on div at bounding box center [407, 388] width 16 height 16
click at [342, 100] on button "Tag confirmed-non-scan" at bounding box center [348, 94] width 85 height 25
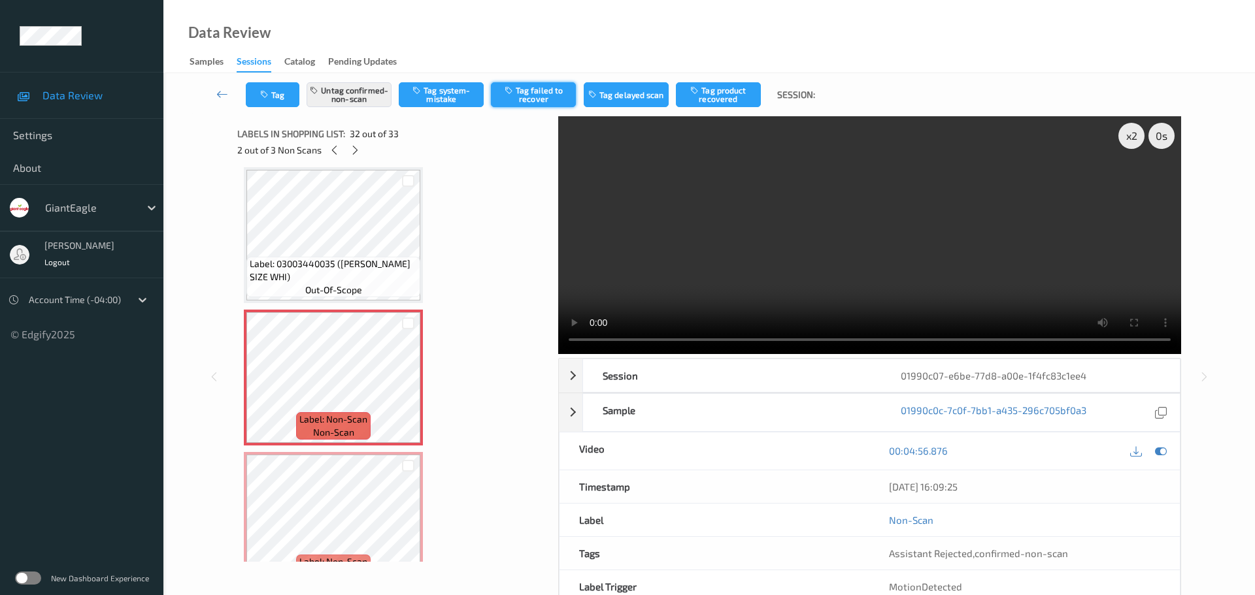
click at [531, 88] on button "Tag failed to recover" at bounding box center [533, 94] width 85 height 25
click at [356, 152] on icon at bounding box center [355, 150] width 11 height 12
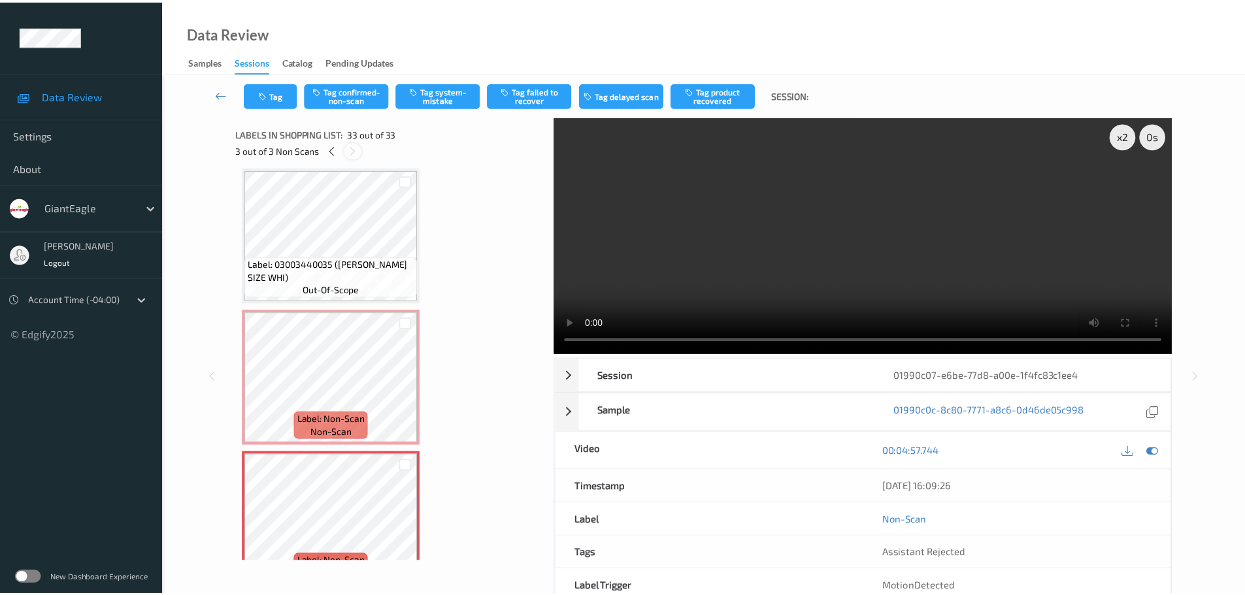
scroll to position [4313, 0]
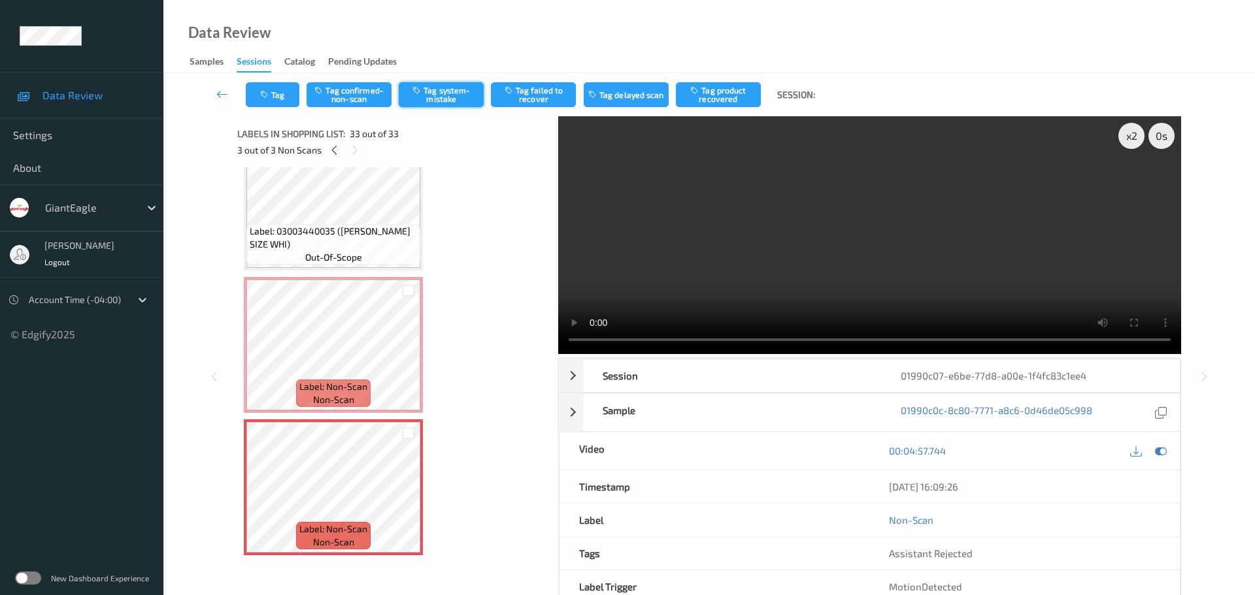
click at [457, 97] on button "Tag system-mistake" at bounding box center [441, 94] width 85 height 25
click at [276, 93] on button "Tag" at bounding box center [273, 94] width 54 height 25
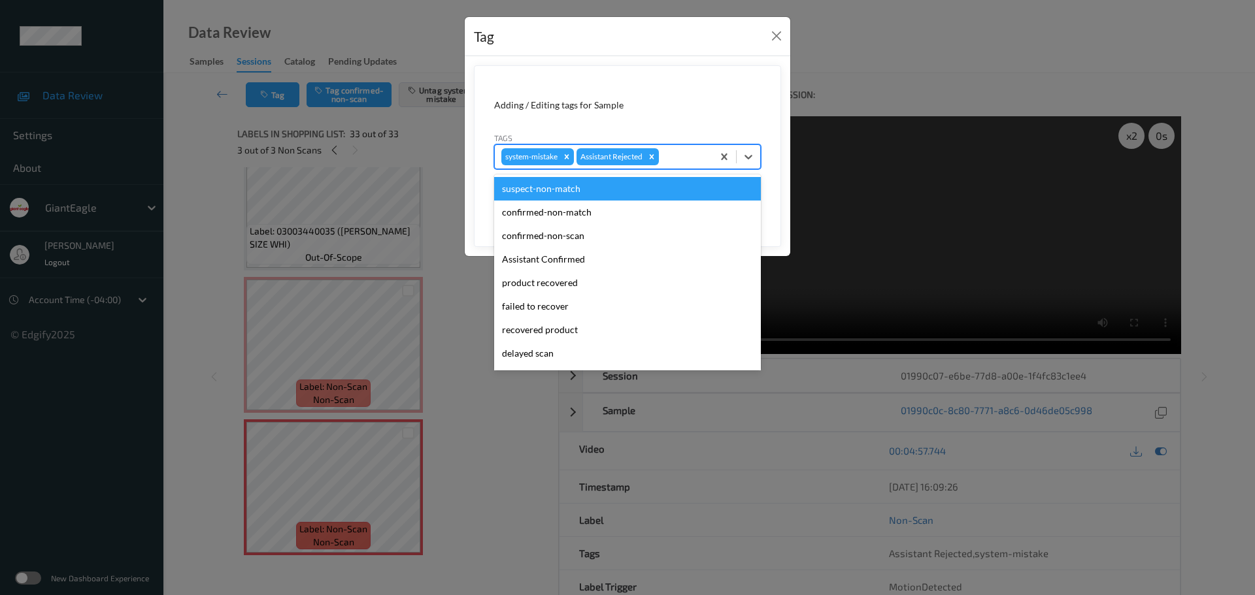
click at [669, 154] on div at bounding box center [683, 157] width 44 height 16
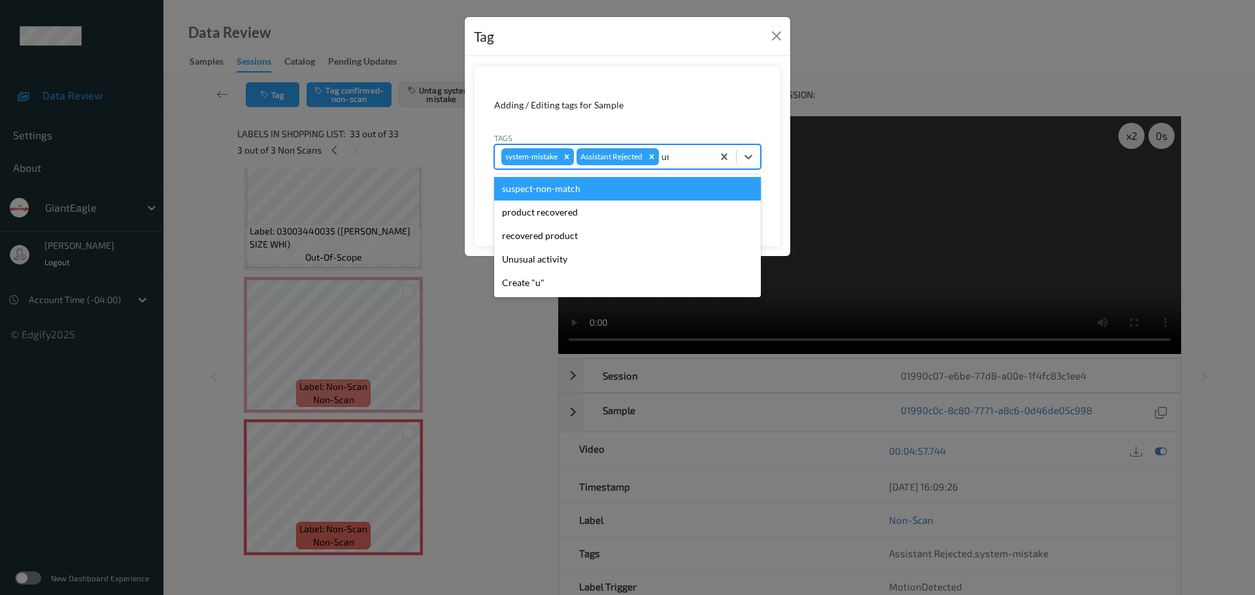
type input "unu"
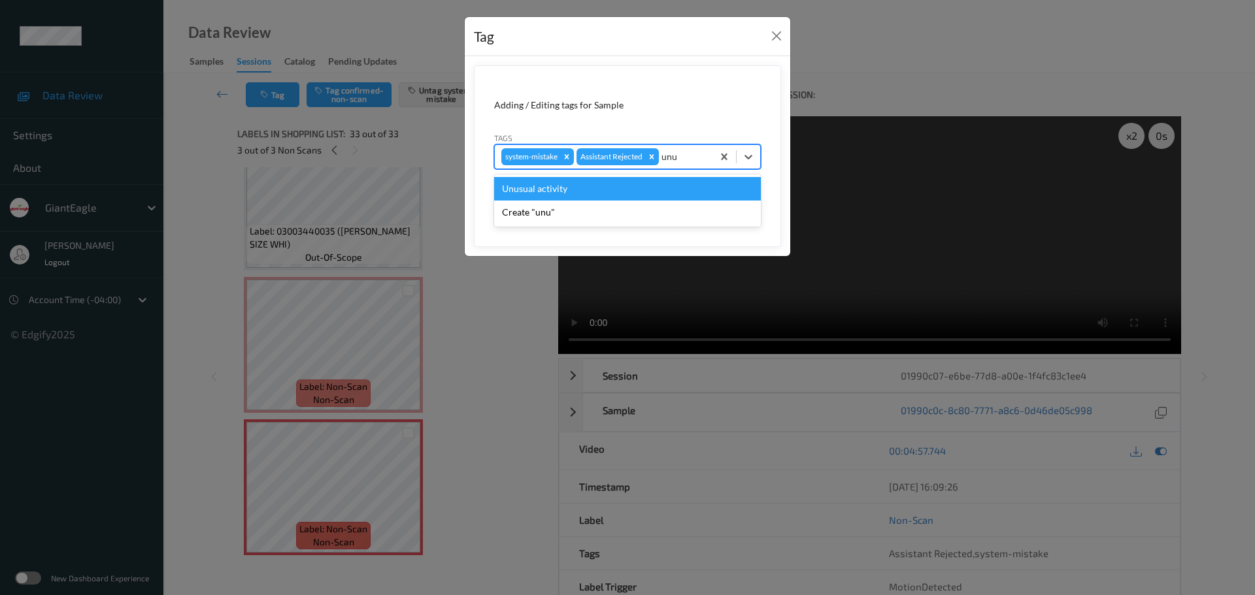
click at [646, 188] on div "Unusual activity" at bounding box center [627, 189] width 267 height 24
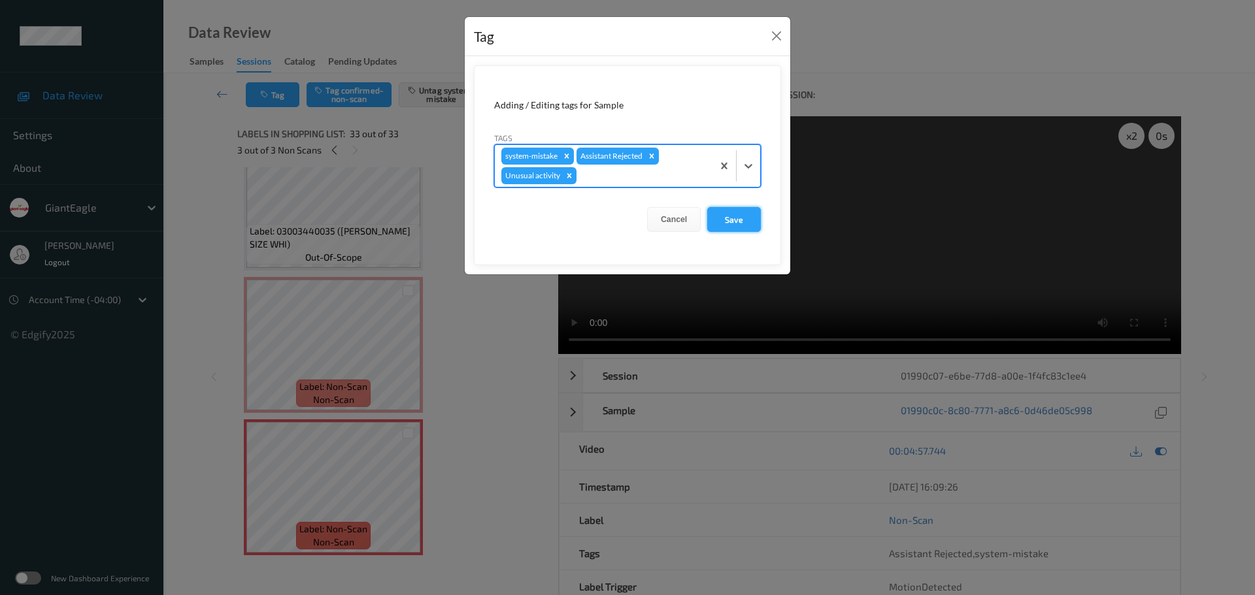
click at [718, 218] on button "Save" at bounding box center [734, 219] width 54 height 25
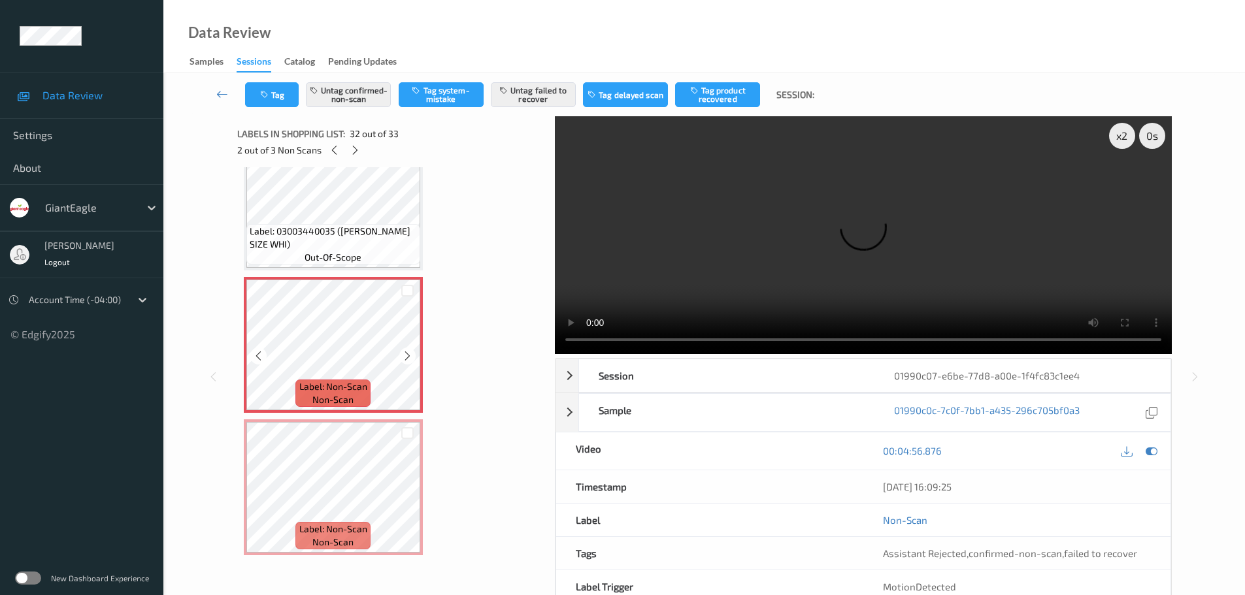
scroll to position [69, 0]
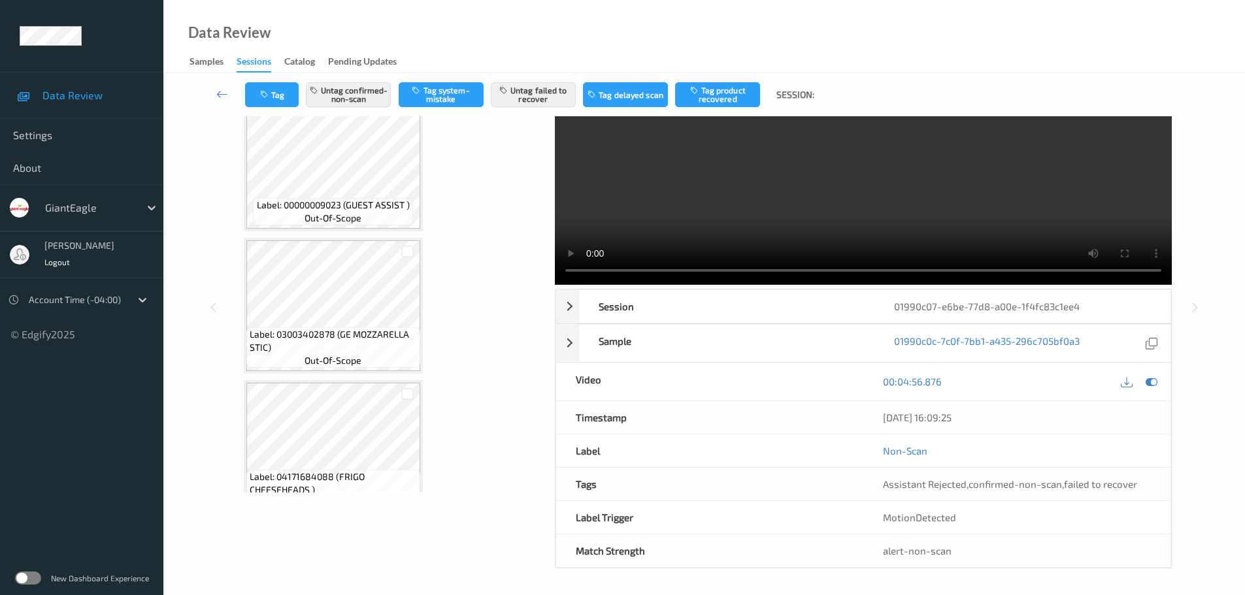
drag, startPoint x: 527, startPoint y: 197, endPoint x: 572, endPoint y: 205, distance: 45.1
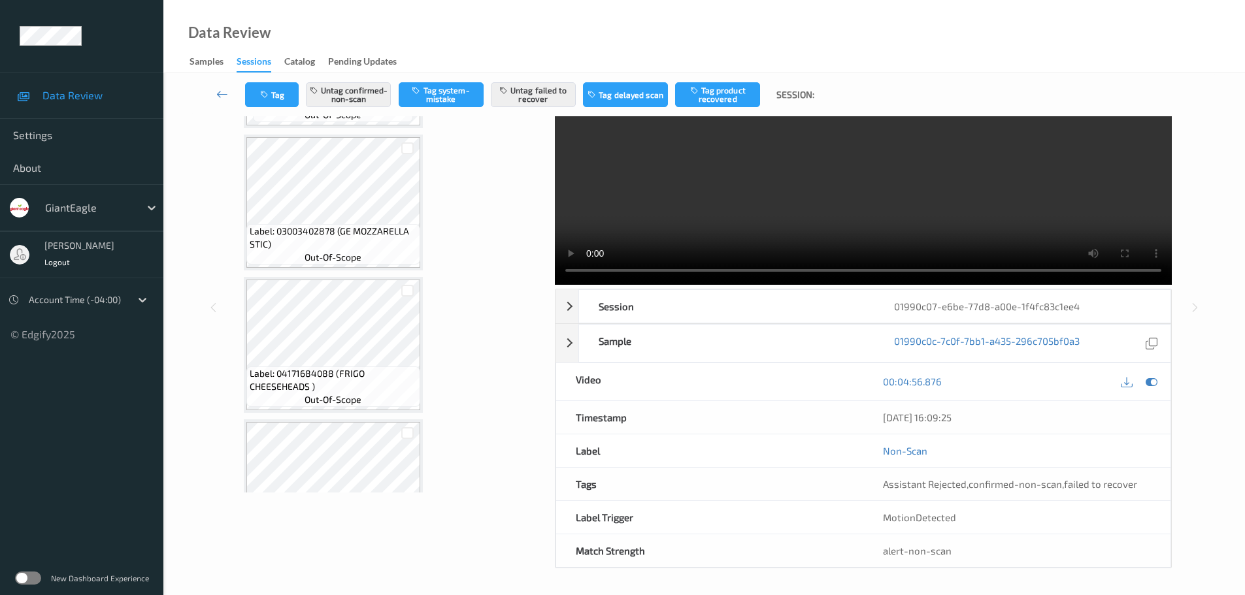
scroll to position [0, 0]
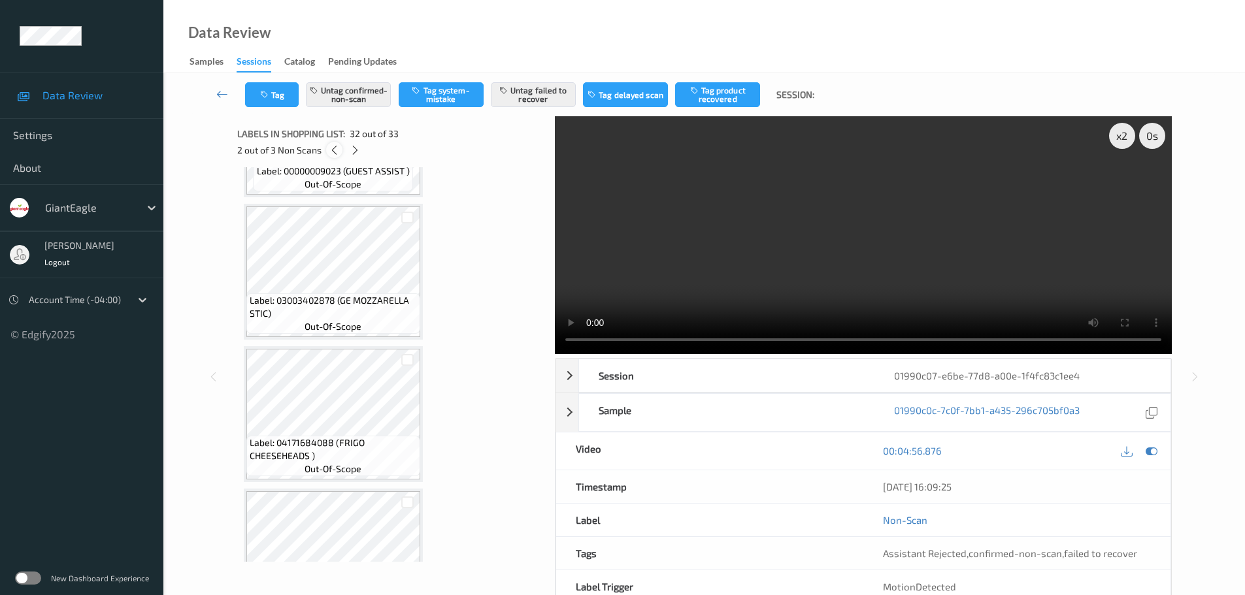
click at [334, 154] on icon at bounding box center [334, 150] width 11 height 12
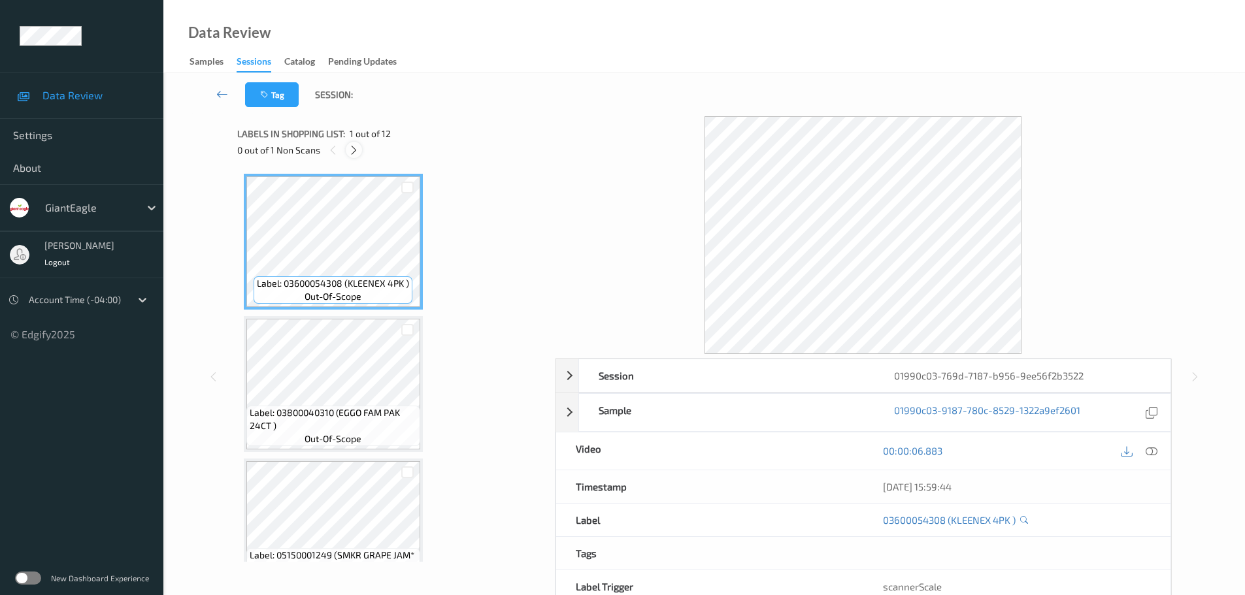
click at [354, 146] on icon at bounding box center [353, 150] width 11 height 12
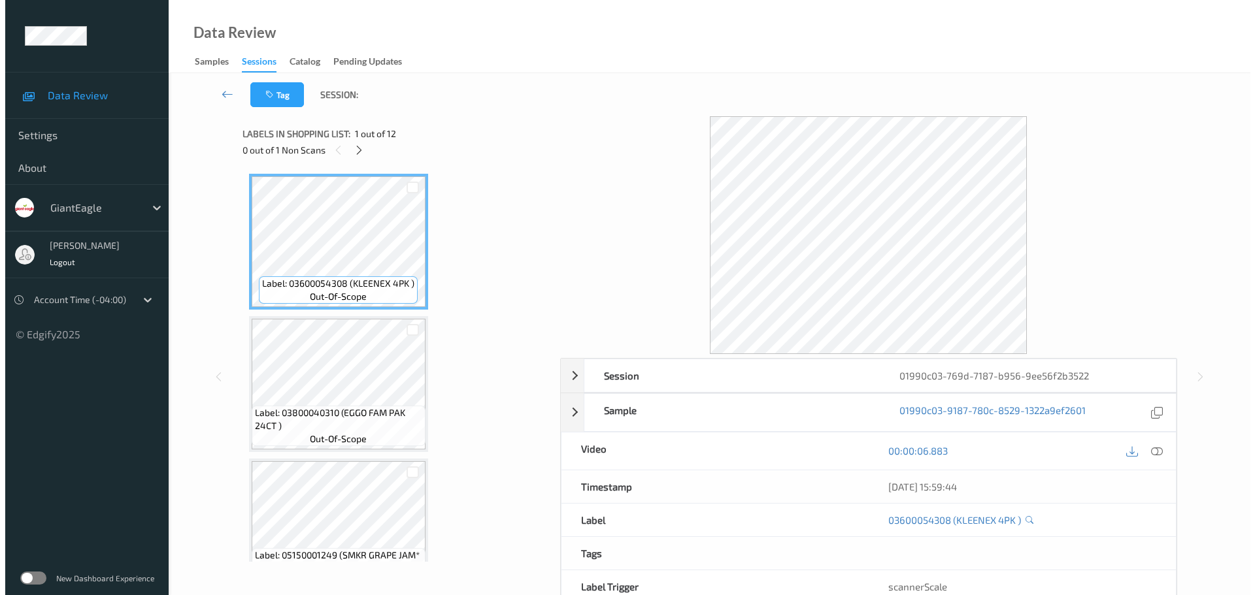
scroll to position [434, 0]
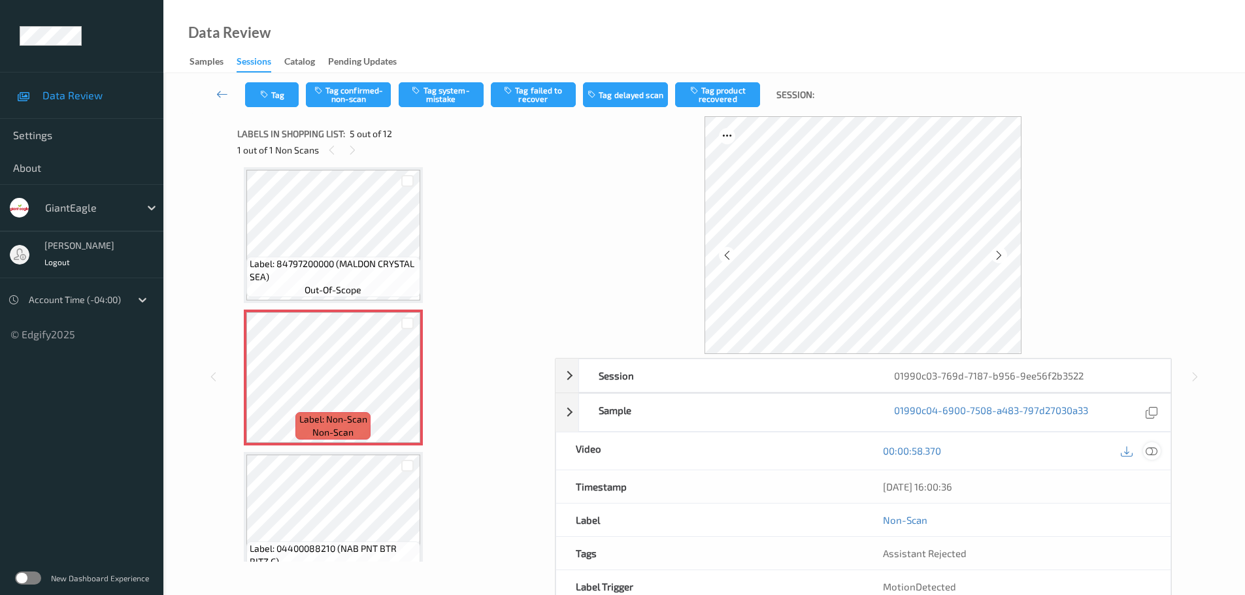
click at [1153, 450] on icon at bounding box center [1152, 451] width 12 height 12
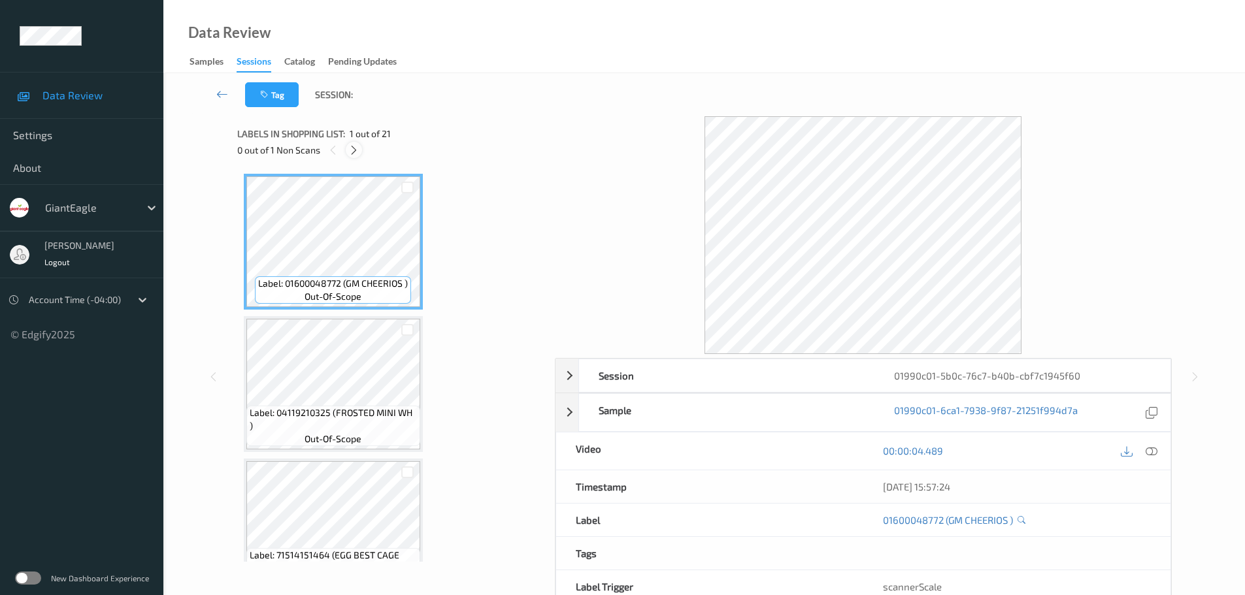
click at [349, 151] on icon at bounding box center [353, 150] width 11 height 12
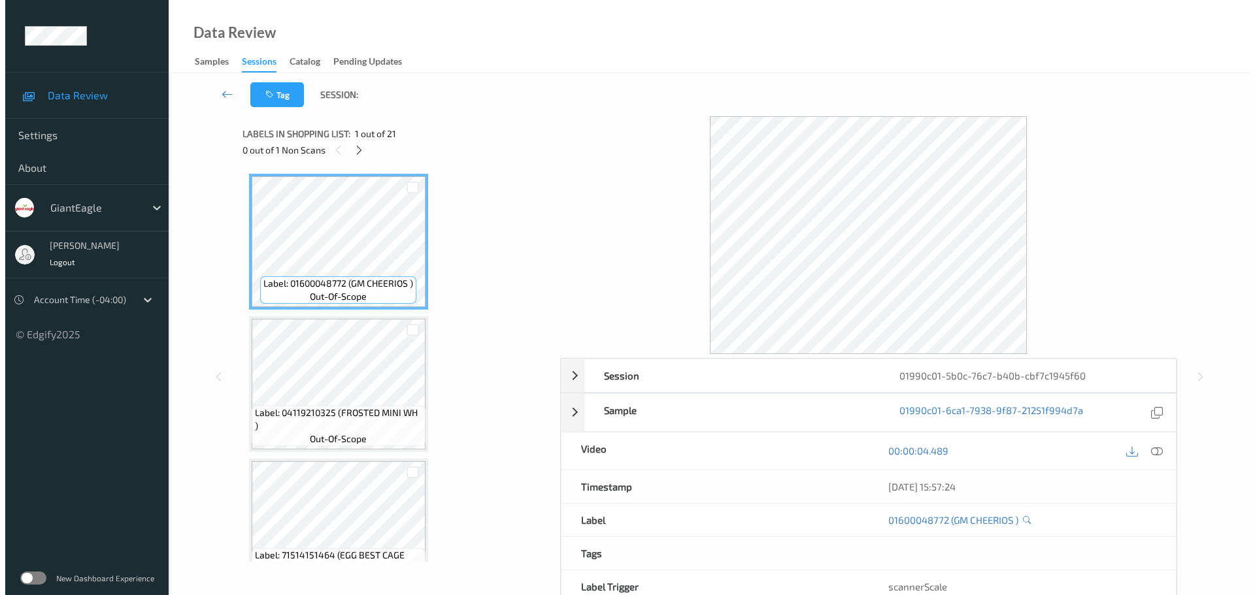
scroll to position [2571, 0]
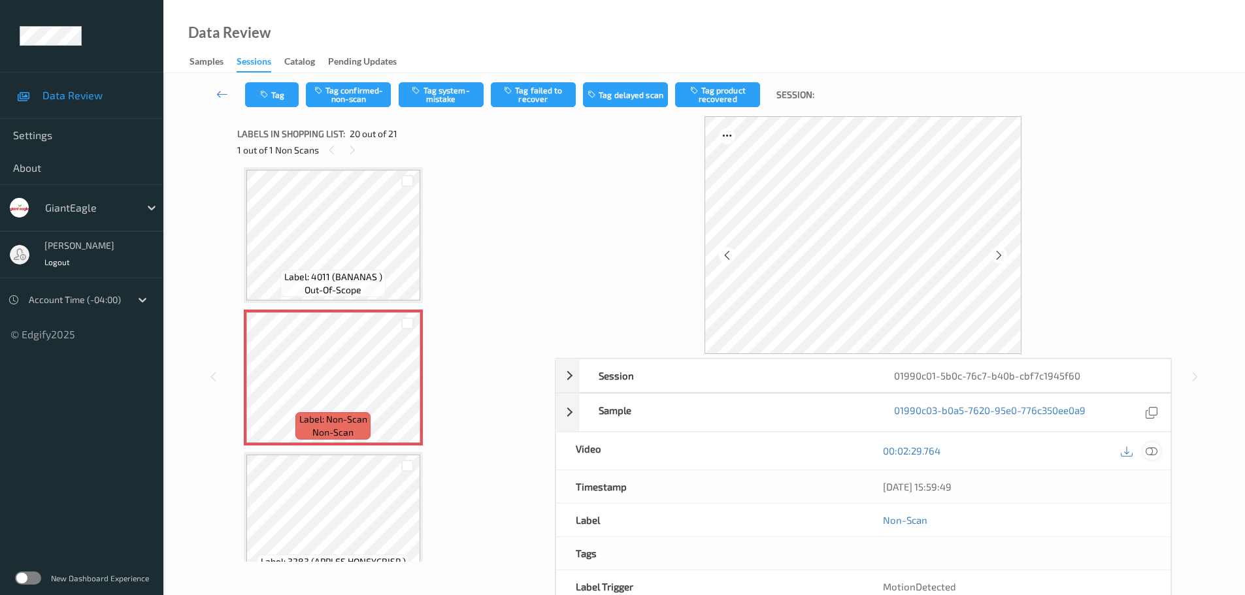
click at [1153, 455] on icon at bounding box center [1152, 451] width 12 height 12
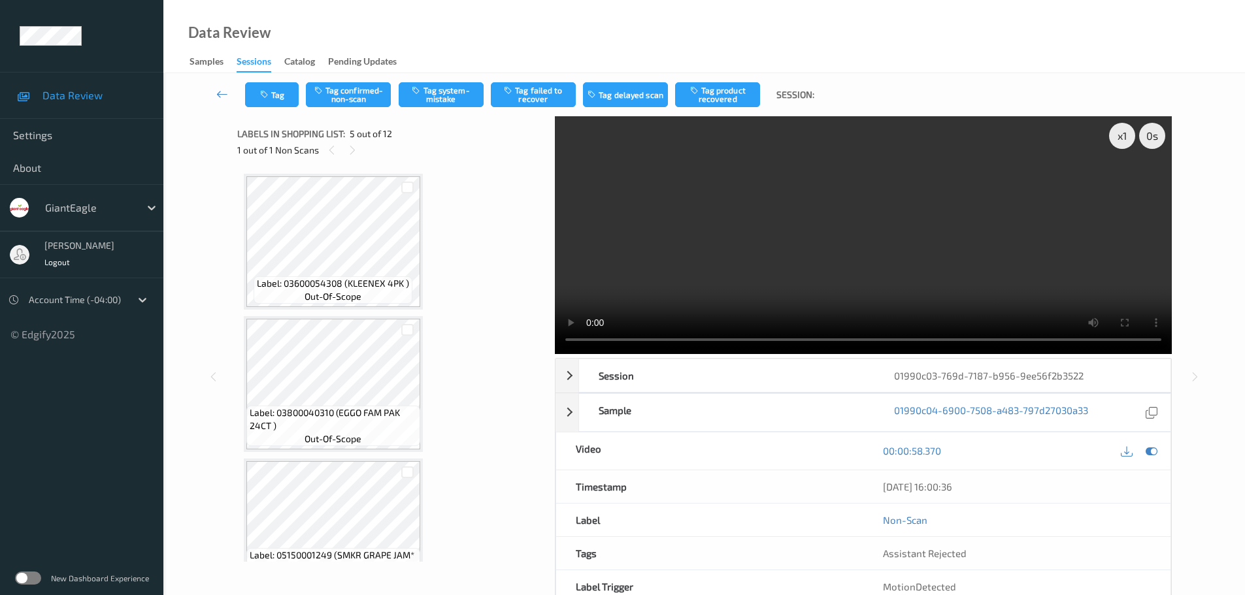
scroll to position [392, 0]
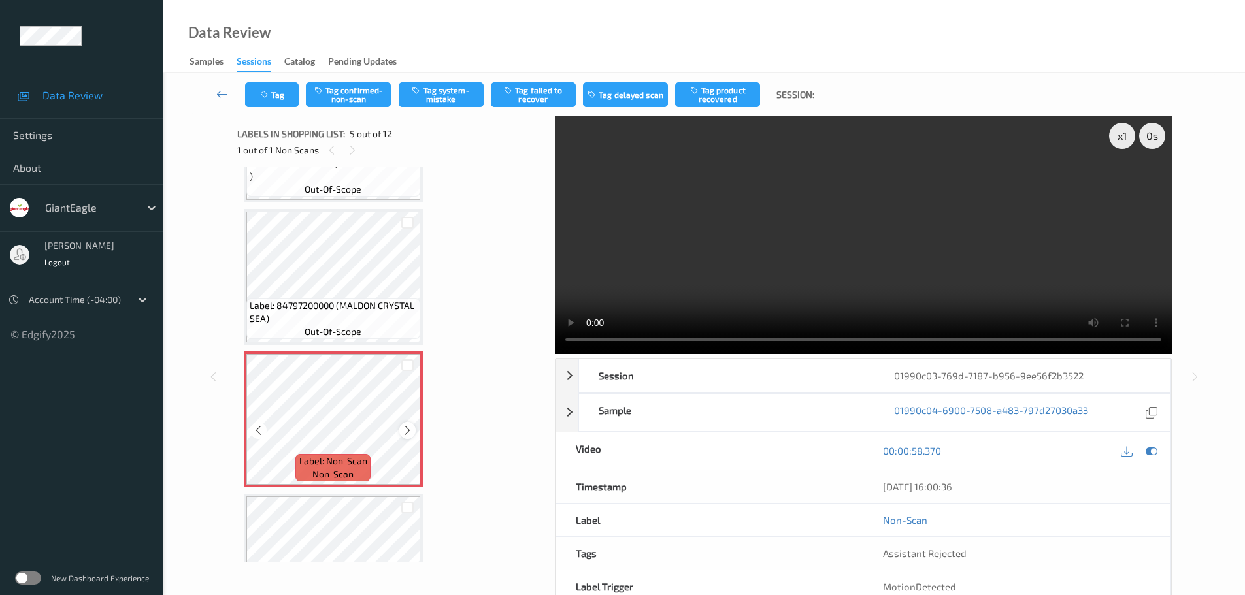
click at [408, 435] on icon at bounding box center [407, 431] width 11 height 12
click at [408, 433] on icon at bounding box center [407, 431] width 11 height 12
click at [408, 431] on icon at bounding box center [407, 431] width 11 height 12
click at [409, 431] on icon at bounding box center [407, 431] width 11 height 12
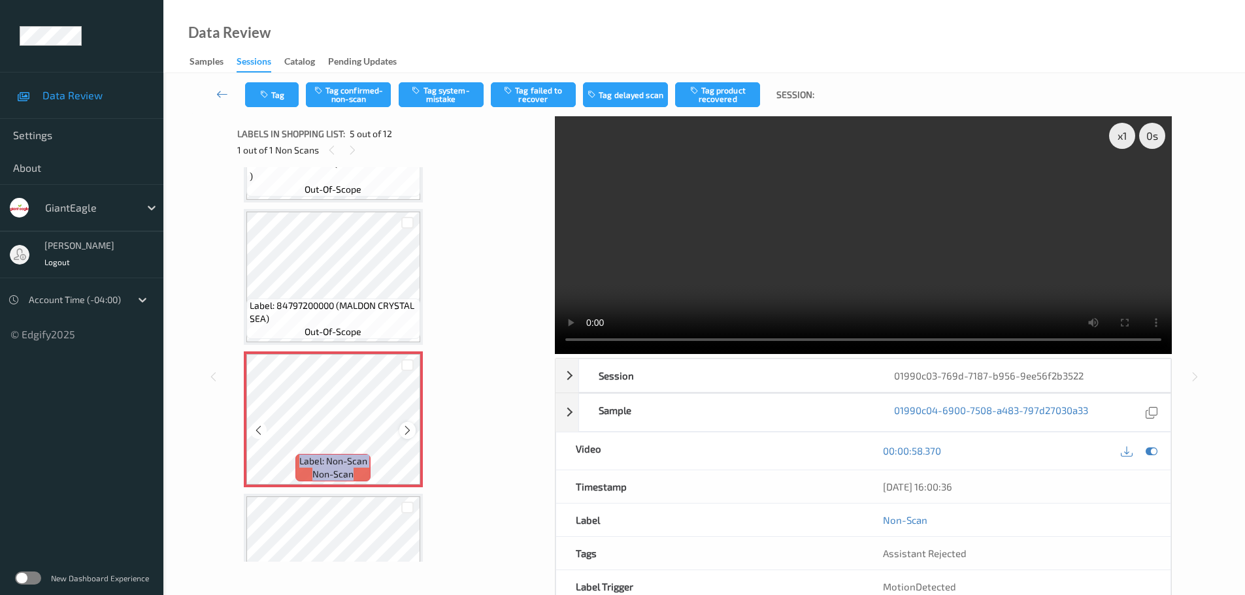
click at [410, 431] on icon at bounding box center [407, 431] width 11 height 12
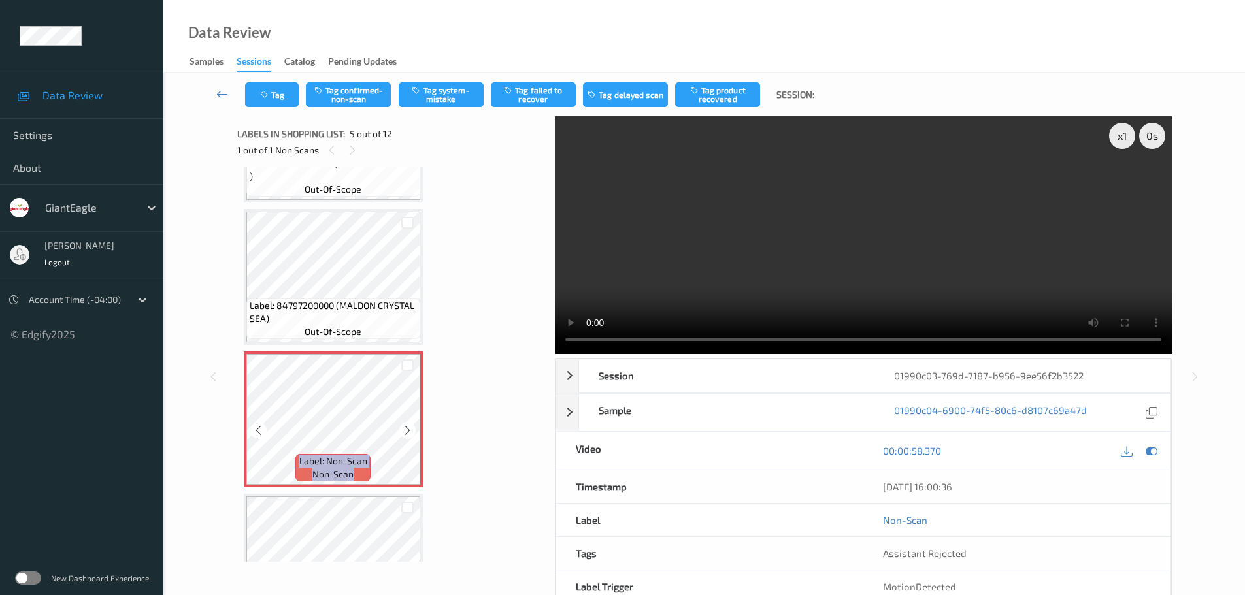
click at [410, 431] on icon at bounding box center [407, 431] width 11 height 12
click at [412, 429] on icon at bounding box center [407, 431] width 11 height 12
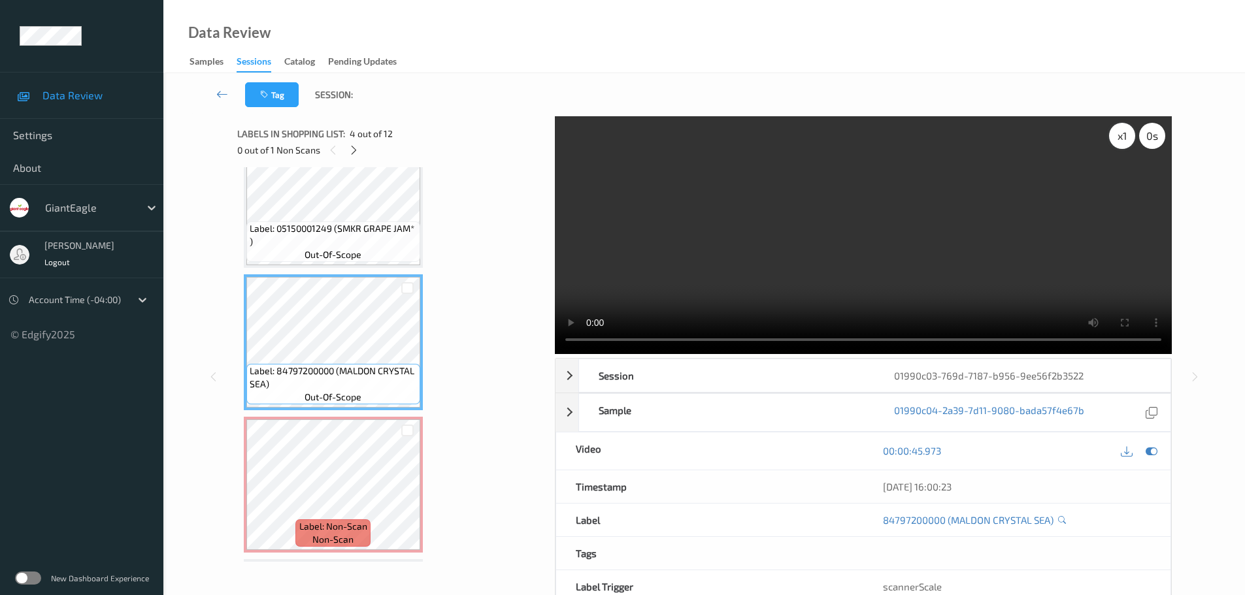
click at [1121, 133] on div "x 1" at bounding box center [1122, 136] width 26 height 26
click at [1121, 133] on div "x 2" at bounding box center [1122, 136] width 26 height 26
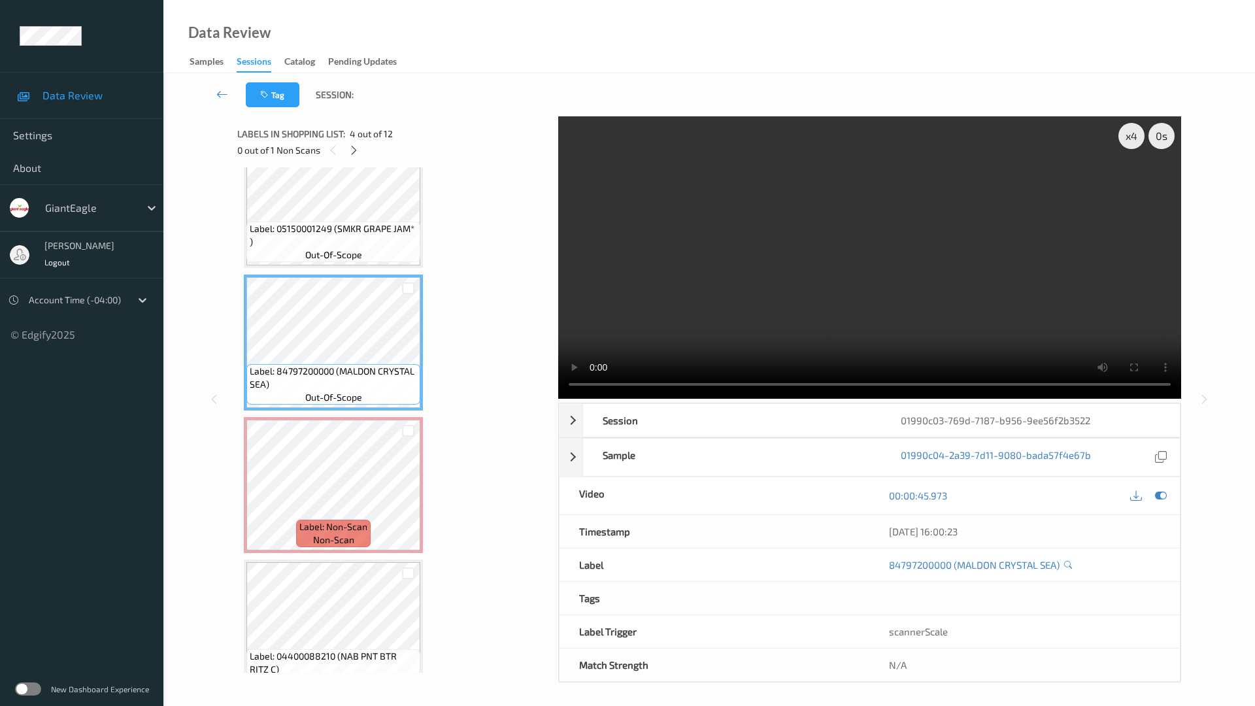
click at [1114, 399] on video at bounding box center [869, 257] width 623 height 282
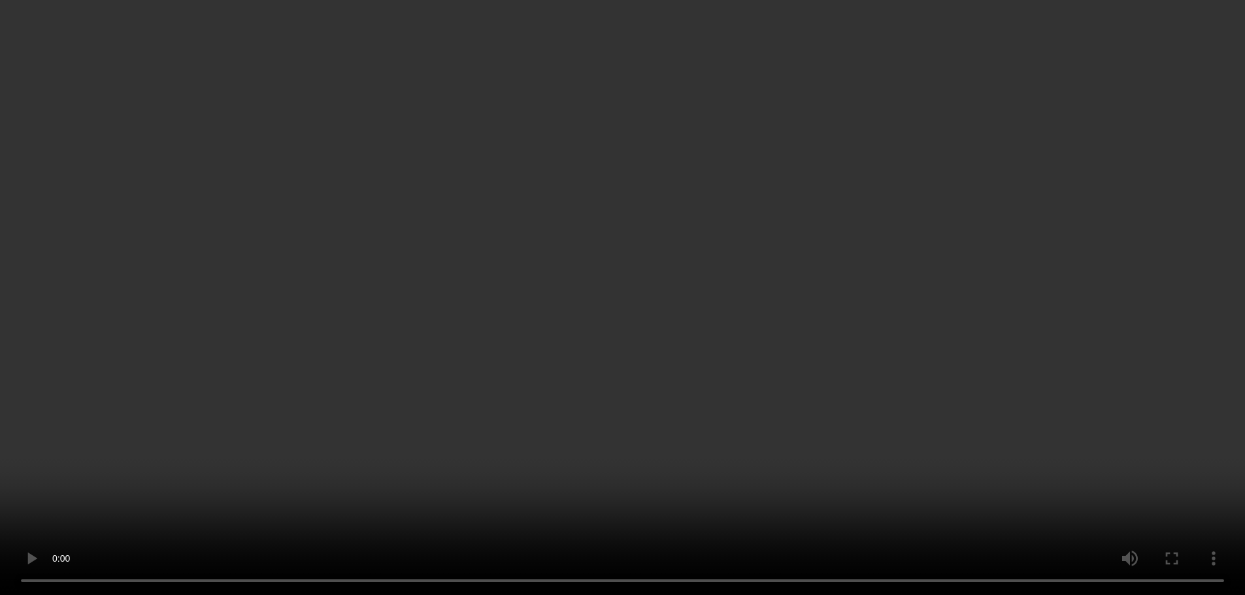
scroll to position [588, 0]
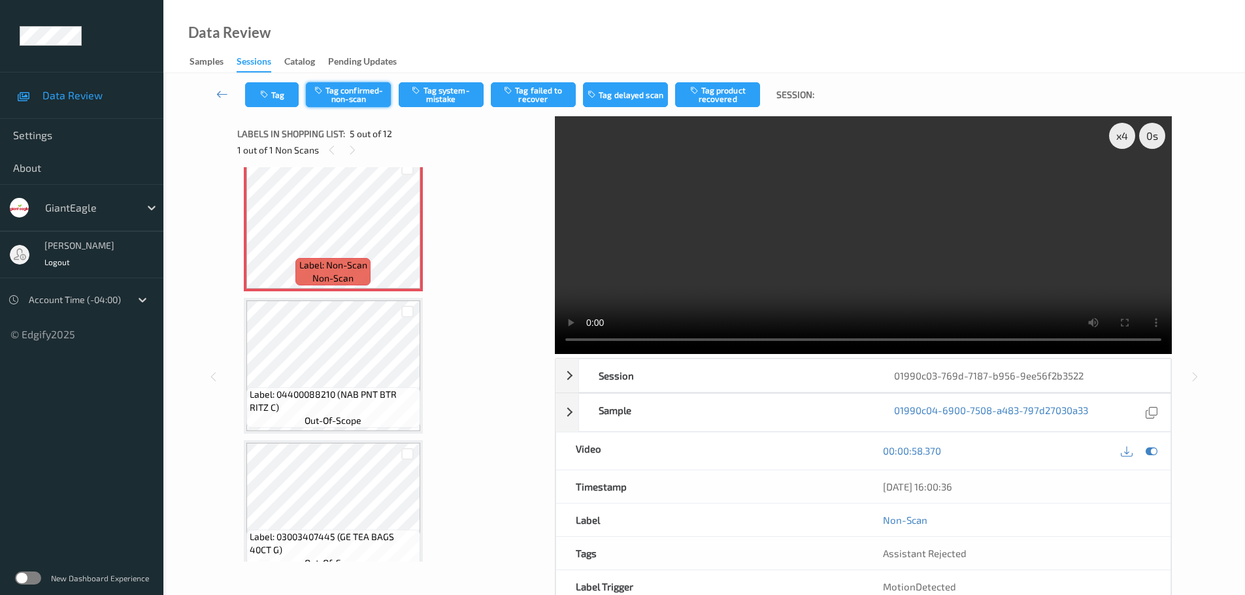
click at [363, 95] on button "Tag confirmed-non-scan" at bounding box center [348, 94] width 85 height 25
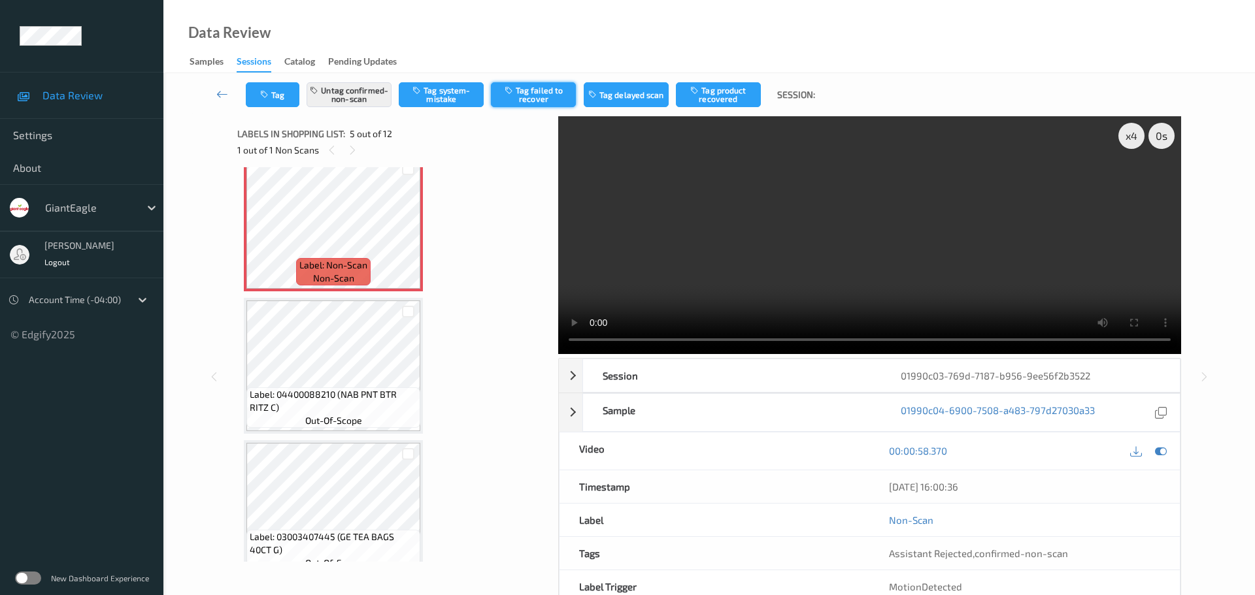
click at [539, 99] on button "Tag failed to recover" at bounding box center [533, 94] width 85 height 25
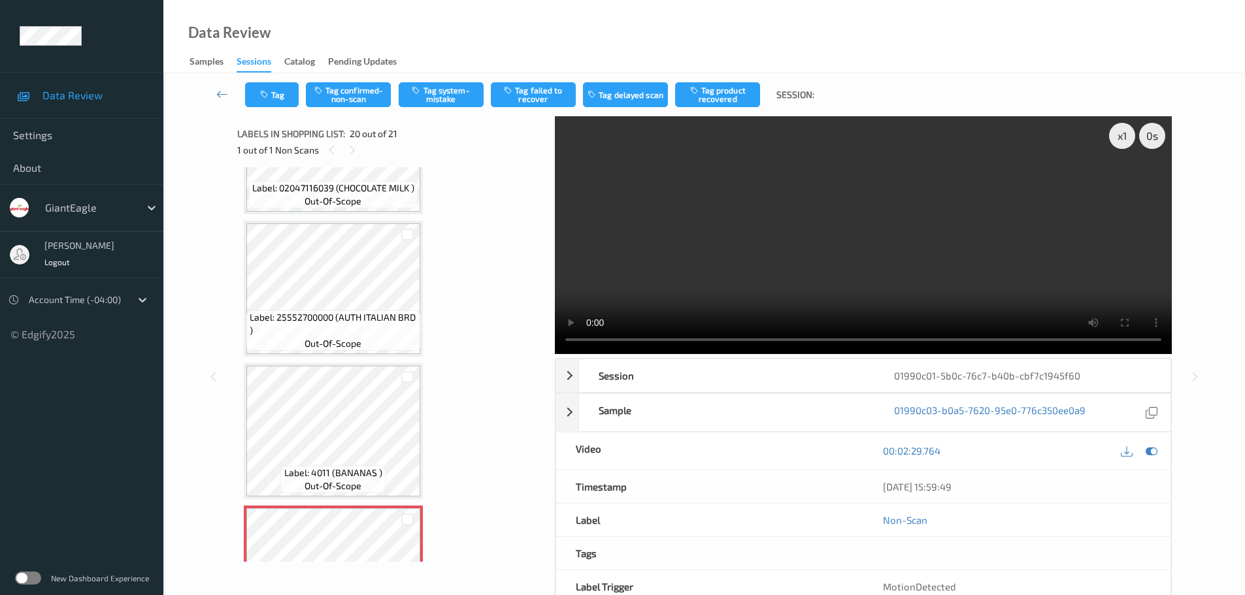
scroll to position [2604, 0]
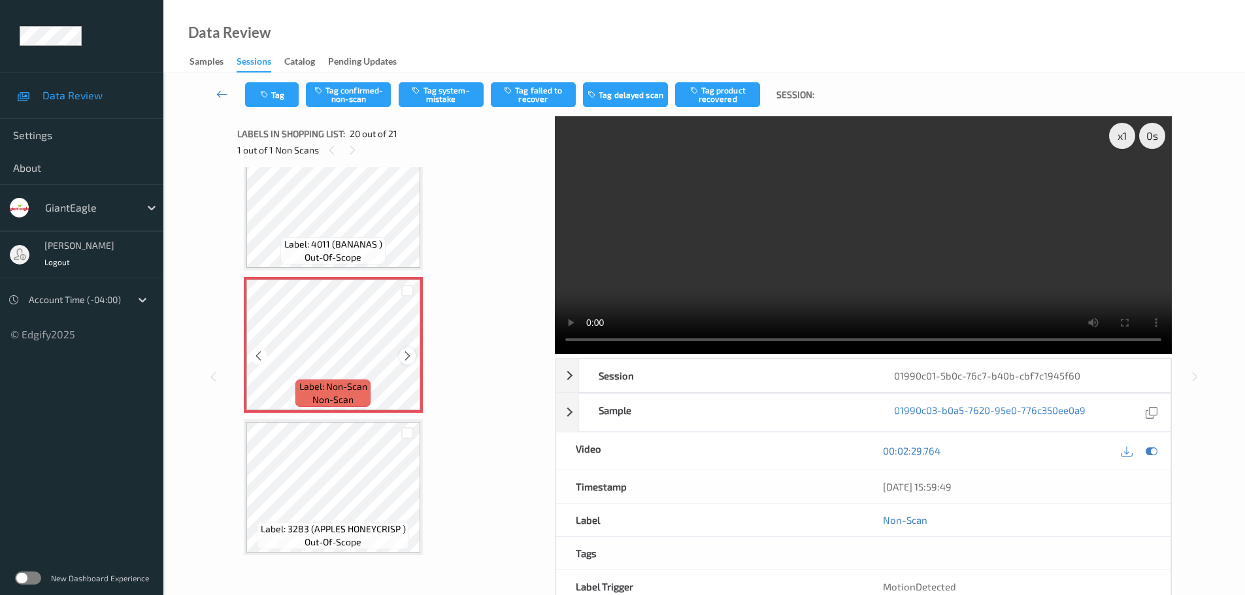
click at [403, 356] on icon at bounding box center [407, 356] width 11 height 12
click at [404, 356] on icon at bounding box center [407, 356] width 11 height 12
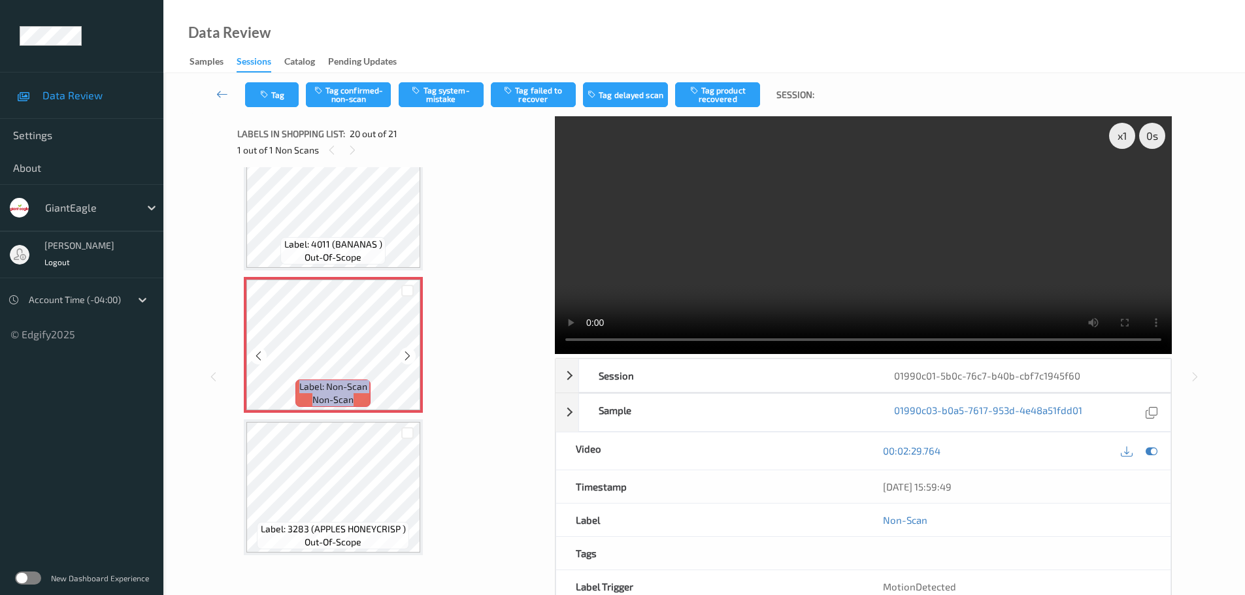
click at [404, 356] on icon at bounding box center [407, 356] width 11 height 12
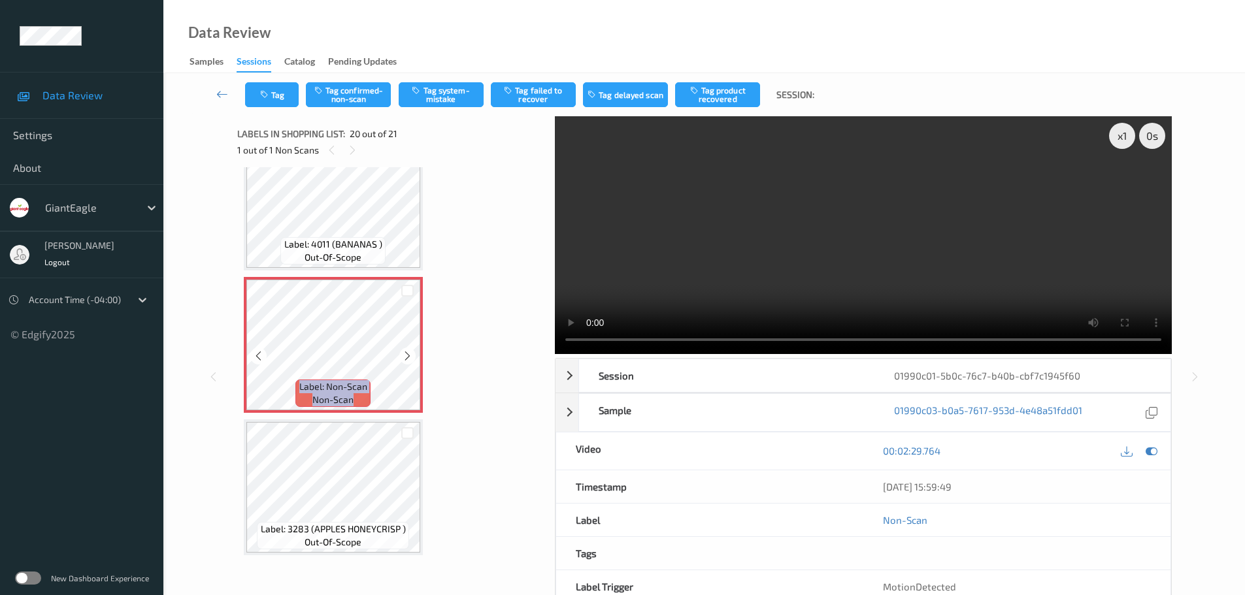
click at [404, 356] on icon at bounding box center [407, 356] width 11 height 12
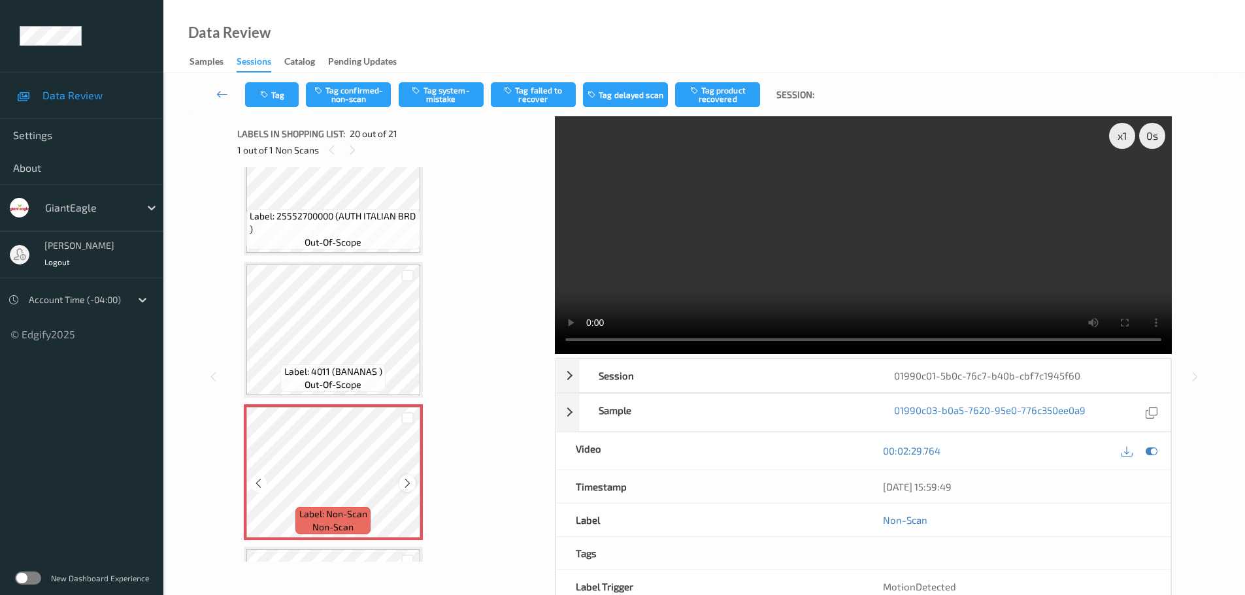
scroll to position [2473, 0]
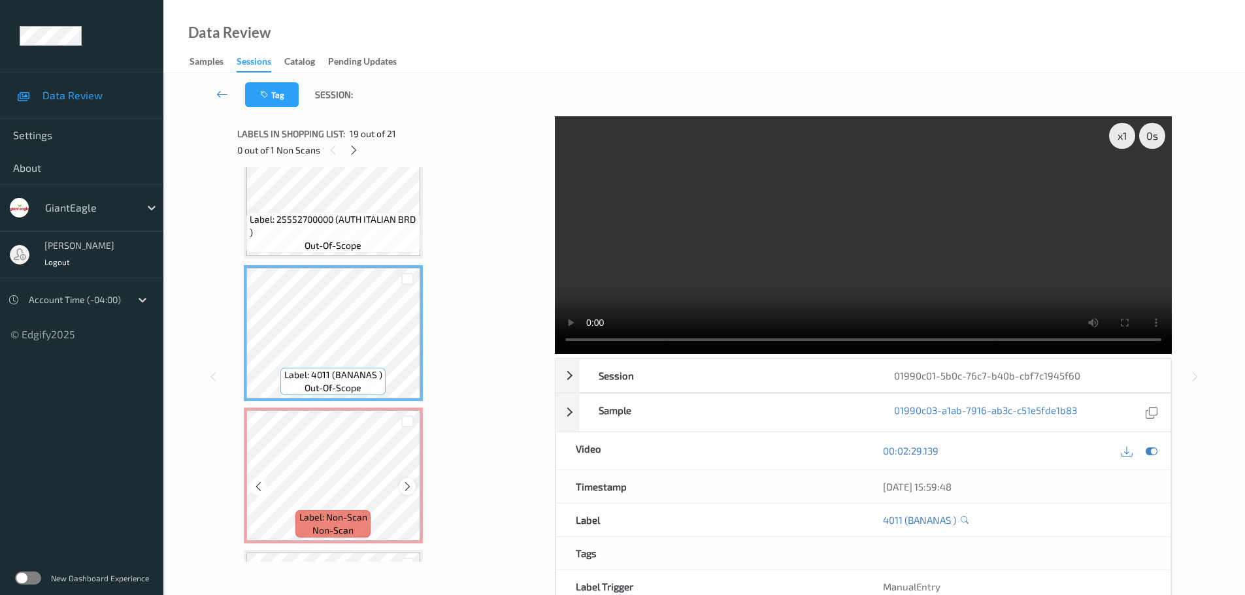
click at [408, 491] on icon at bounding box center [407, 487] width 11 height 12
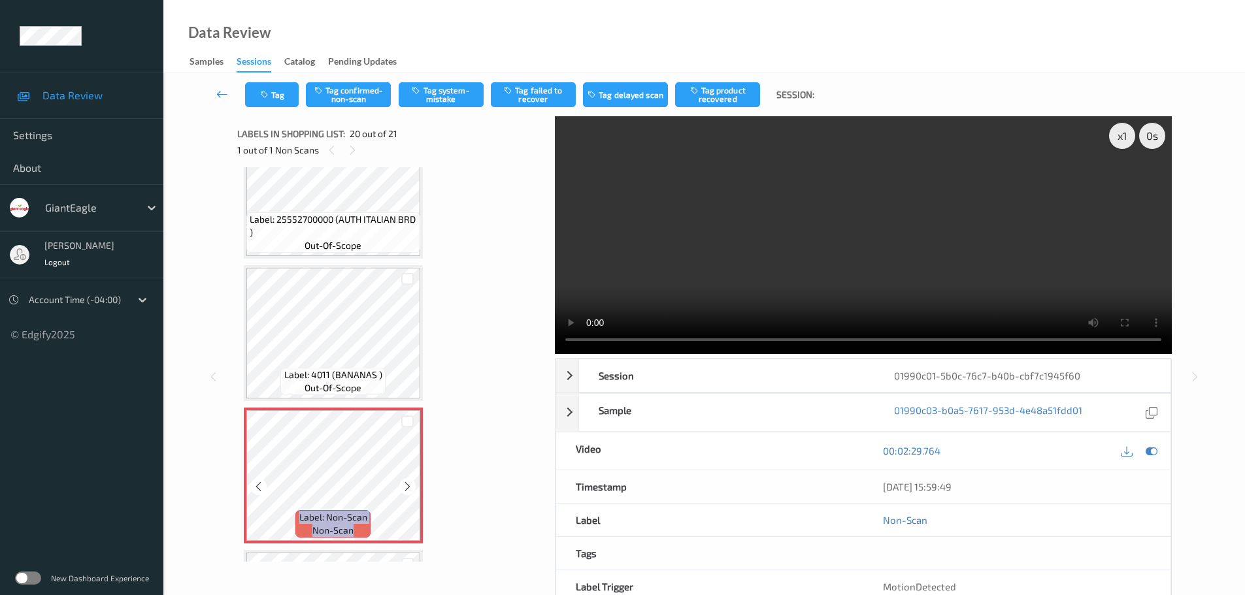
click at [408, 491] on icon at bounding box center [407, 487] width 11 height 12
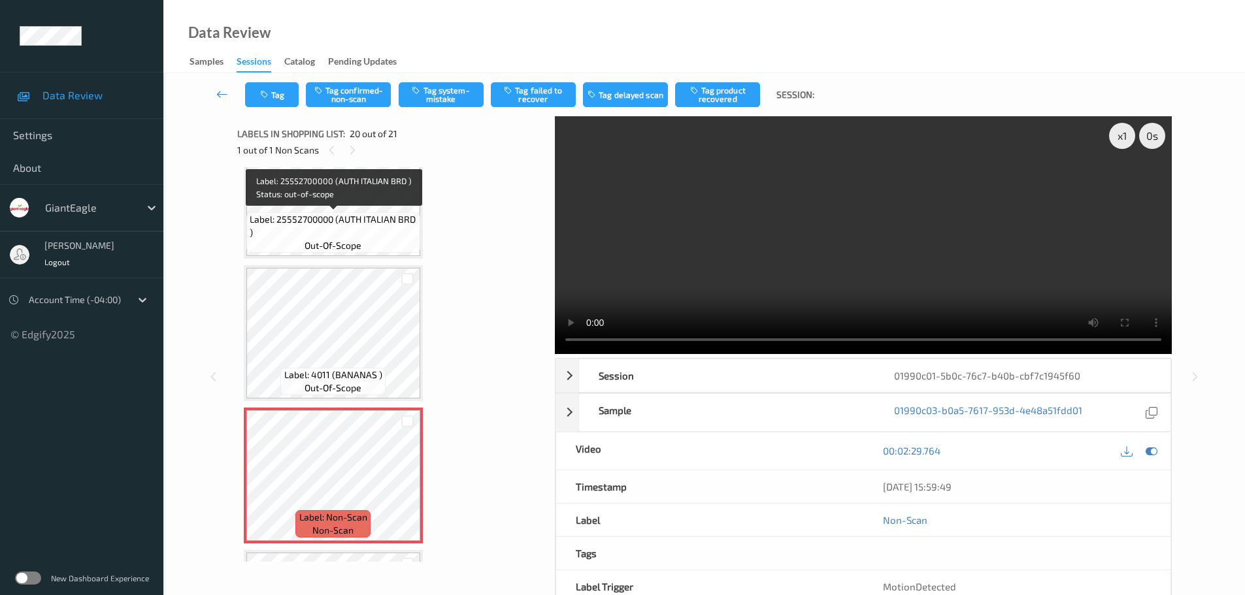
click at [381, 213] on span "Label: 25552700000 (AUTH ITALIAN BRD )" at bounding box center [333, 226] width 167 height 26
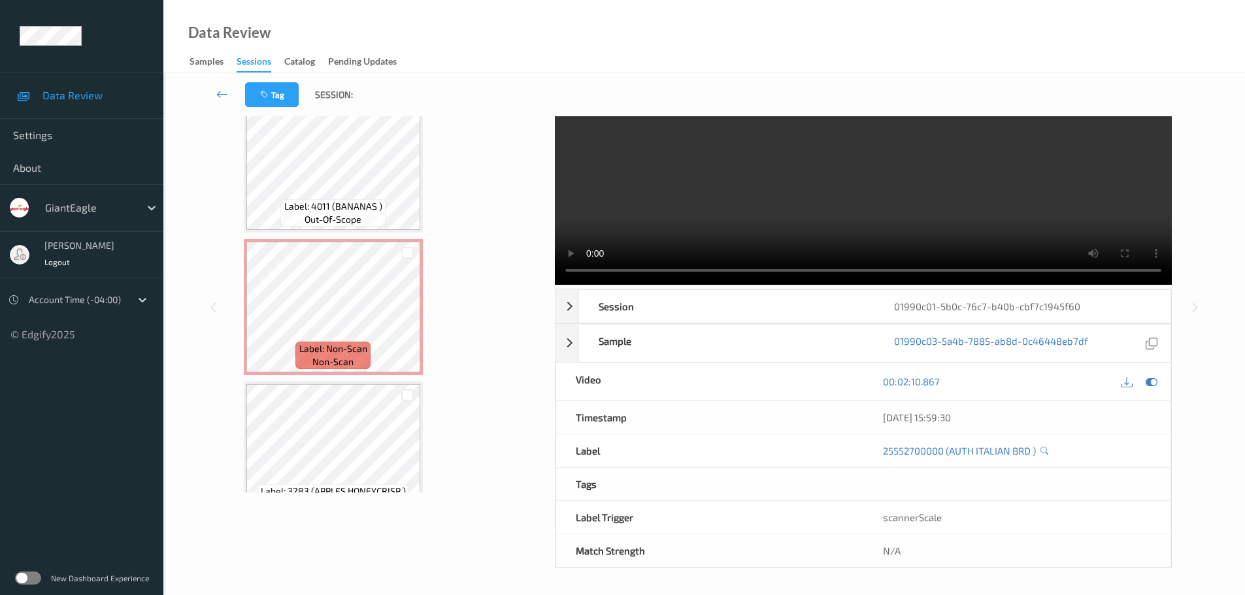
scroll to position [2604, 0]
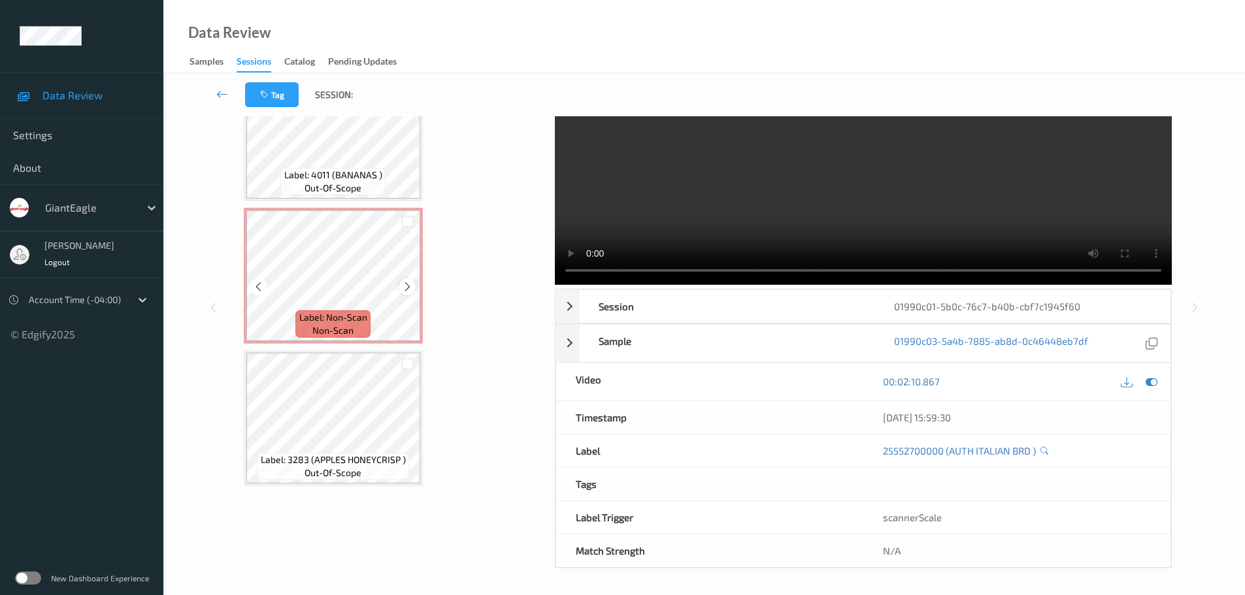
click at [408, 278] on div at bounding box center [407, 286] width 16 height 16
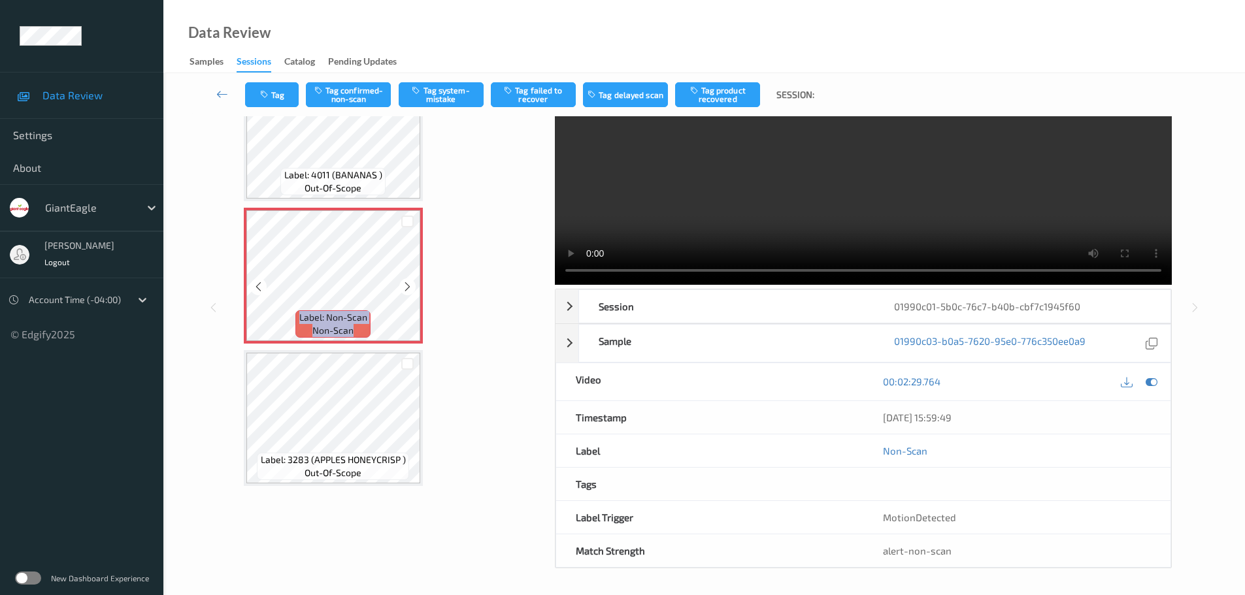
click at [408, 278] on div at bounding box center [407, 286] width 16 height 16
click at [463, 91] on button "Tag system-mistake" at bounding box center [441, 94] width 85 height 25
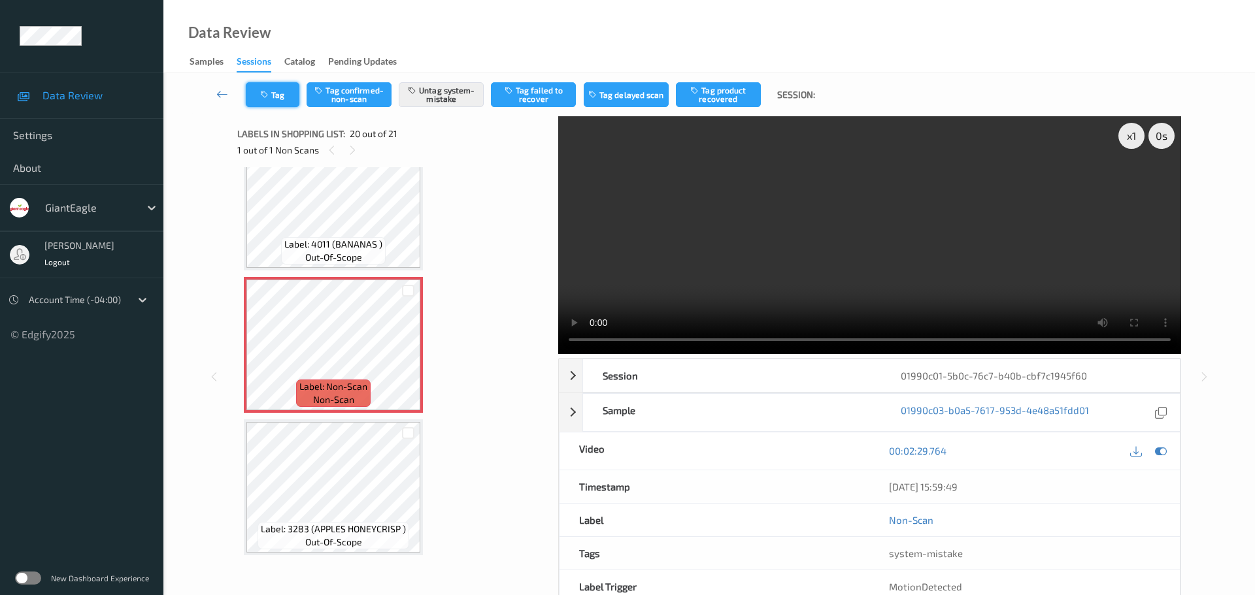
click at [282, 87] on button "Tag" at bounding box center [273, 94] width 54 height 25
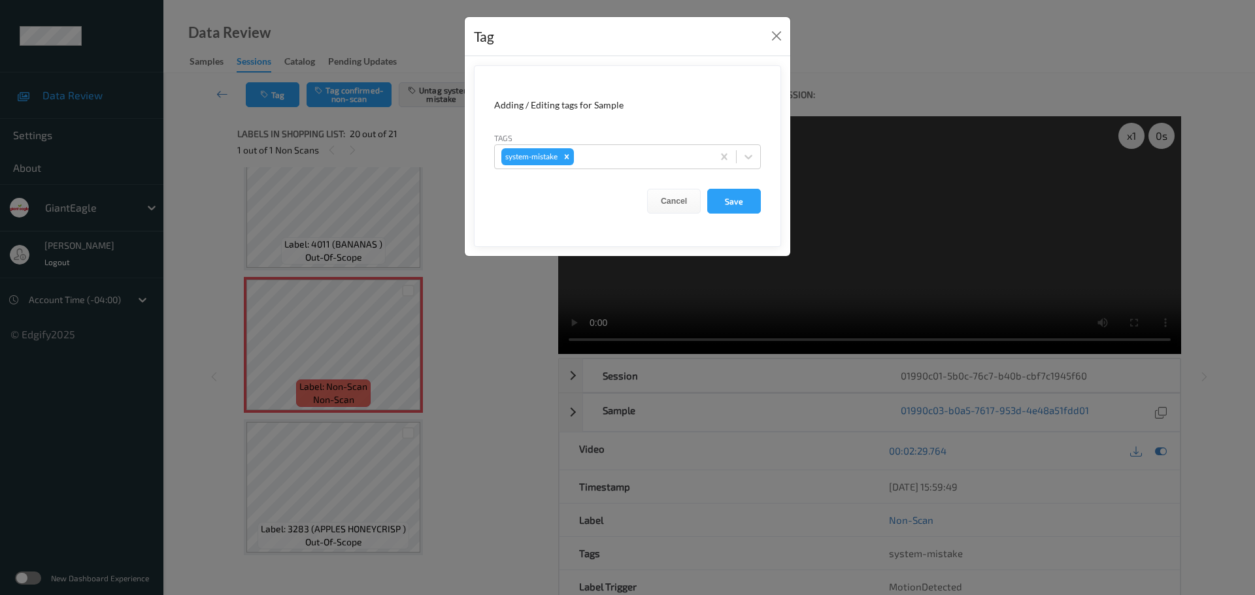
drag, startPoint x: 668, startPoint y: 157, endPoint x: 636, endPoint y: 142, distance: 35.1
click at [667, 157] on div at bounding box center [640, 157] width 129 height 16
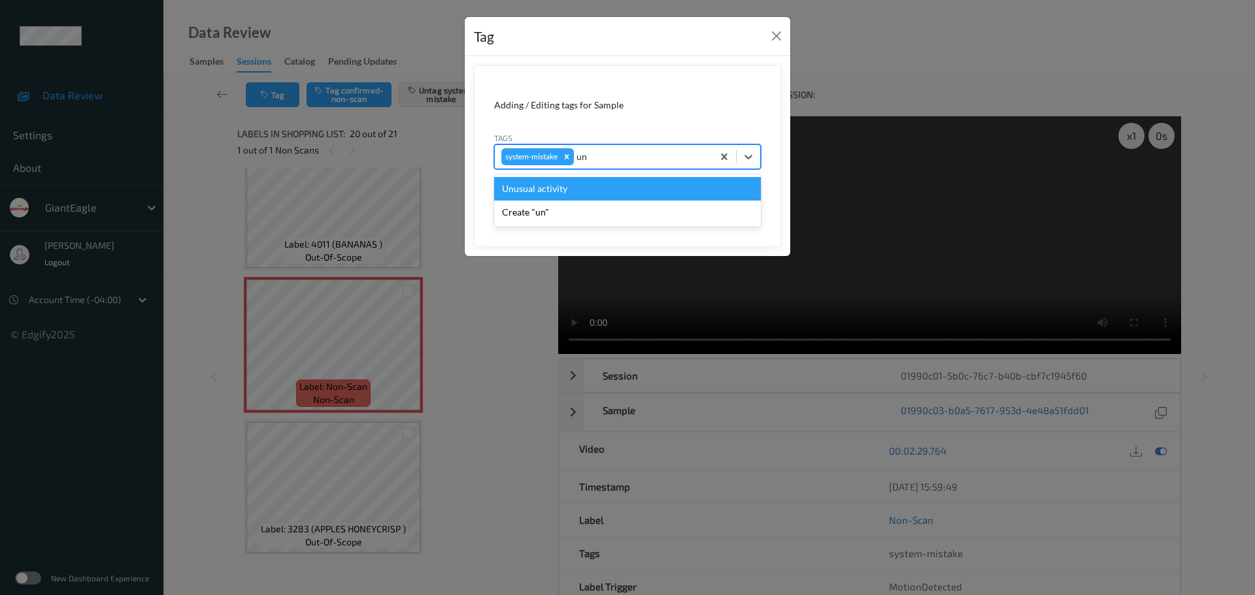
type input "unu"
click at [621, 185] on div "Unusual activity" at bounding box center [627, 189] width 267 height 24
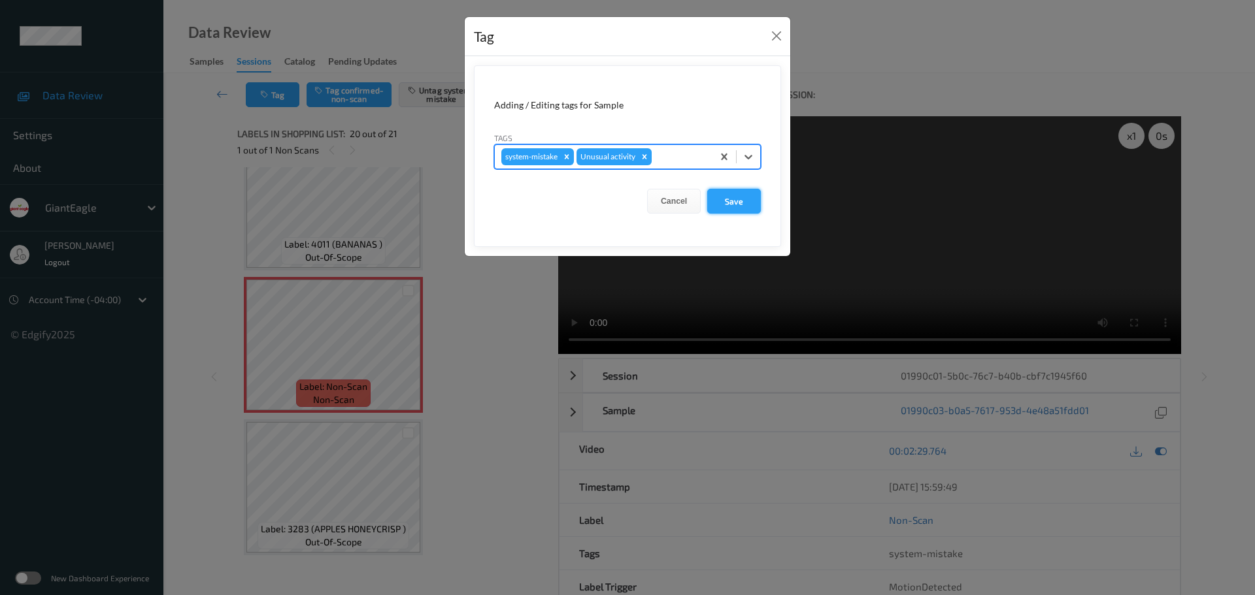
click at [735, 206] on button "Save" at bounding box center [734, 201] width 54 height 25
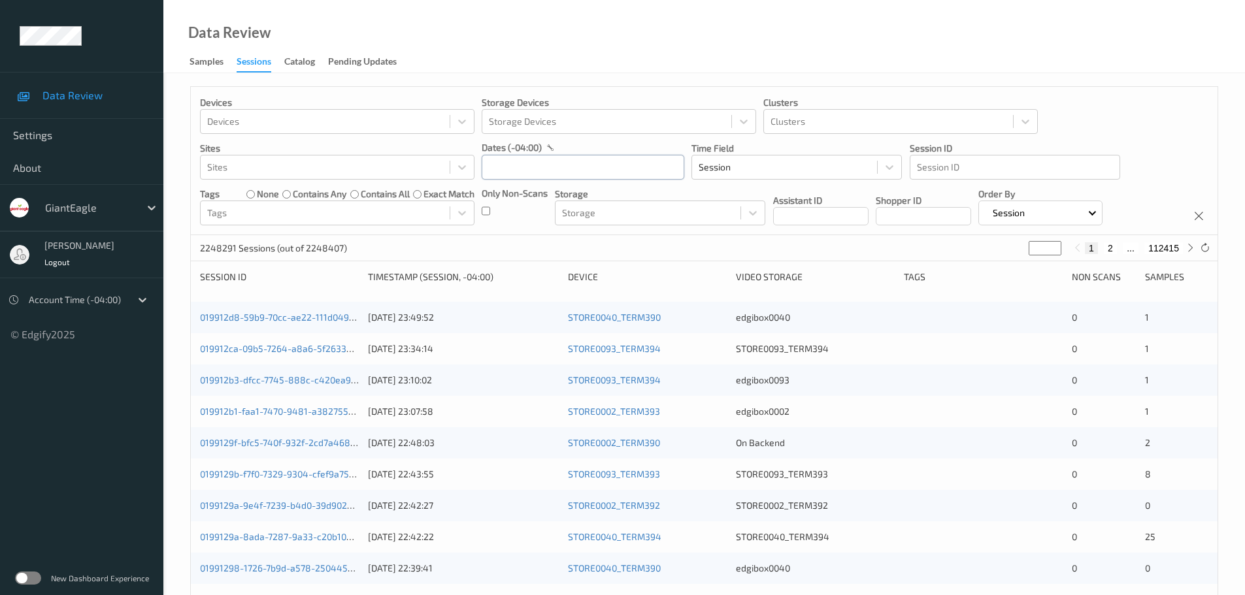
drag, startPoint x: 545, startPoint y: 176, endPoint x: 556, endPoint y: 190, distance: 18.2
click at [545, 176] on input "text" at bounding box center [583, 167] width 203 height 25
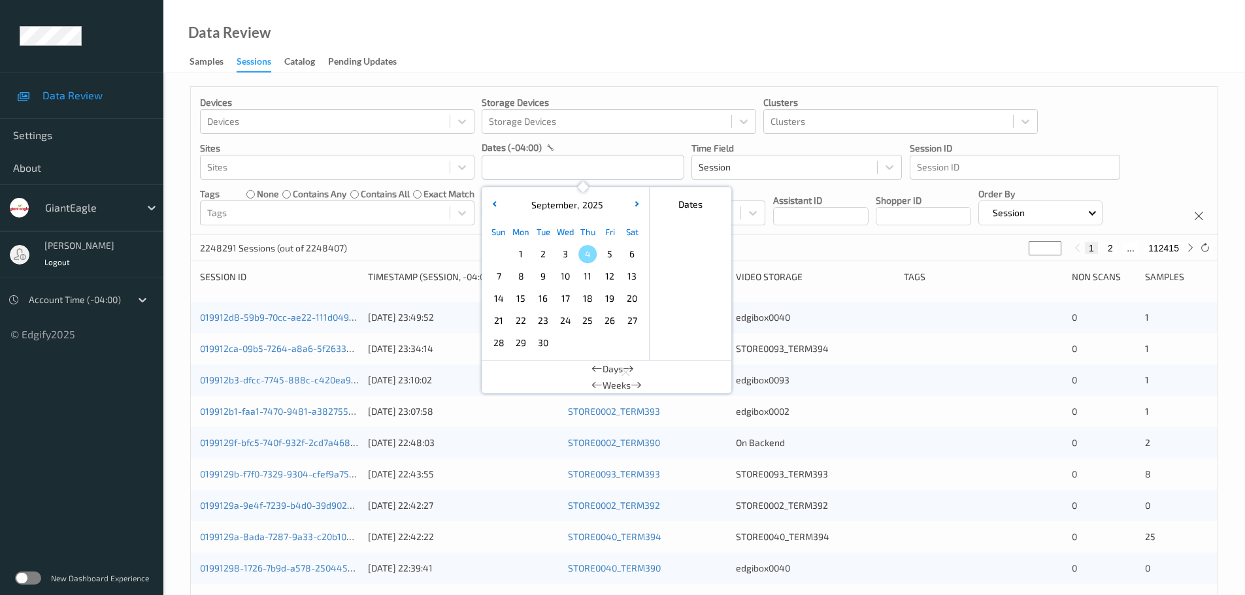
click at [548, 252] on span "2" at bounding box center [543, 254] width 18 height 18
type input "02/09/2025 00:00 -> 02/09/2025 23:59"
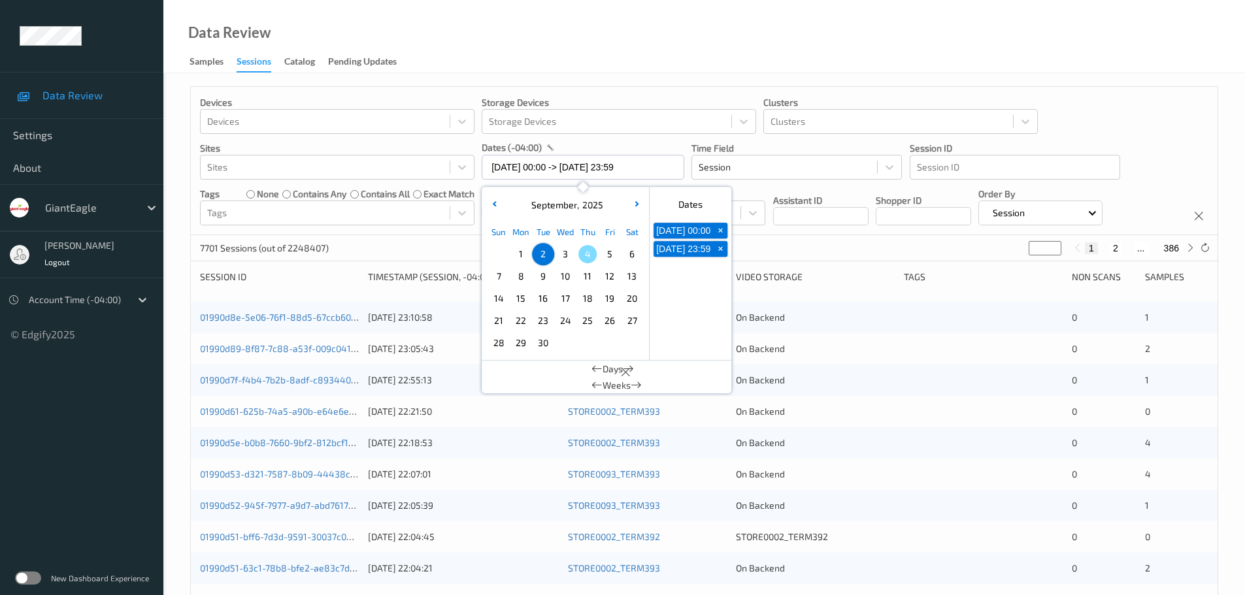
click at [625, 71] on div "Data Review Samples Sessions Catalog Pending Updates" at bounding box center [704, 36] width 1082 height 73
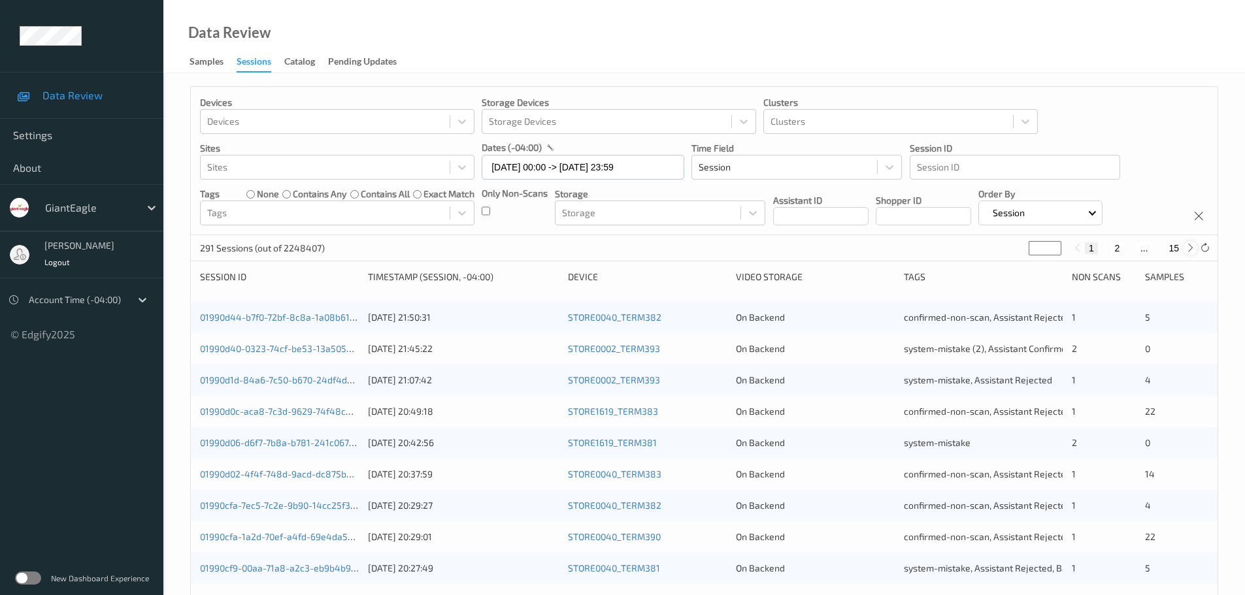
click at [1189, 250] on icon at bounding box center [1190, 248] width 10 height 10
type input "*"
click at [1189, 250] on icon at bounding box center [1190, 248] width 10 height 10
type input "*"
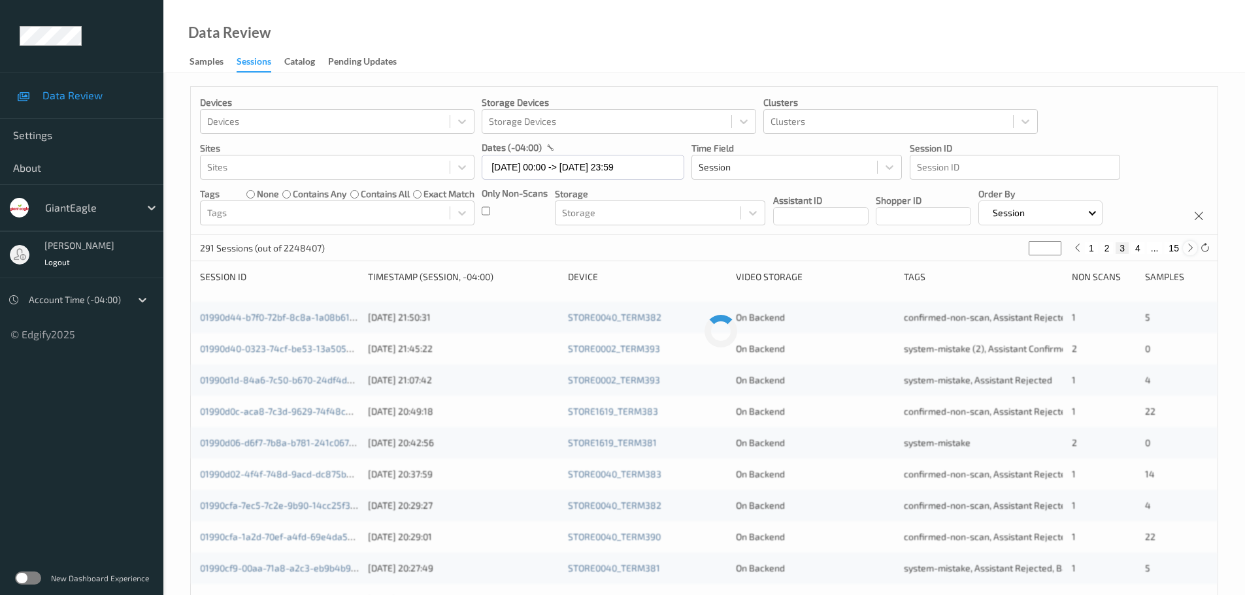
type input "*"
click at [1189, 250] on icon at bounding box center [1190, 248] width 10 height 10
type input "*"
click at [1189, 250] on icon at bounding box center [1190, 248] width 10 height 10
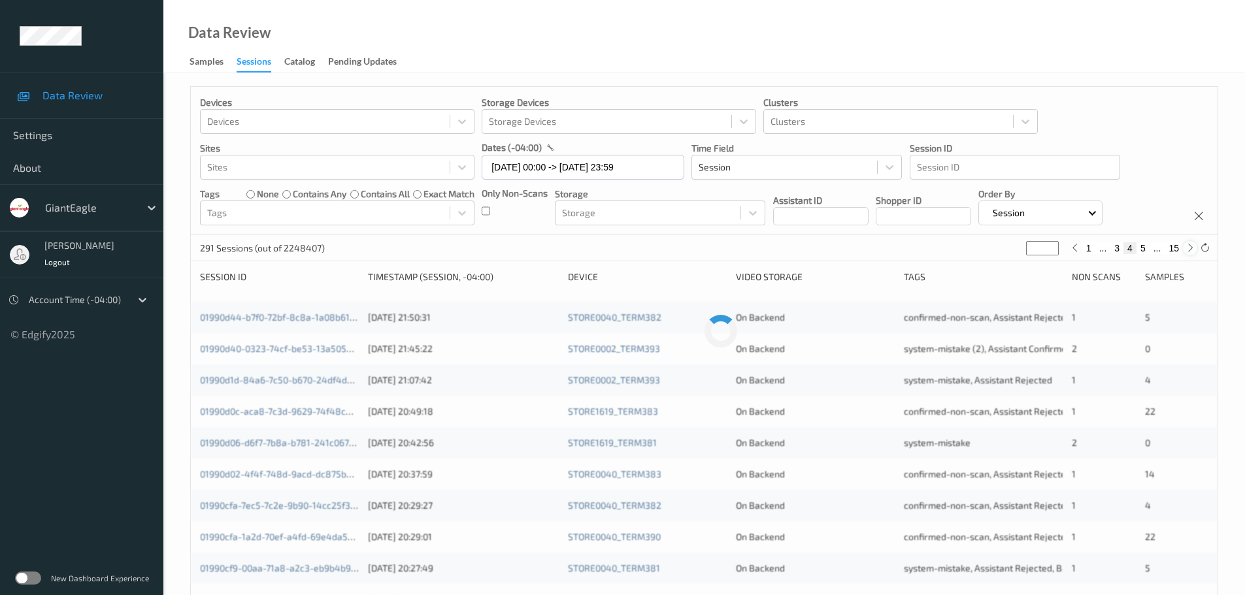
type input "*"
click at [1189, 250] on icon at bounding box center [1190, 248] width 10 height 10
type input "*"
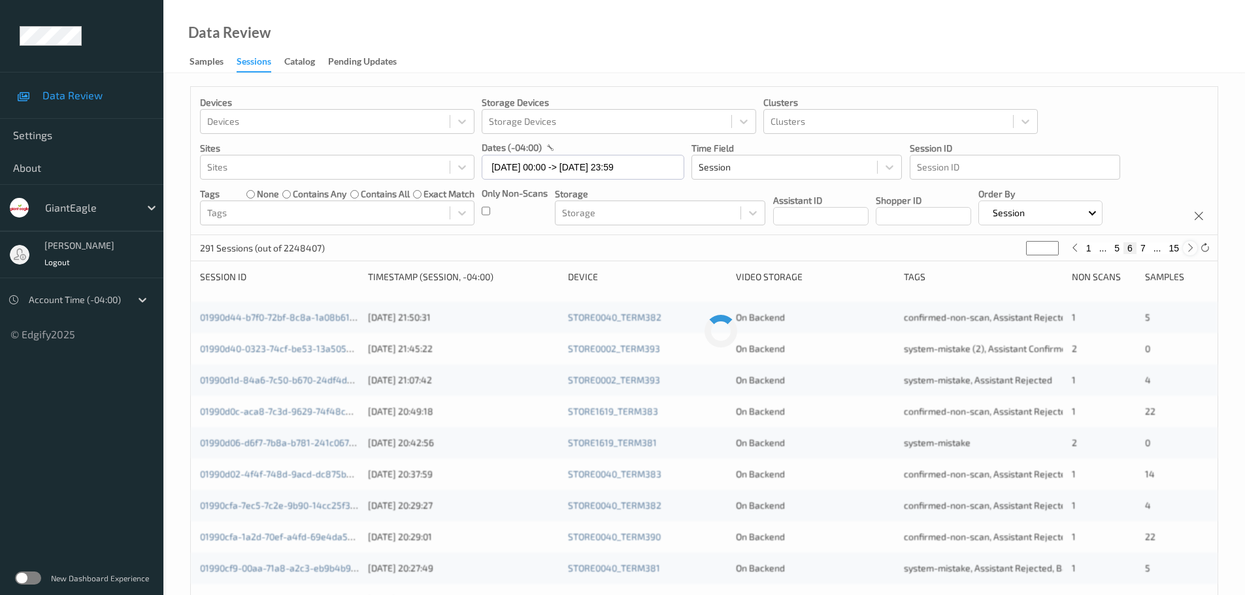
click at [1189, 250] on icon at bounding box center [1190, 248] width 10 height 10
type input "*"
